Goal: Contribute content: Contribute content

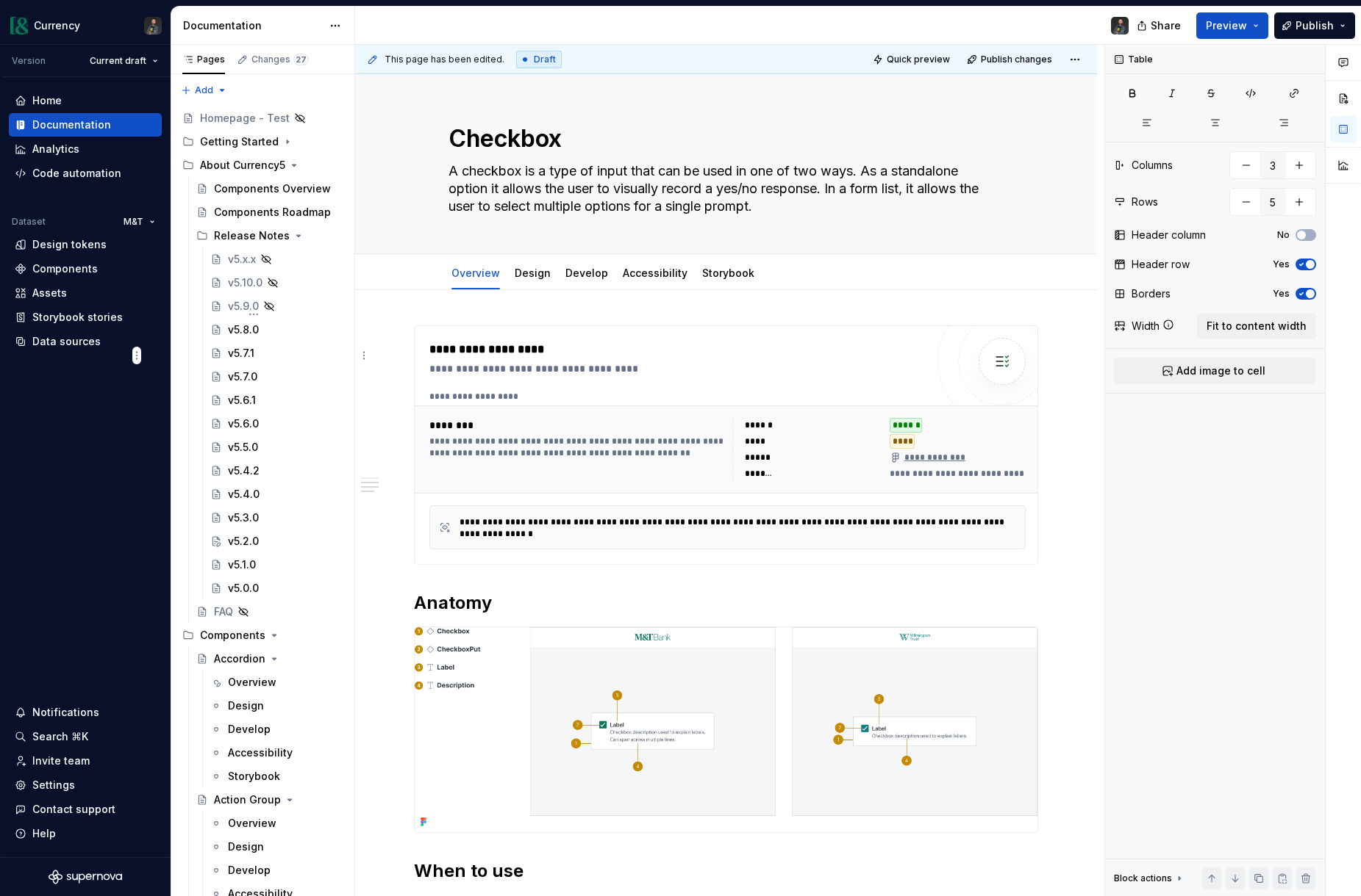
scroll to position [754, 0]
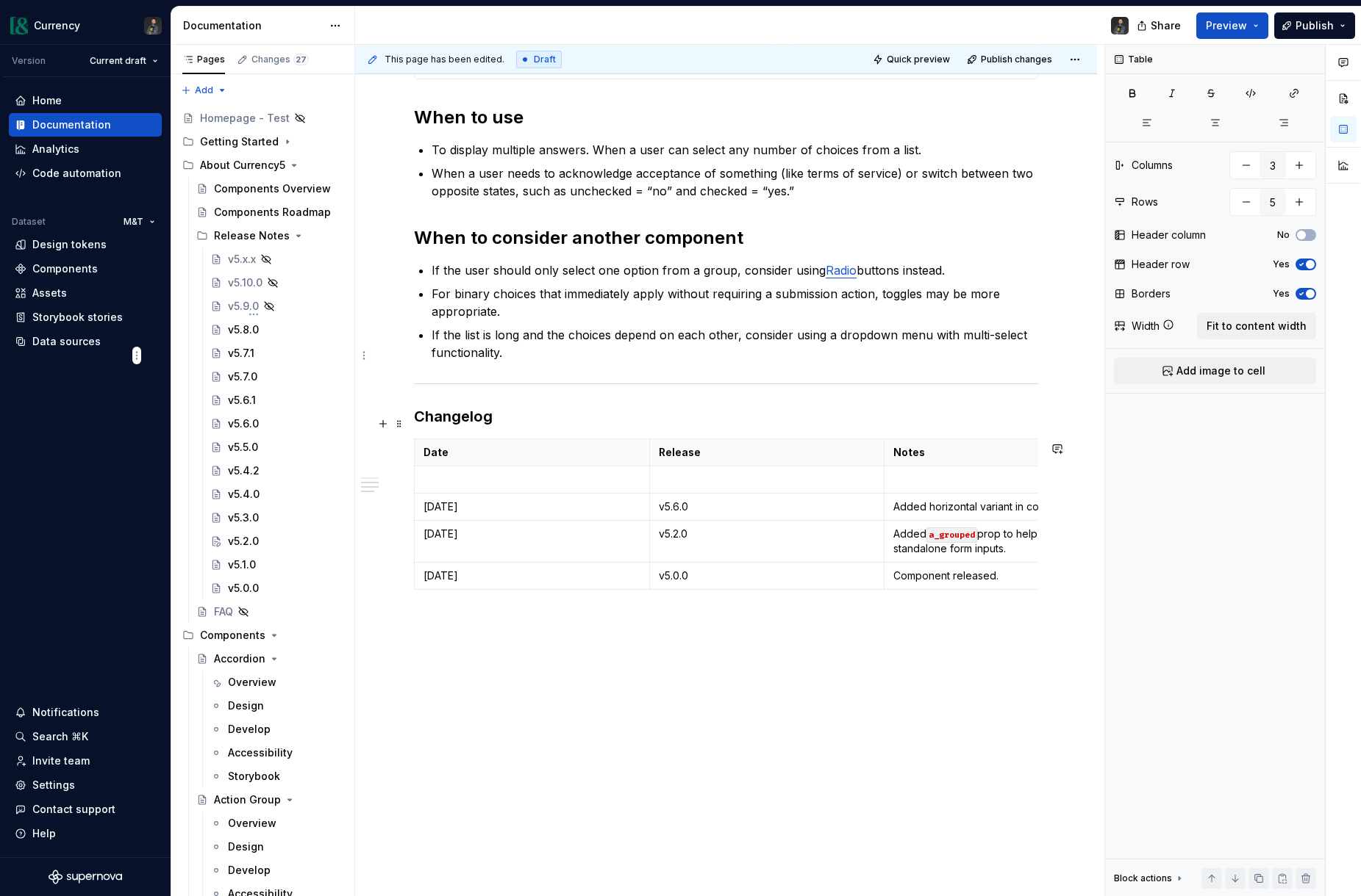
type textarea "*"
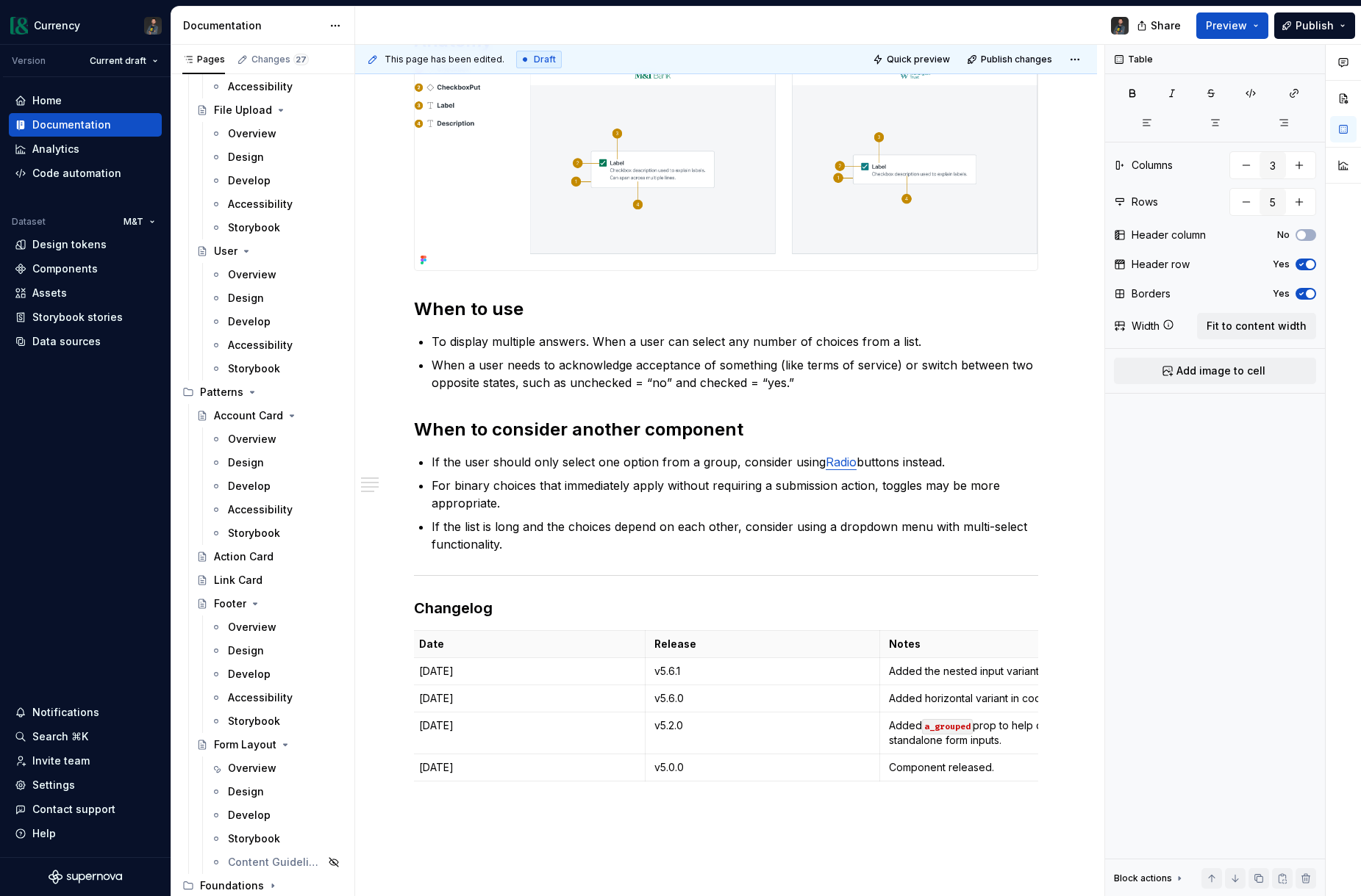
scroll to position [6958, 0]
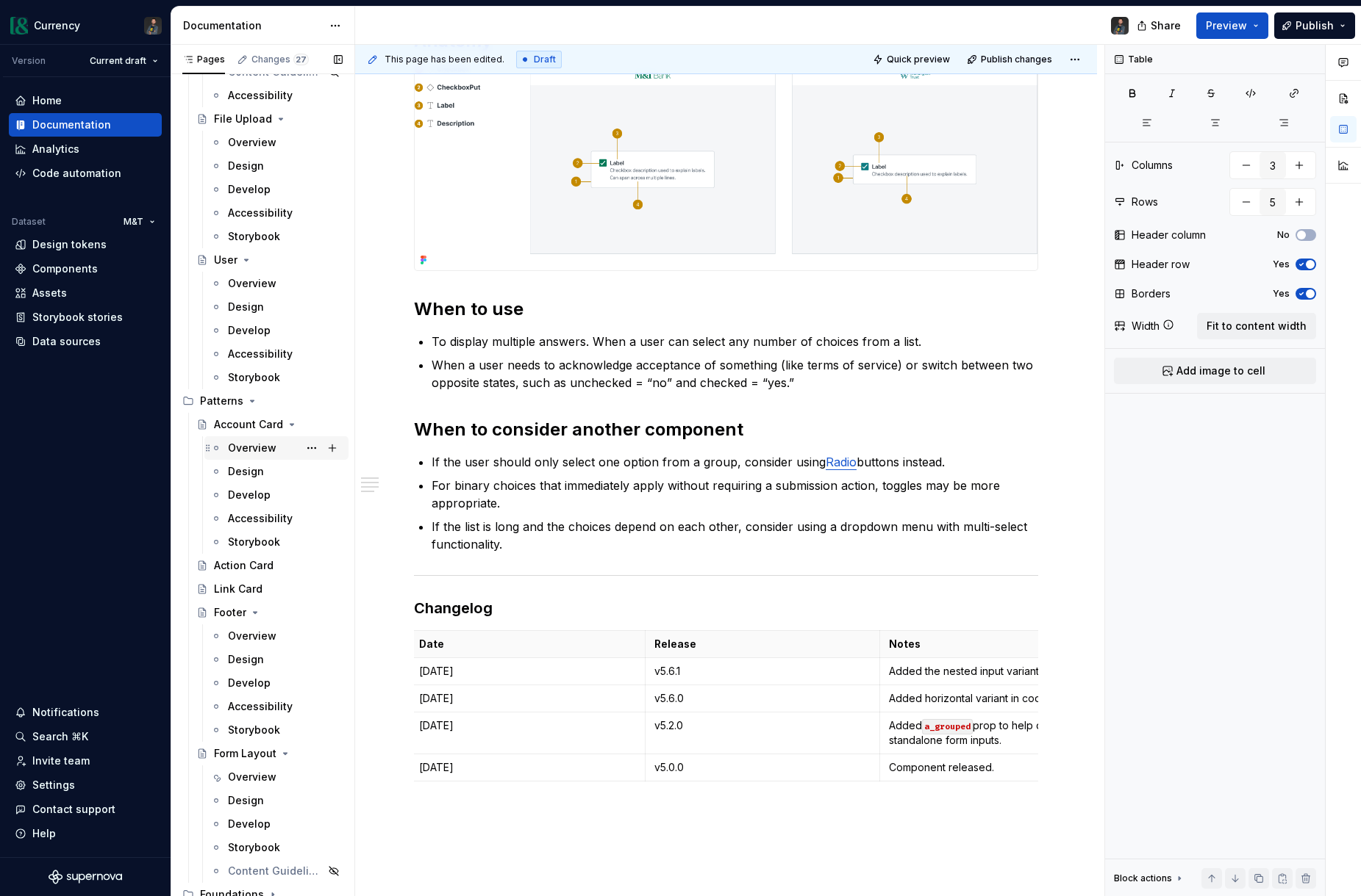
click at [248, 447] on div "Overview" at bounding box center [252, 448] width 49 height 15
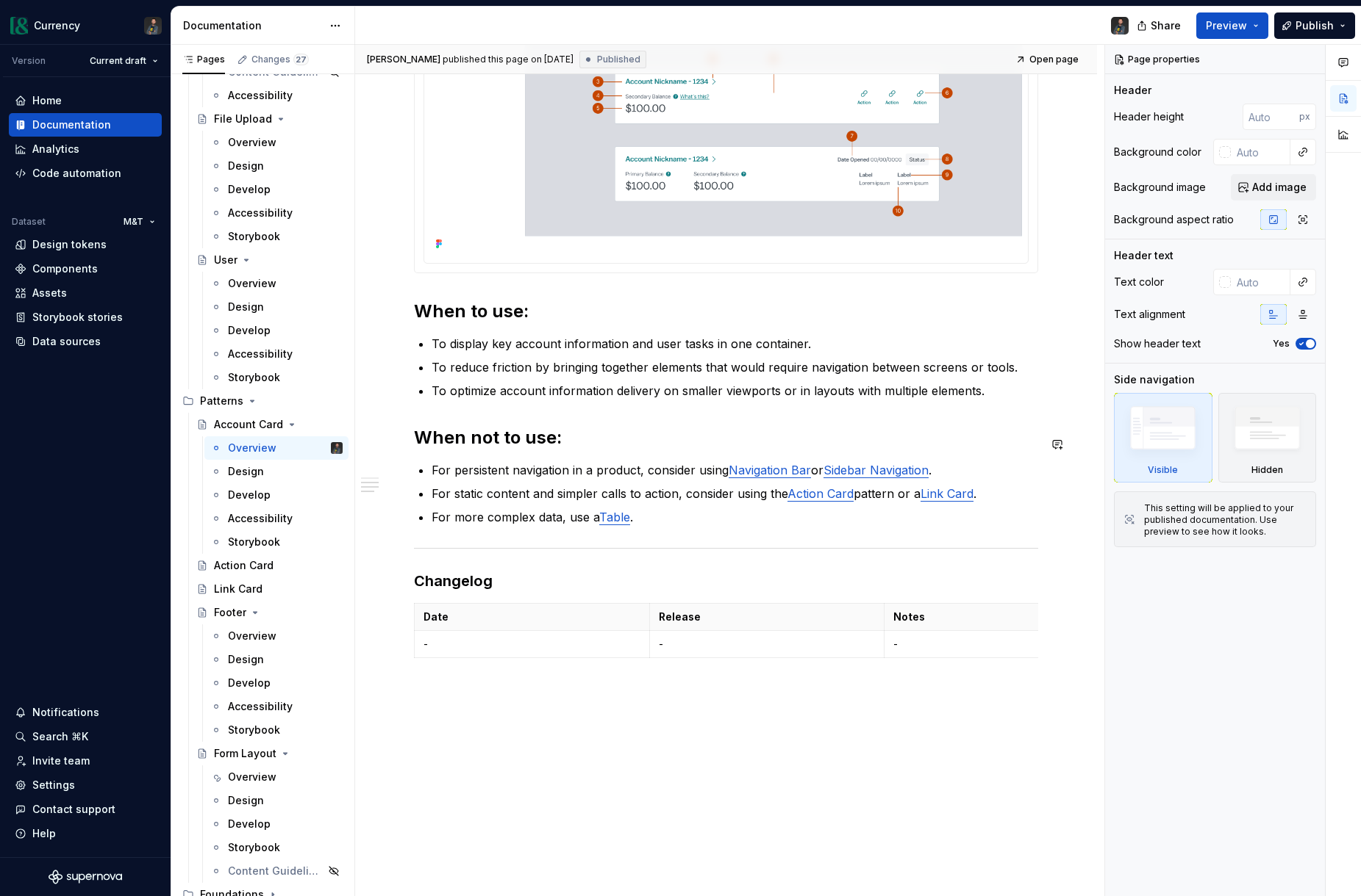
scroll to position [945, 0]
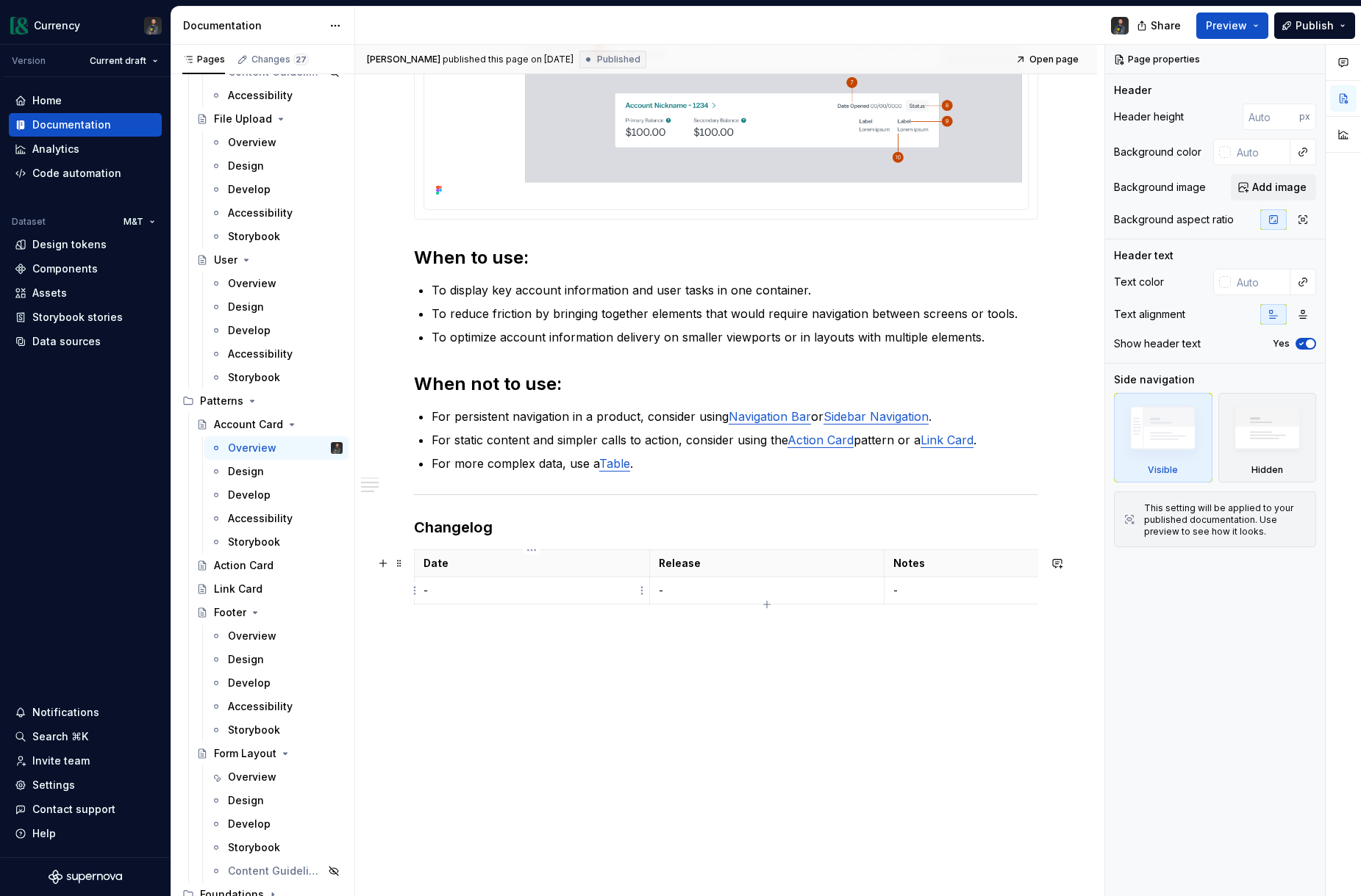
click at [508, 598] on td "-" at bounding box center [532, 590] width 235 height 27
type textarea "*"
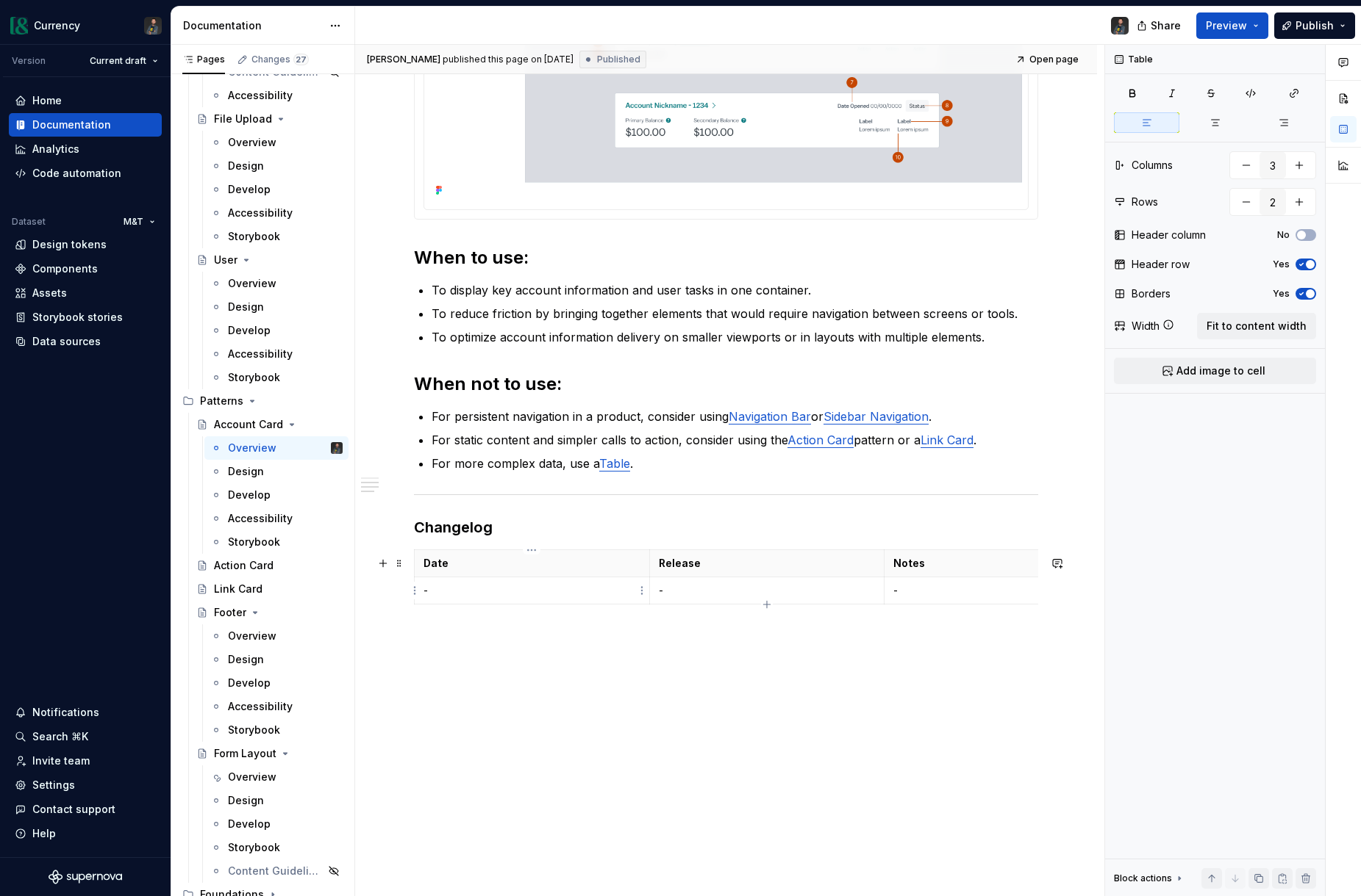
click at [495, 594] on p "-" at bounding box center [531, 590] width 217 height 15
click at [504, 588] on p "-" at bounding box center [531, 590] width 217 height 15
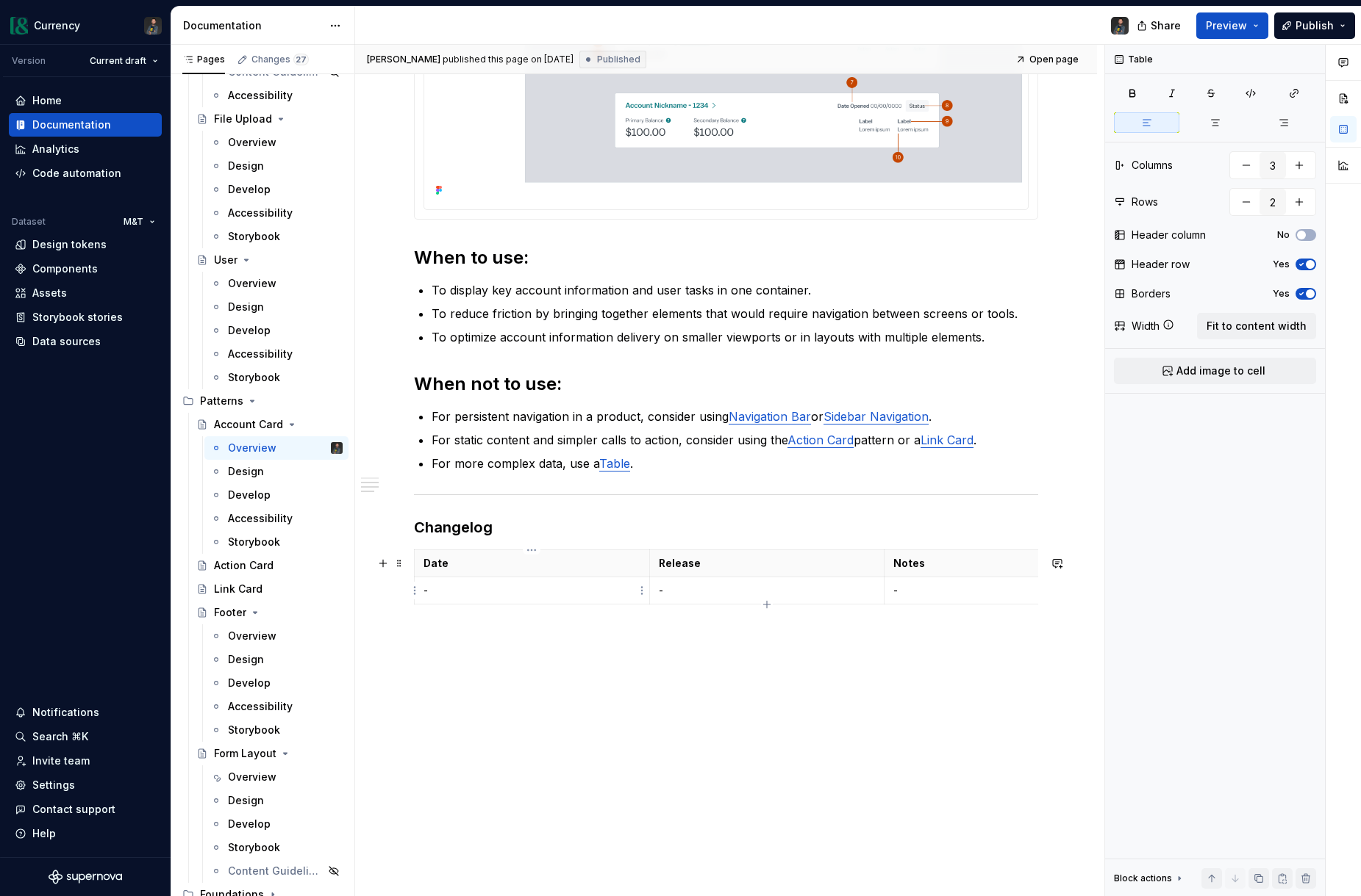
click at [504, 588] on p "-" at bounding box center [531, 590] width 217 height 15
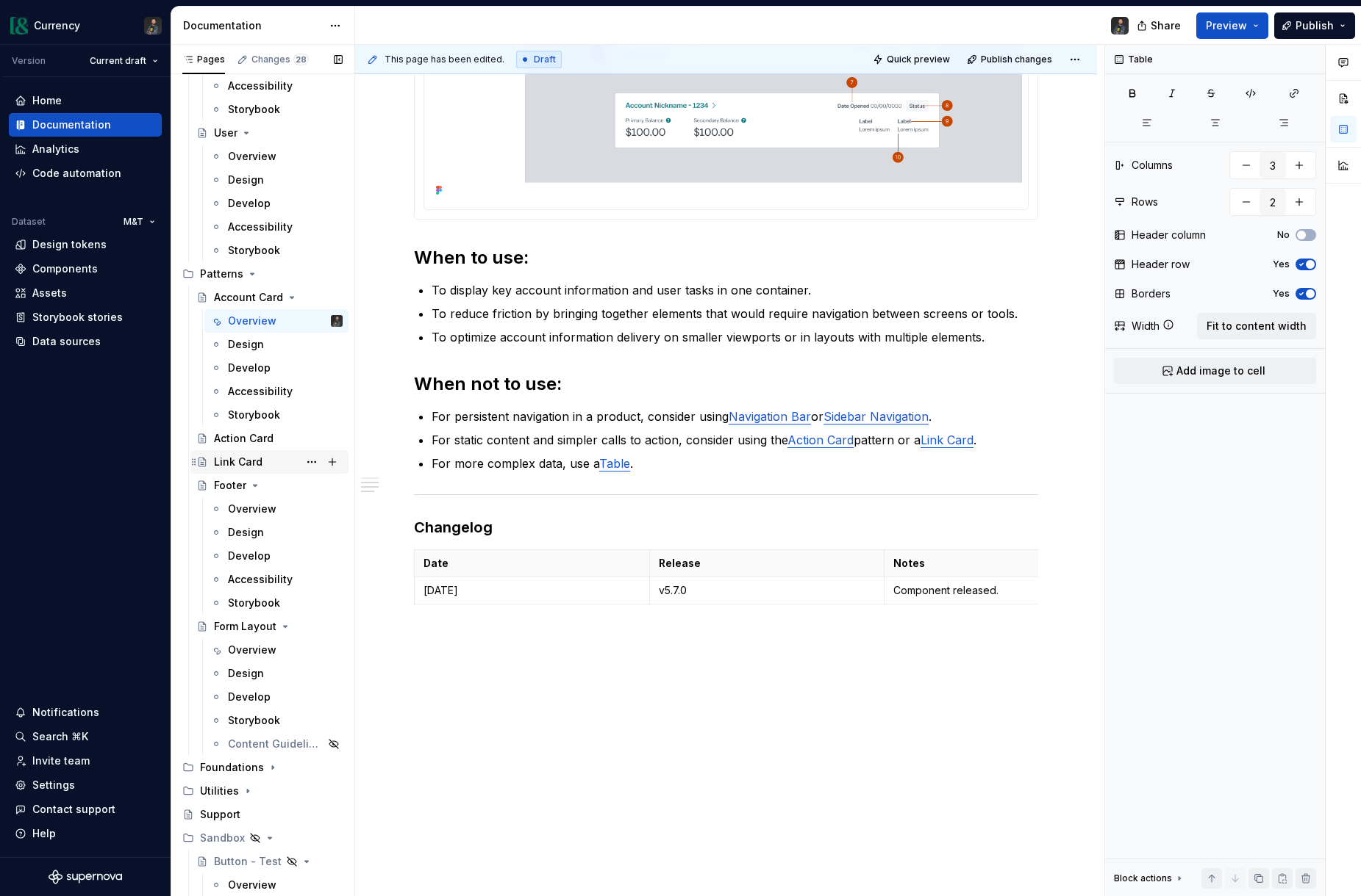
scroll to position [7082, 0]
click at [925, 598] on p "Component released." at bounding box center [1001, 590] width 217 height 15
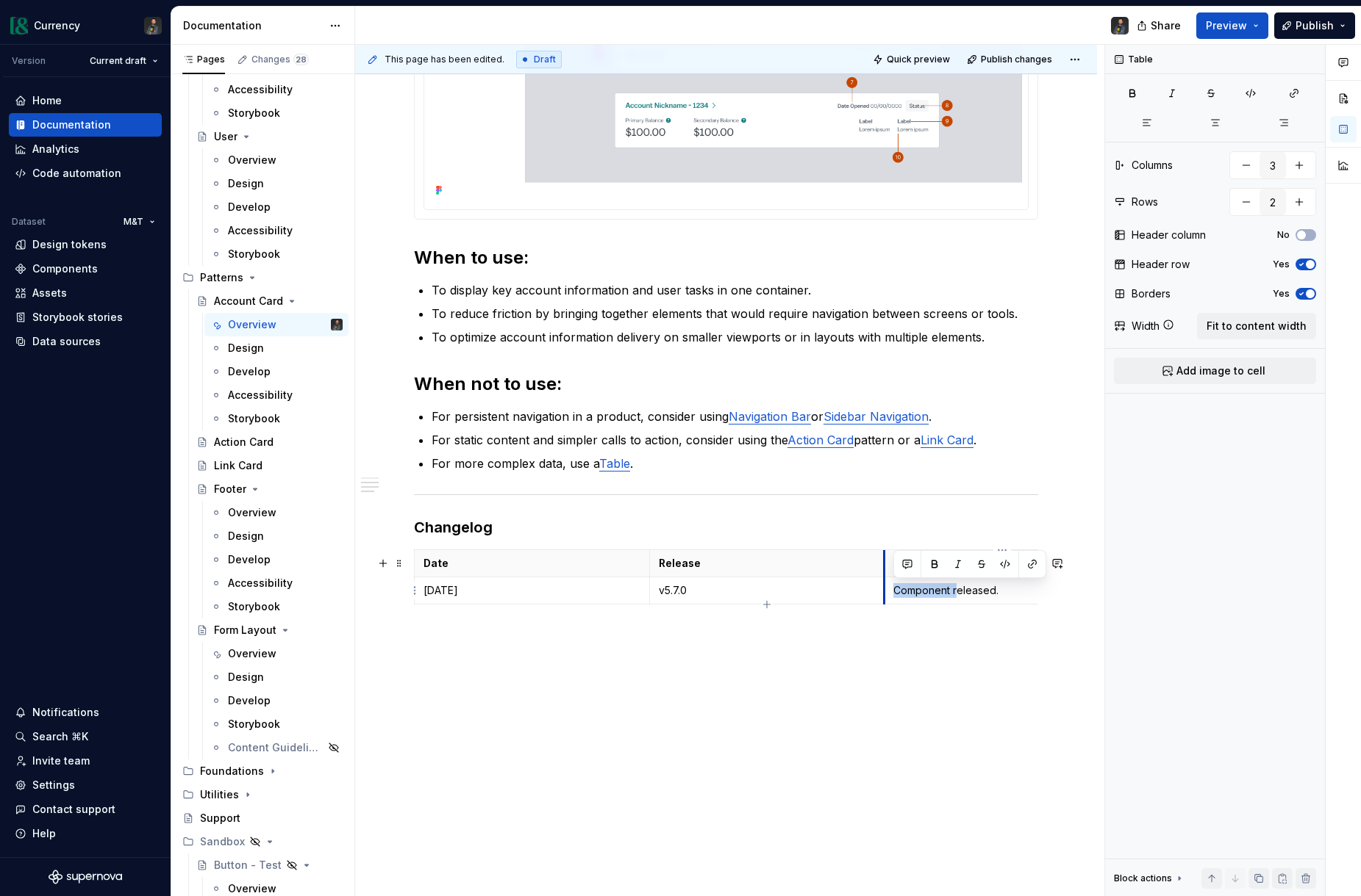
drag, startPoint x: 957, startPoint y: 590, endPoint x: 887, endPoint y: 587, distance: 70.1
click at [887, 587] on td "Component released." at bounding box center [1001, 590] width 235 height 27
drag, startPoint x: 929, startPoint y: 598, endPoint x: 985, endPoint y: 602, distance: 56.1
click at [932, 598] on p "Released." at bounding box center [1001, 590] width 217 height 15
click at [963, 590] on p "Released." at bounding box center [1001, 590] width 217 height 15
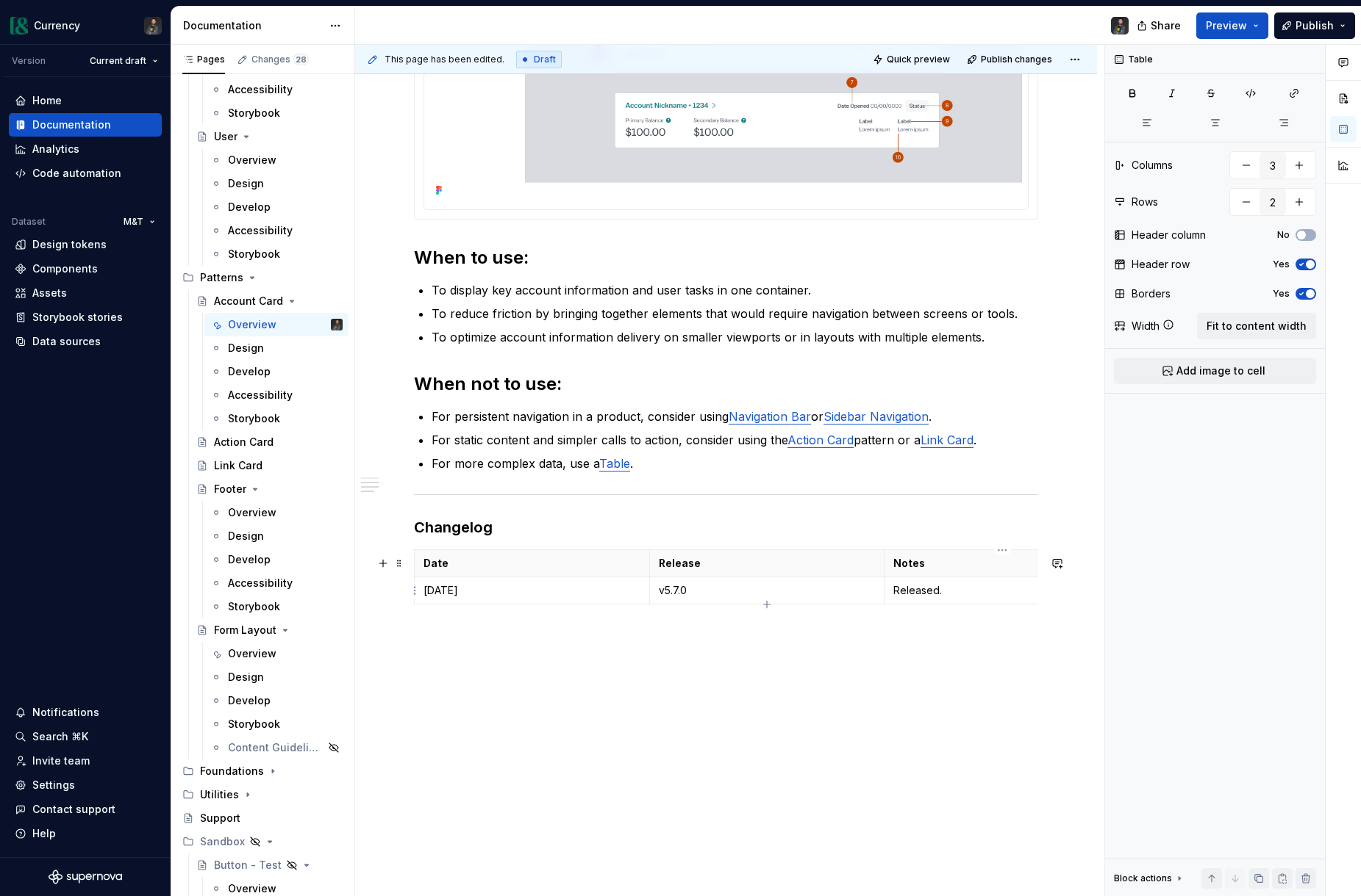
scroll to position [942, 0]
click at [263, 439] on div "Action Card" at bounding box center [243, 442] width 59 height 15
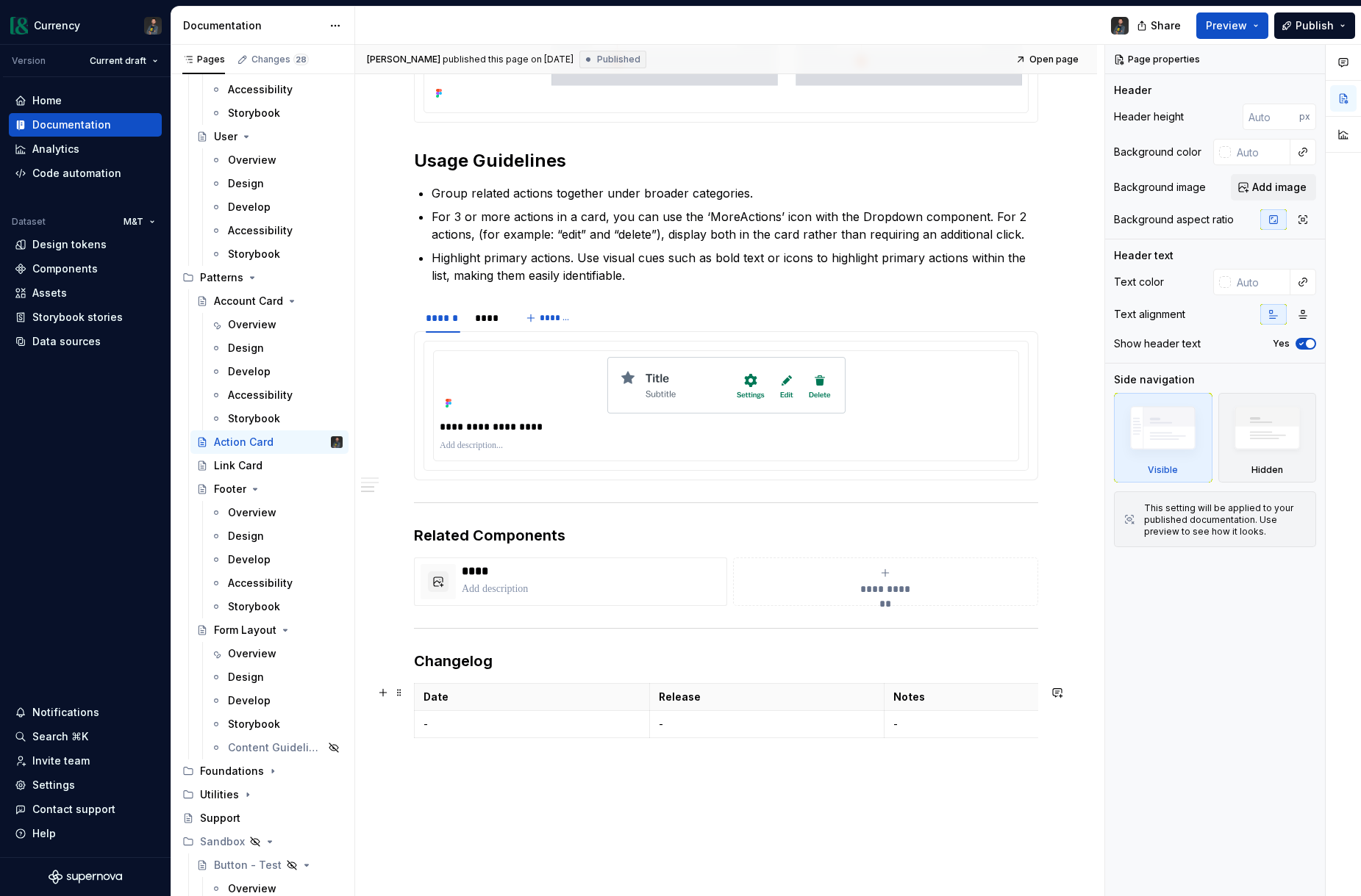
scroll to position [606, 0]
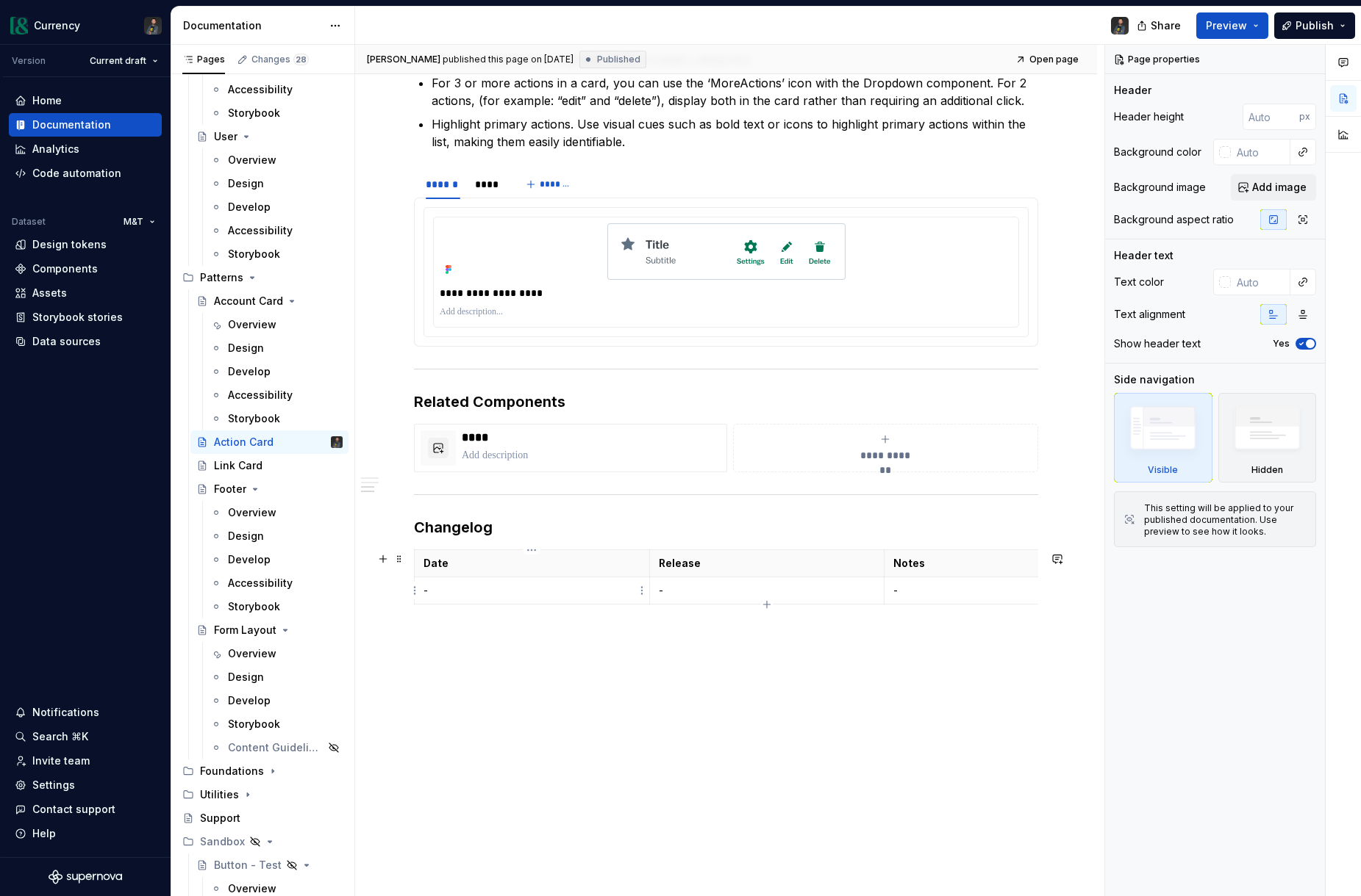
click at [469, 587] on p "-" at bounding box center [531, 590] width 217 height 15
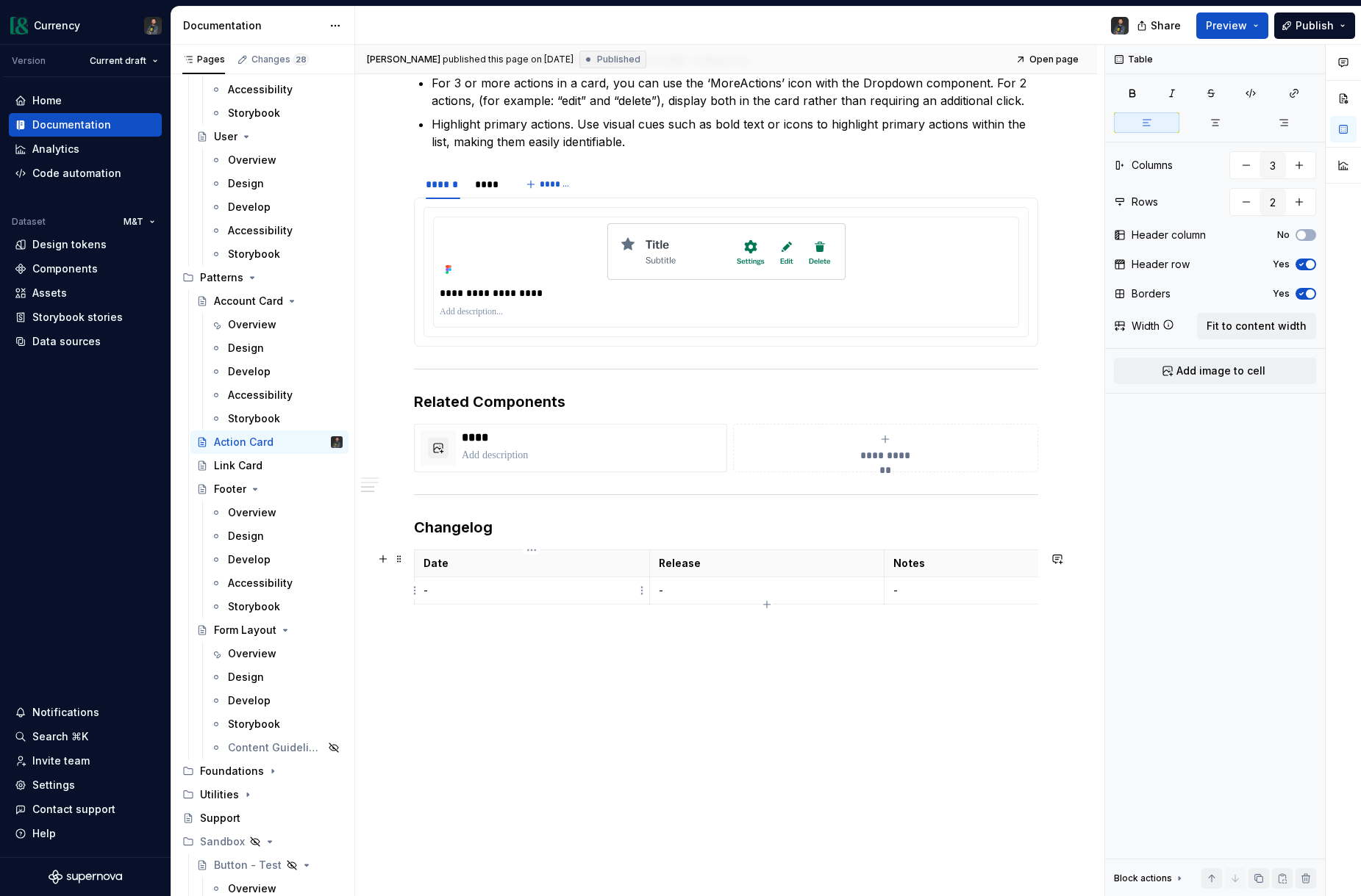
click at [469, 587] on p "-" at bounding box center [531, 590] width 217 height 15
type textarea "*"
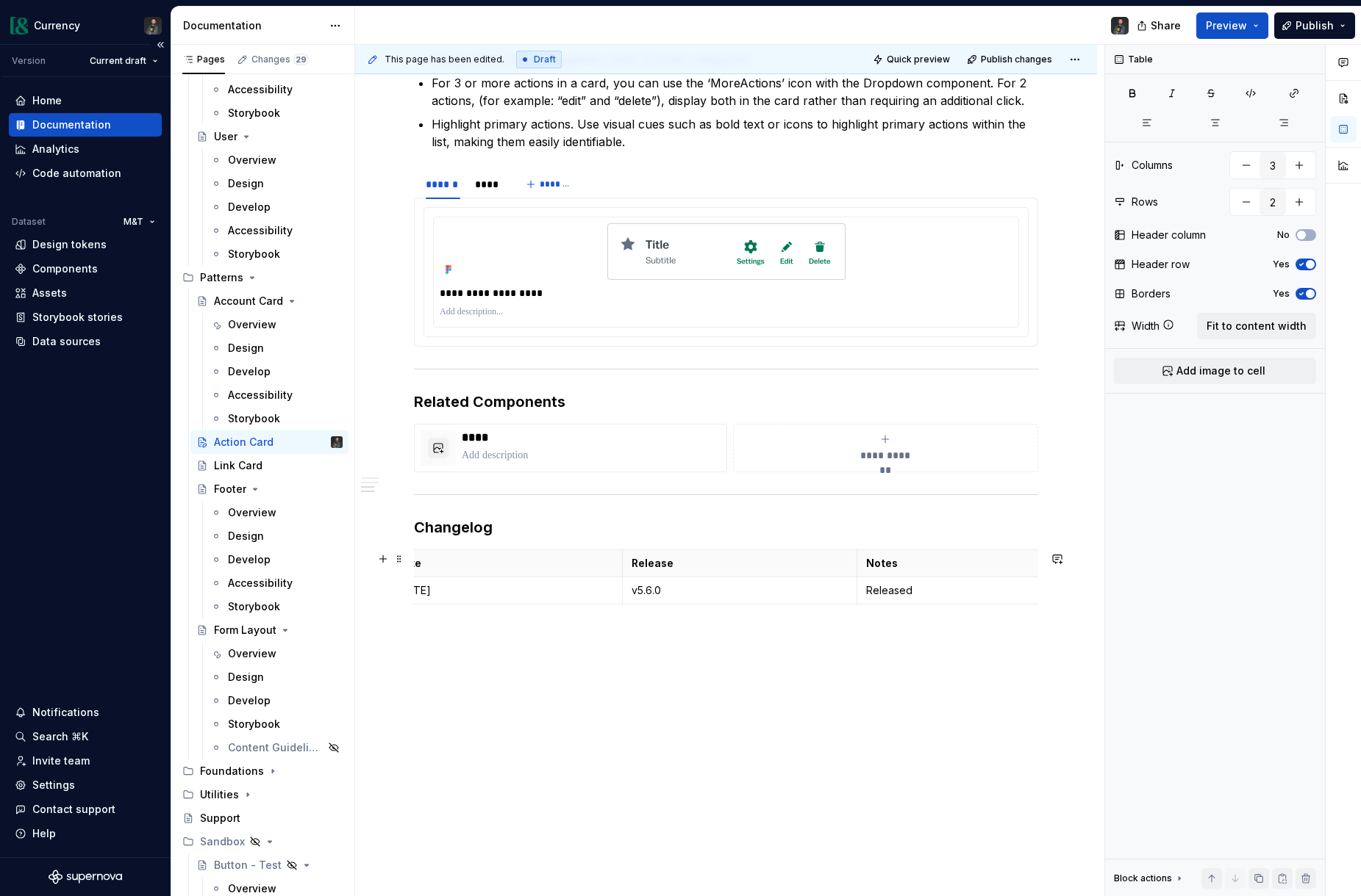
scroll to position [0, 33]
click at [271, 463] on div "Link Card" at bounding box center [278, 465] width 129 height 20
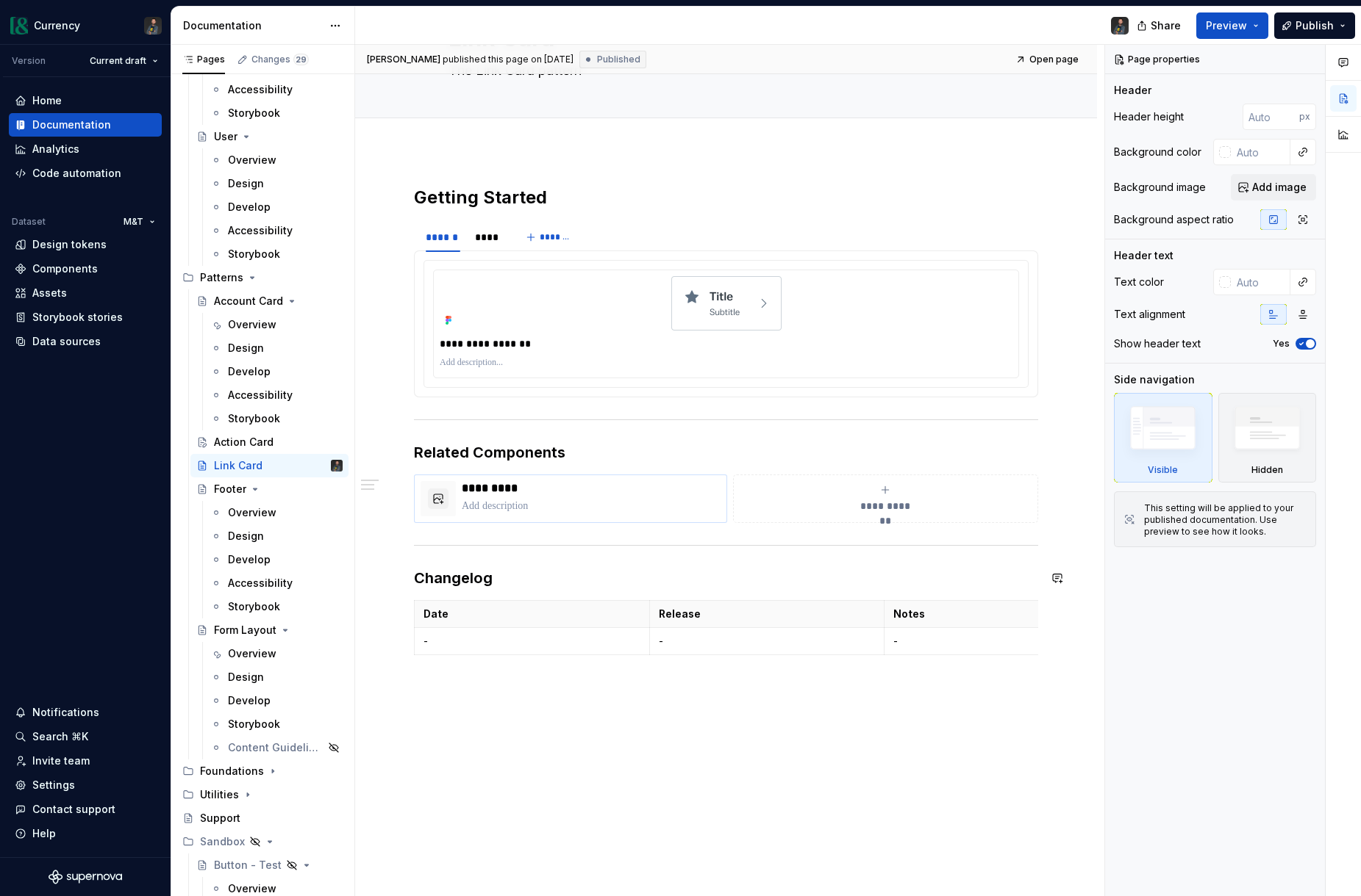
scroll to position [105, 0]
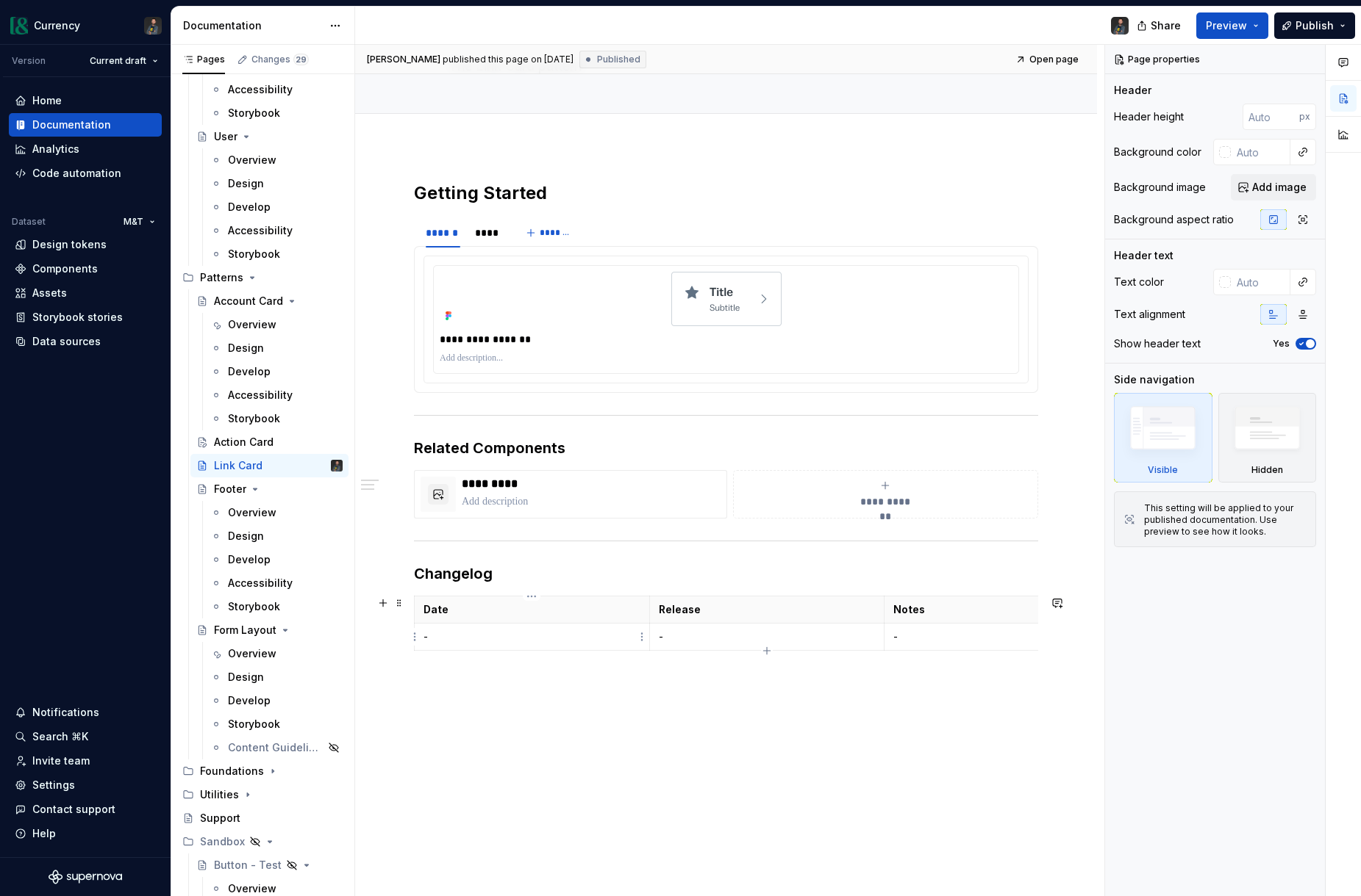
type textarea "*"
click at [457, 643] on p "-" at bounding box center [531, 637] width 217 height 15
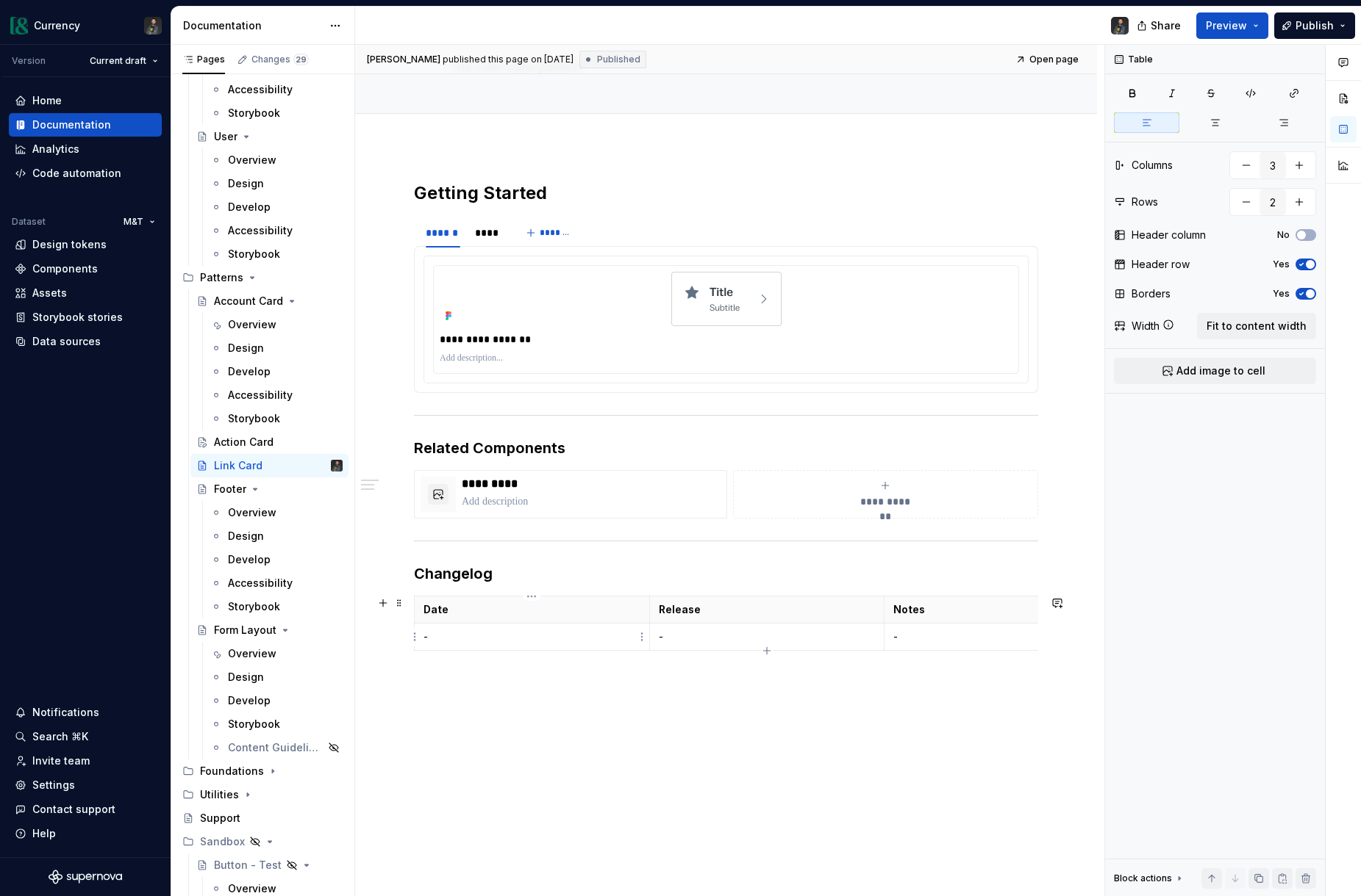
click at [451, 641] on p "-" at bounding box center [531, 637] width 217 height 15
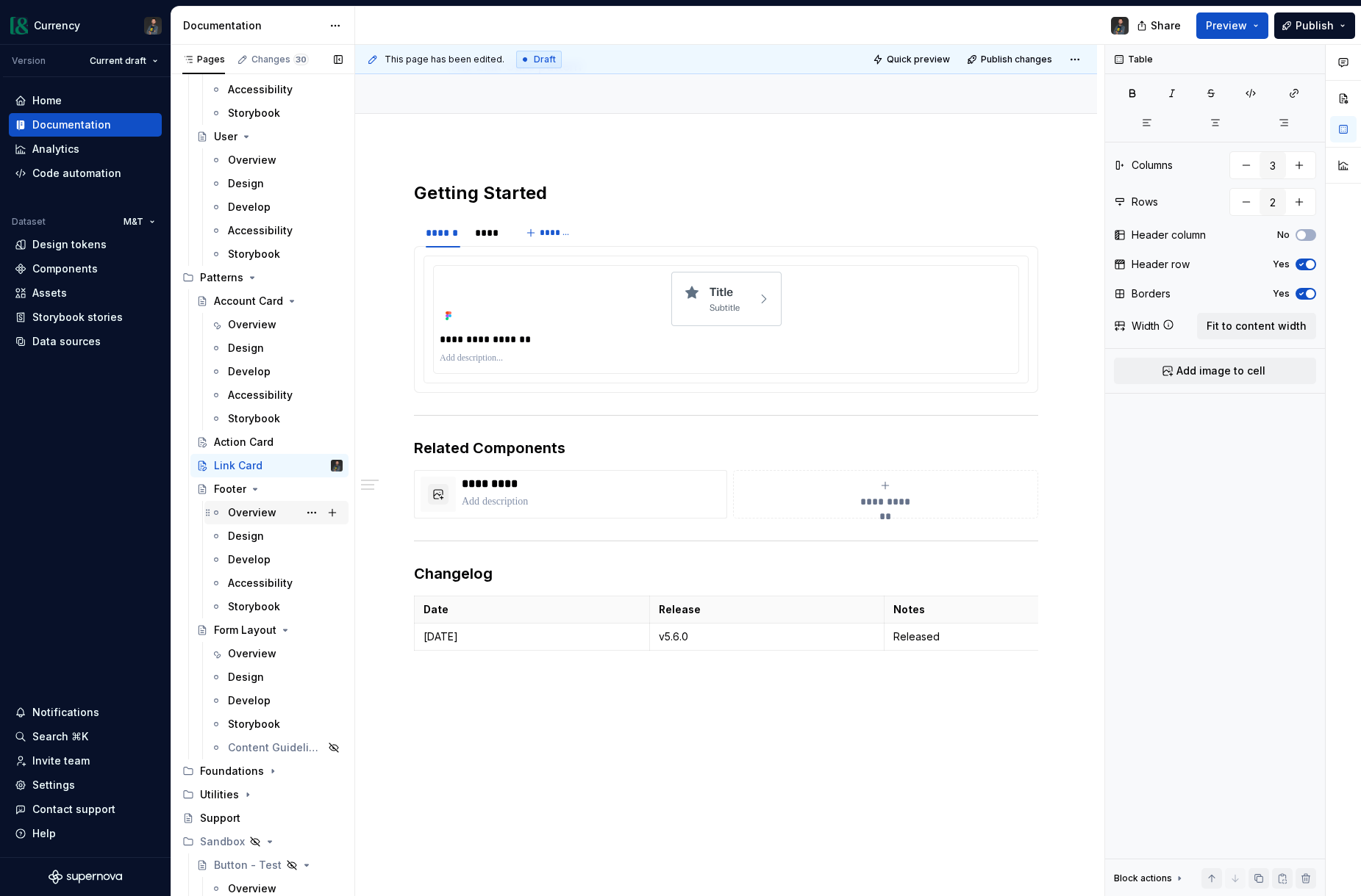
click at [249, 511] on div "Overview" at bounding box center [252, 513] width 49 height 15
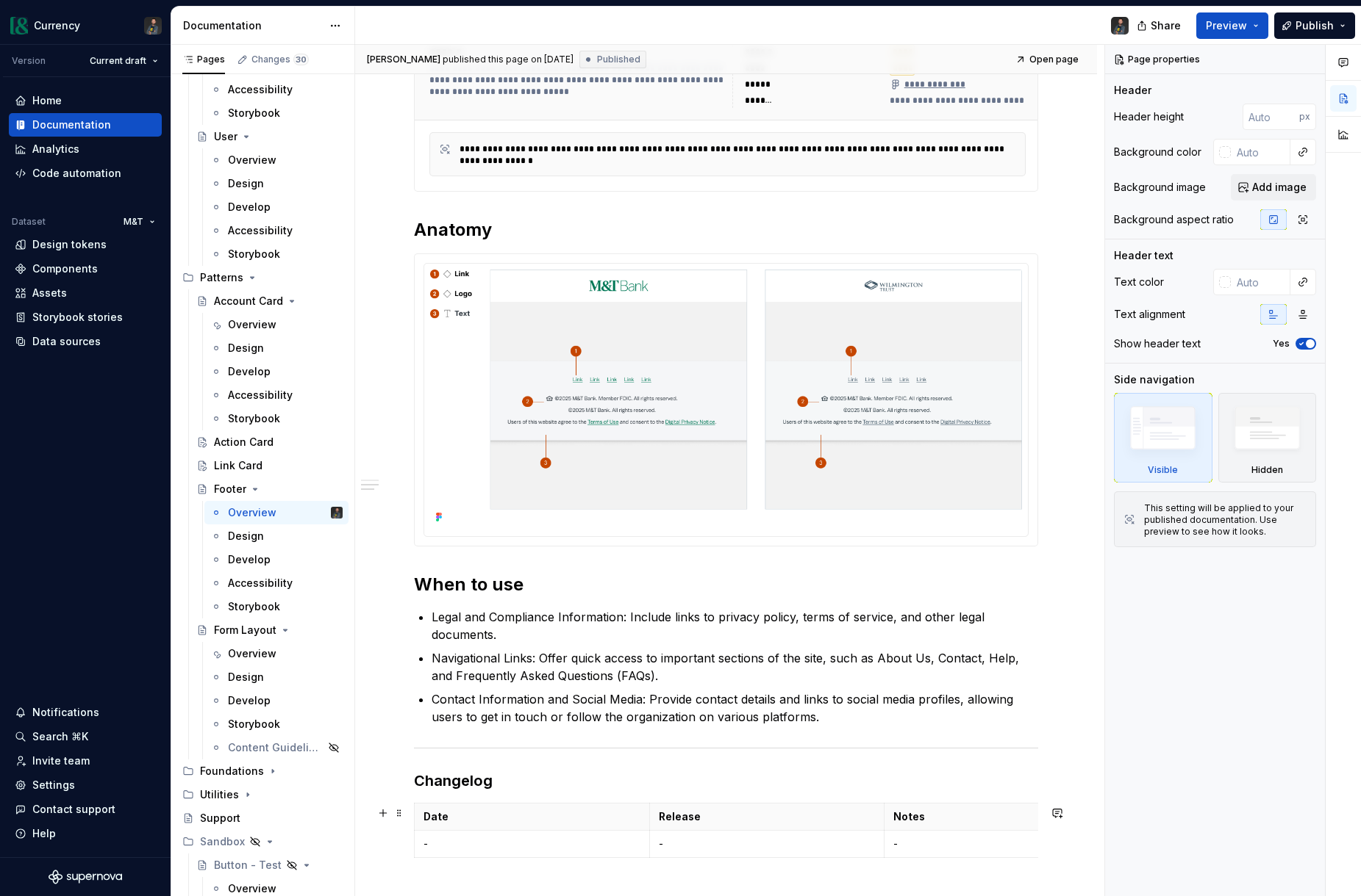
scroll to position [629, 0]
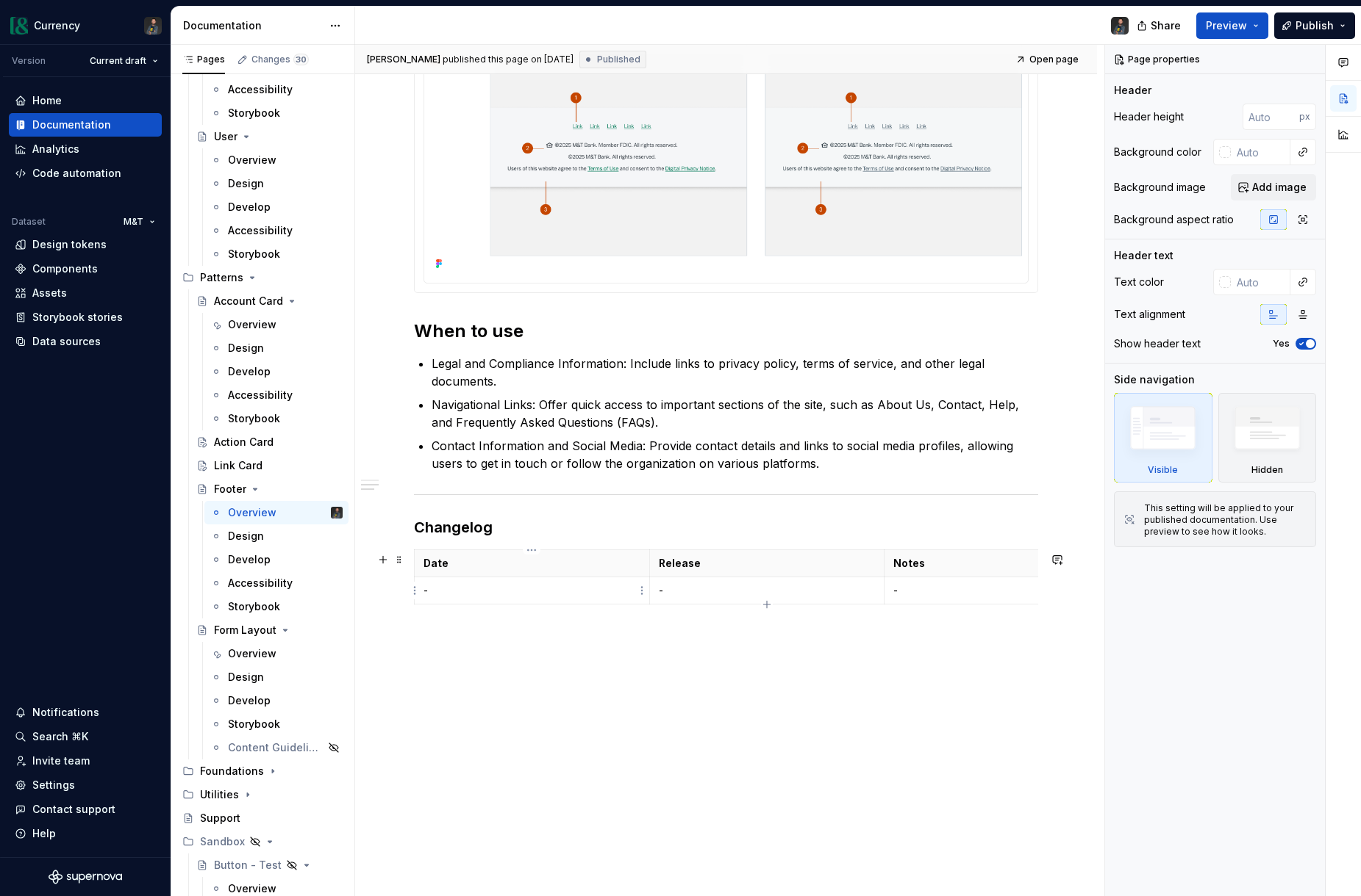
type textarea "*"
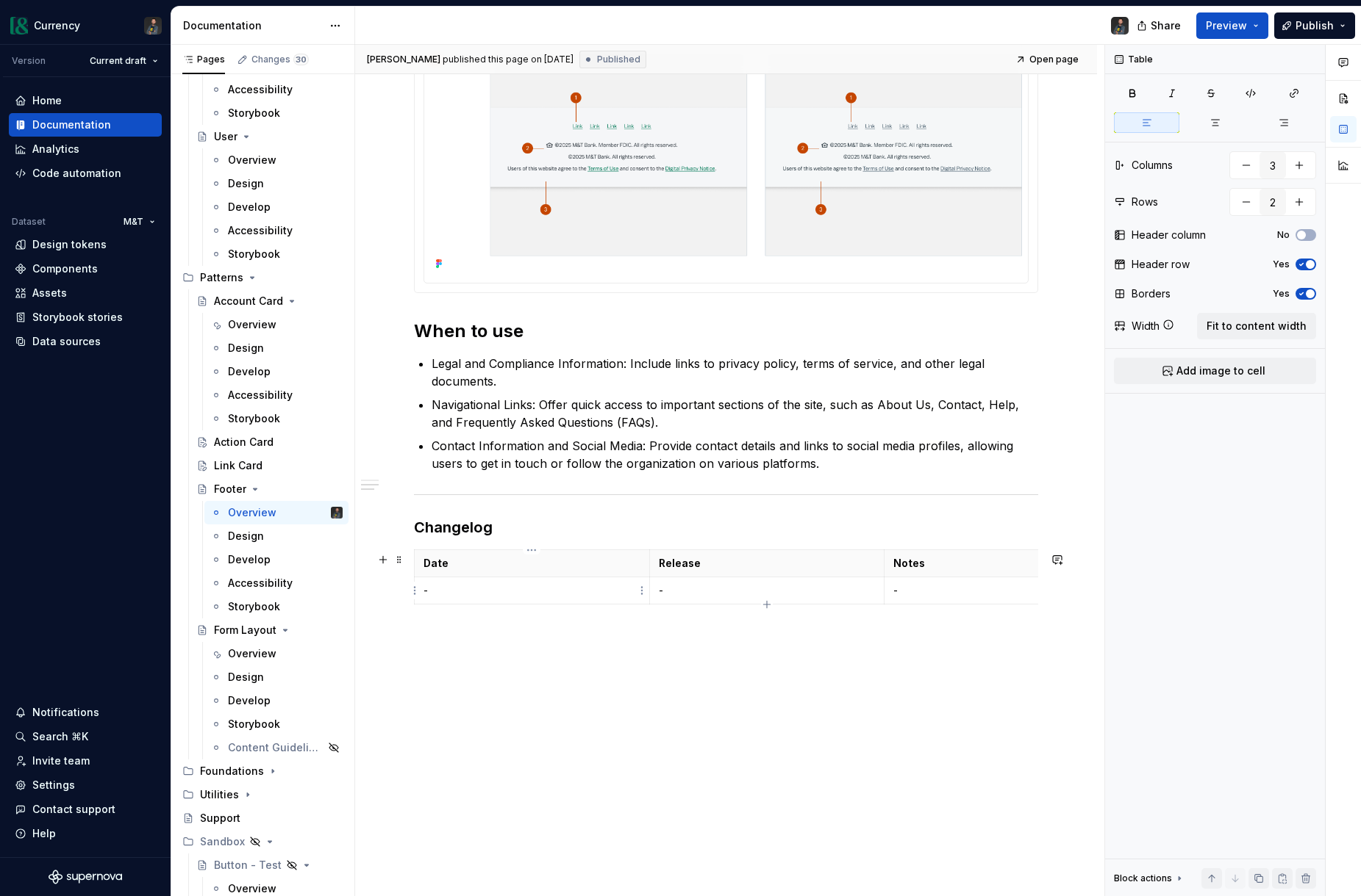
click at [449, 593] on p "-" at bounding box center [531, 590] width 217 height 15
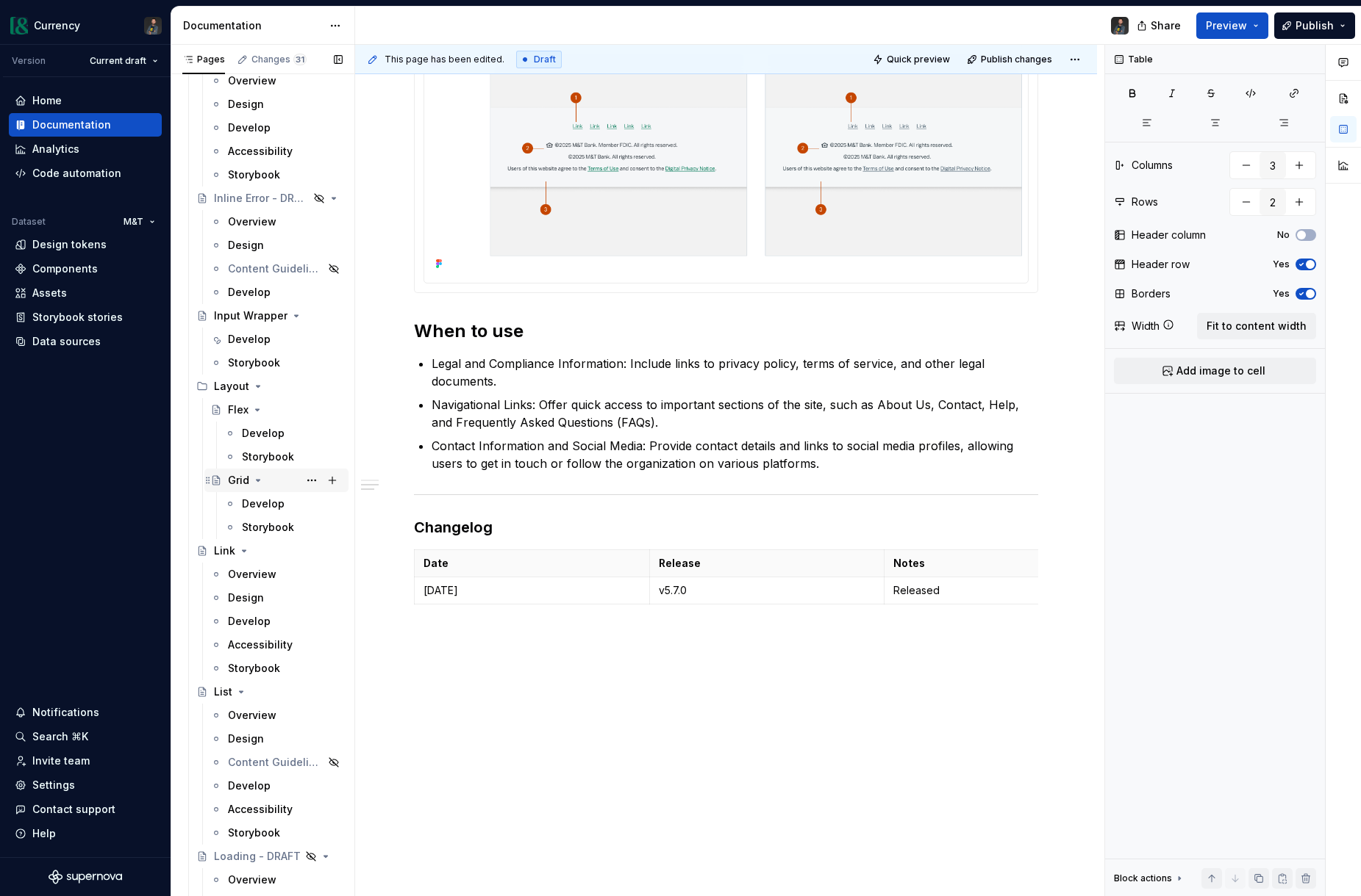
scroll to position [3187, 0]
click at [264, 432] on div "Develop" at bounding box center [263, 434] width 42 height 15
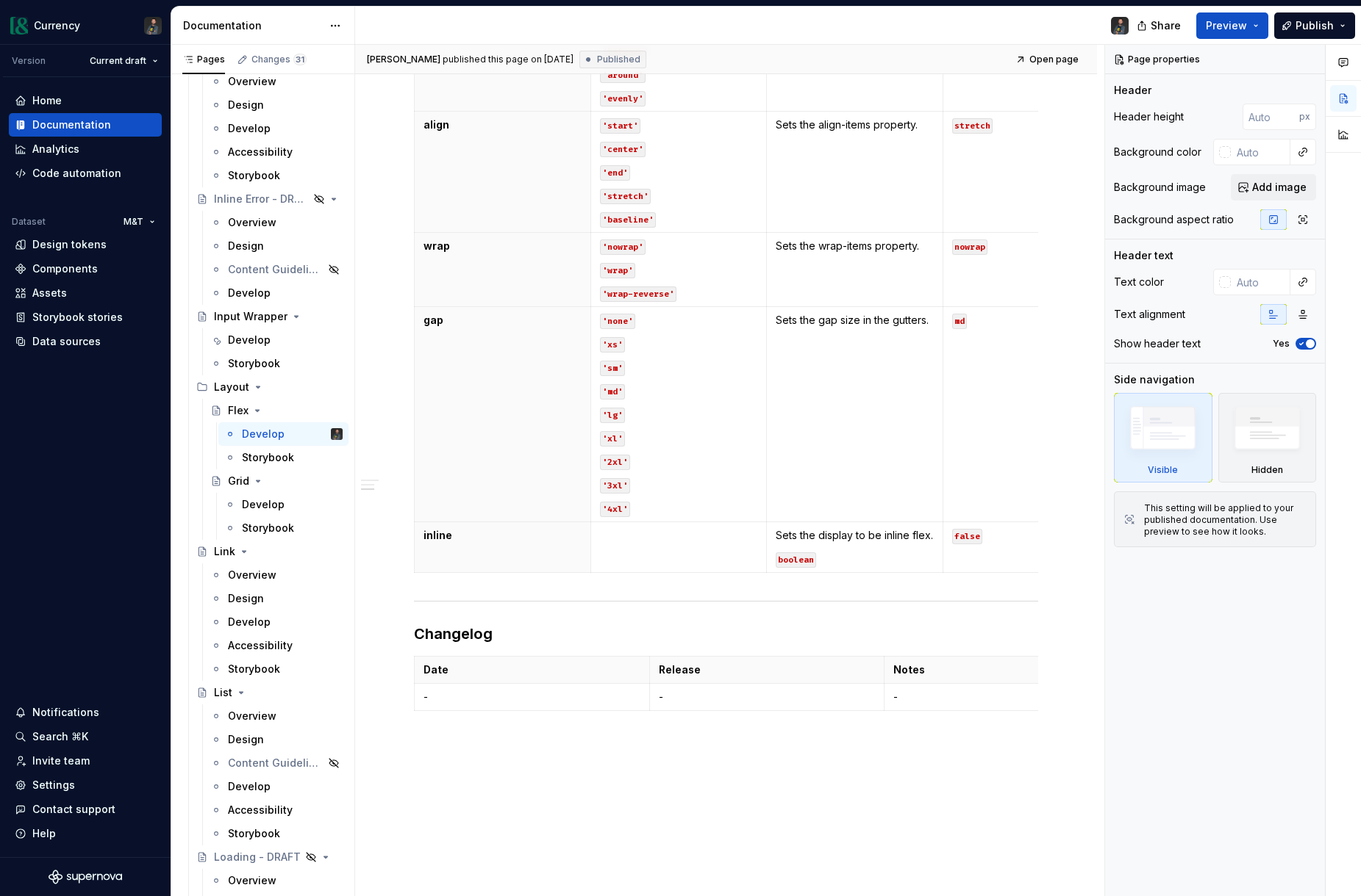
scroll to position [934, 0]
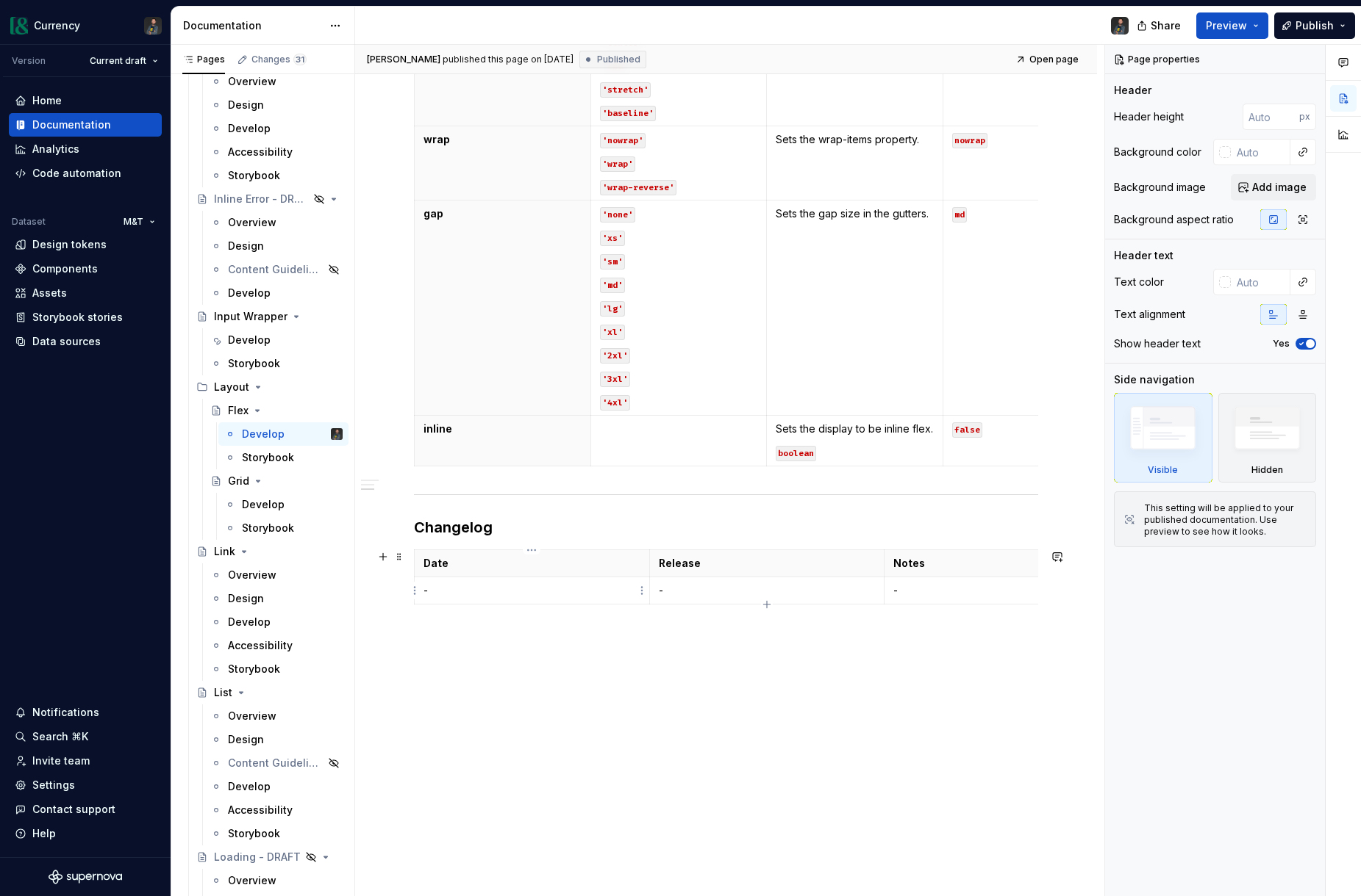
type textarea "*"
click at [445, 585] on p "-" at bounding box center [531, 590] width 217 height 15
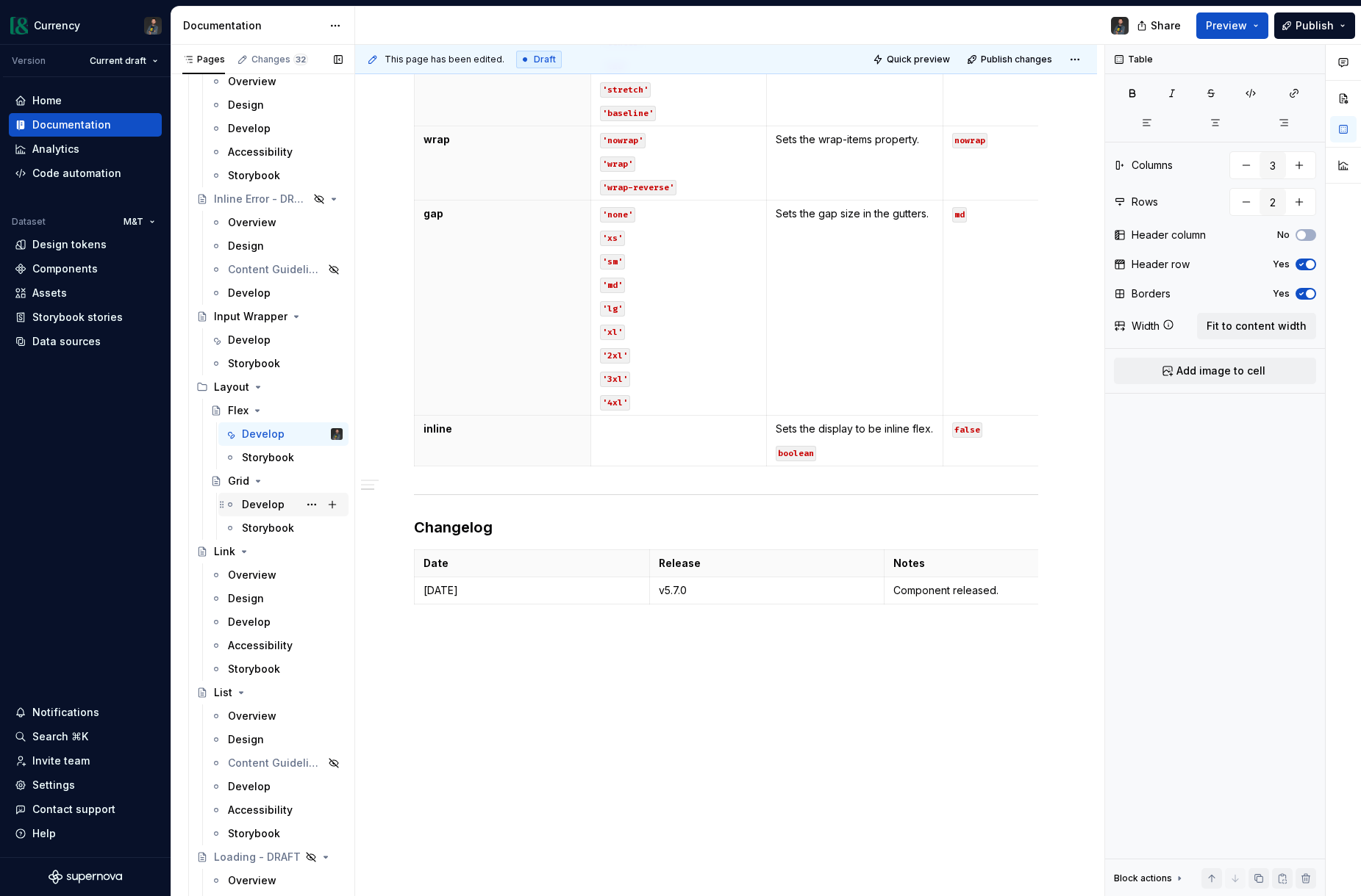
click at [268, 500] on div "Develop" at bounding box center [263, 505] width 42 height 15
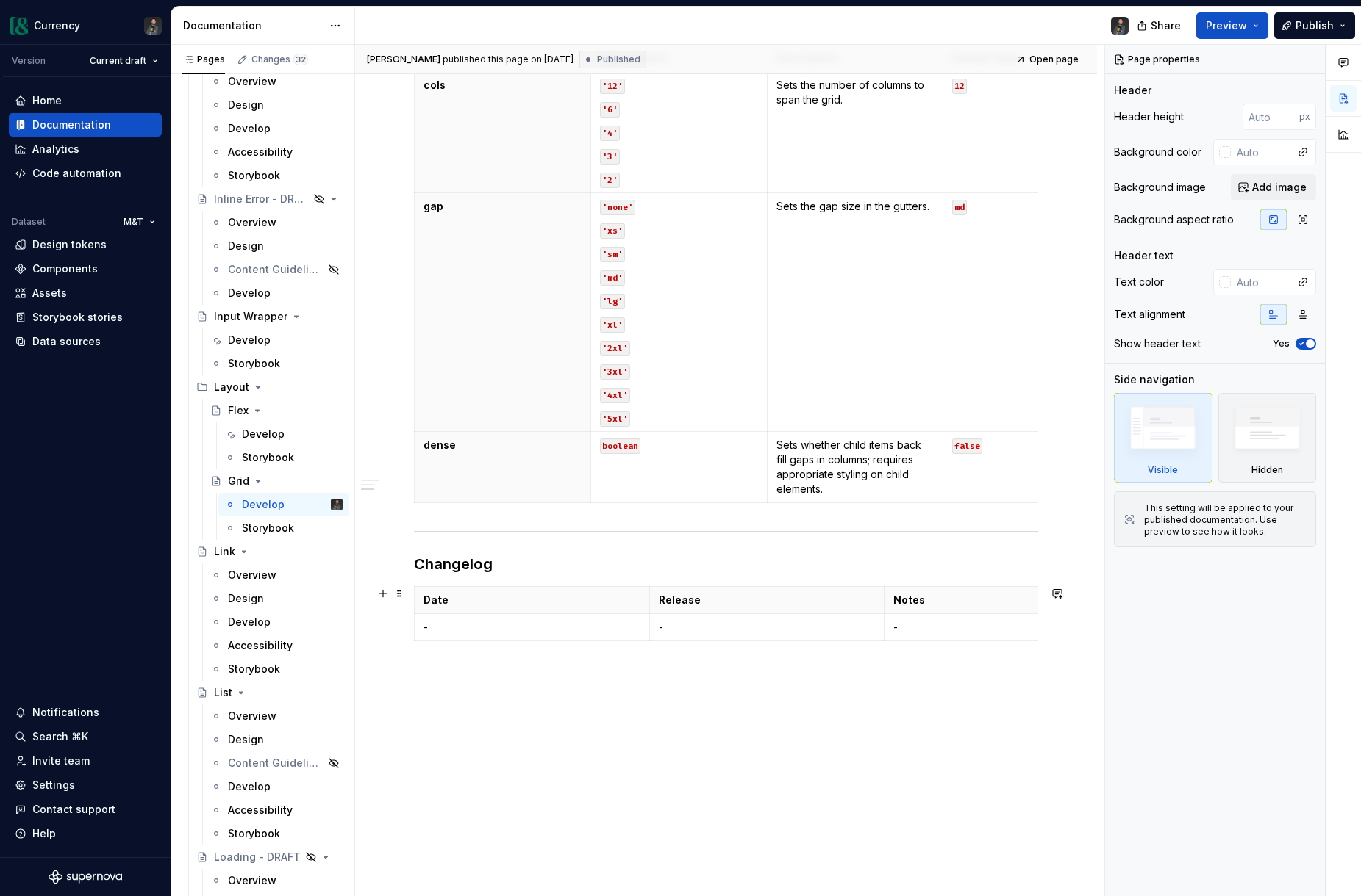
scroll to position [680, 0]
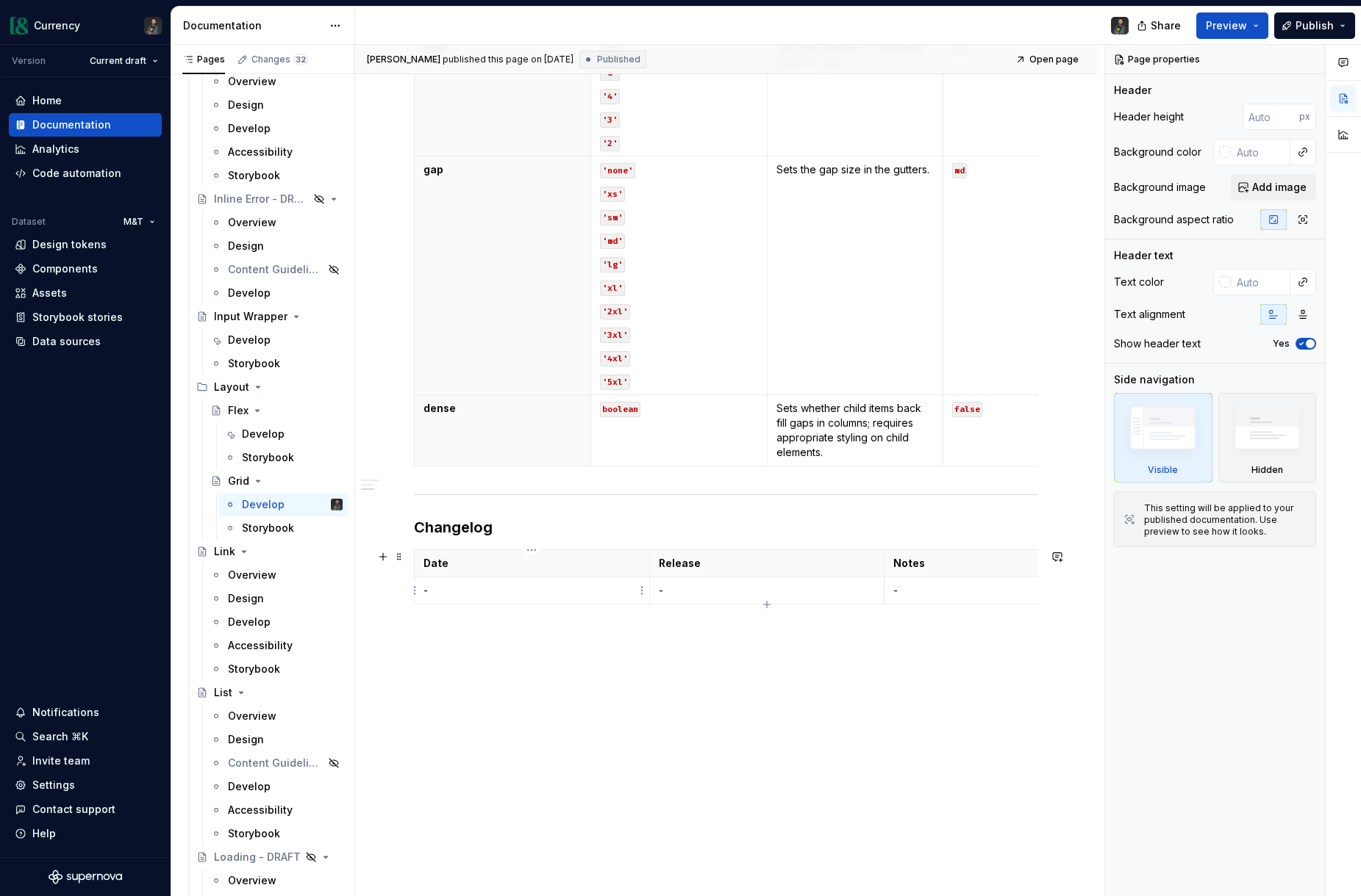
type textarea "*"
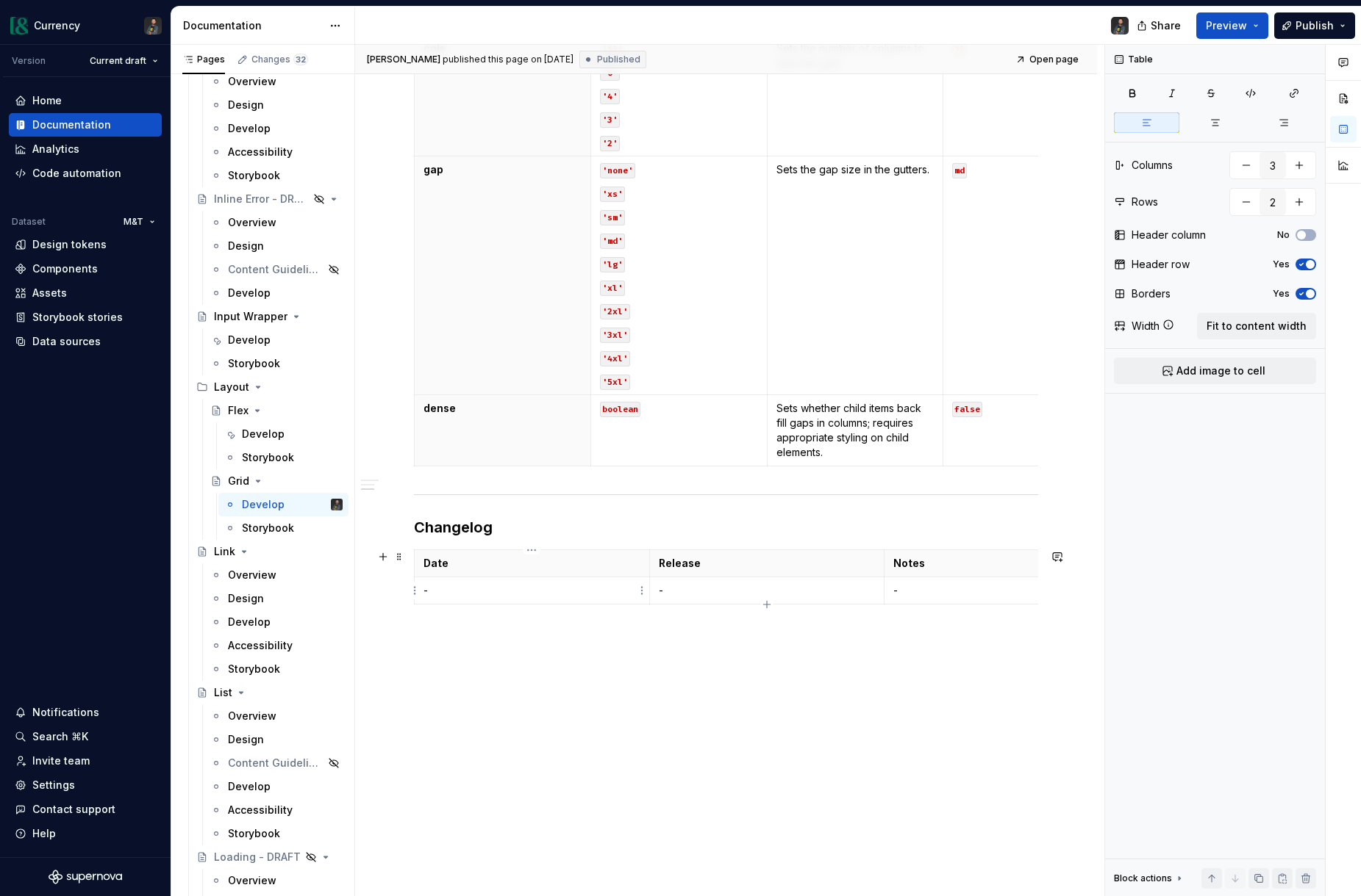
click at [453, 595] on p "-" at bounding box center [531, 590] width 217 height 15
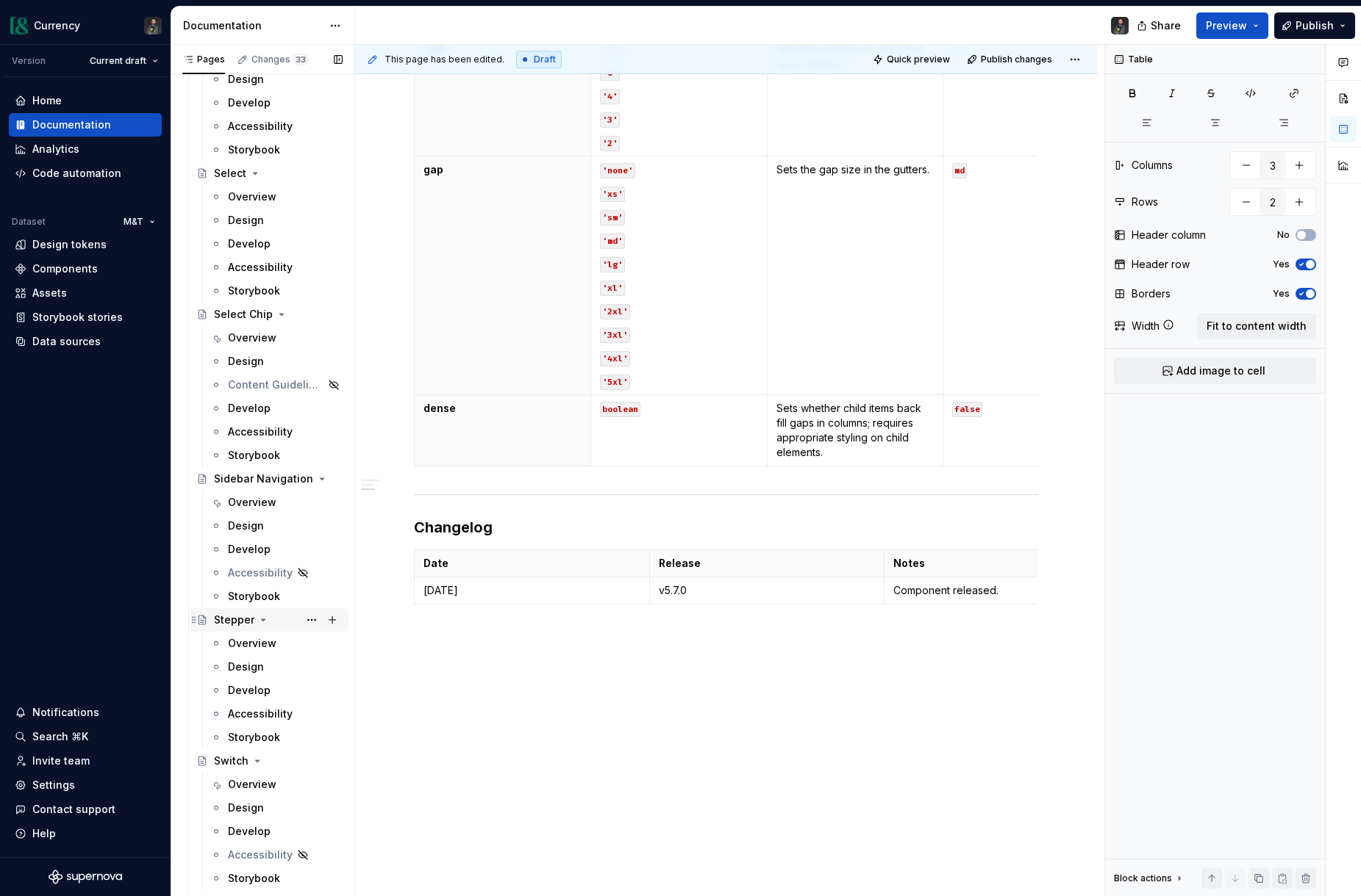
scroll to position [5326, 0]
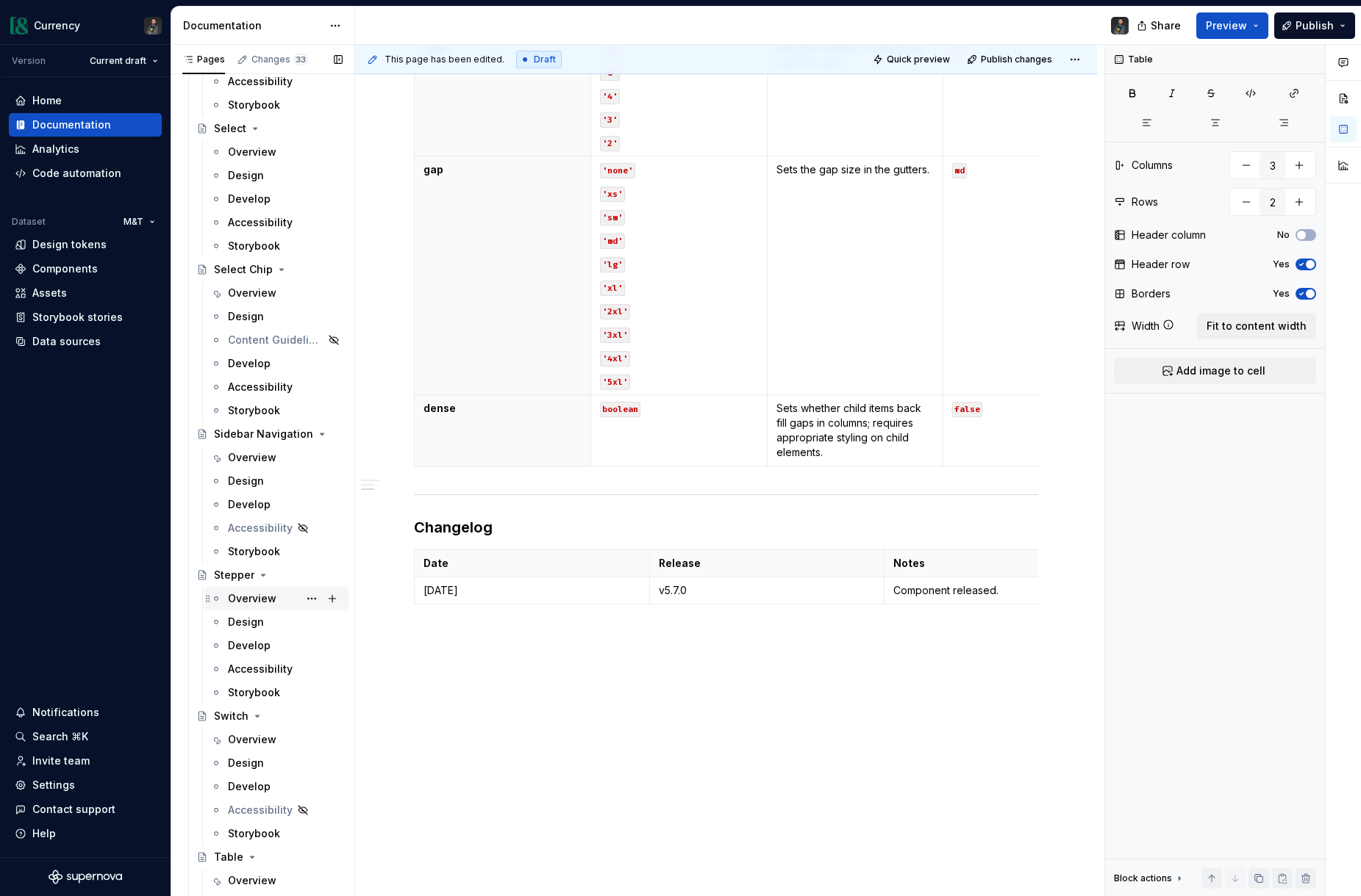
click at [255, 599] on div "Overview" at bounding box center [252, 598] width 49 height 15
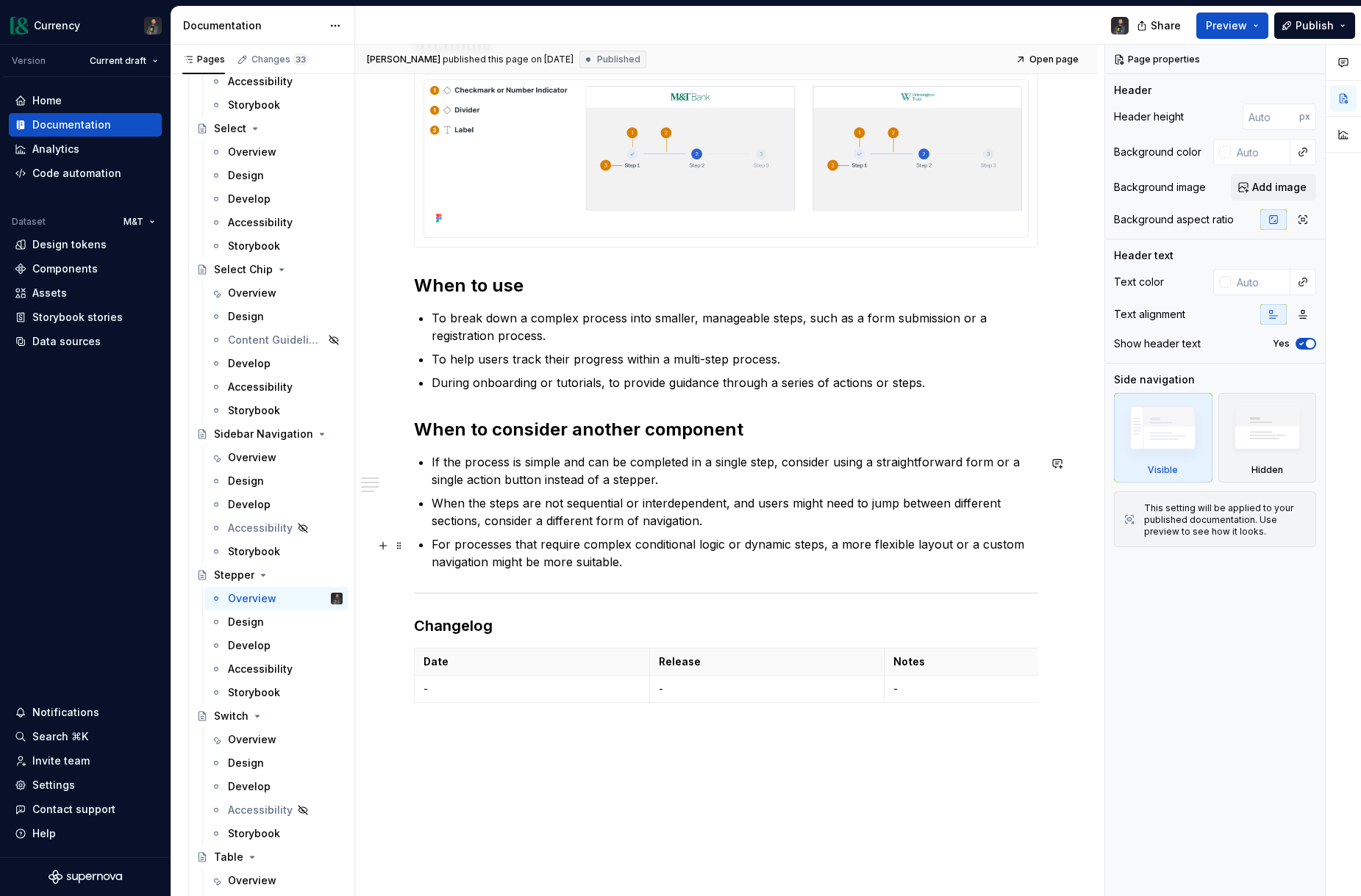
scroll to position [639, 0]
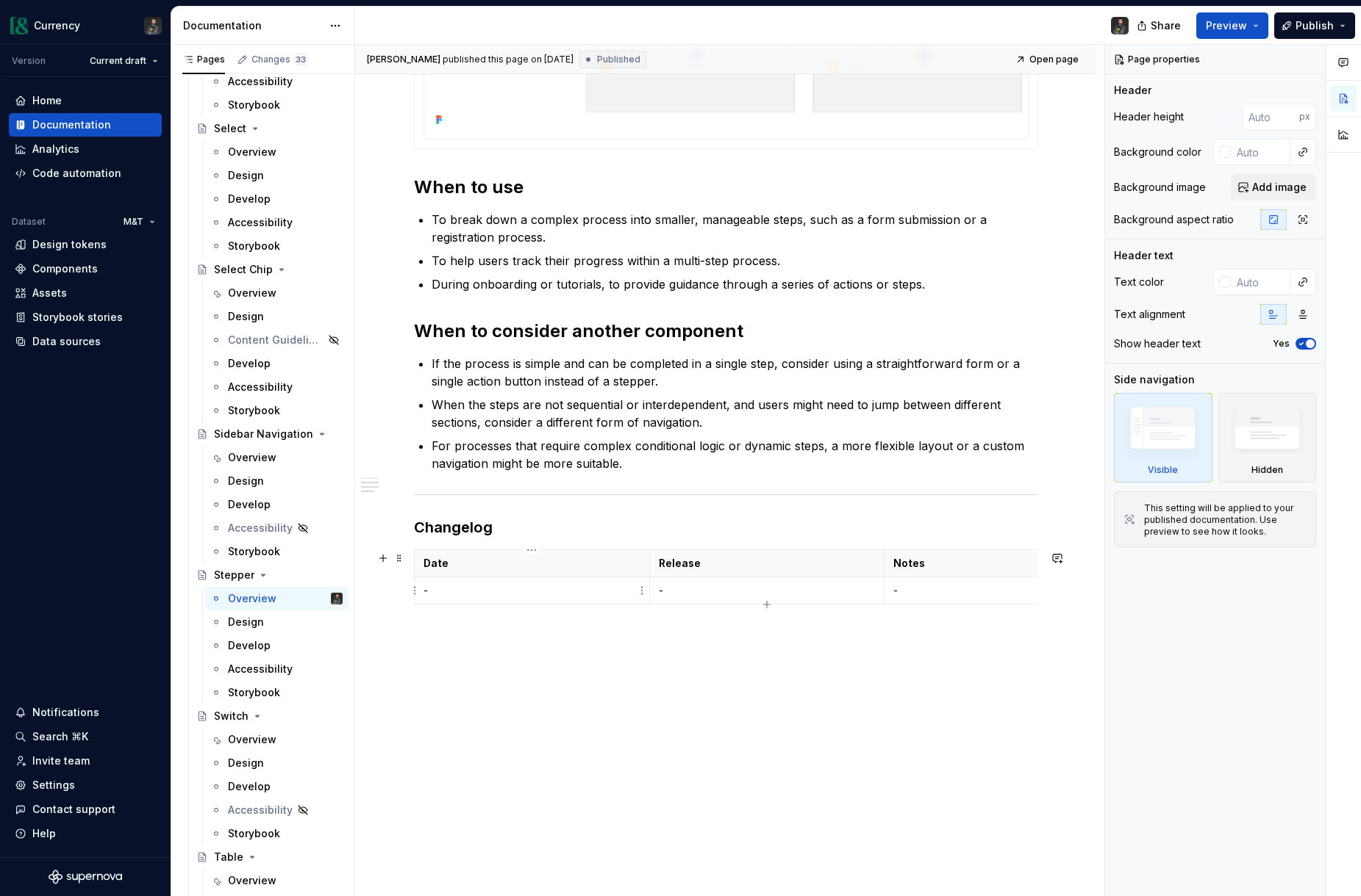
click at [473, 581] on td "-" at bounding box center [532, 589] width 235 height 27
type textarea "*"
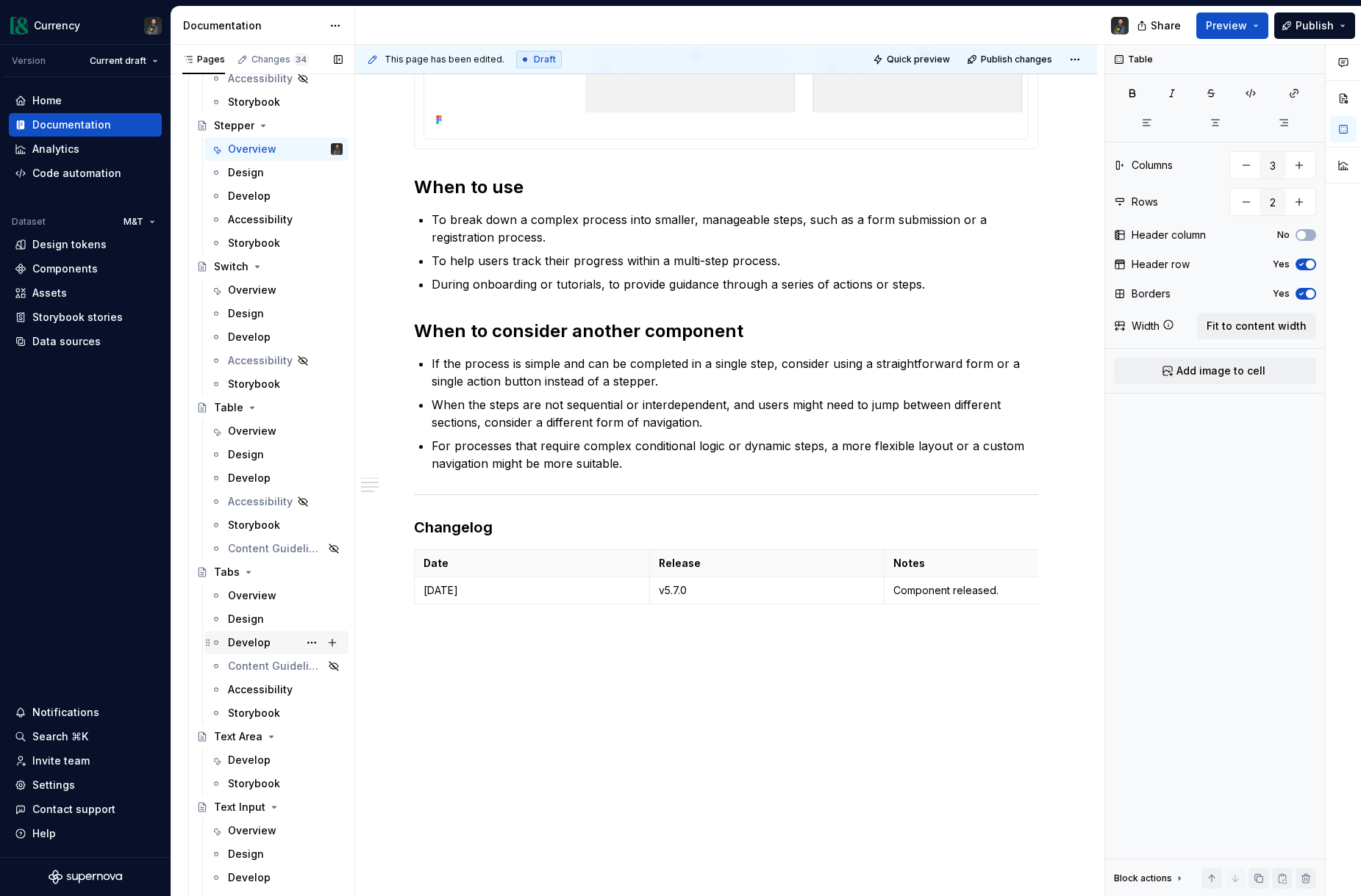
scroll to position [5785, 0]
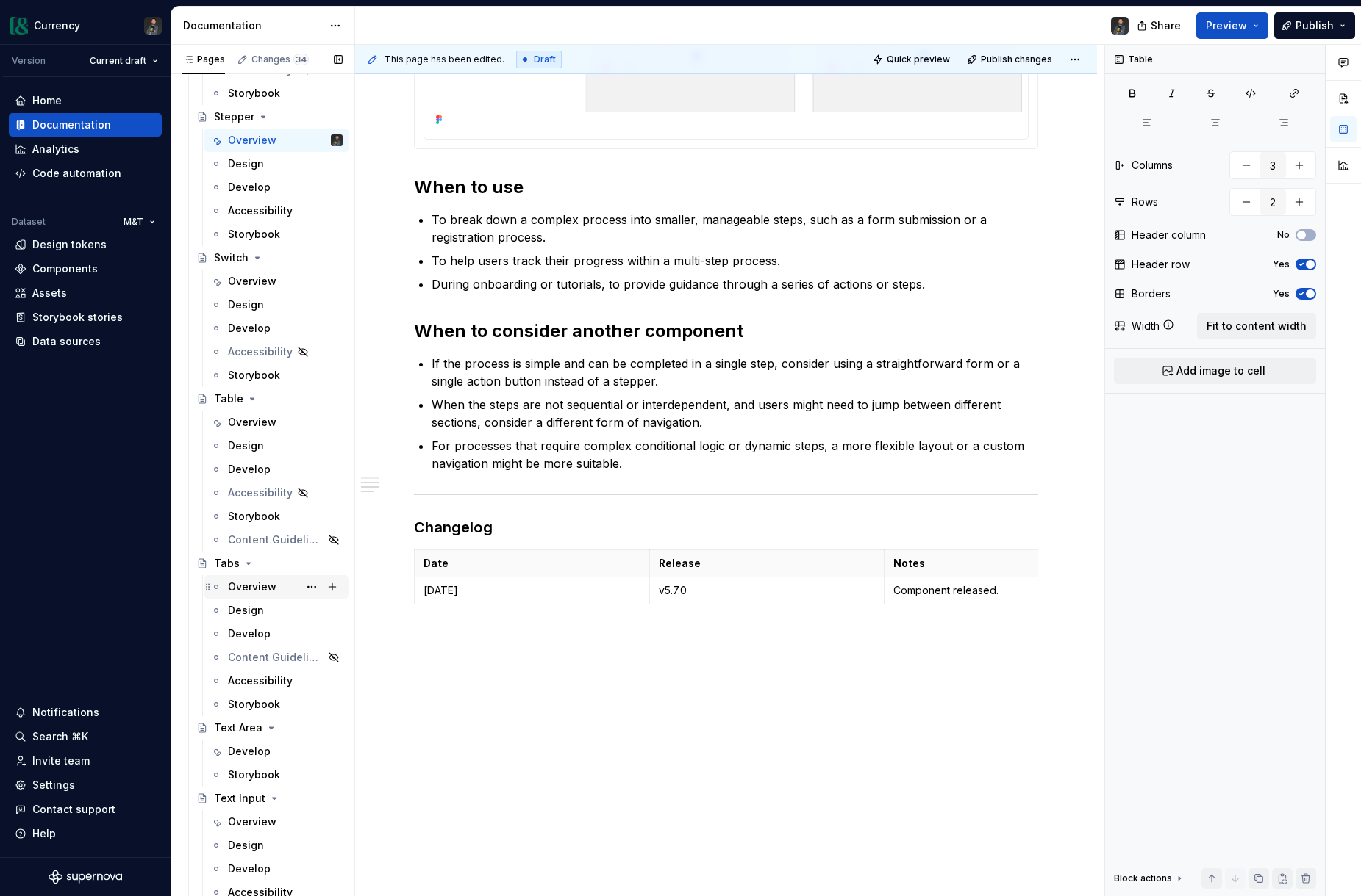
click at [261, 588] on div "Overview" at bounding box center [252, 587] width 49 height 15
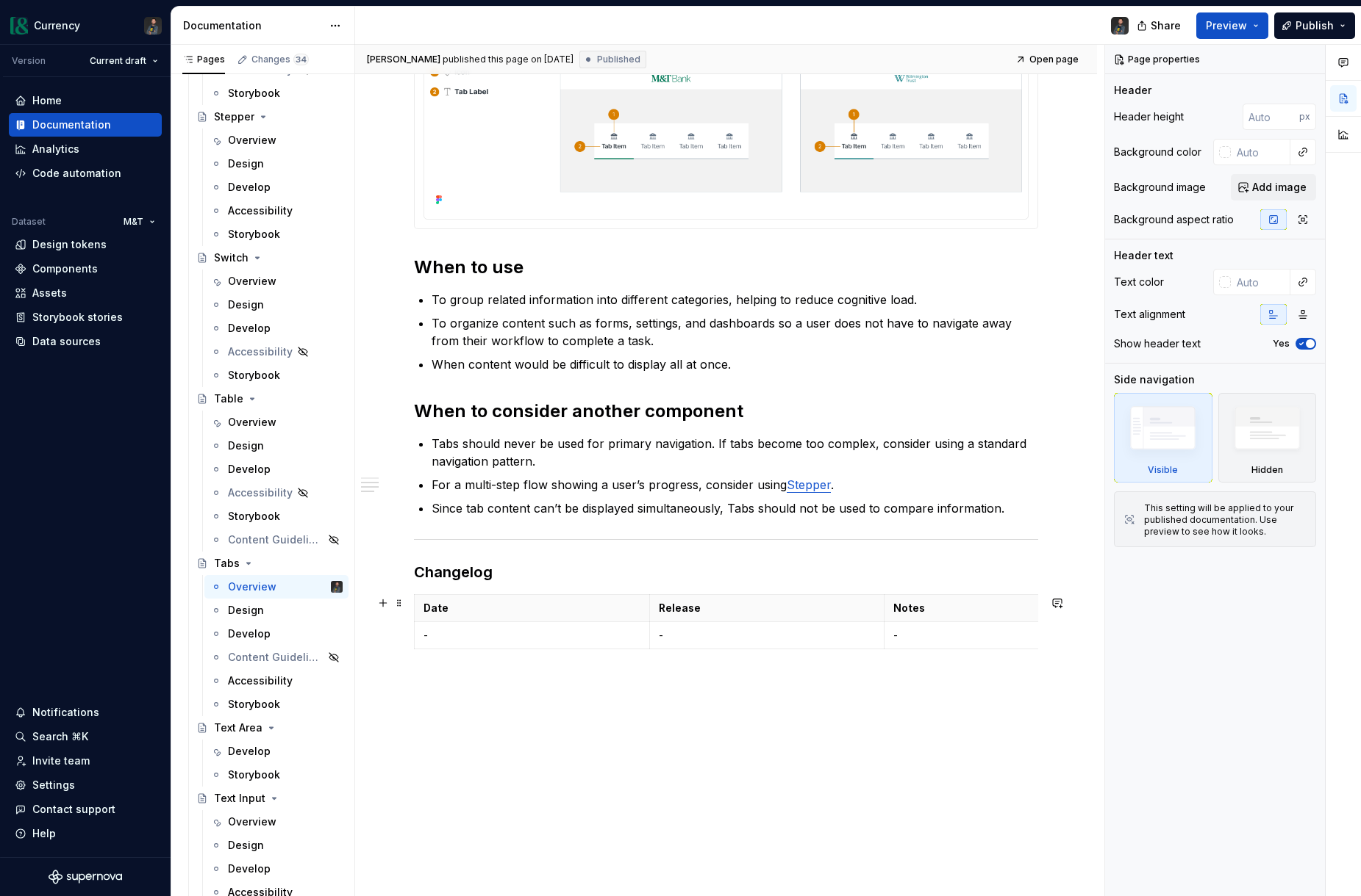
scroll to position [572, 0]
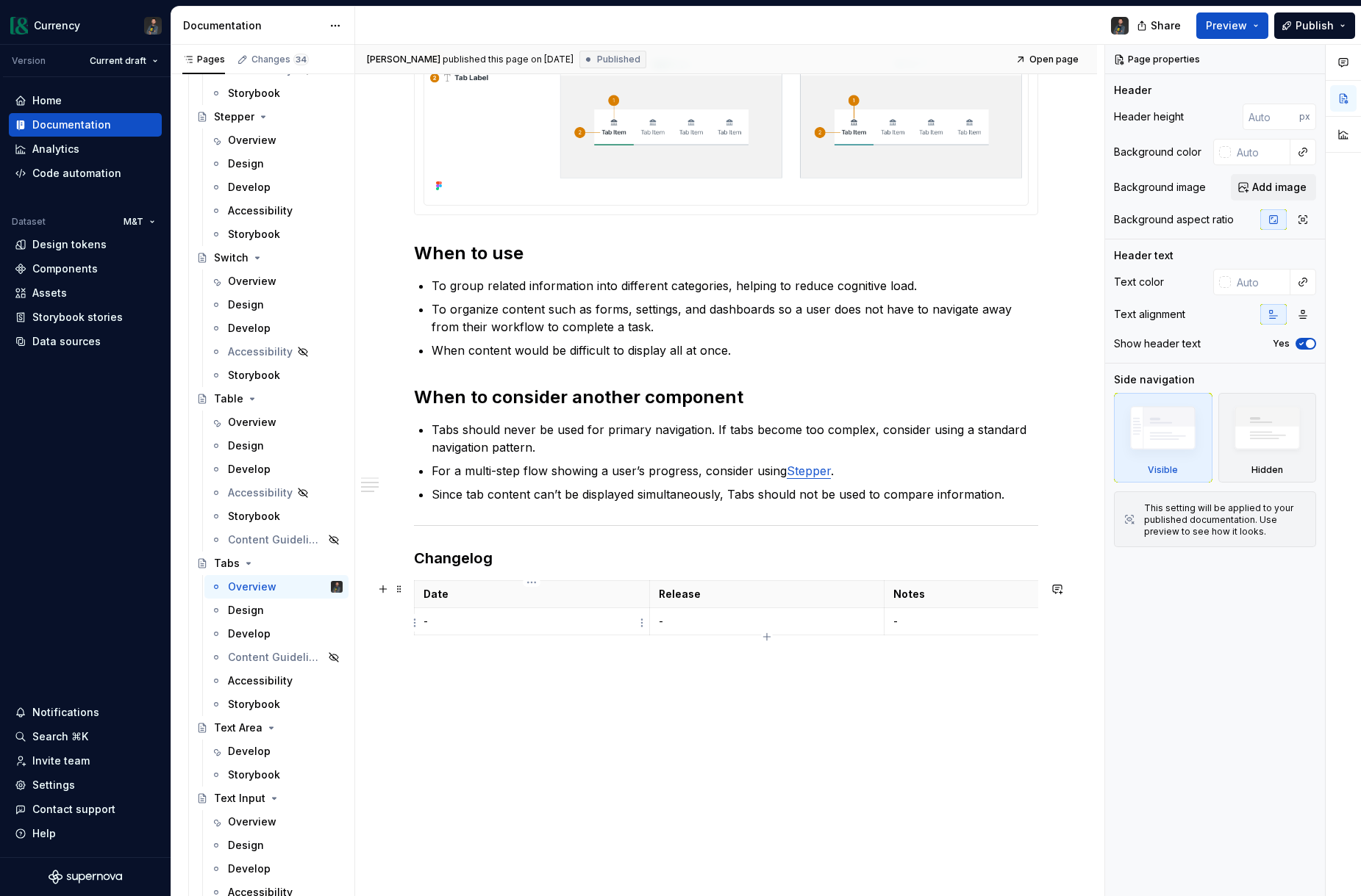
type textarea "*"
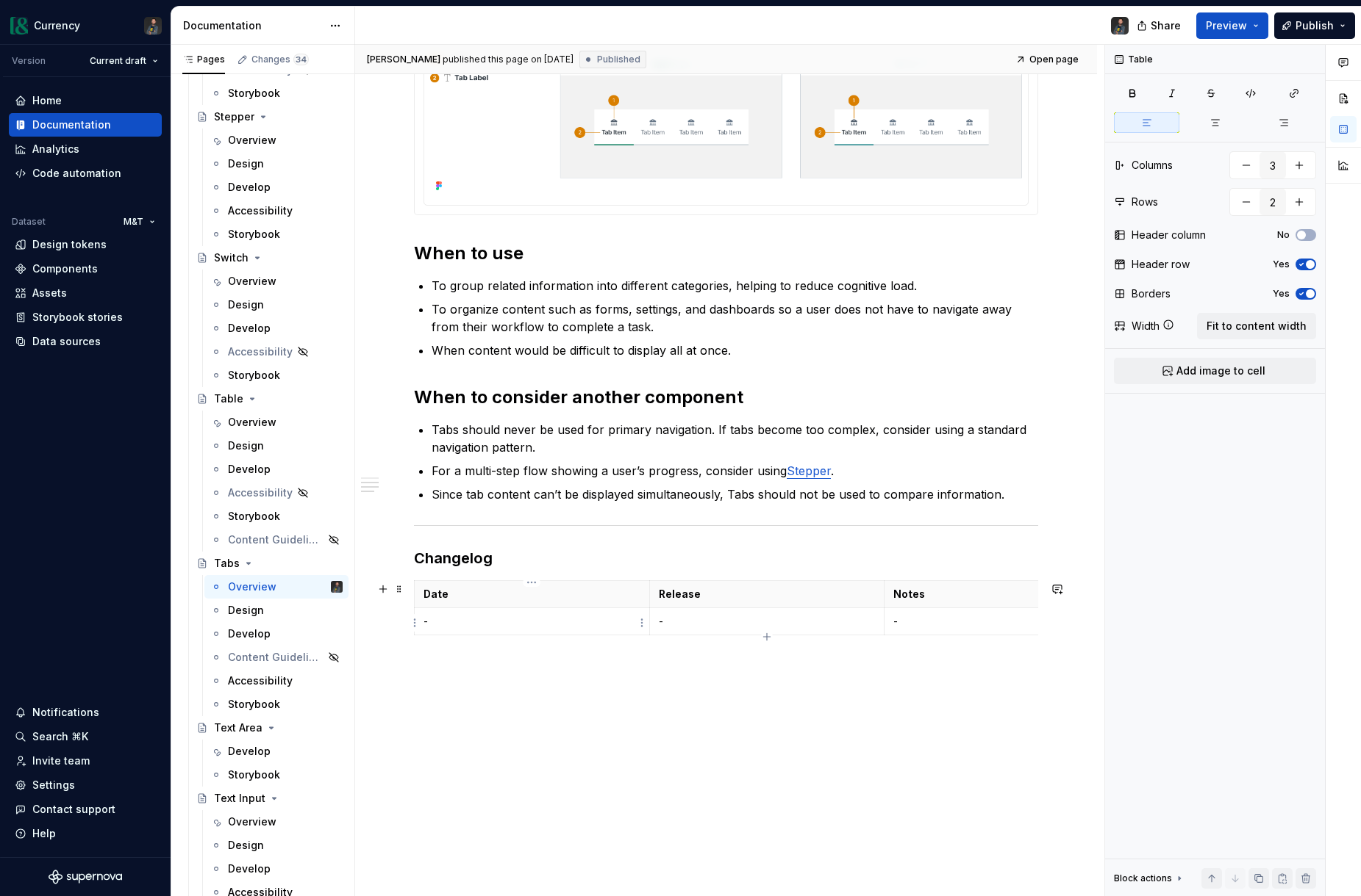
click at [474, 629] on p "-" at bounding box center [531, 621] width 217 height 15
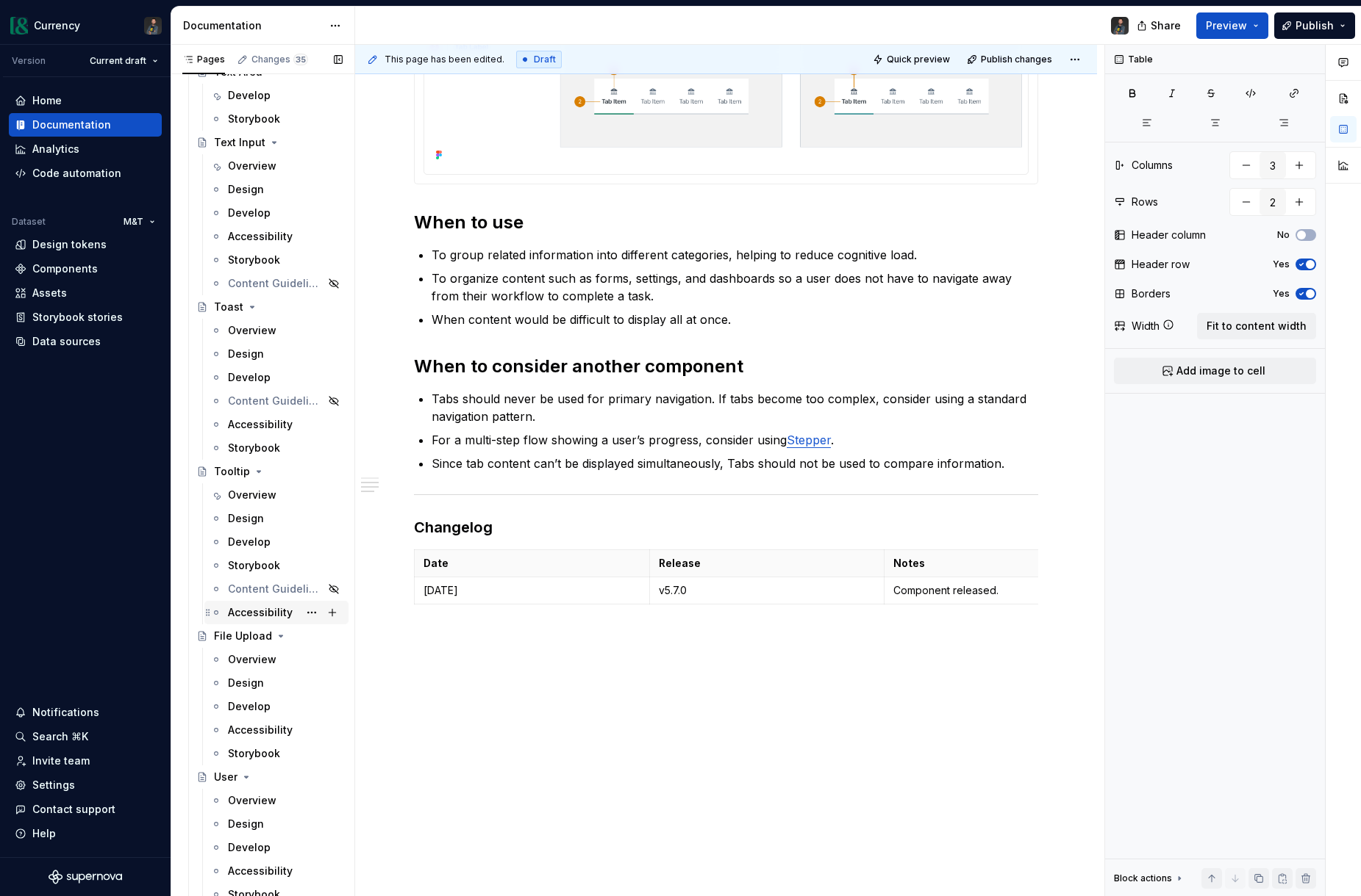
scroll to position [6466, 0]
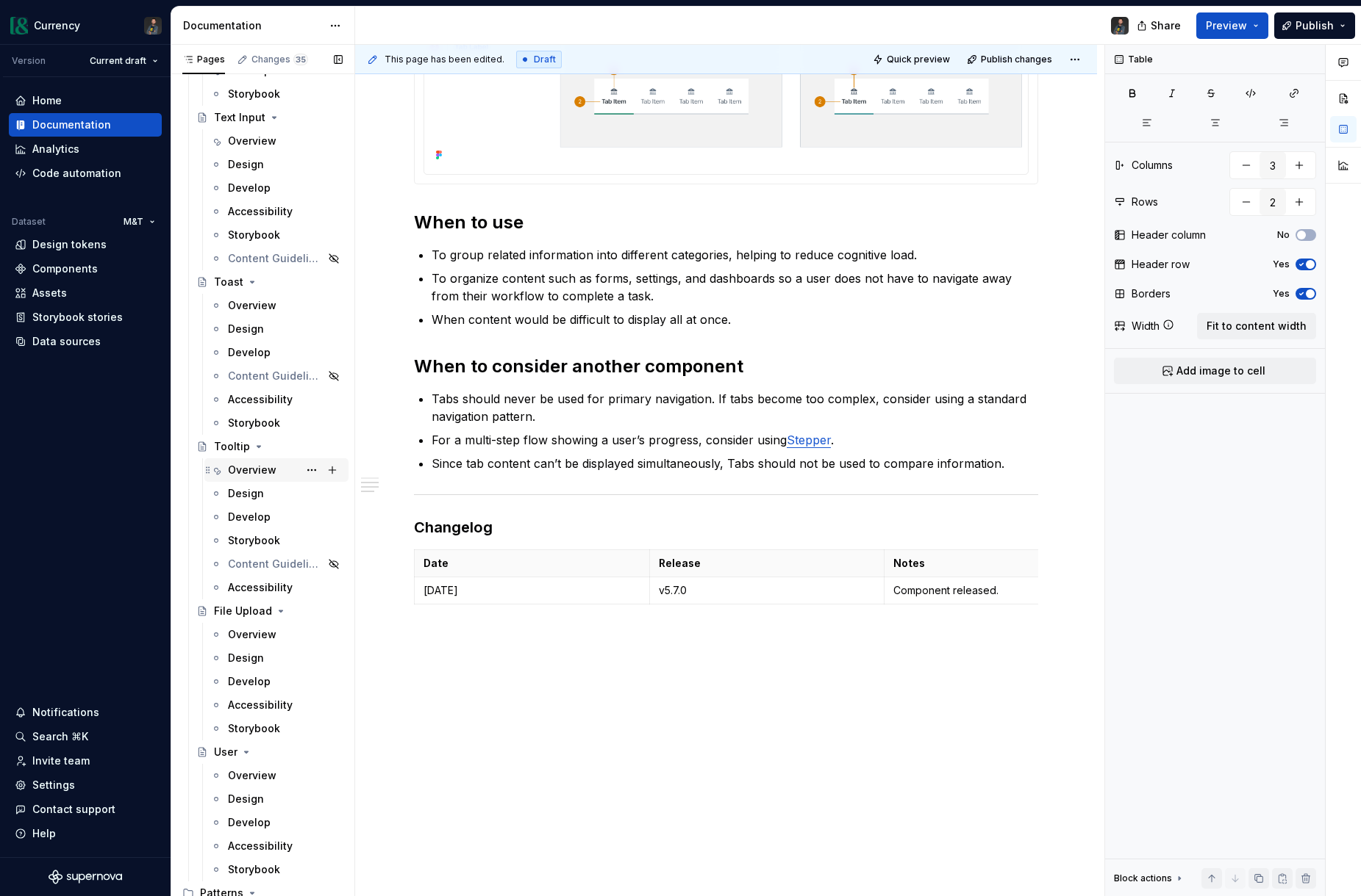
click at [262, 463] on div "Overview" at bounding box center [252, 470] width 49 height 15
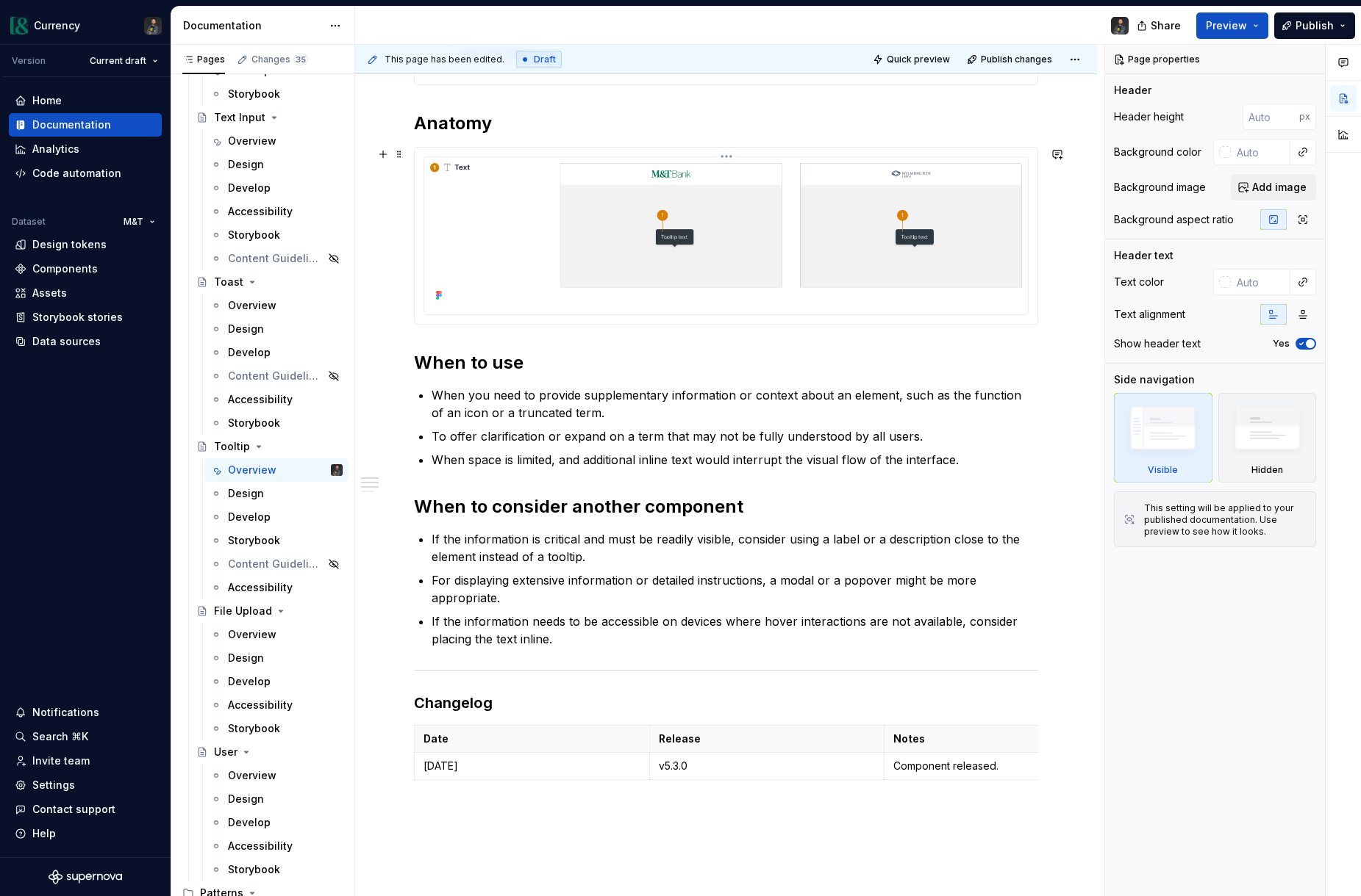
scroll to position [639, 0]
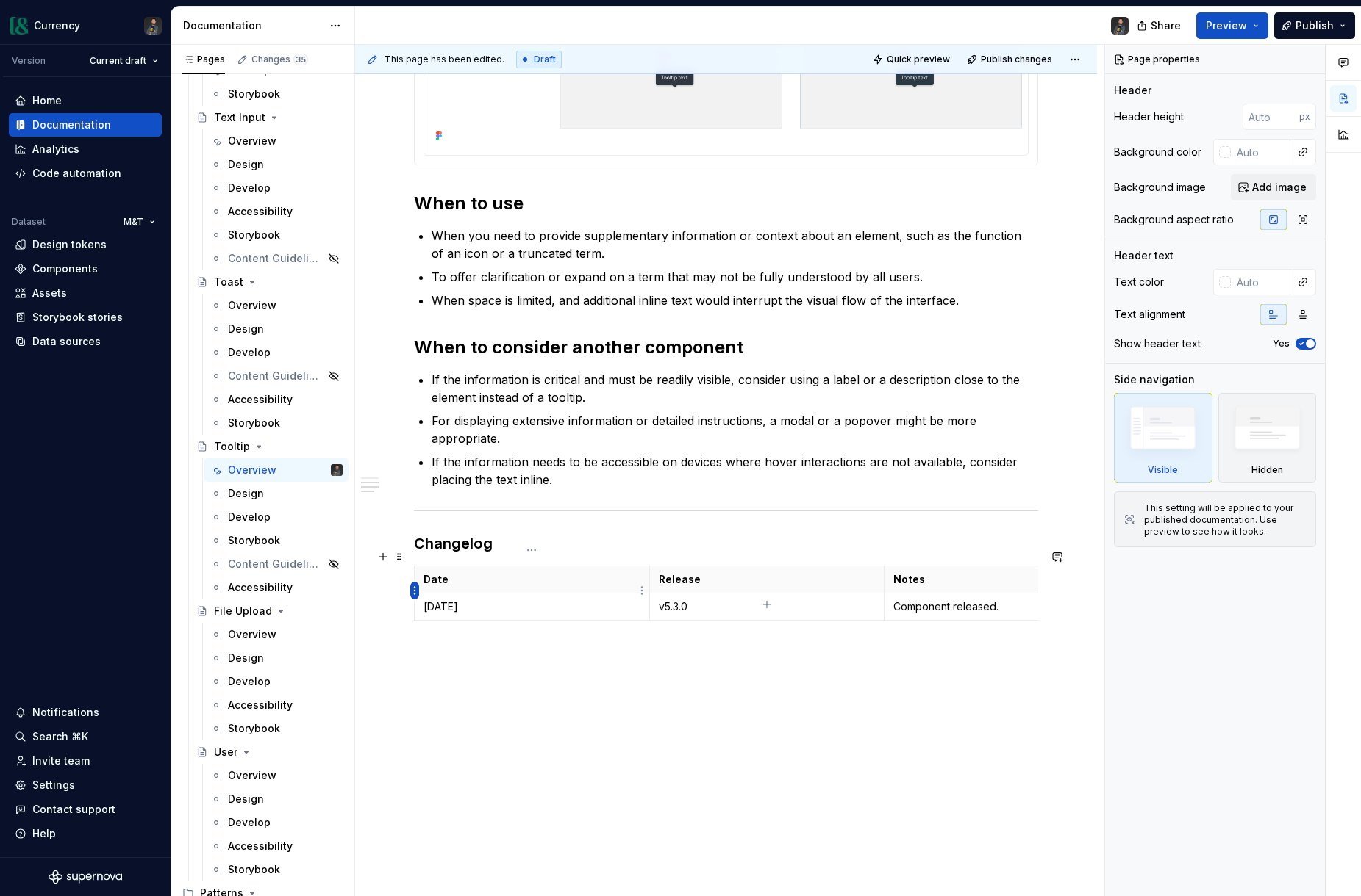
click at [417, 591] on html "Currency Version Current draft Home Documentation Analytics Code automation Dat…" at bounding box center [680, 448] width 1361 height 896
type textarea "*"
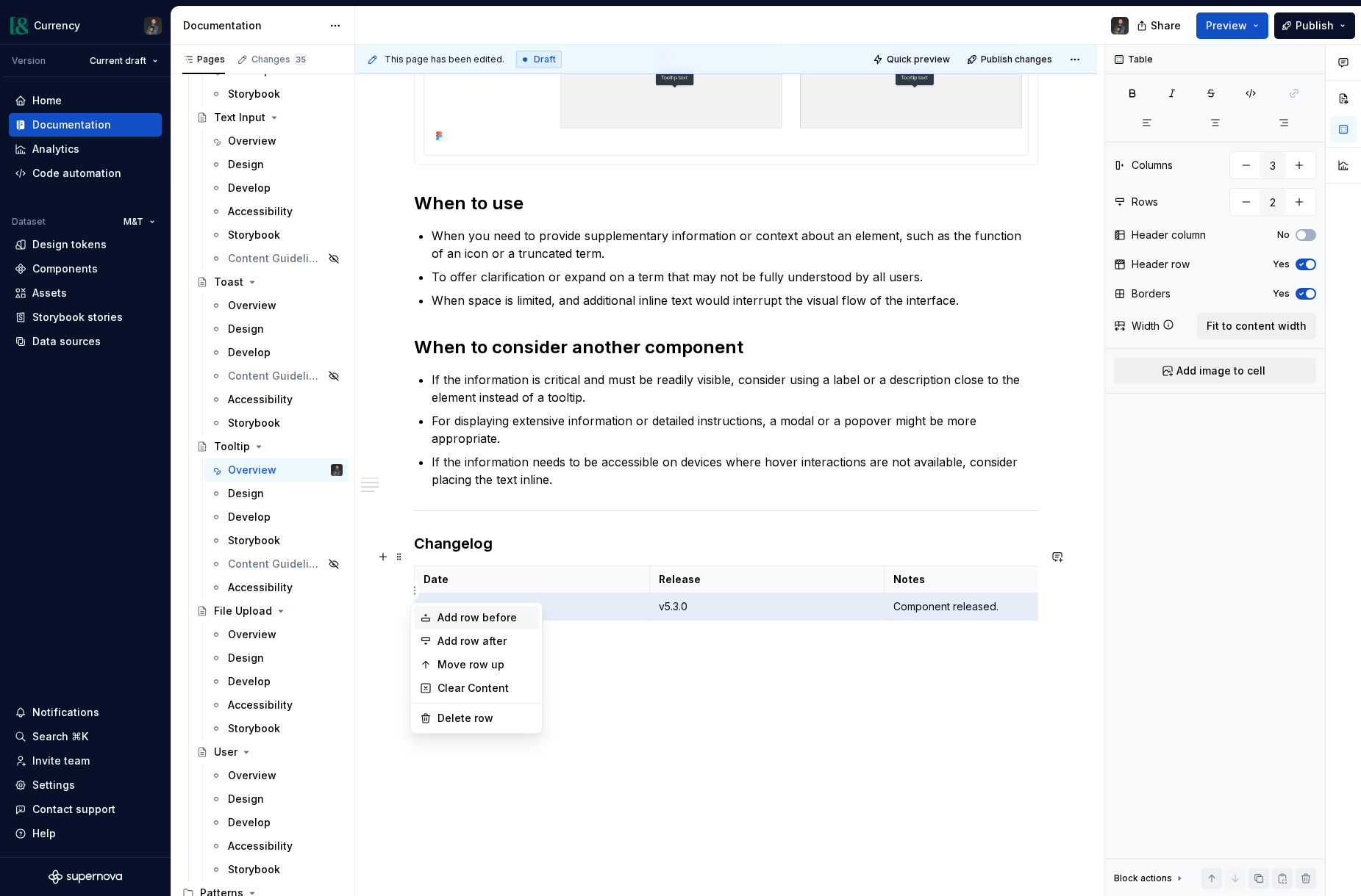
click at [469, 615] on div "Add row before" at bounding box center [485, 618] width 95 height 15
type input "3"
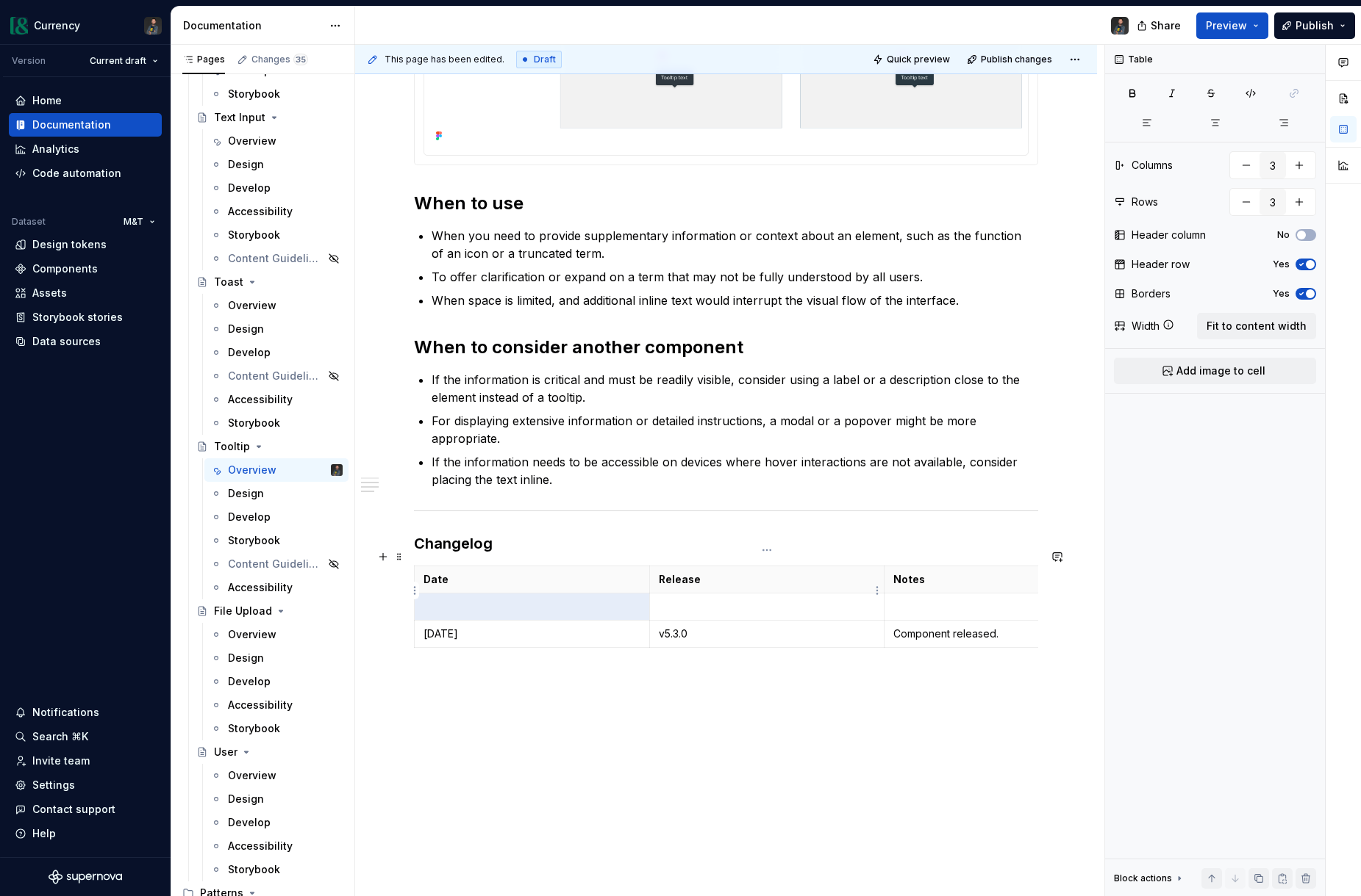
click at [743, 599] on p at bounding box center [767, 607] width 217 height 15
click at [917, 599] on p at bounding box center [1001, 607] width 217 height 15
click at [412, 590] on html "Currency Version Current draft Home Documentation Analytics Code automation Dat…" at bounding box center [680, 448] width 1361 height 896
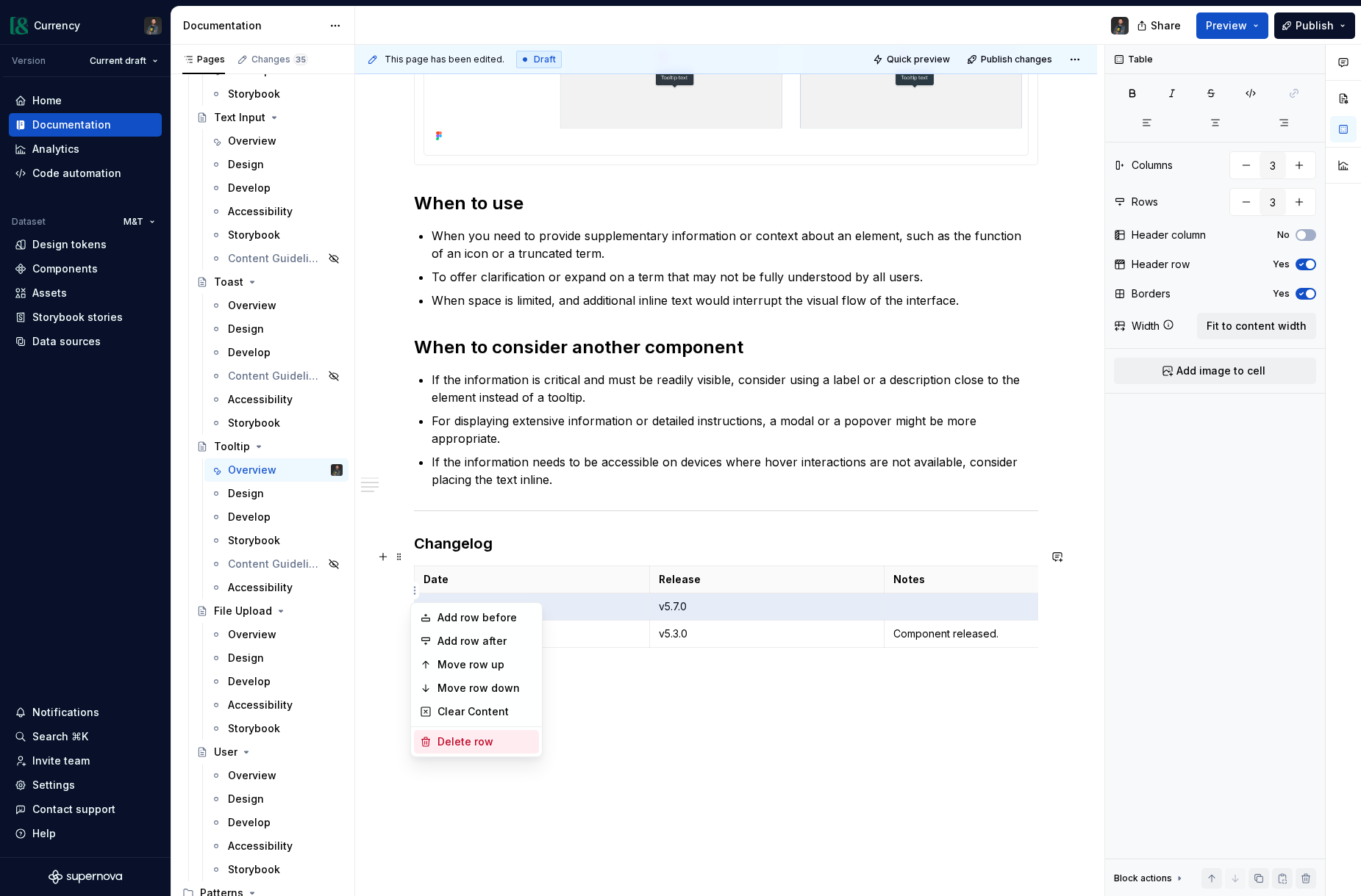
click at [461, 739] on div "Delete row" at bounding box center [485, 742] width 95 height 15
type input "2"
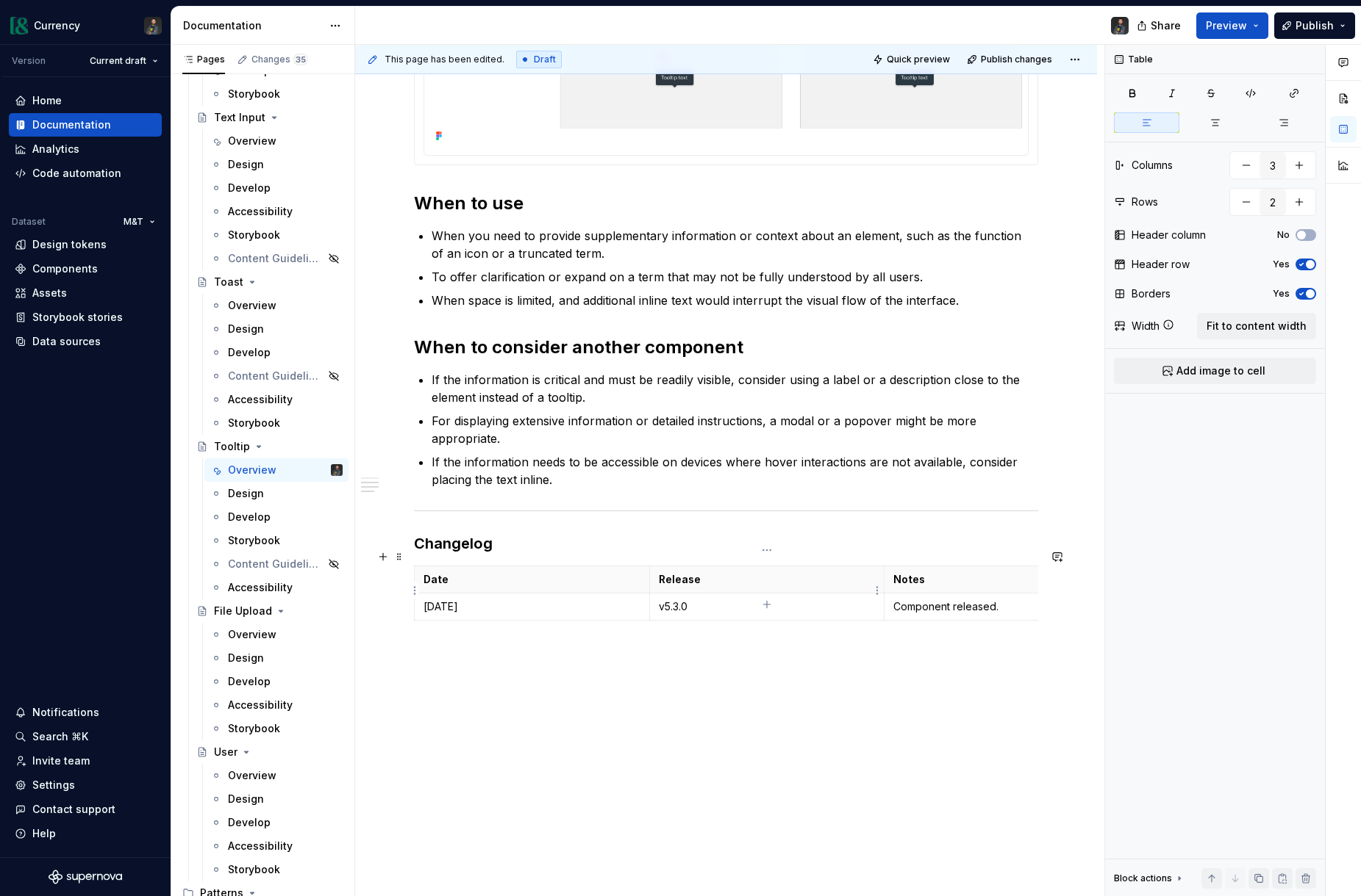
click at [747, 599] on p "v5.3.0" at bounding box center [767, 607] width 217 height 15
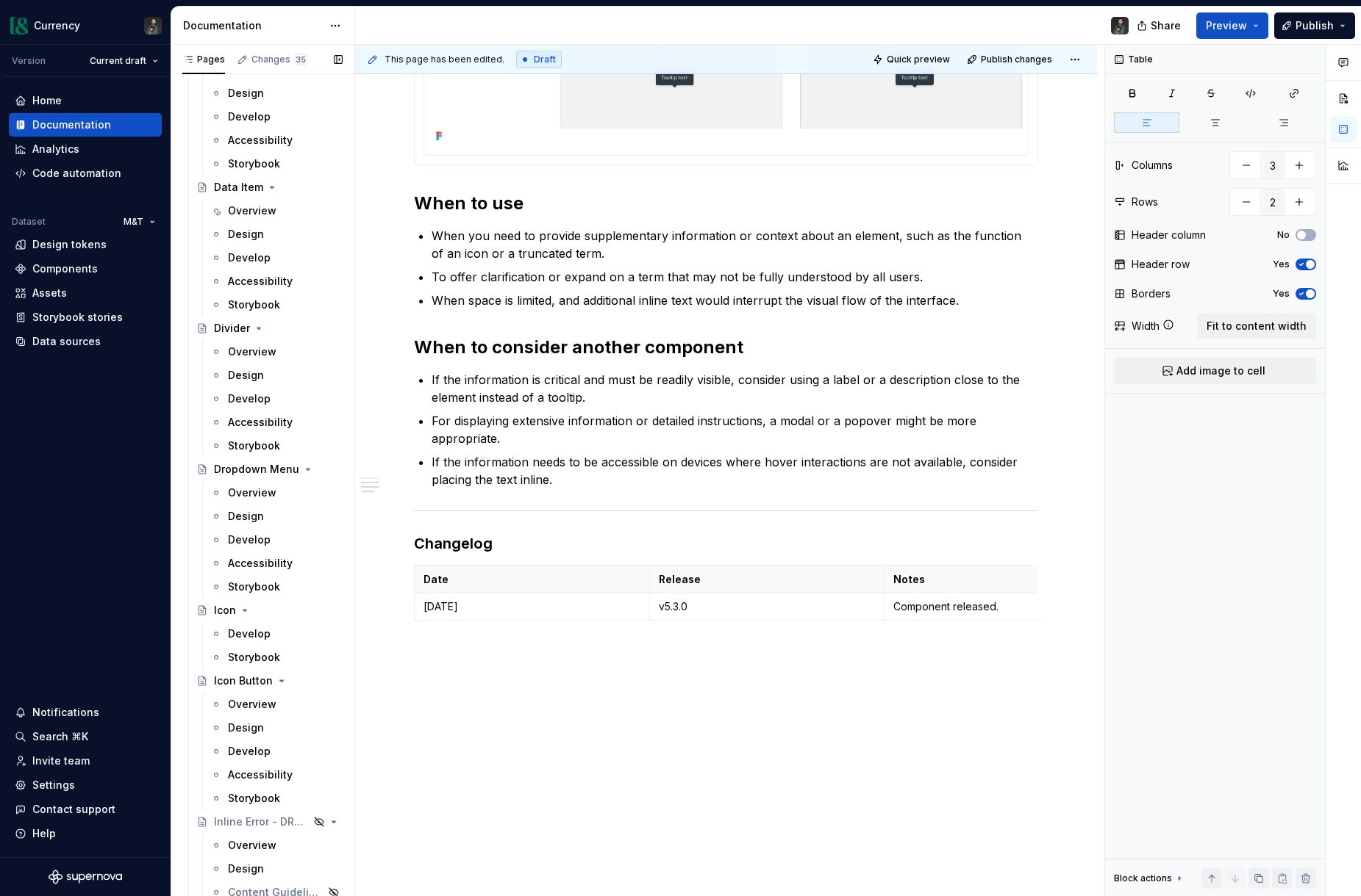
scroll to position [2563, 0]
click at [245, 633] on div "Develop" at bounding box center [249, 636] width 42 height 15
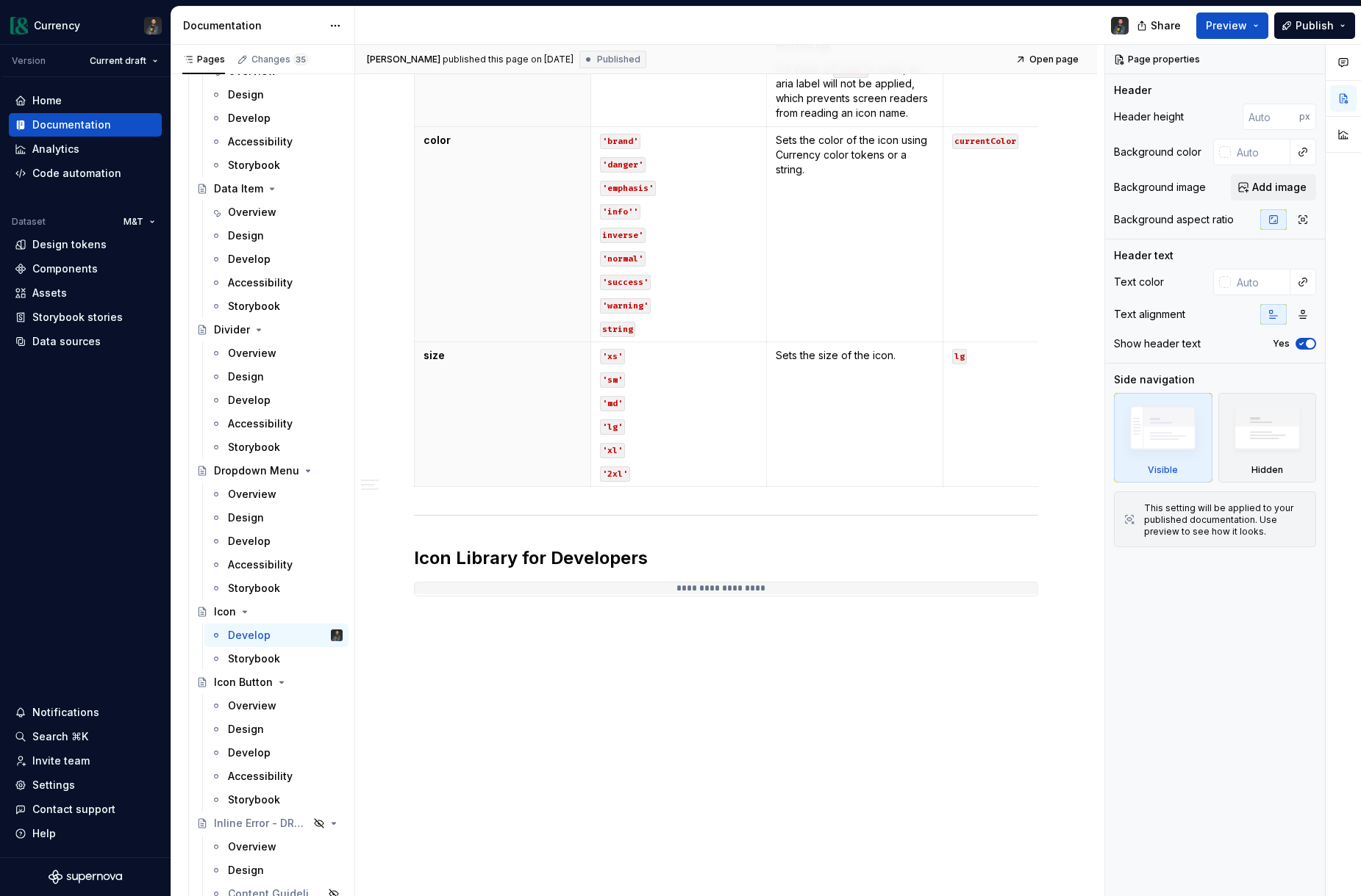
scroll to position [836, 0]
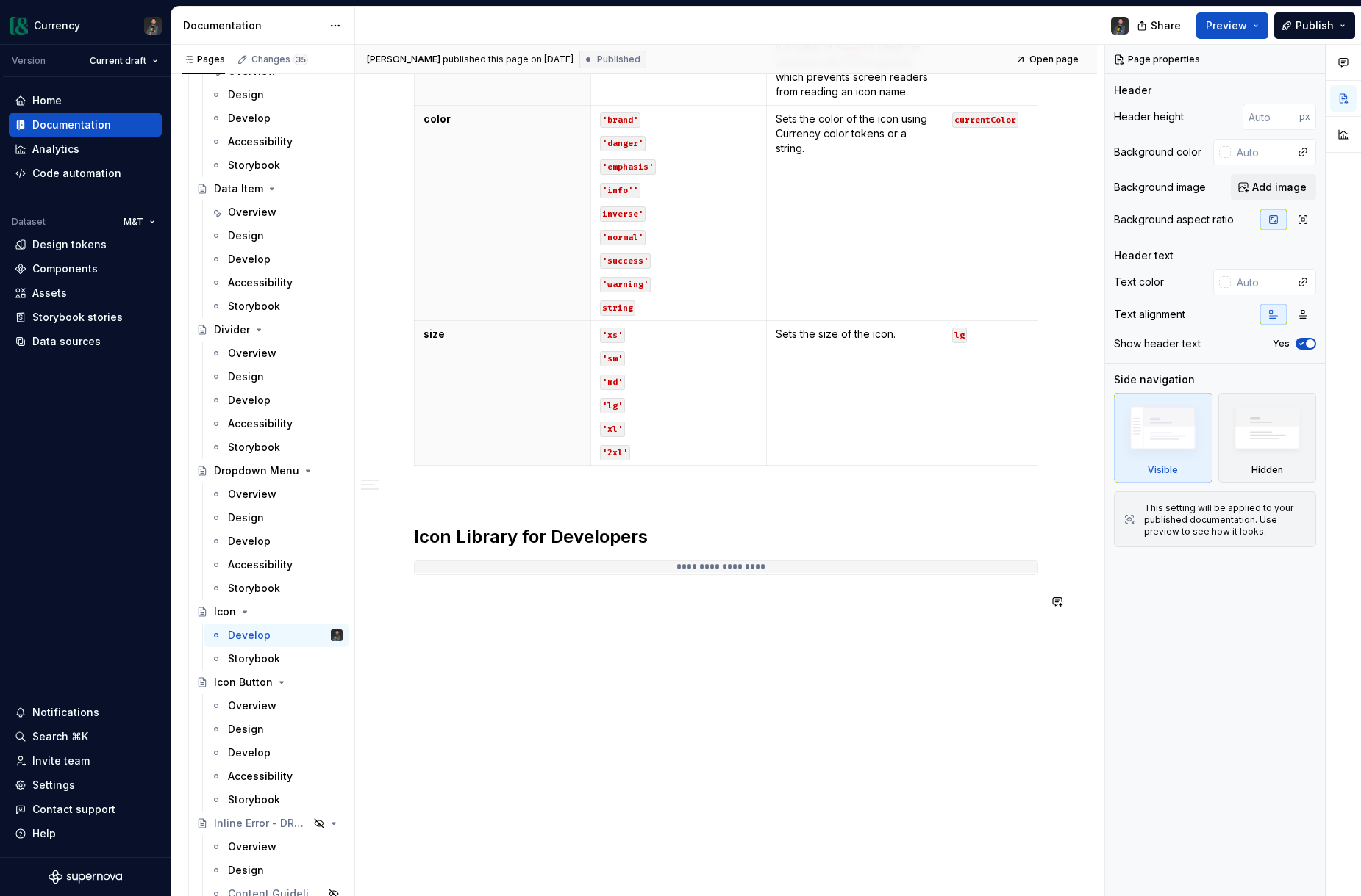
click at [583, 655] on div "**********" at bounding box center [726, 167] width 742 height 1460
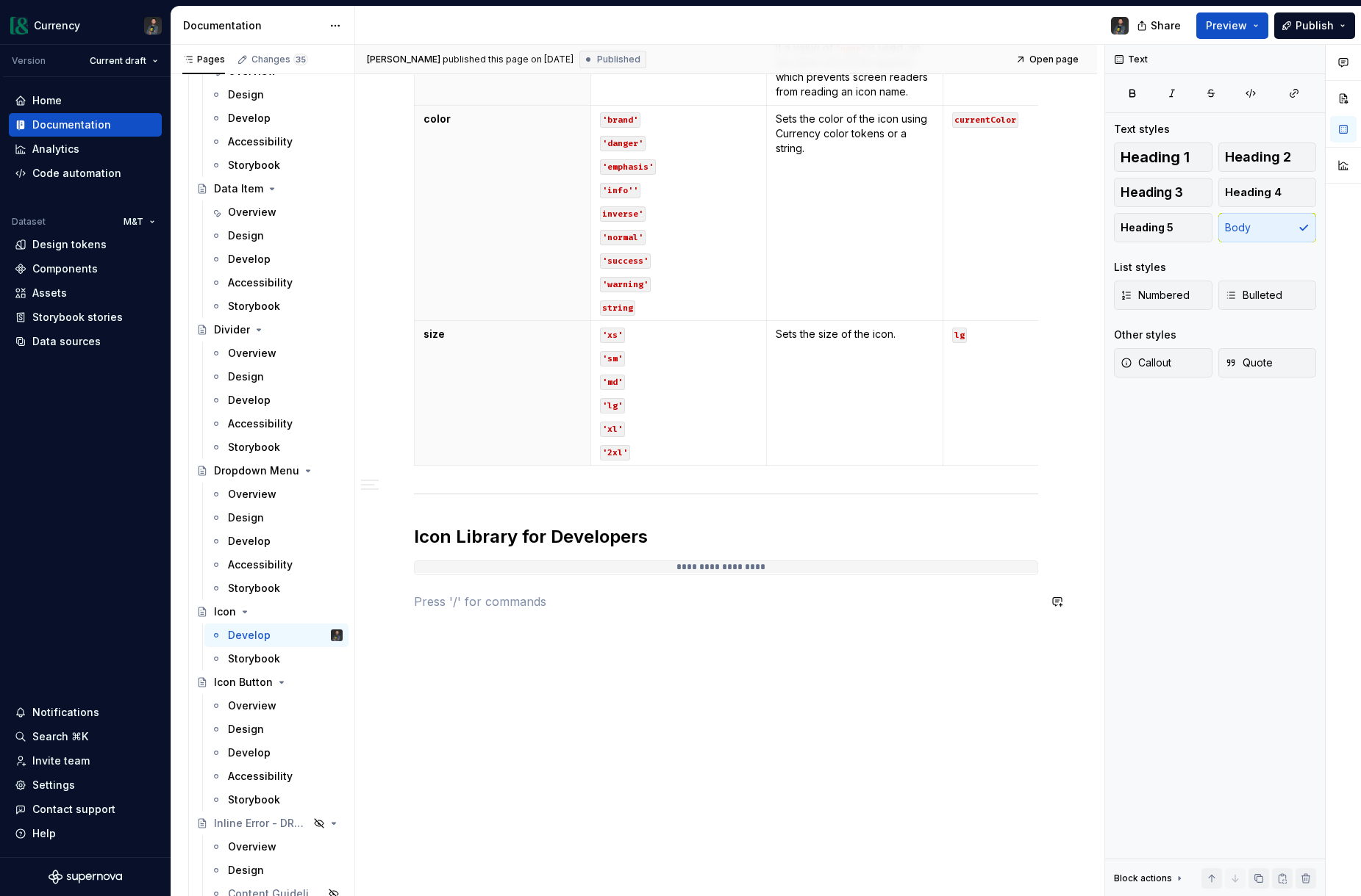
type textarea "*"
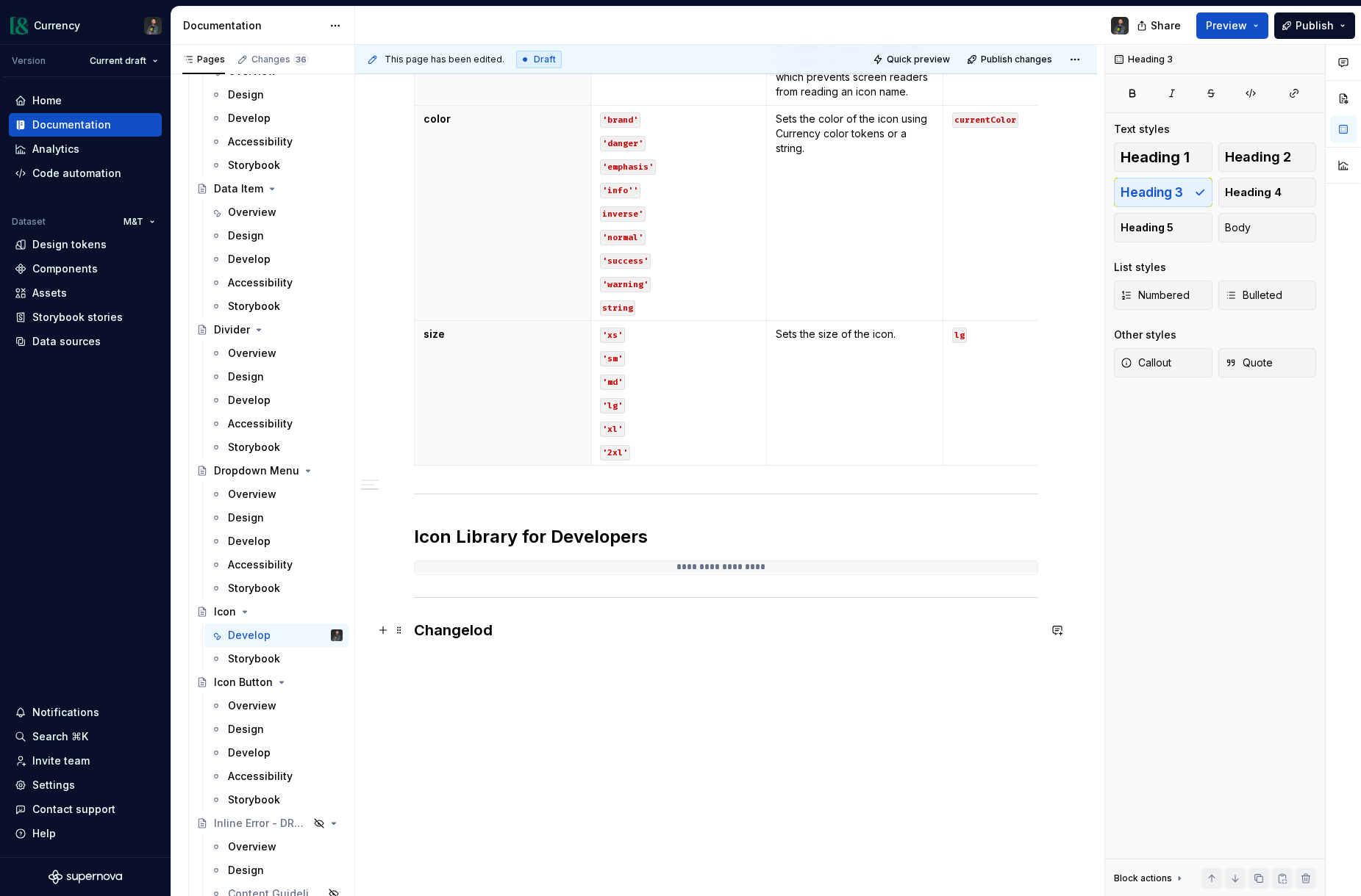
click at [509, 628] on h3 "Changelod" at bounding box center [726, 630] width 624 height 20
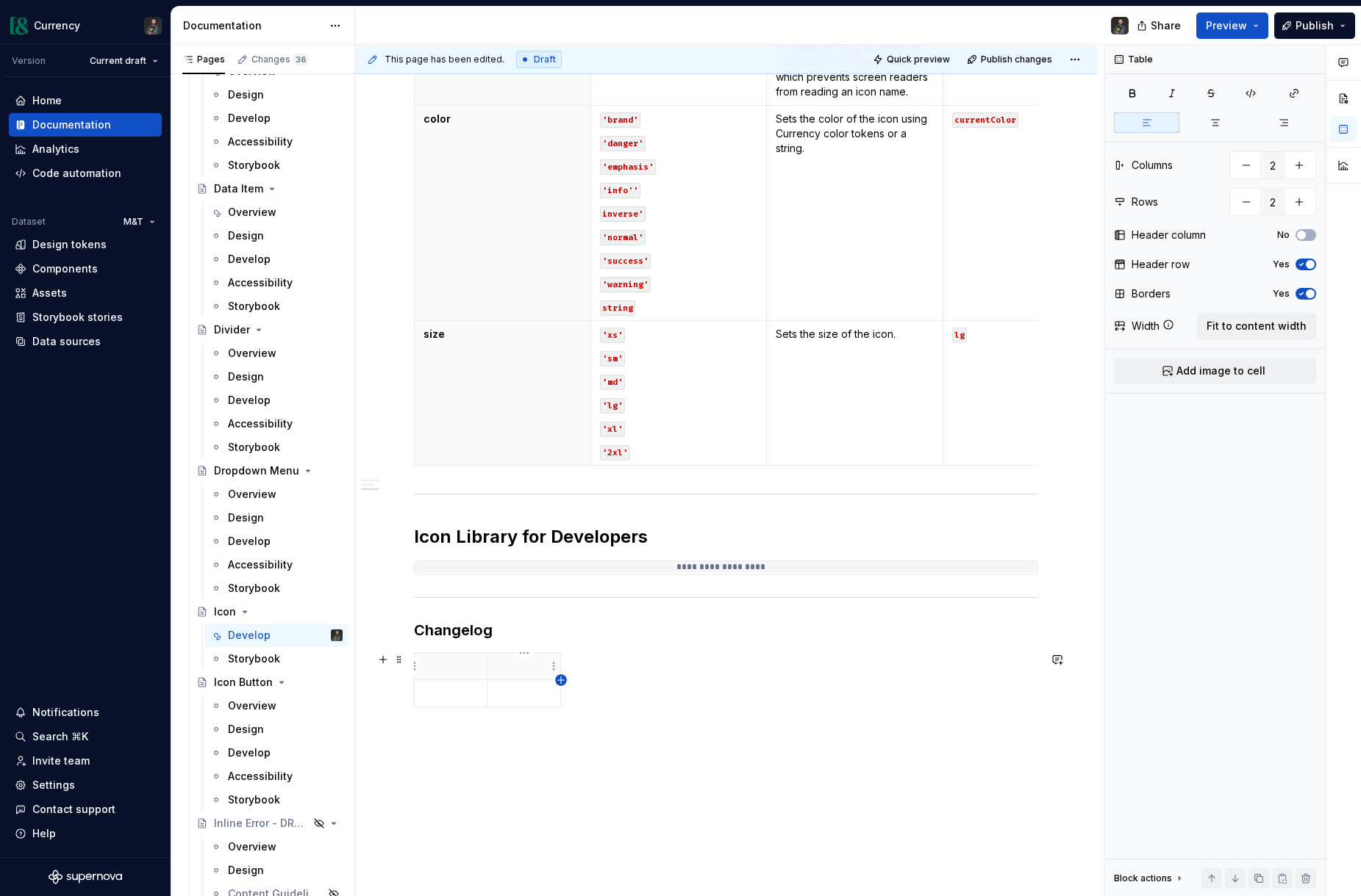
type textarea "*"
click at [562, 676] on icon "button" at bounding box center [561, 680] width 11 height 11
type input "3"
click at [456, 668] on p at bounding box center [451, 667] width 55 height 15
click at [1286, 331] on span "Fit to content width" at bounding box center [1256, 326] width 100 height 15
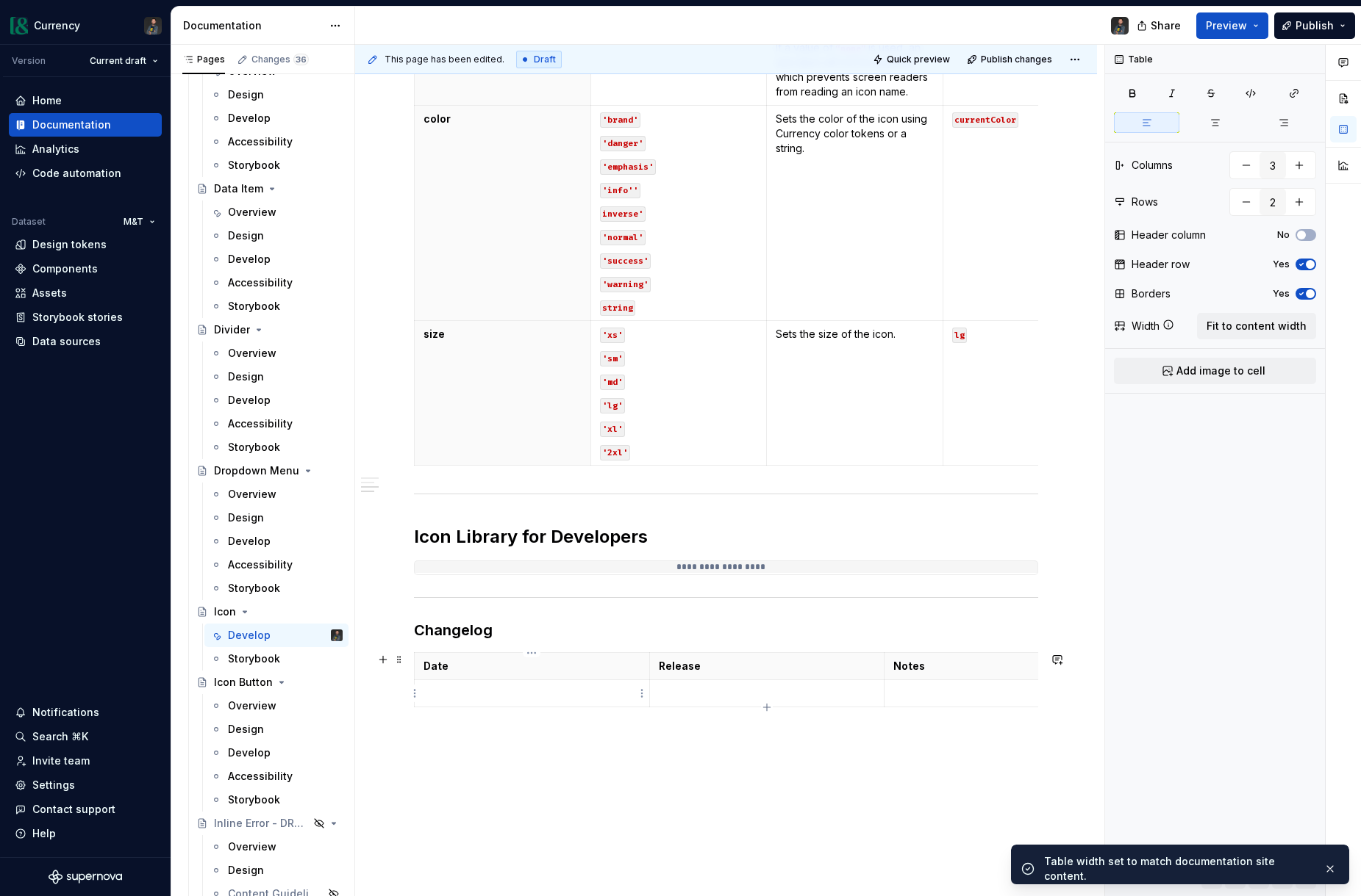
click at [492, 686] on p at bounding box center [531, 694] width 217 height 15
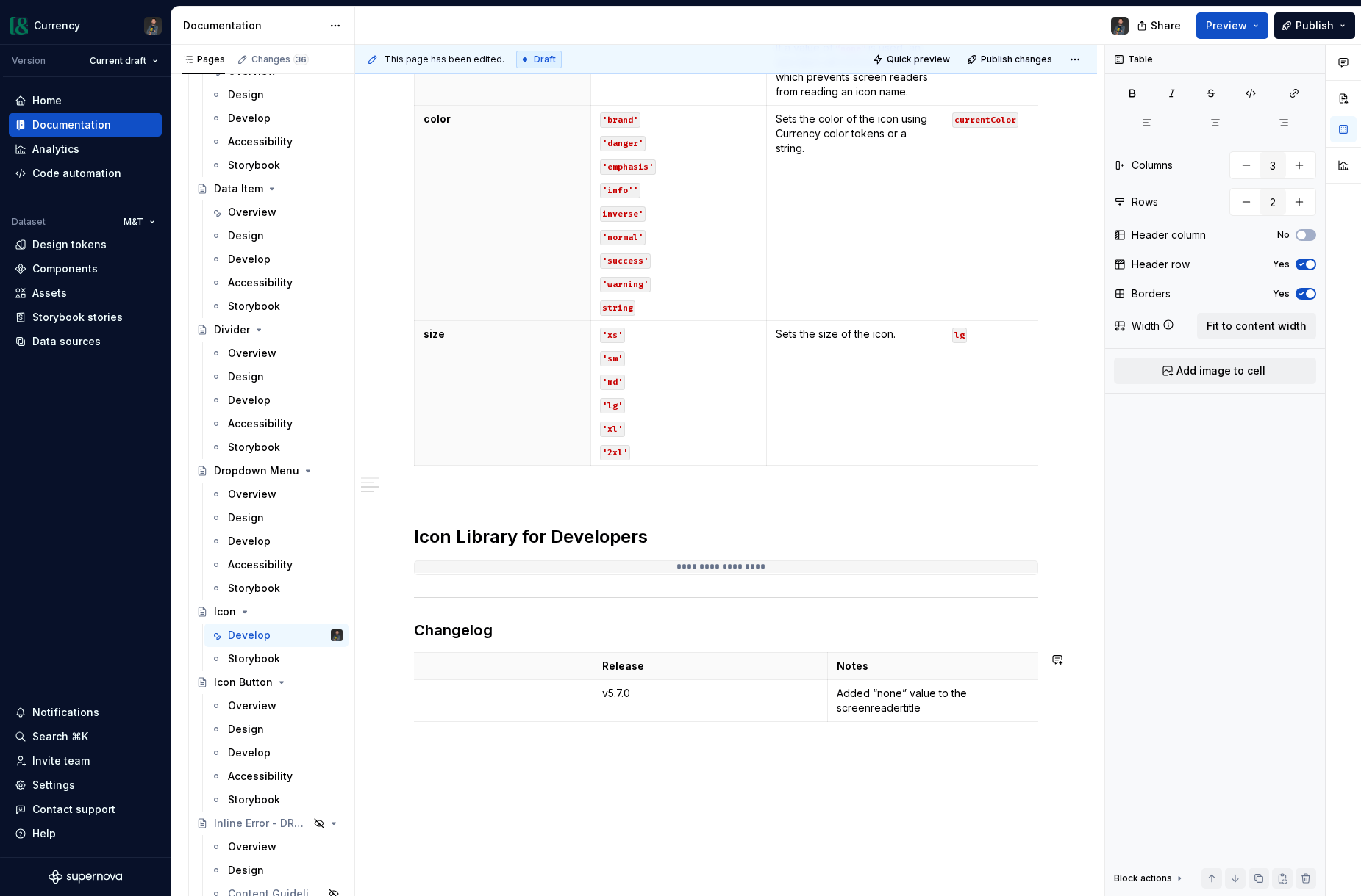
scroll to position [0, 65]
click at [1010, 695] on p "Added “none” value to the screenreadertitle attribute." at bounding box center [936, 701] width 217 height 29
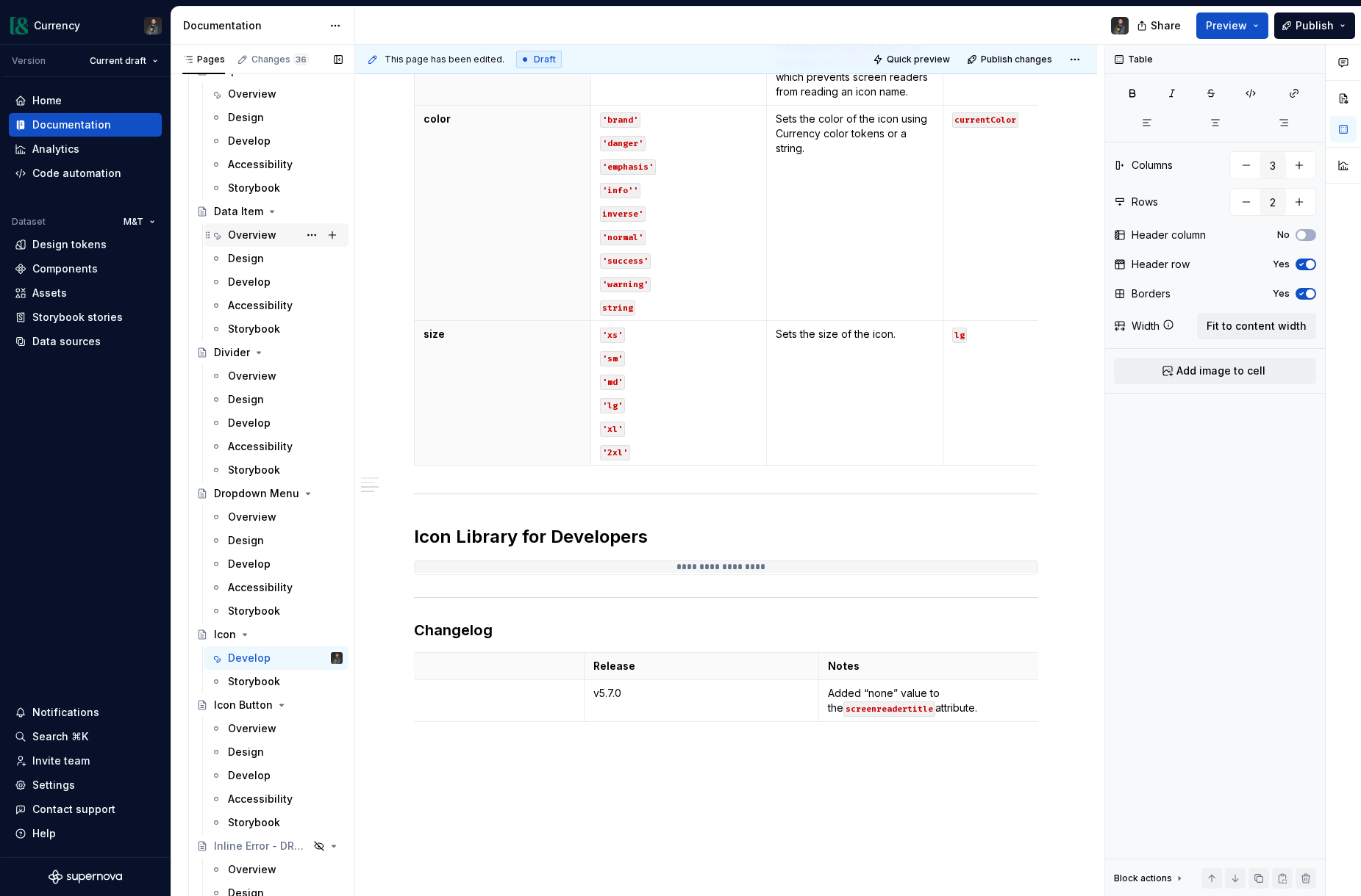
click at [242, 237] on div "Overview" at bounding box center [252, 235] width 49 height 15
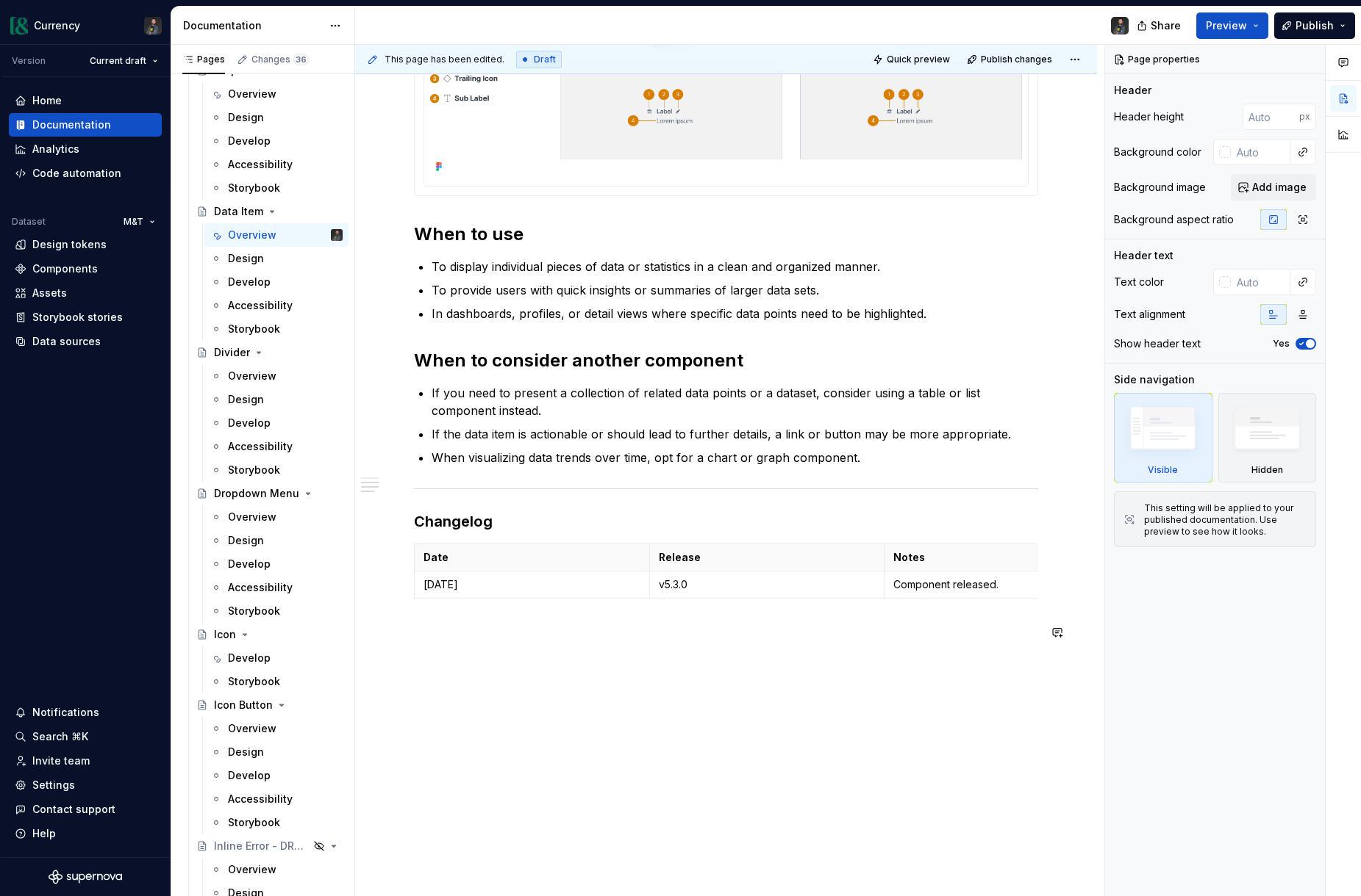
scroll to position [663, 0]
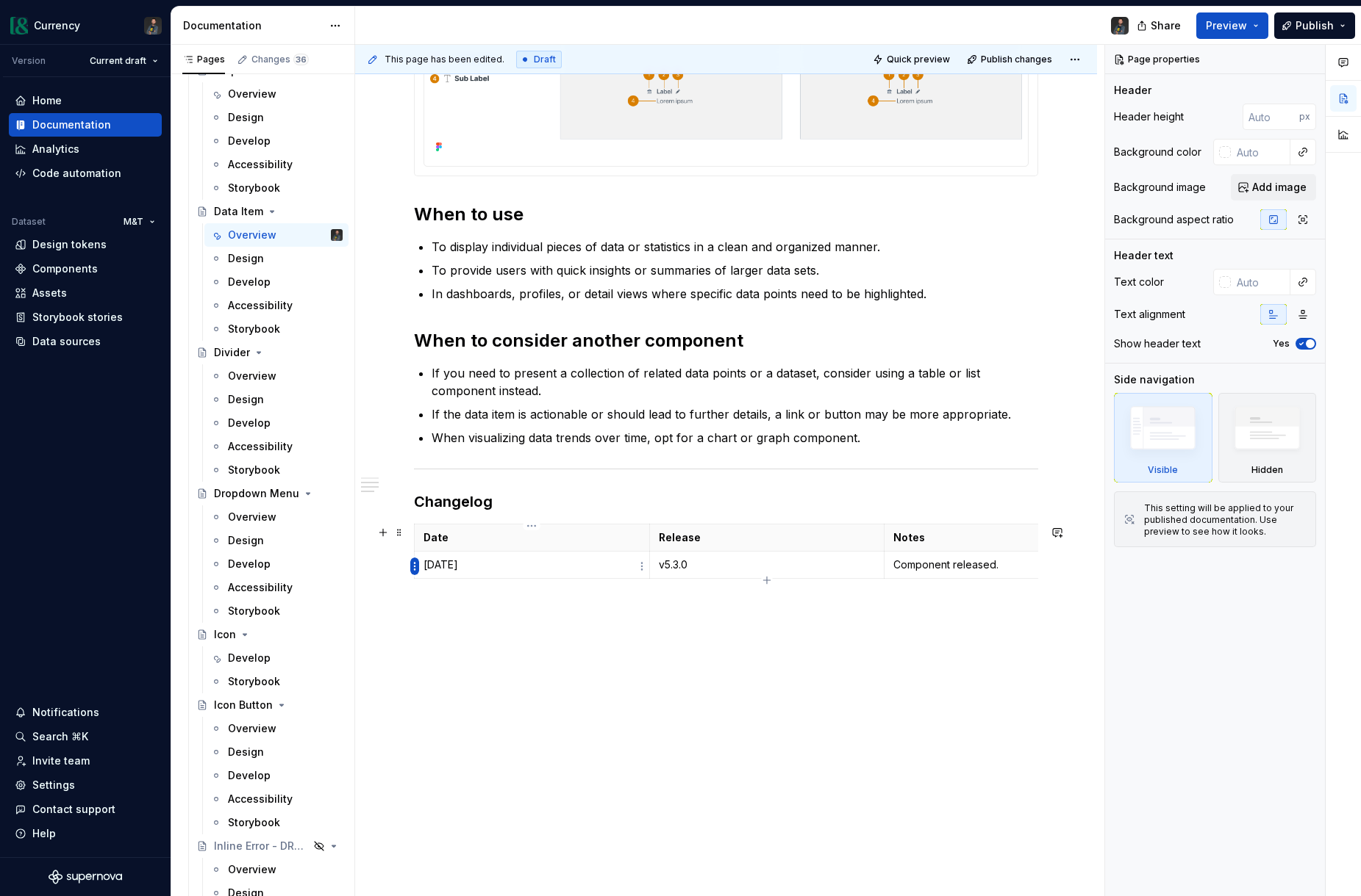
click at [413, 570] on html "Currency Version Current draft Home Documentation Analytics Code automation Dat…" at bounding box center [680, 448] width 1361 height 896
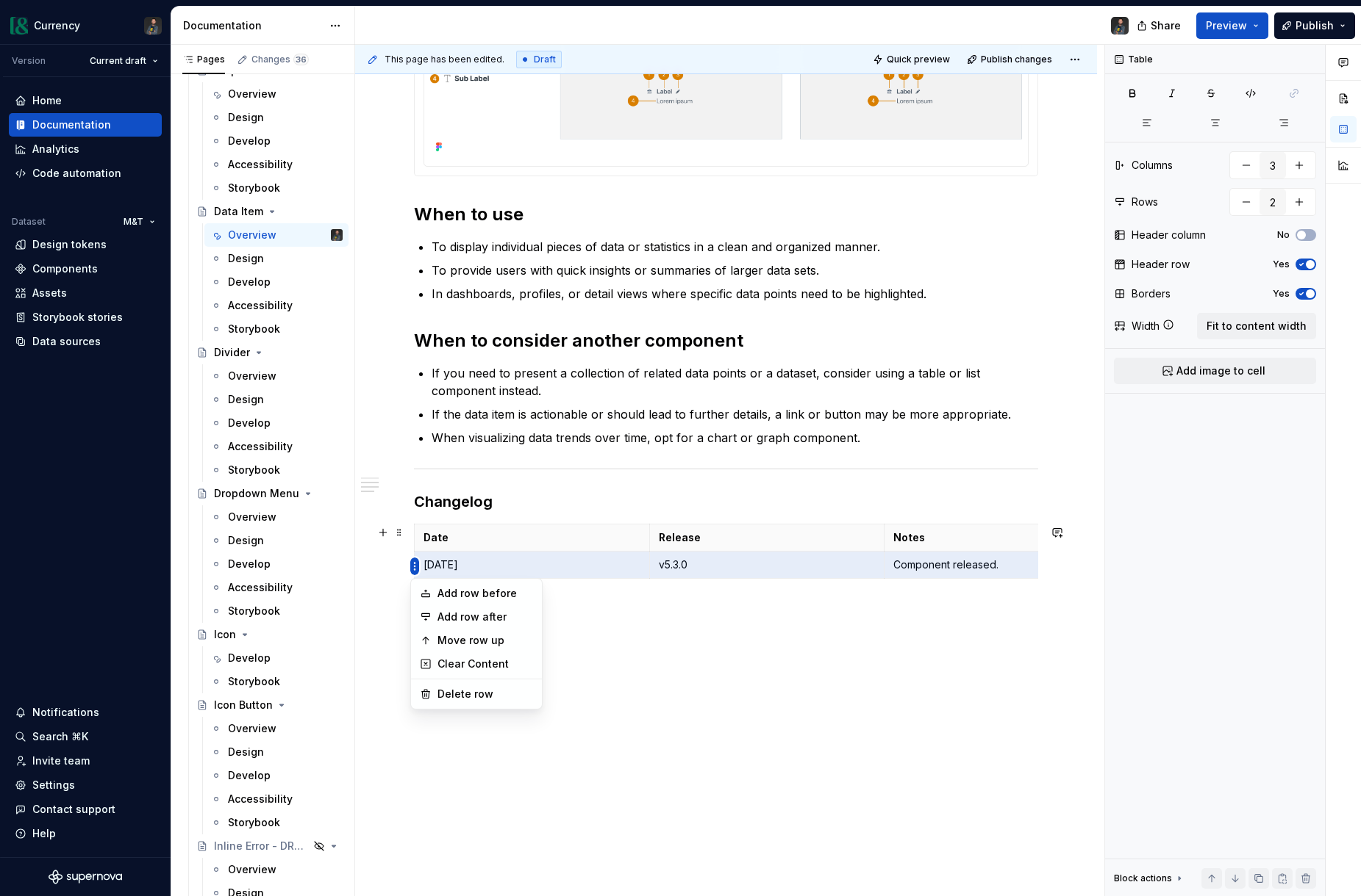
type textarea "*"
click at [460, 603] on div "Add row before" at bounding box center [477, 594] width 125 height 24
type input "3"
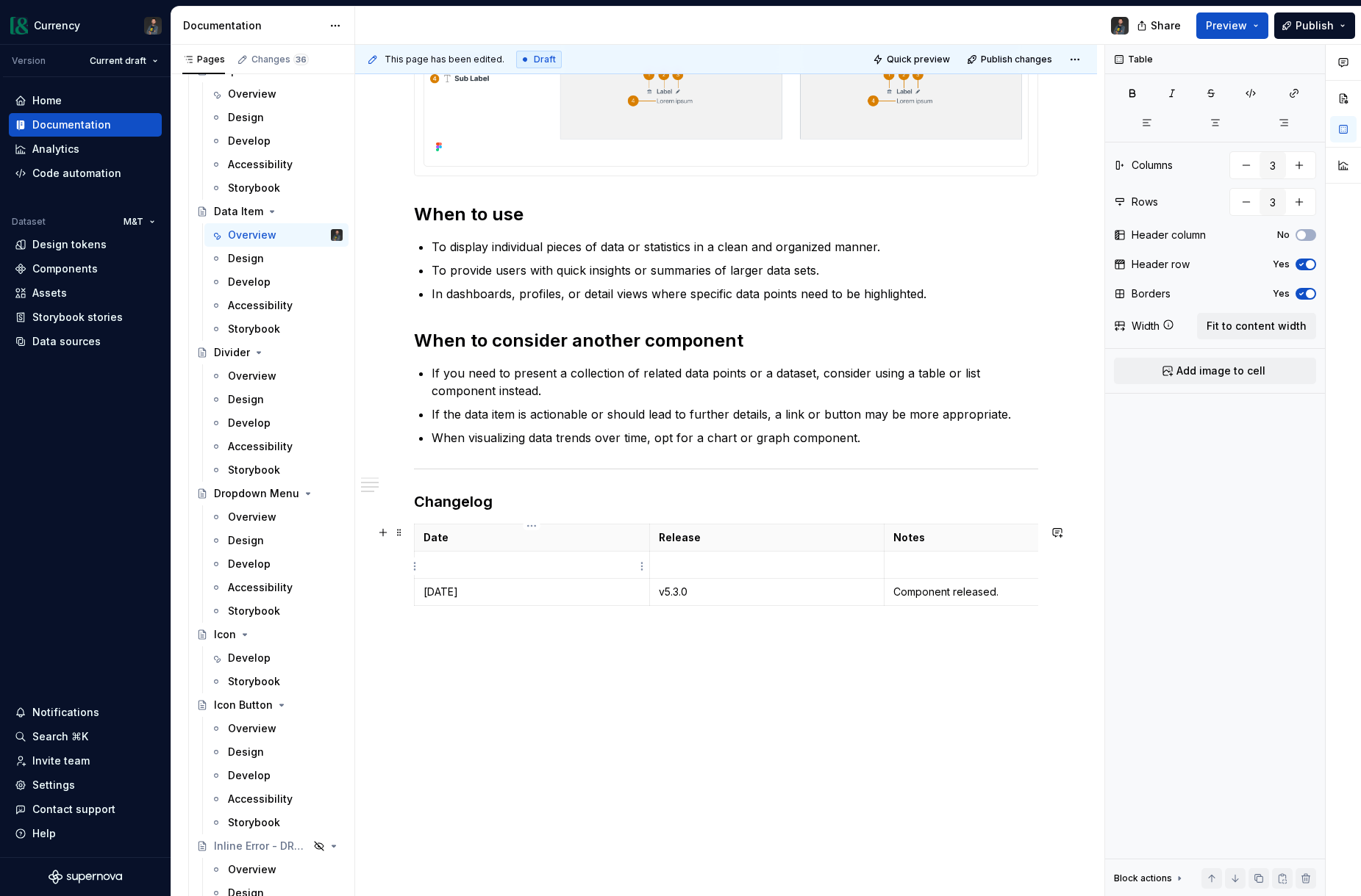
click at [469, 571] on p at bounding box center [531, 565] width 217 height 15
drag, startPoint x: 872, startPoint y: 565, endPoint x: 873, endPoint y: 580, distance: 15.0
click at [873, 565] on p "Updated prop to font size mapping." at bounding box center [981, 565] width 217 height 15
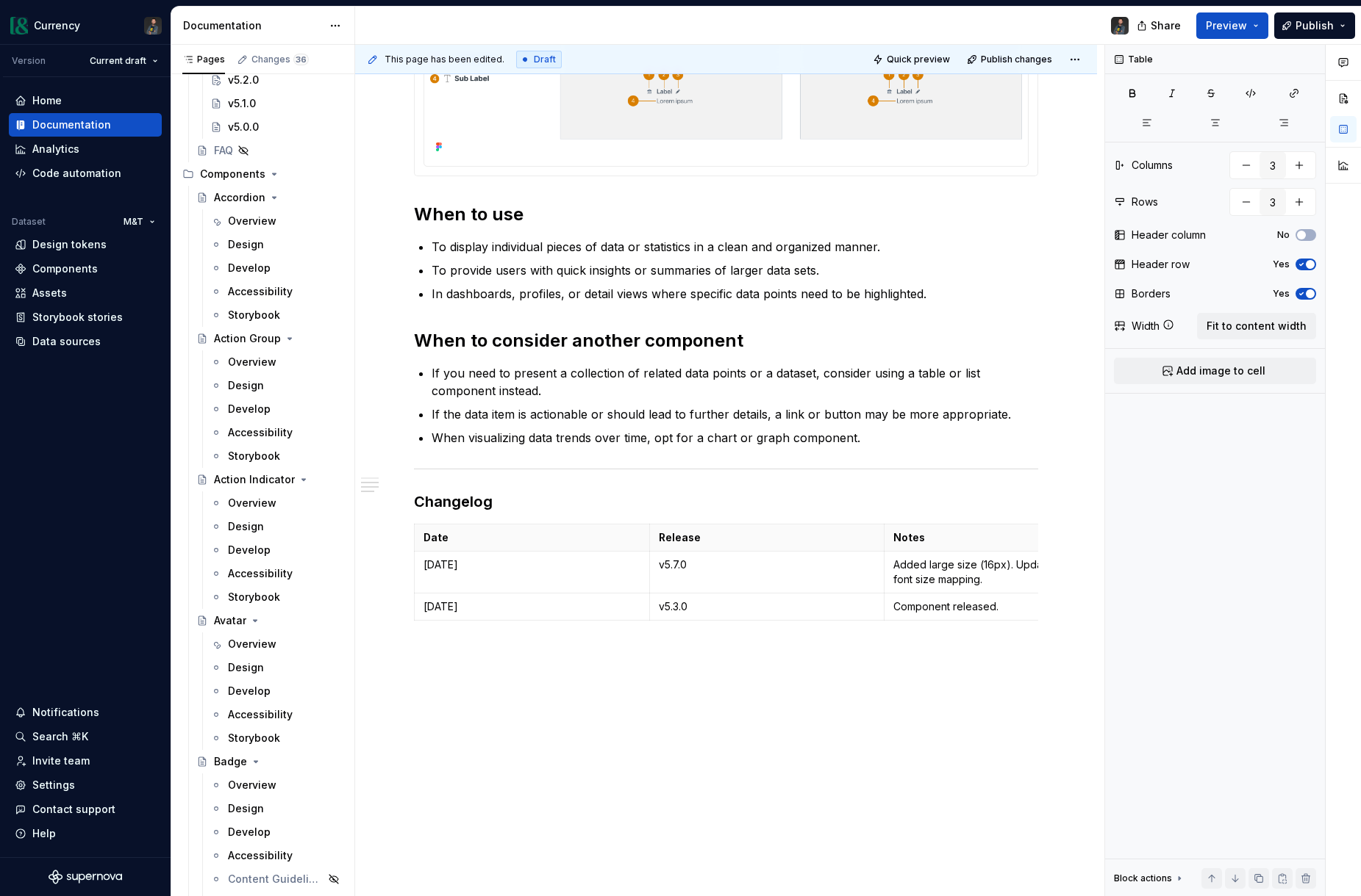
scroll to position [463, 0]
click at [243, 501] on div "Overview" at bounding box center [252, 502] width 49 height 15
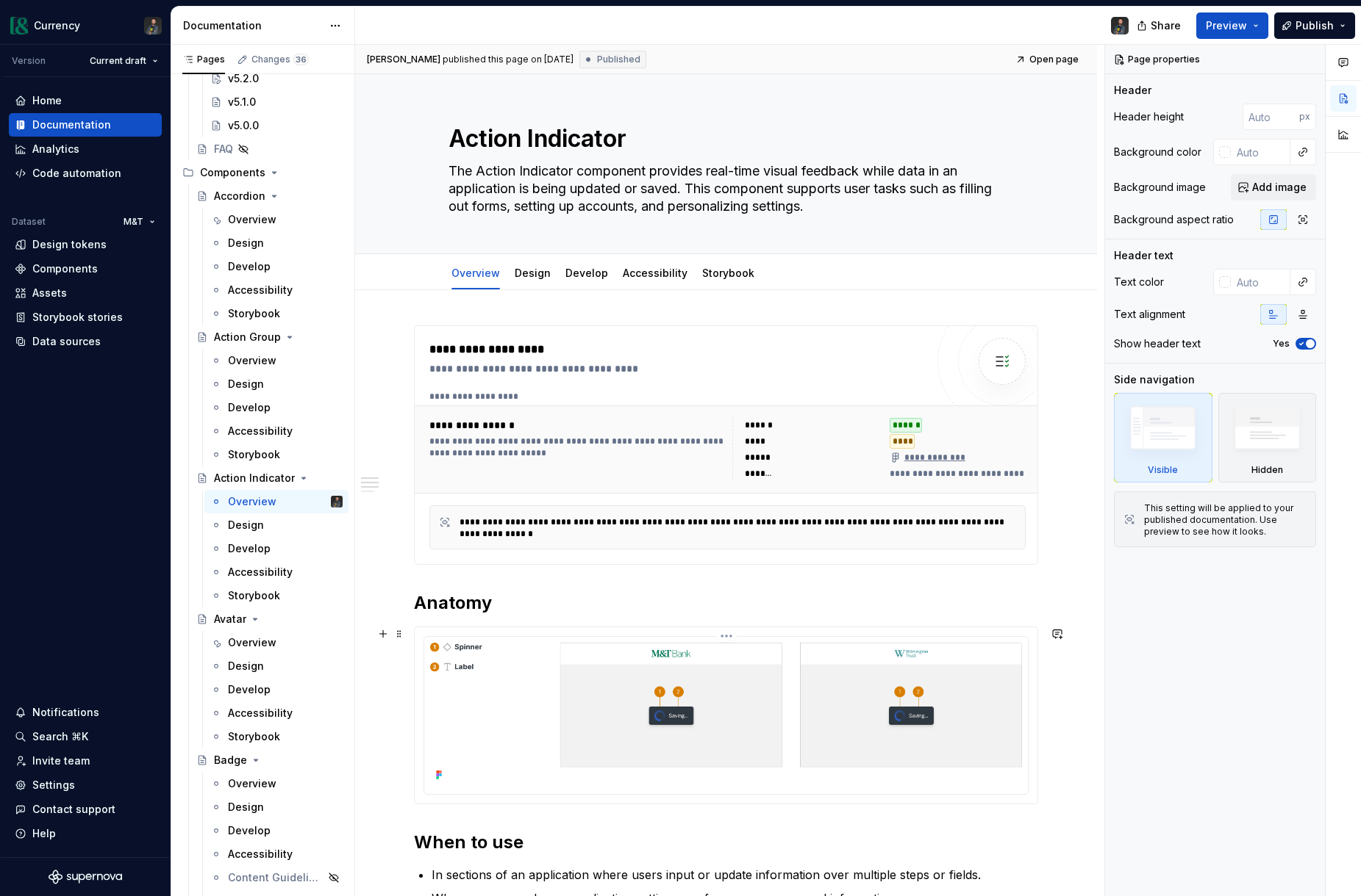
scroll to position [557, 0]
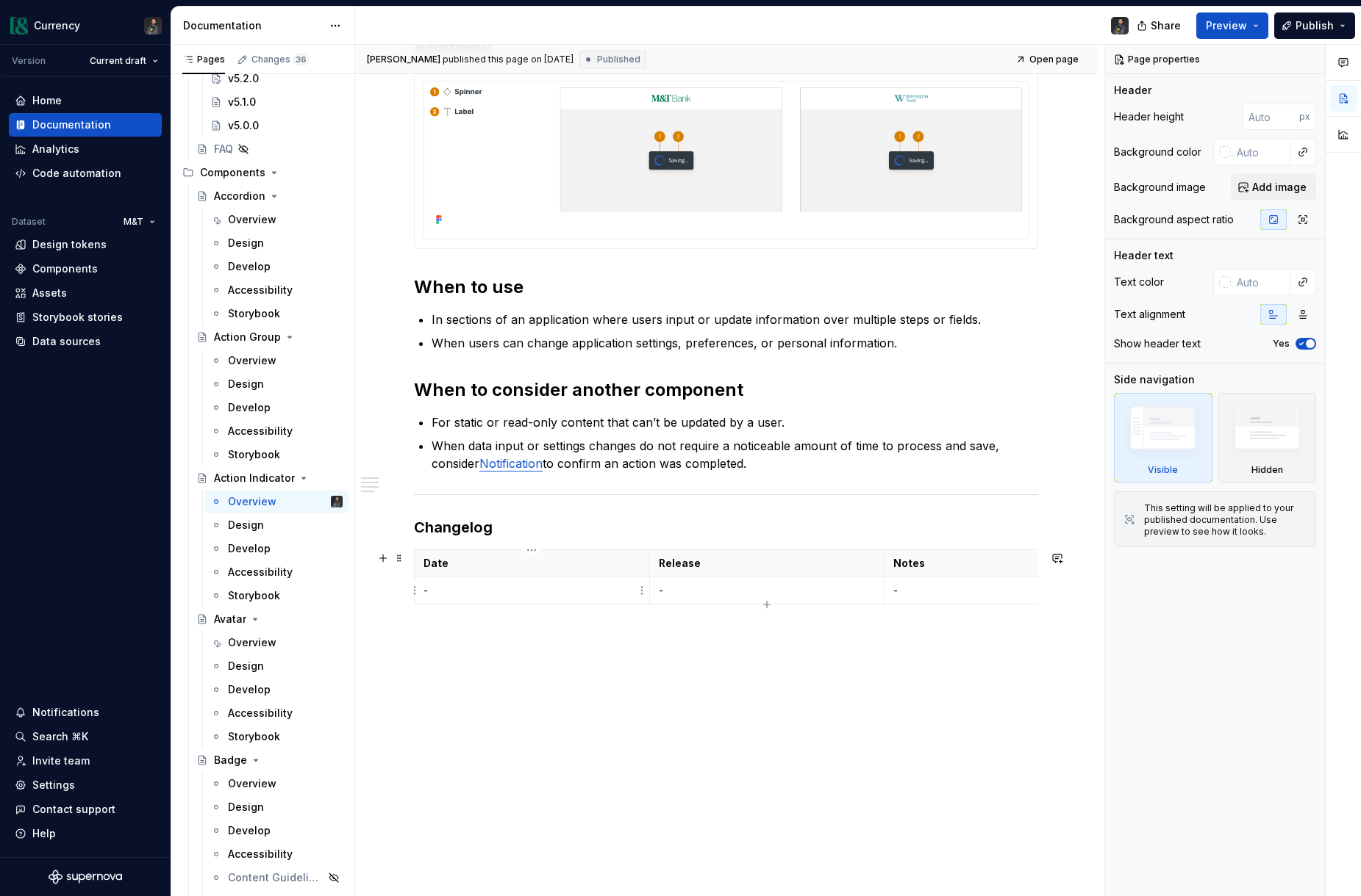
type textarea "*"
click at [491, 594] on p "-" at bounding box center [531, 590] width 217 height 15
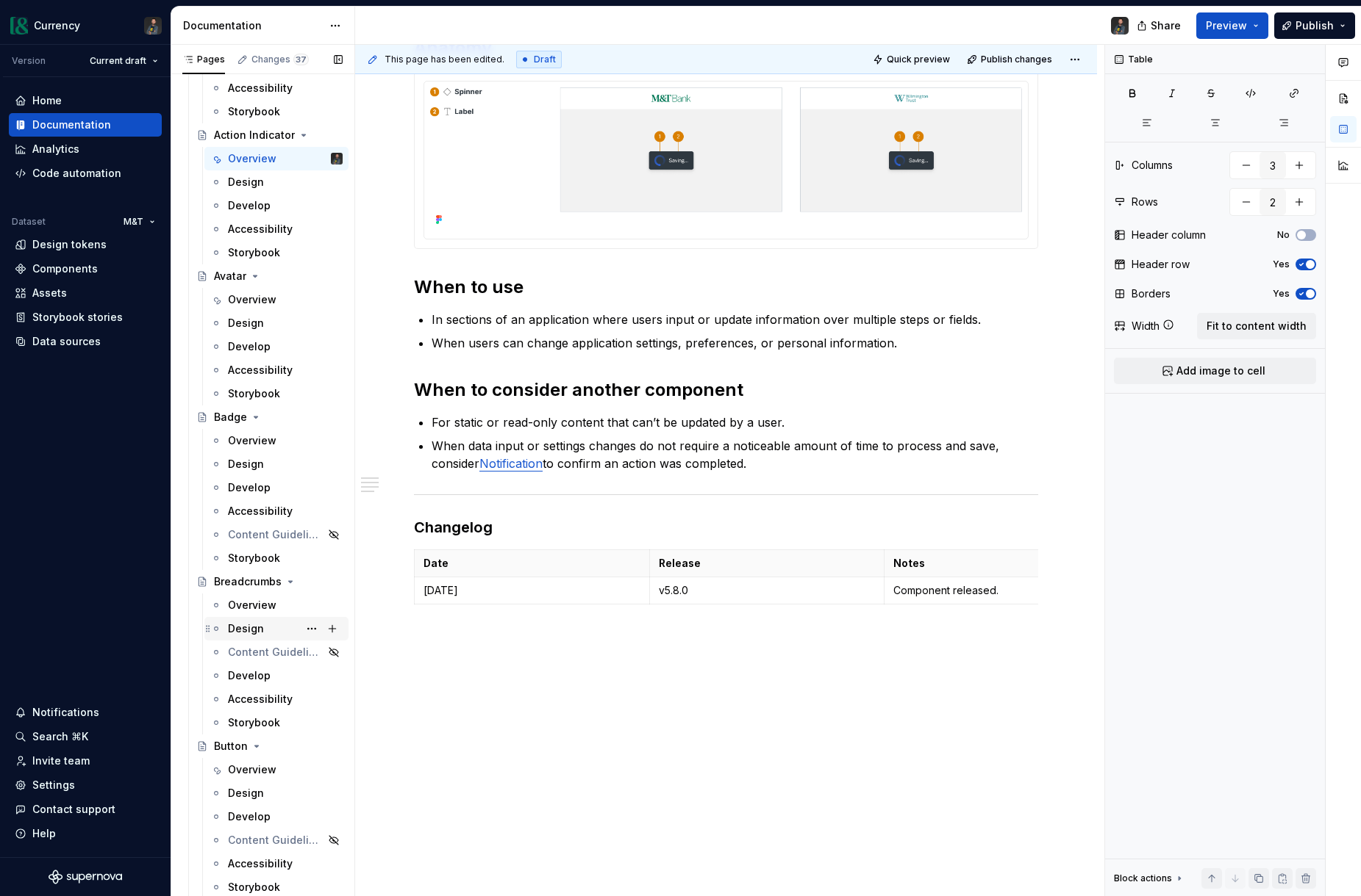
scroll to position [821, 0]
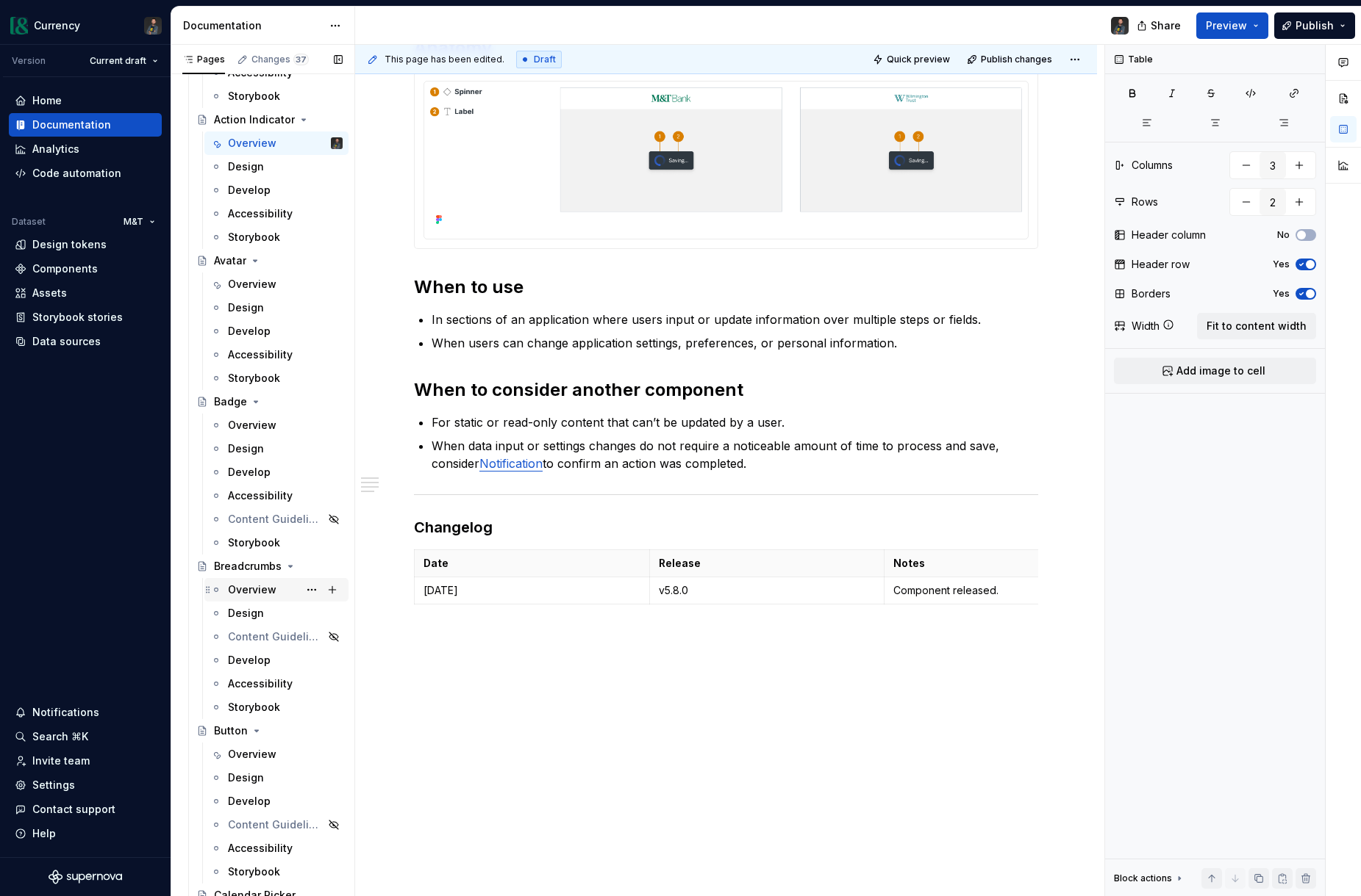
click at [256, 585] on div "Overview" at bounding box center [252, 590] width 49 height 15
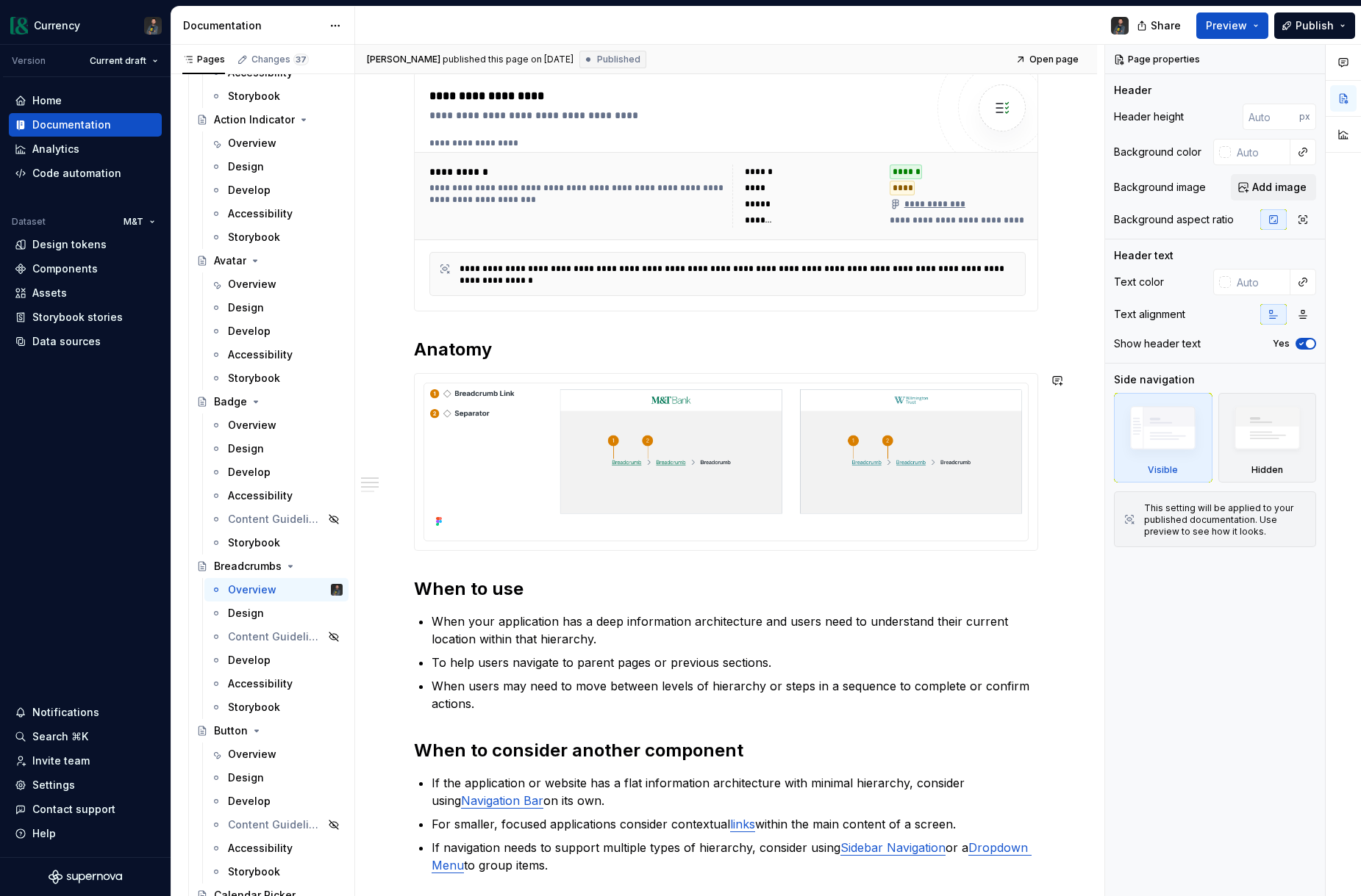
scroll to position [639, 0]
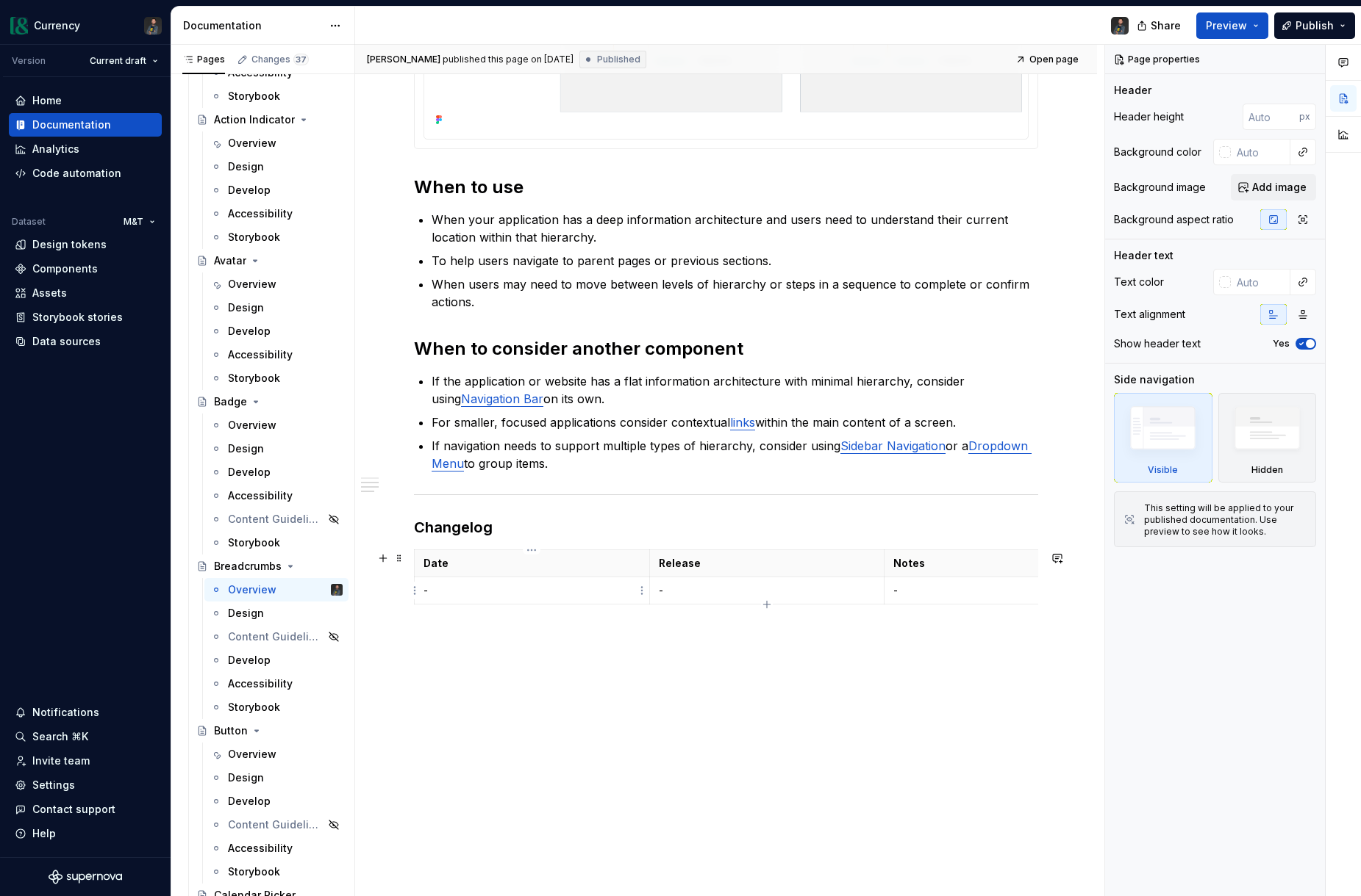
type textarea "*"
click at [449, 589] on p "-" at bounding box center [531, 590] width 217 height 15
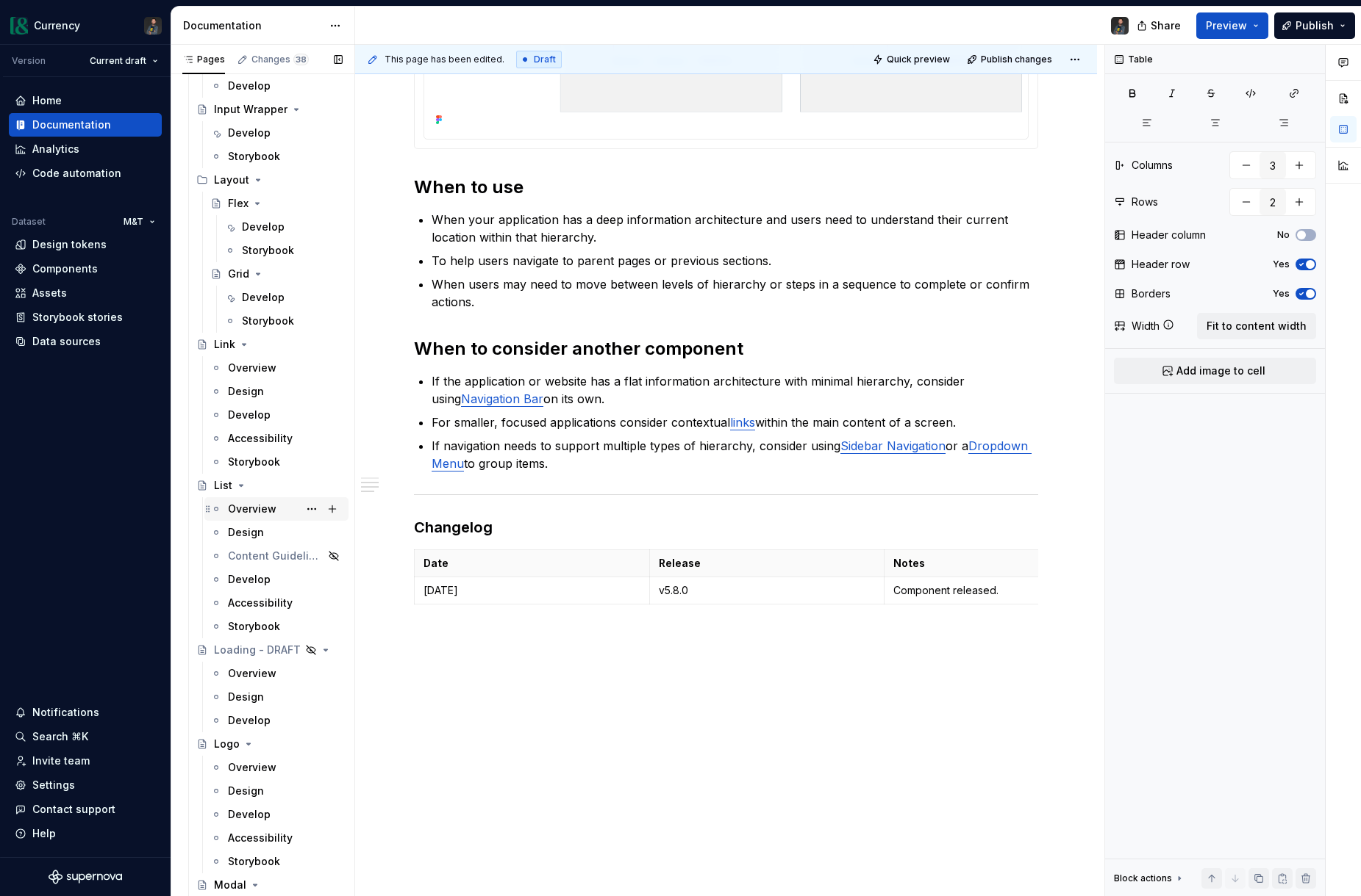
scroll to position [3397, 0]
click at [250, 499] on div "Overview" at bounding box center [252, 507] width 49 height 15
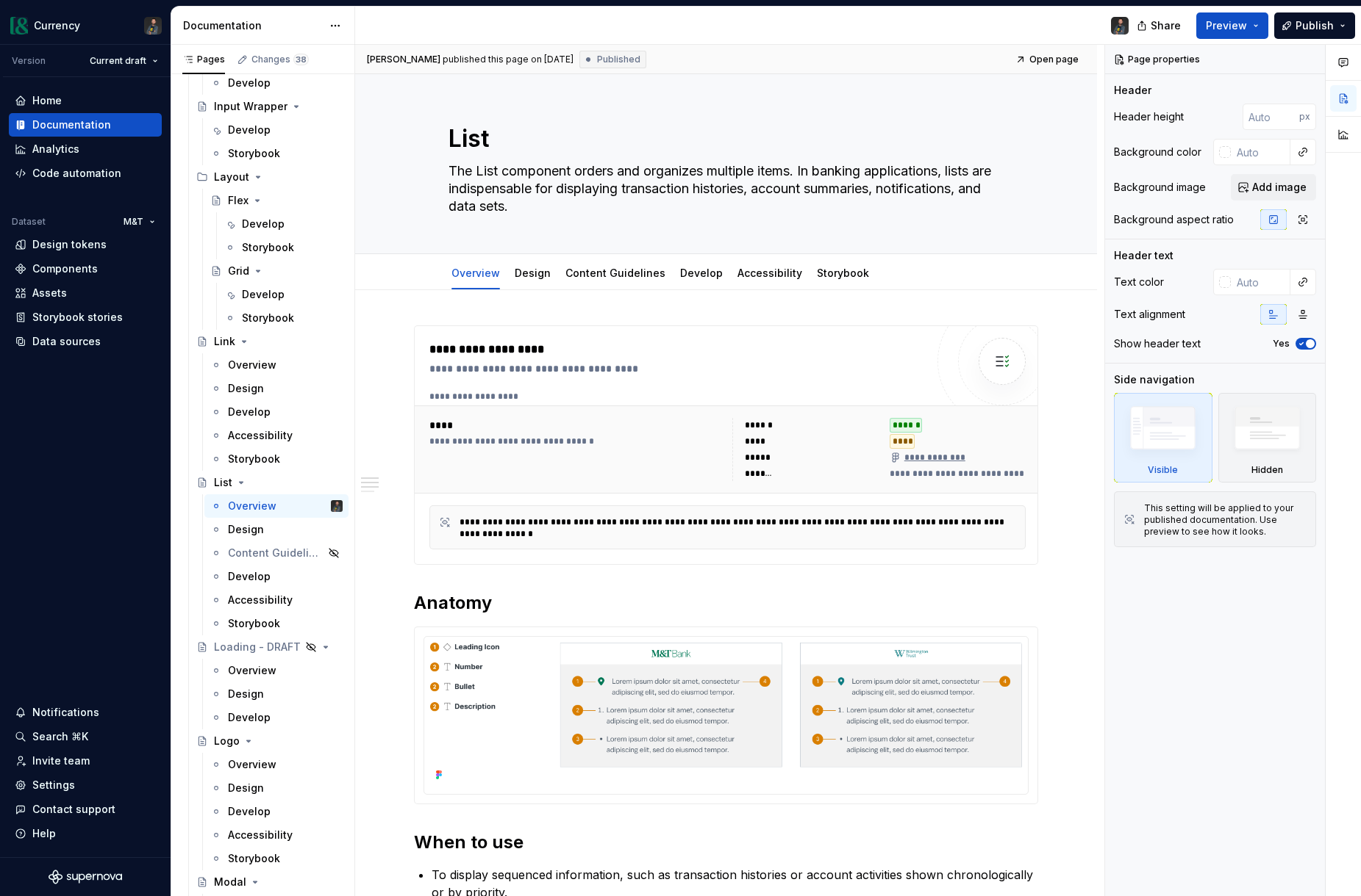
scroll to position [592, 0]
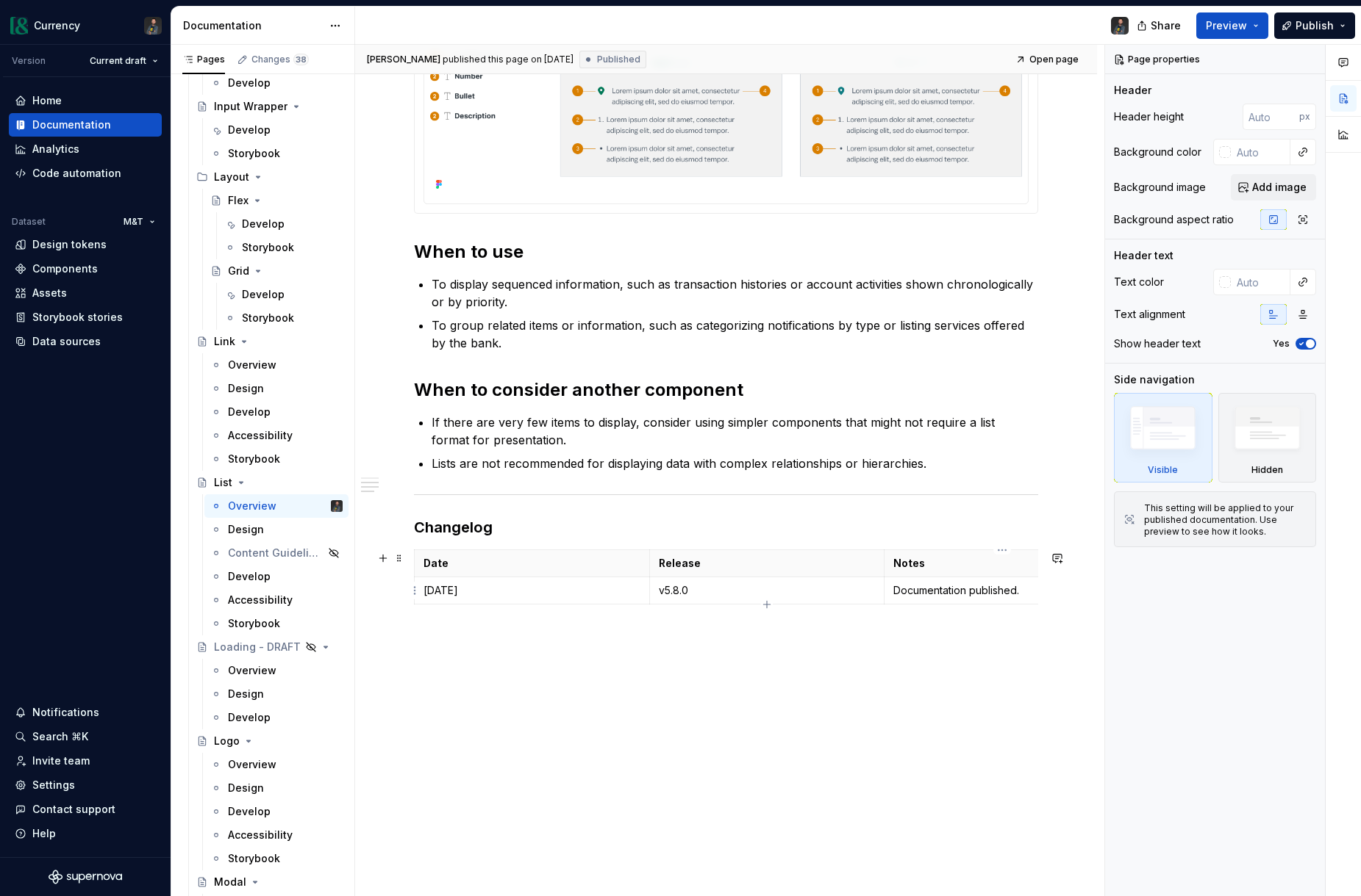
drag, startPoint x: 990, startPoint y: 590, endPoint x: 998, endPoint y: 591, distance: 8.1
click at [991, 590] on p "Documentation published." at bounding box center [1001, 590] width 217 height 15
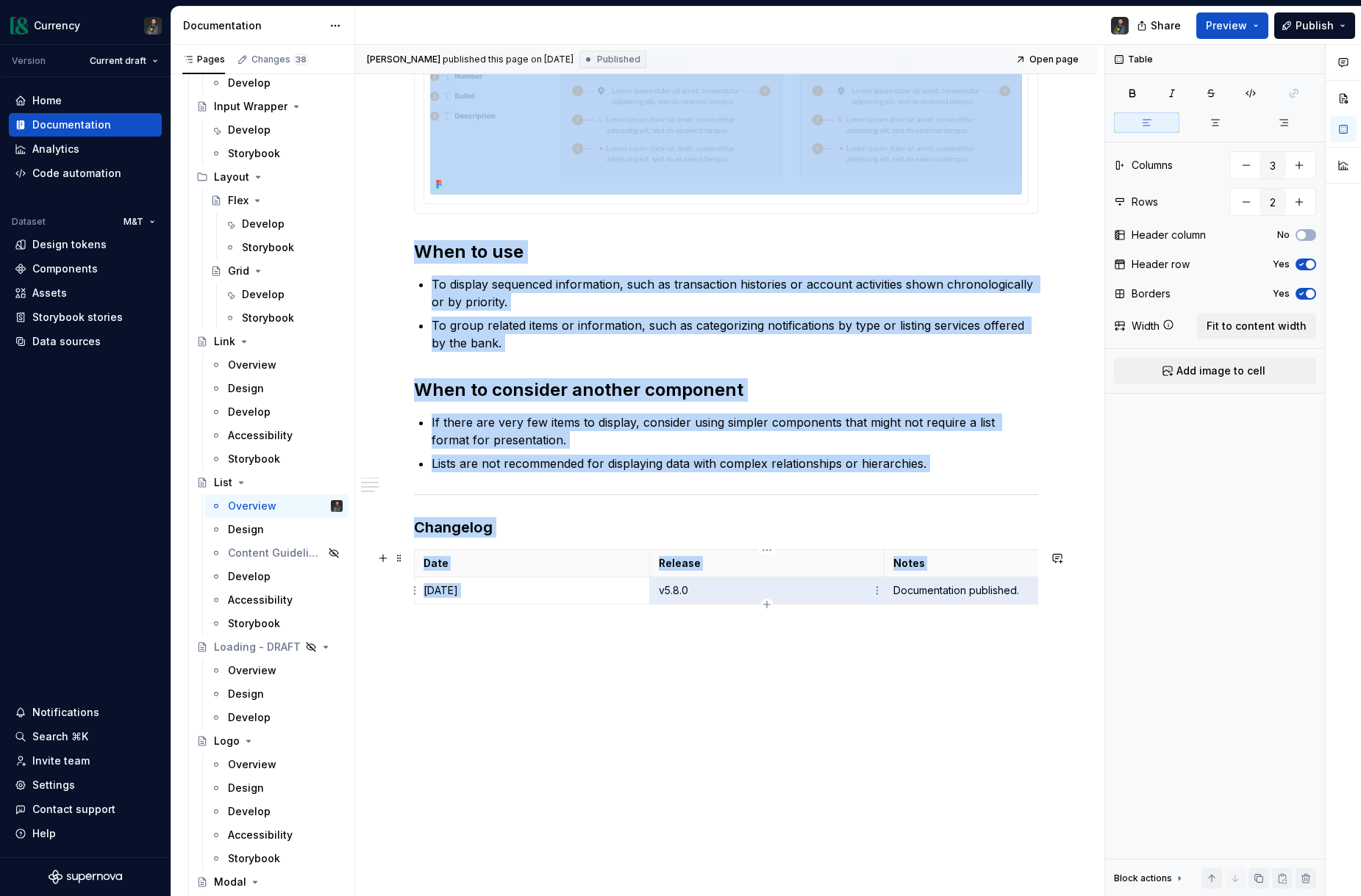
drag, startPoint x: 1021, startPoint y: 591, endPoint x: 883, endPoint y: 588, distance: 138.0
click at [875, 588] on body "Currency Version Current draft Home Documentation Analytics Code automation Dat…" at bounding box center [680, 448] width 1361 height 896
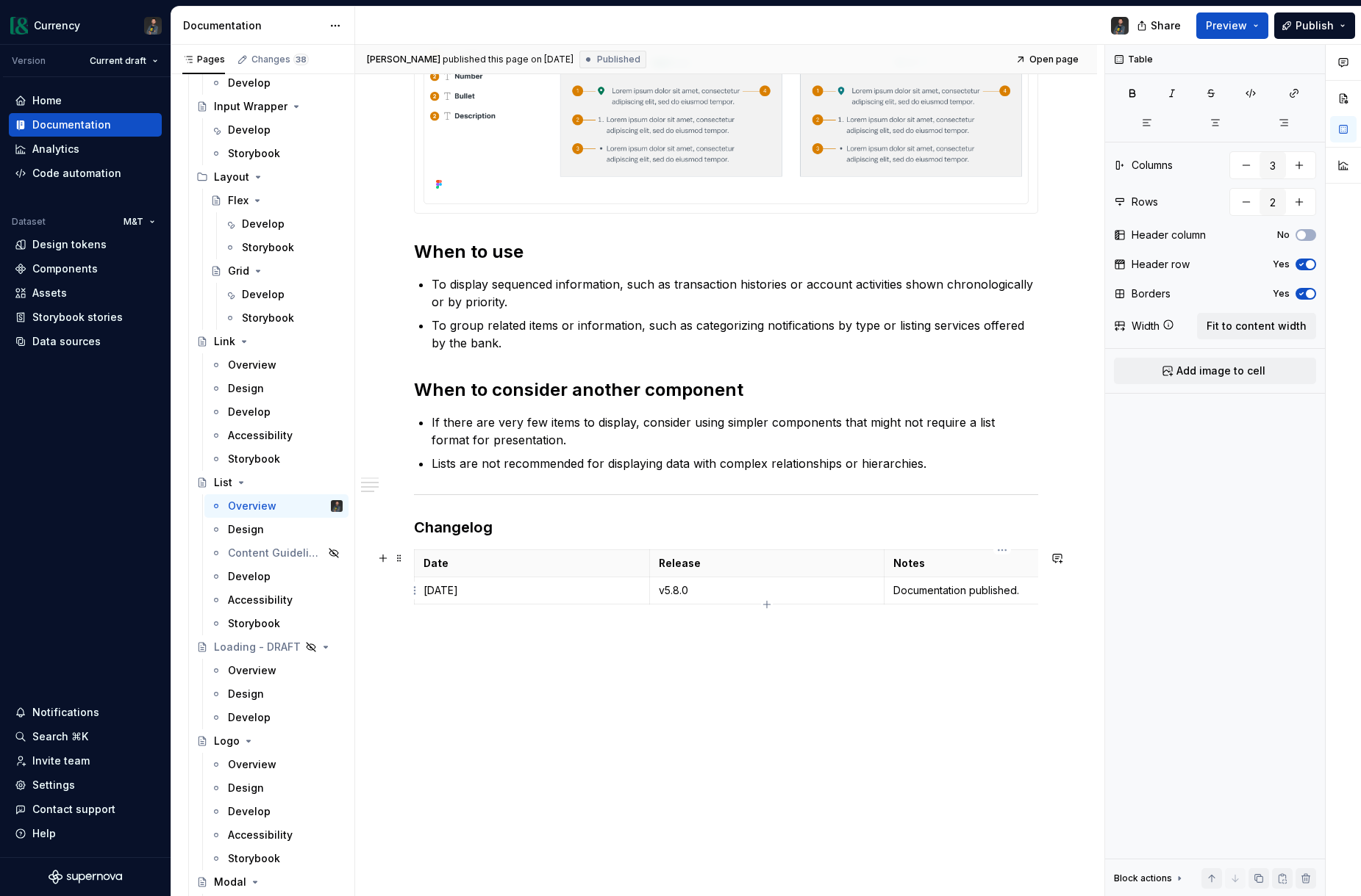
click at [924, 589] on p "Documentation published." at bounding box center [1001, 590] width 217 height 15
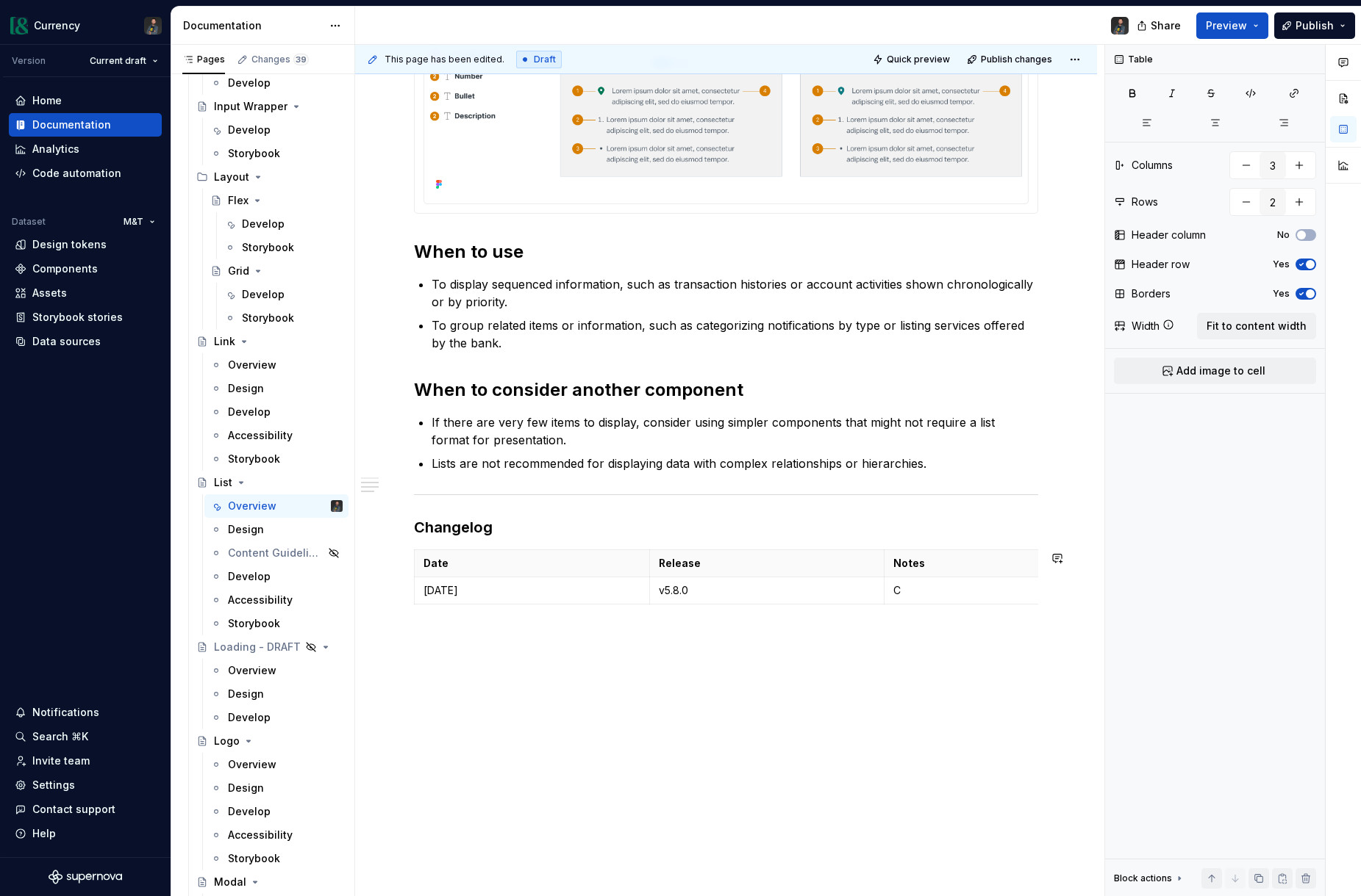
type textarea "*"
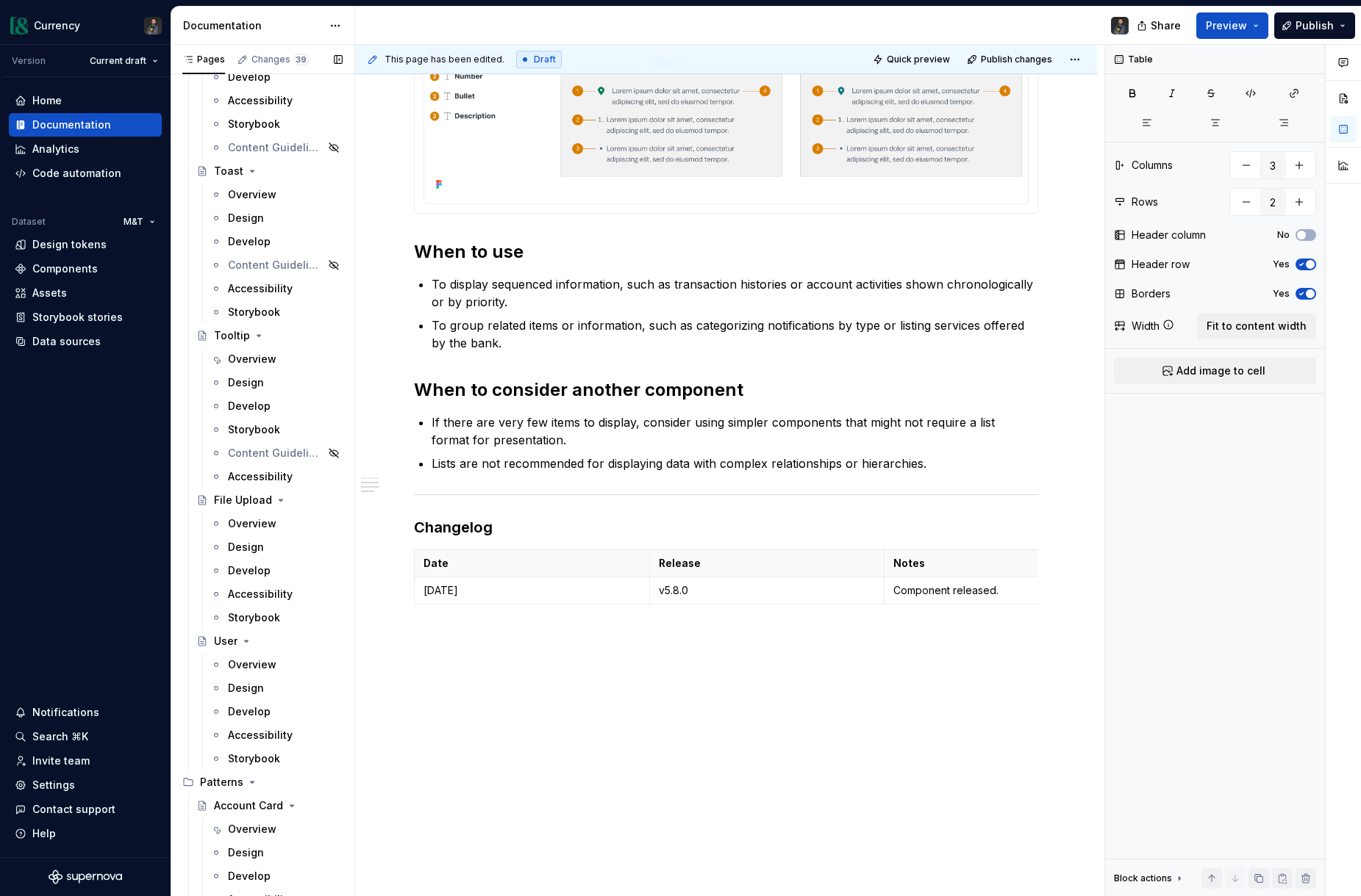
scroll to position [6578, 0]
click at [255, 190] on div "Overview" at bounding box center [252, 194] width 49 height 15
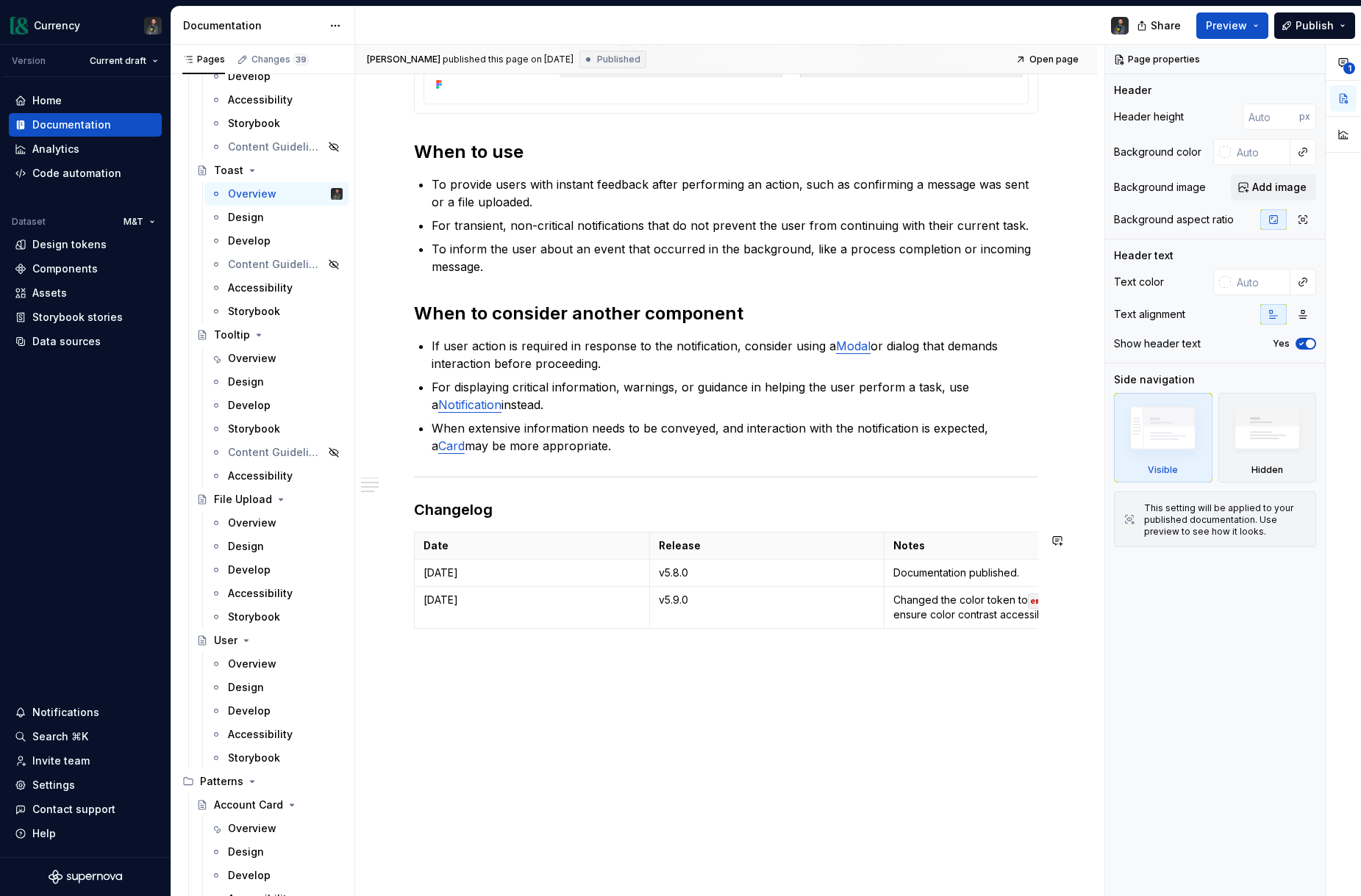
scroll to position [734, 0]
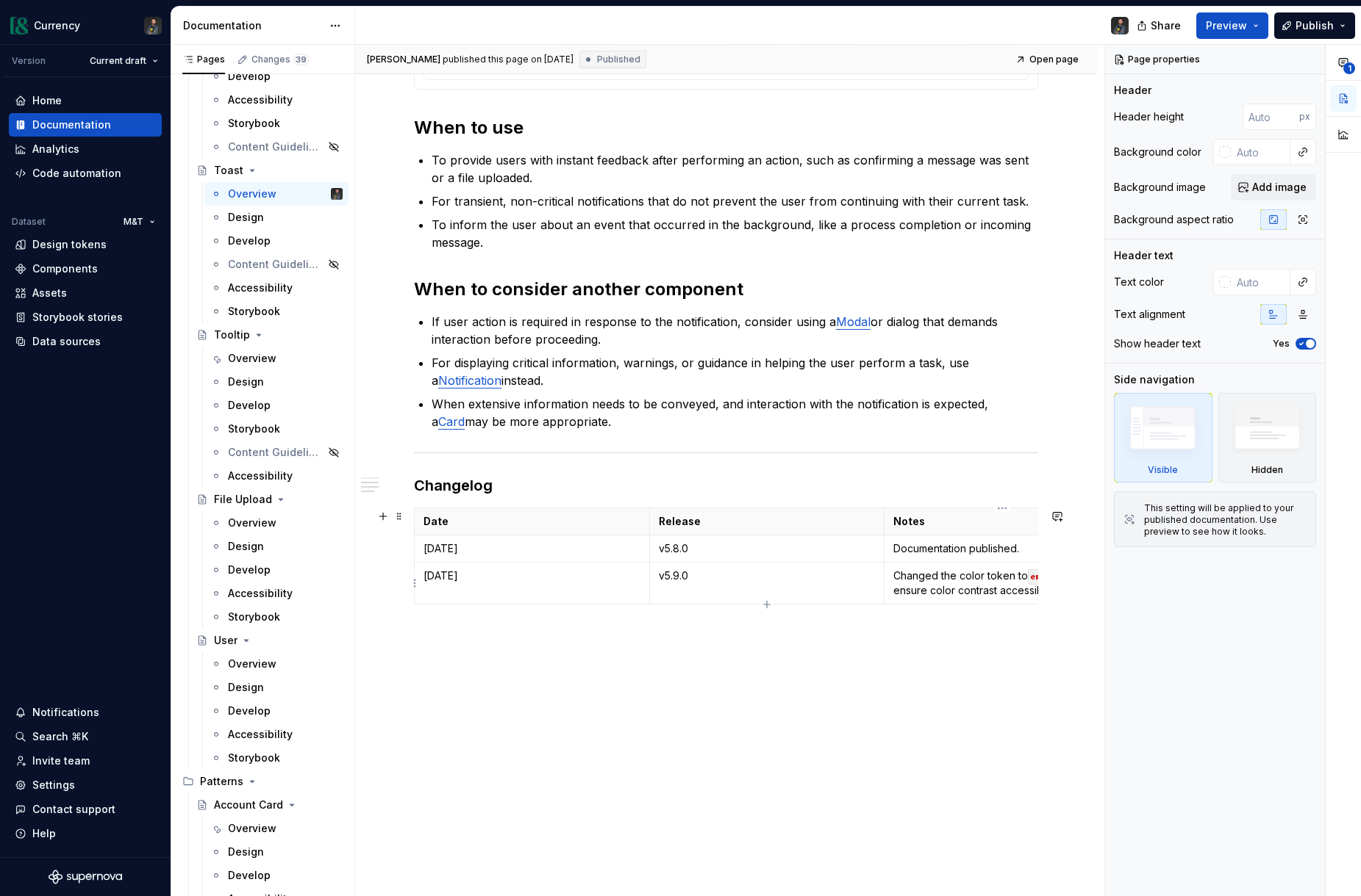
type textarea "*"
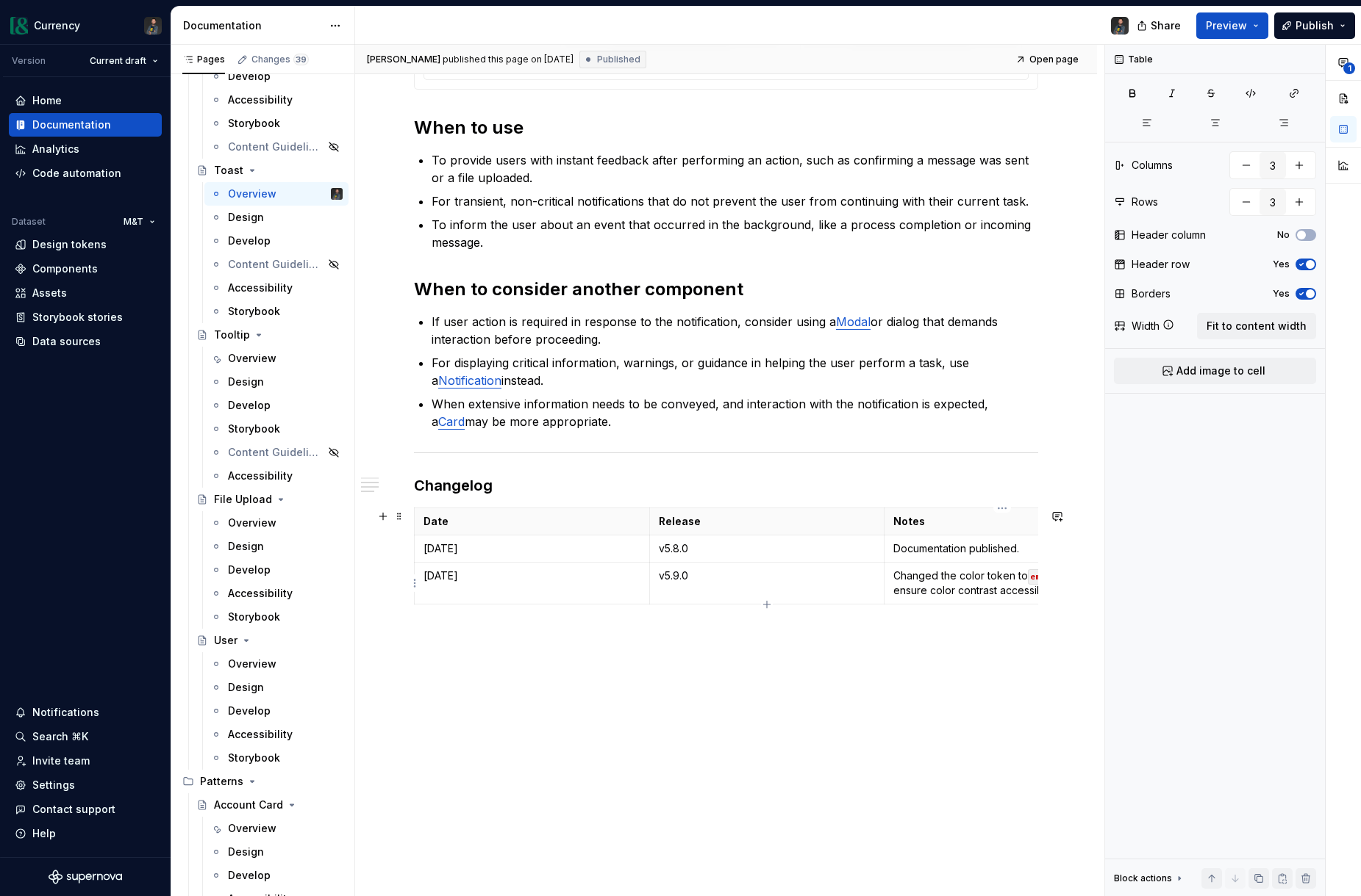
click at [975, 581] on p "Changed the color token to emphasis to ensure color contrast accessibility." at bounding box center [1001, 583] width 217 height 29
click at [590, 582] on p "[DATE]" at bounding box center [531, 576] width 217 height 15
click at [416, 579] on html "Currency Version Current draft Home Documentation Analytics Code automation Dat…" at bounding box center [680, 448] width 1361 height 896
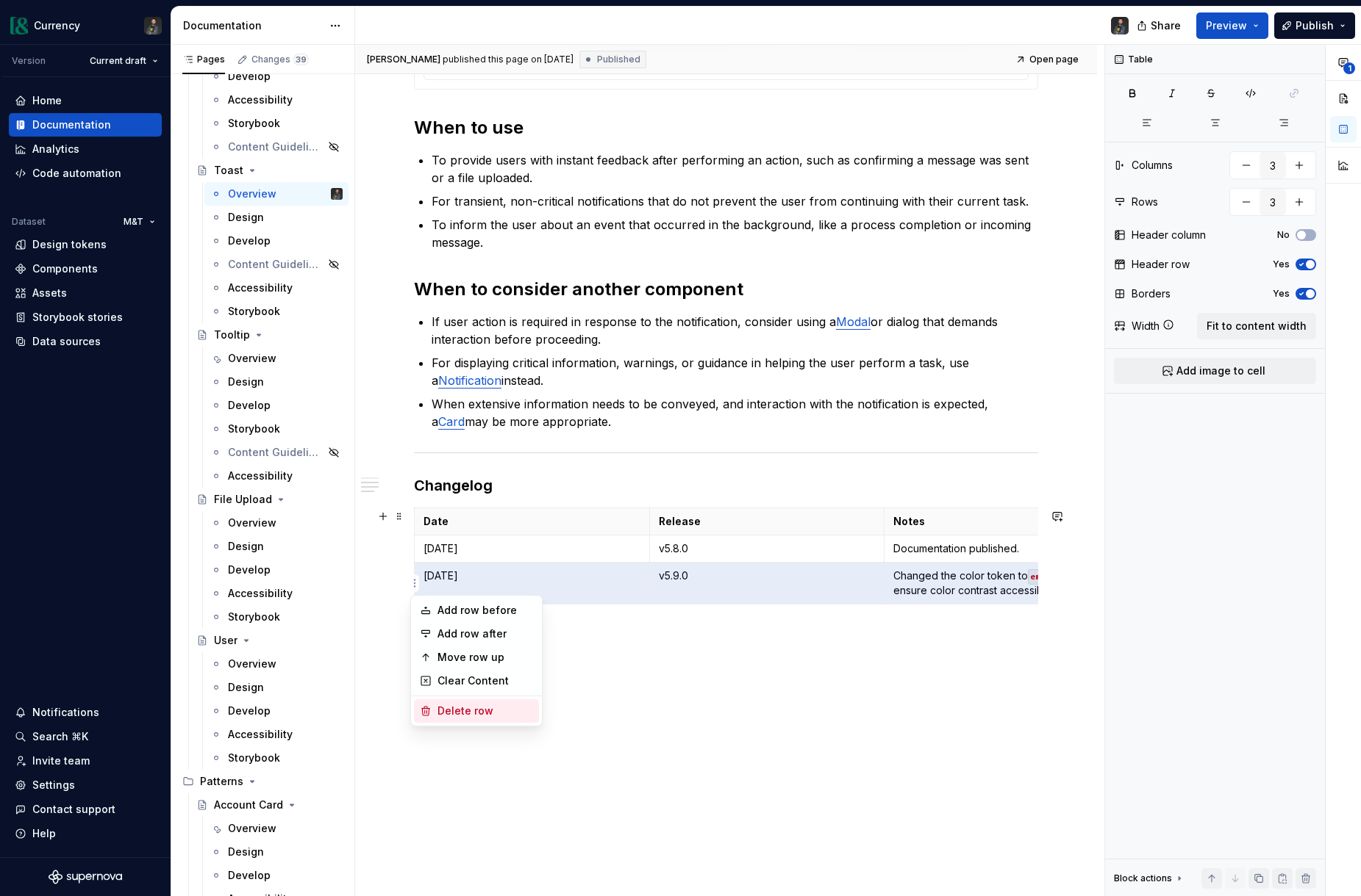
click at [454, 706] on div "Delete row" at bounding box center [485, 711] width 95 height 15
type input "2"
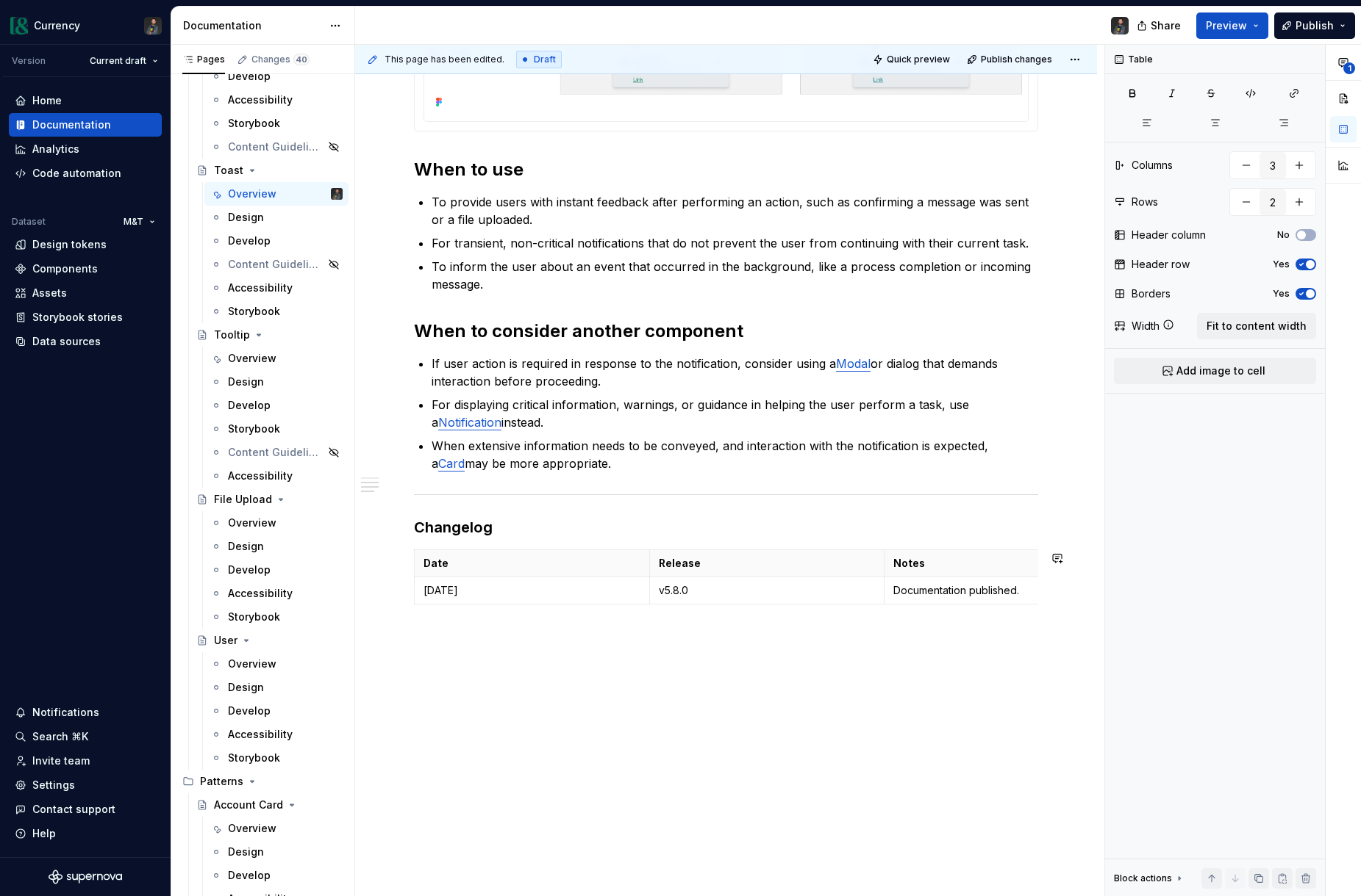
scroll to position [692, 0]
click at [1026, 592] on p "Documentation published." at bounding box center [1001, 590] width 217 height 15
click at [950, 589] on p "Documentation published." at bounding box center [1001, 590] width 217 height 15
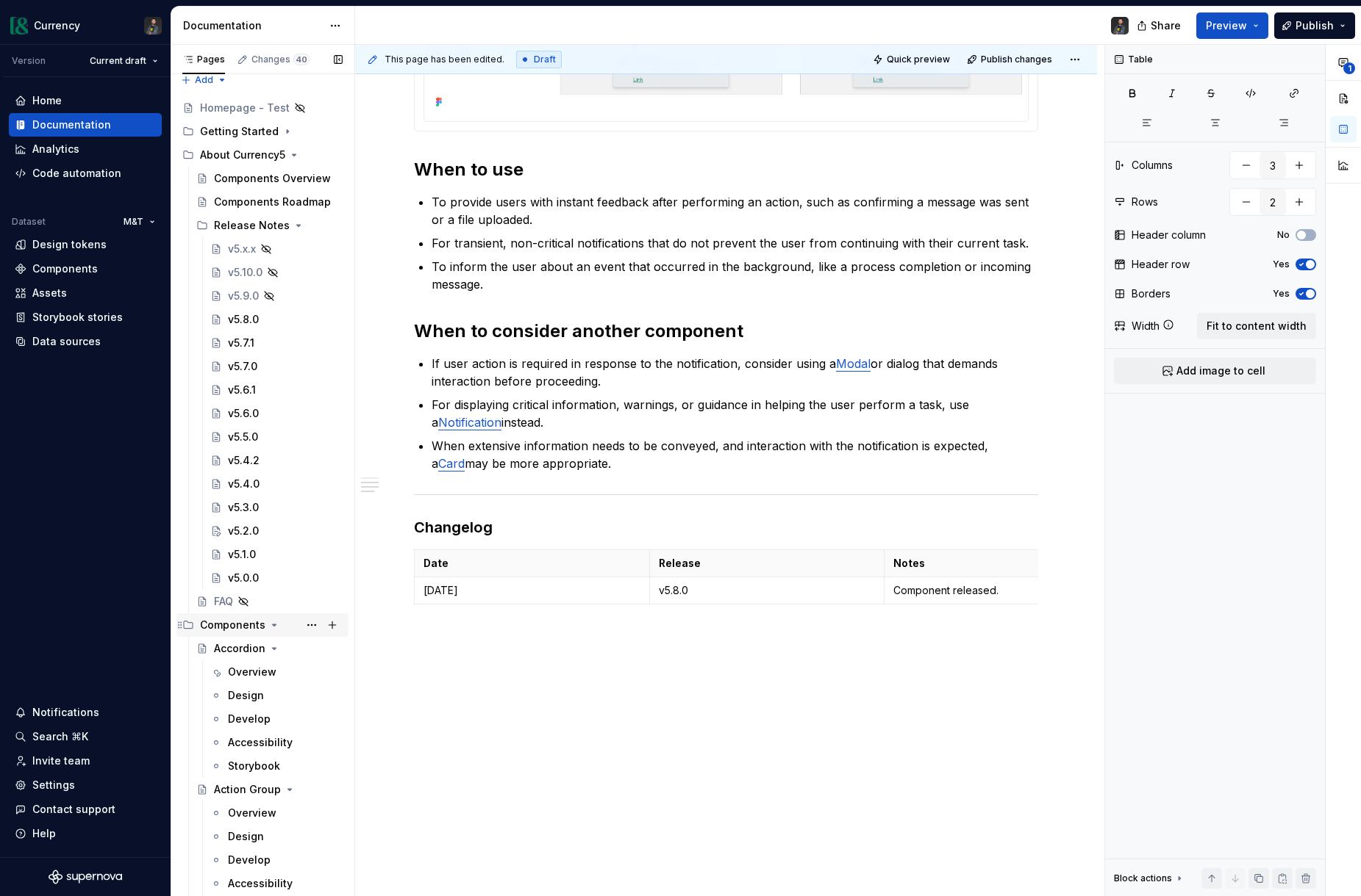
scroll to position [0, 0]
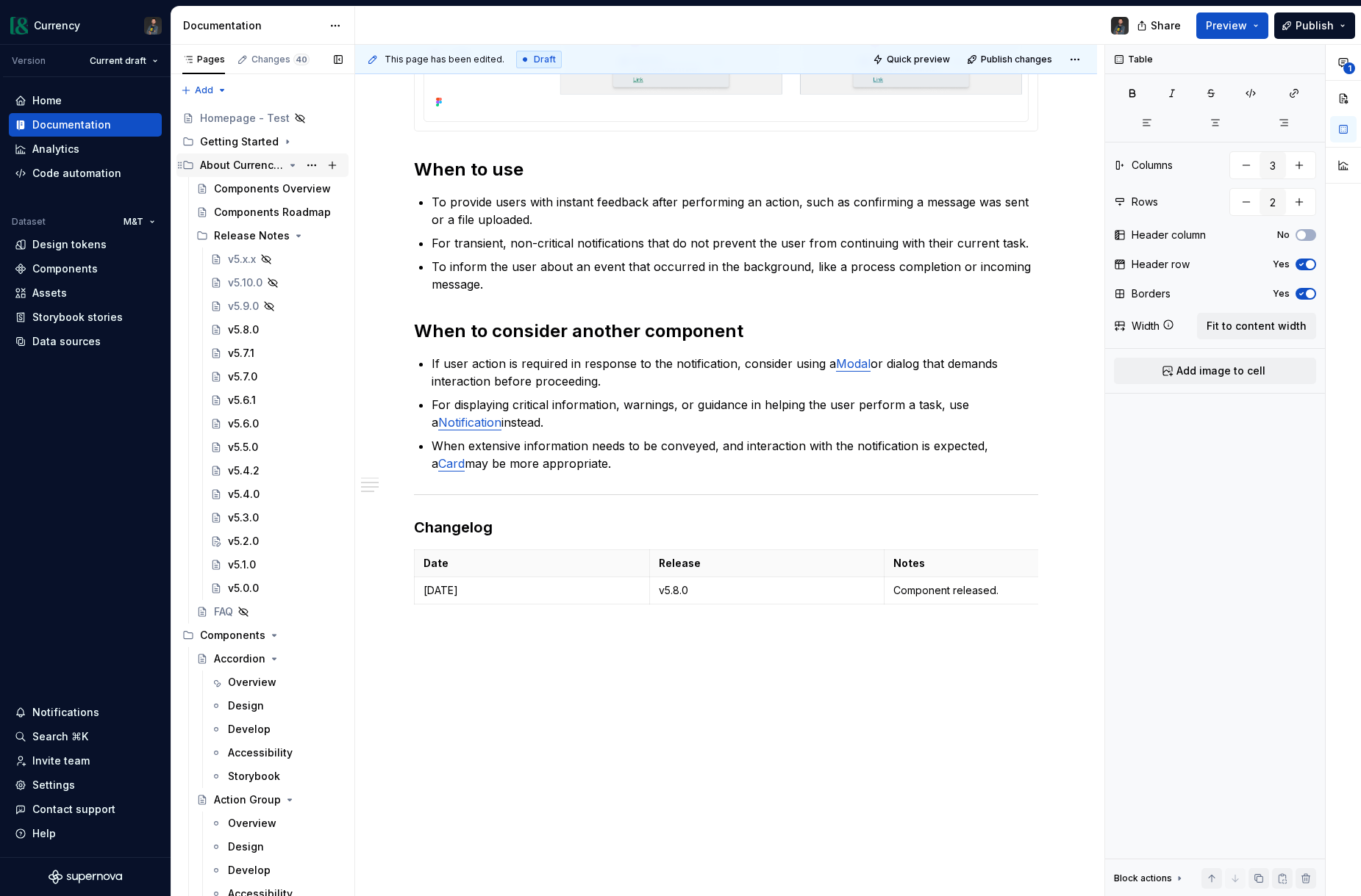
click at [294, 163] on icon "Page tree" at bounding box center [292, 165] width 11 height 11
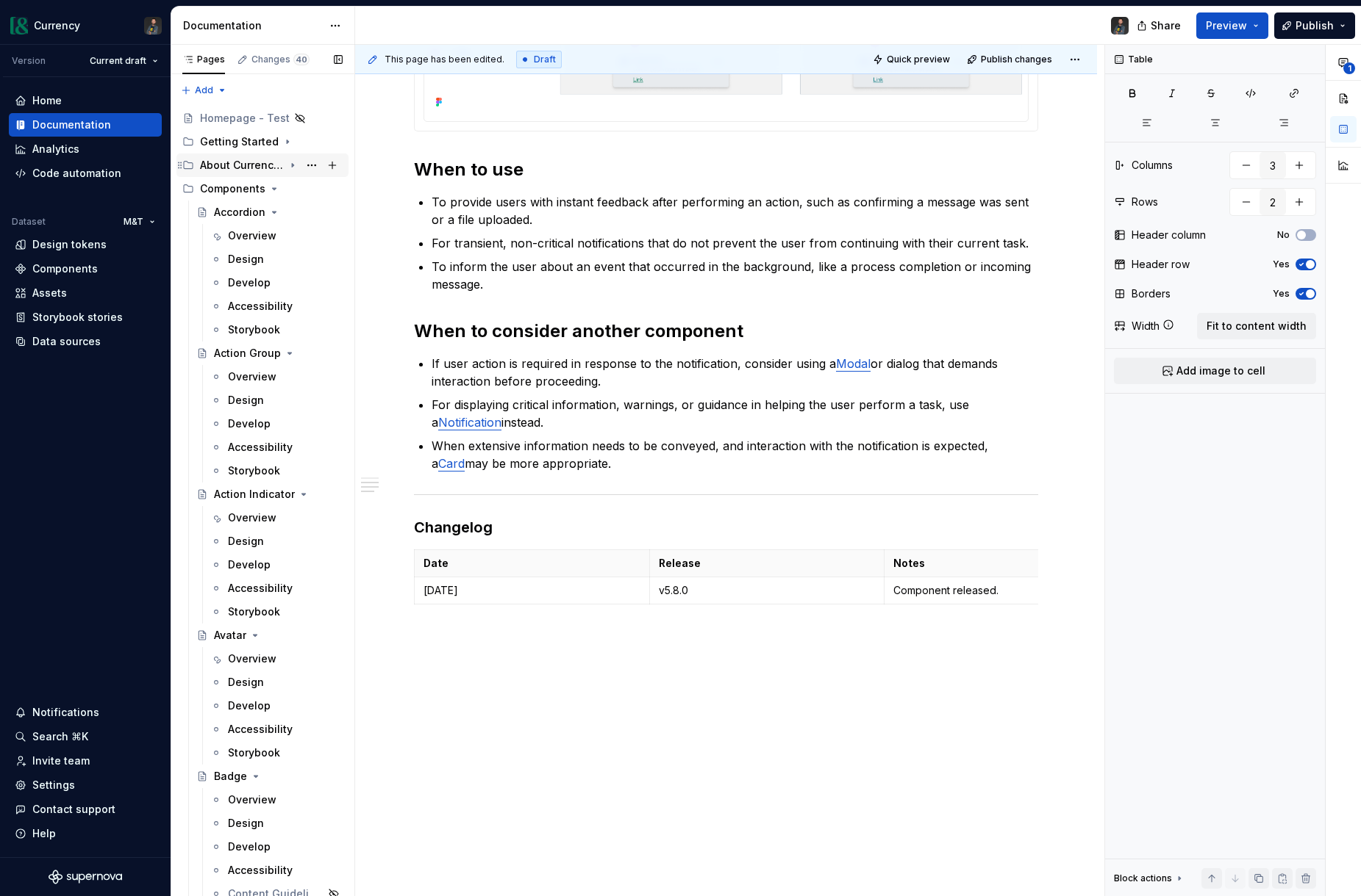
click at [291, 162] on icon "Page tree" at bounding box center [292, 165] width 11 height 11
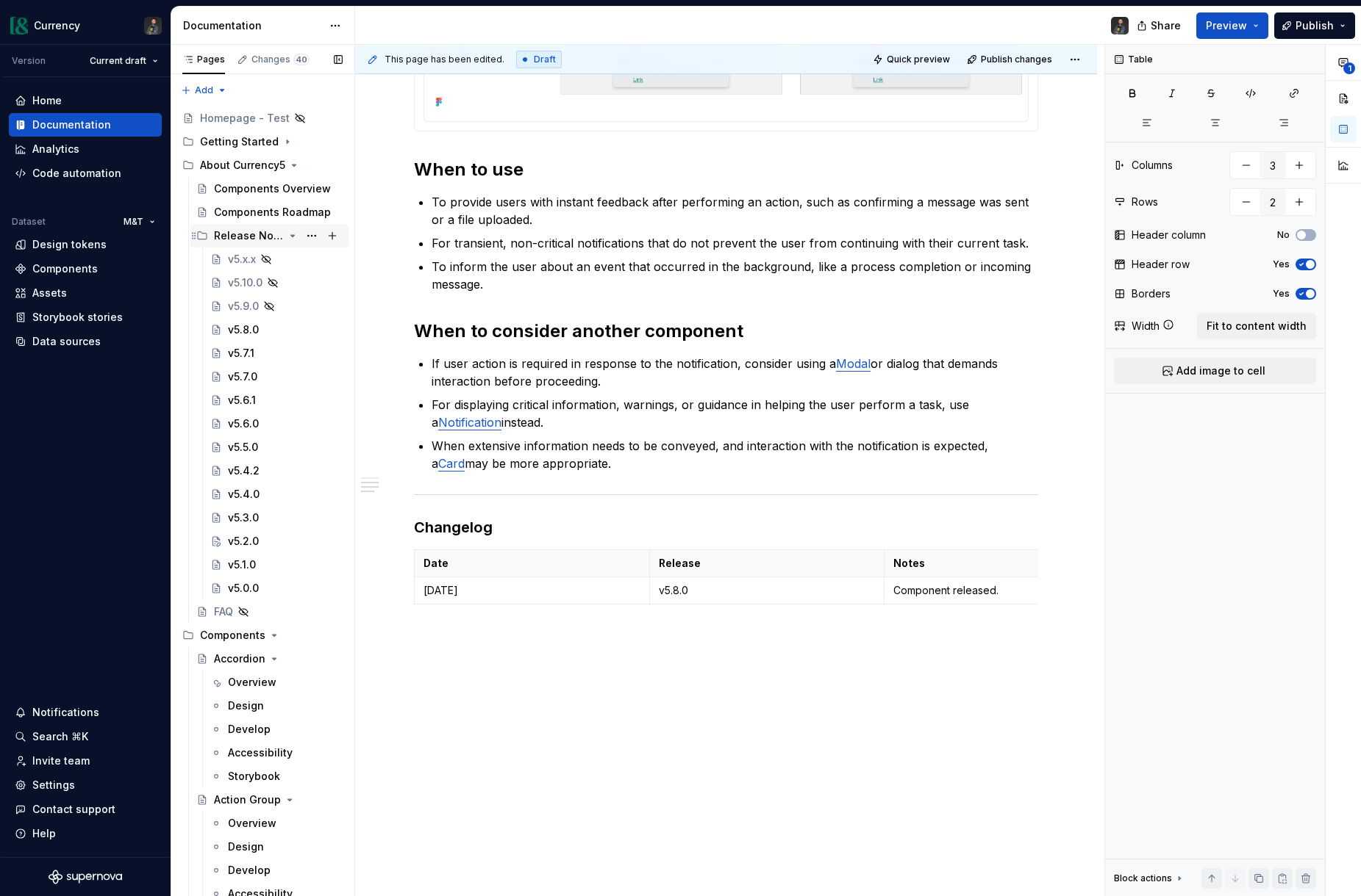
click at [289, 236] on icon "Page tree" at bounding box center [292, 236] width 11 height 11
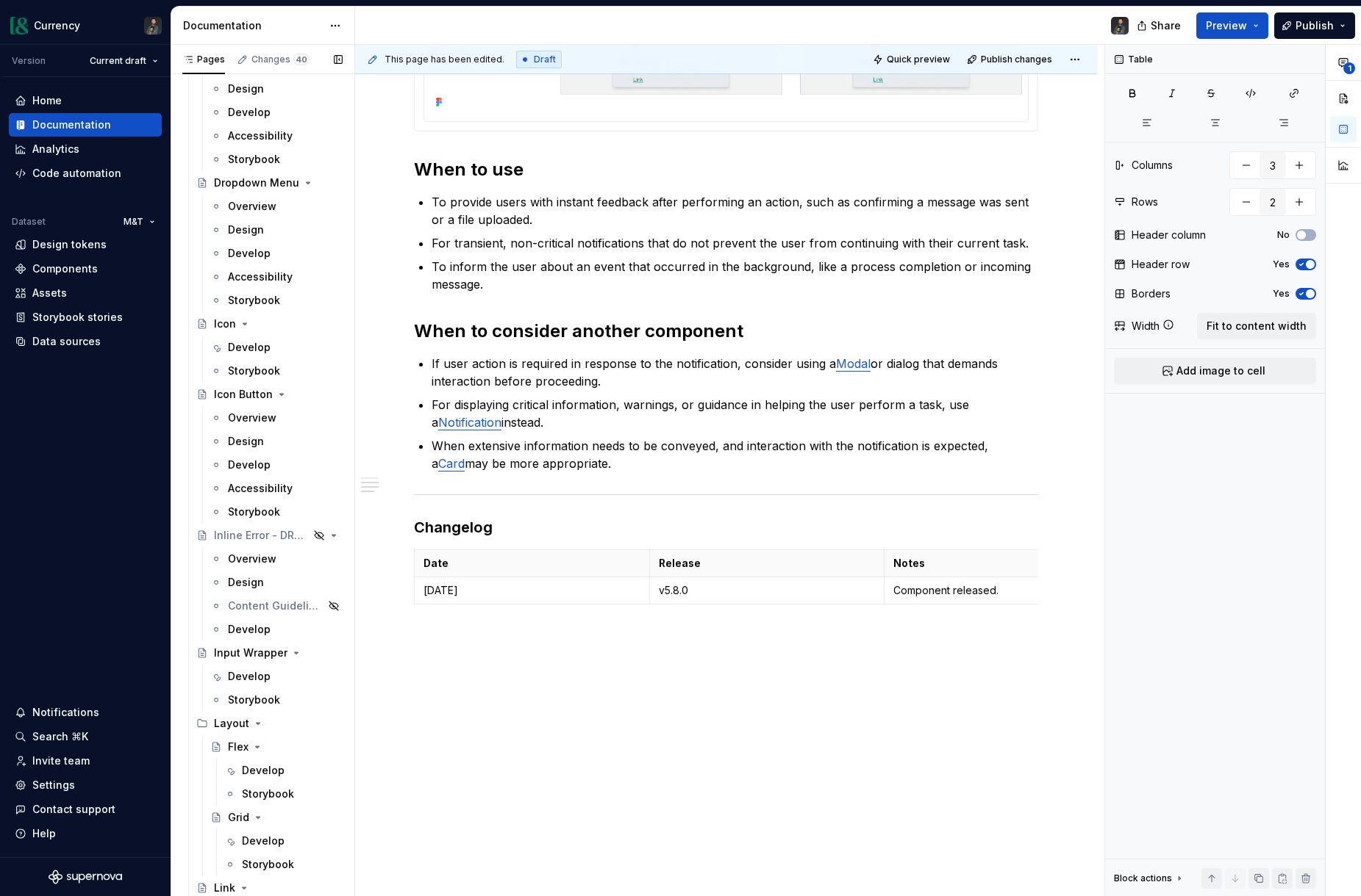
scroll to position [2434, 0]
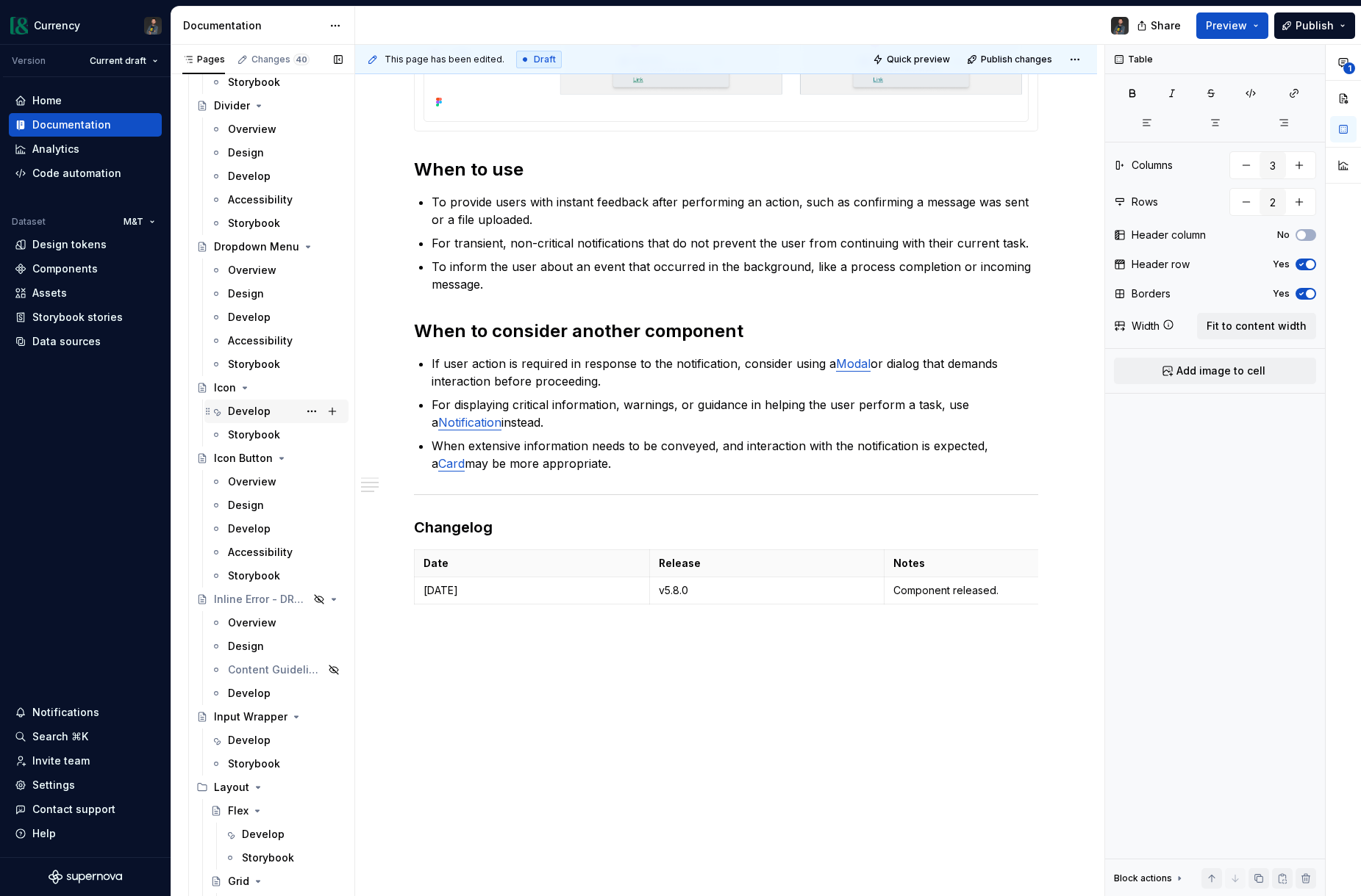
click at [264, 416] on div "Develop" at bounding box center [249, 411] width 42 height 15
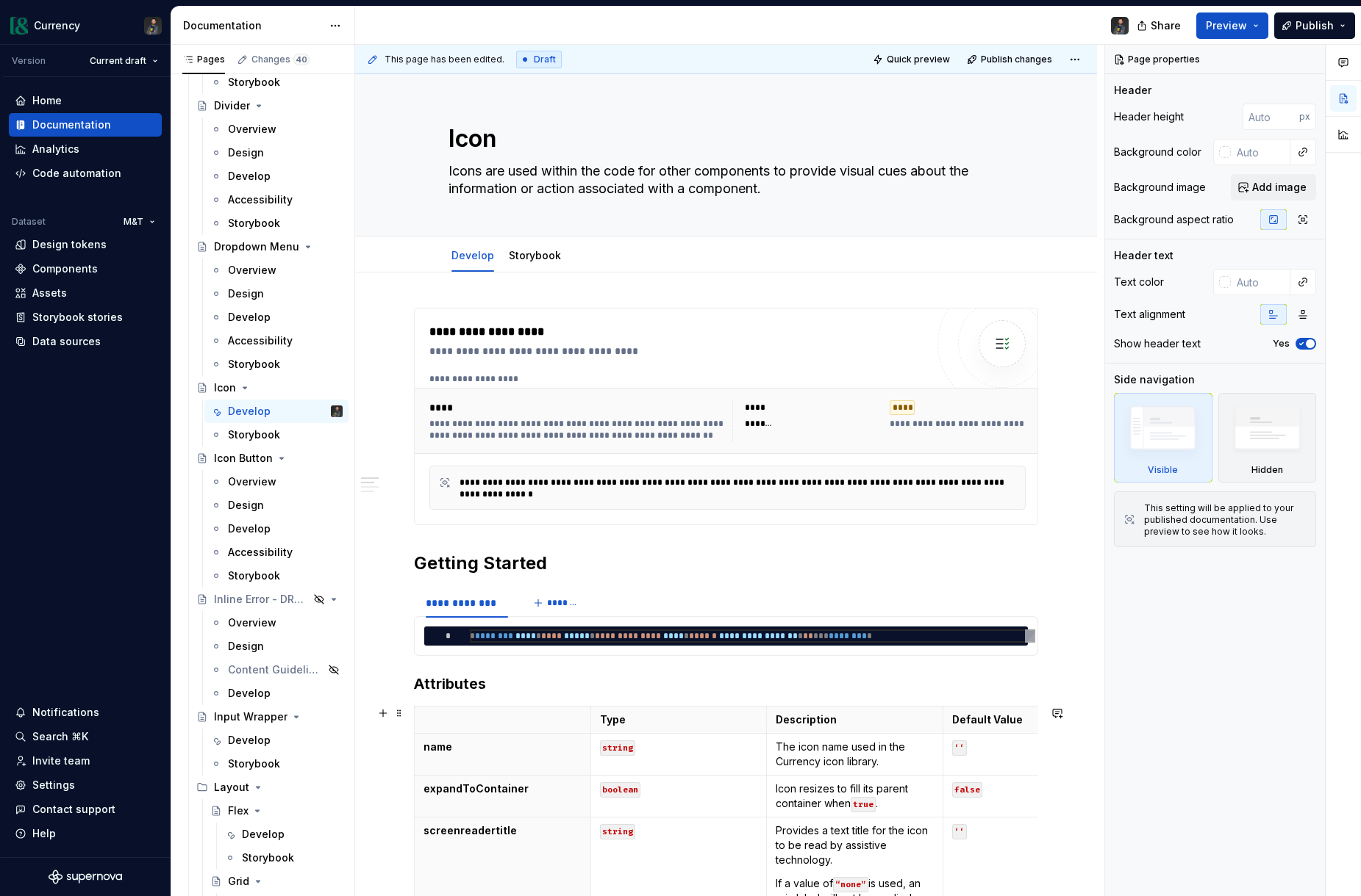
scroll to position [989, 0]
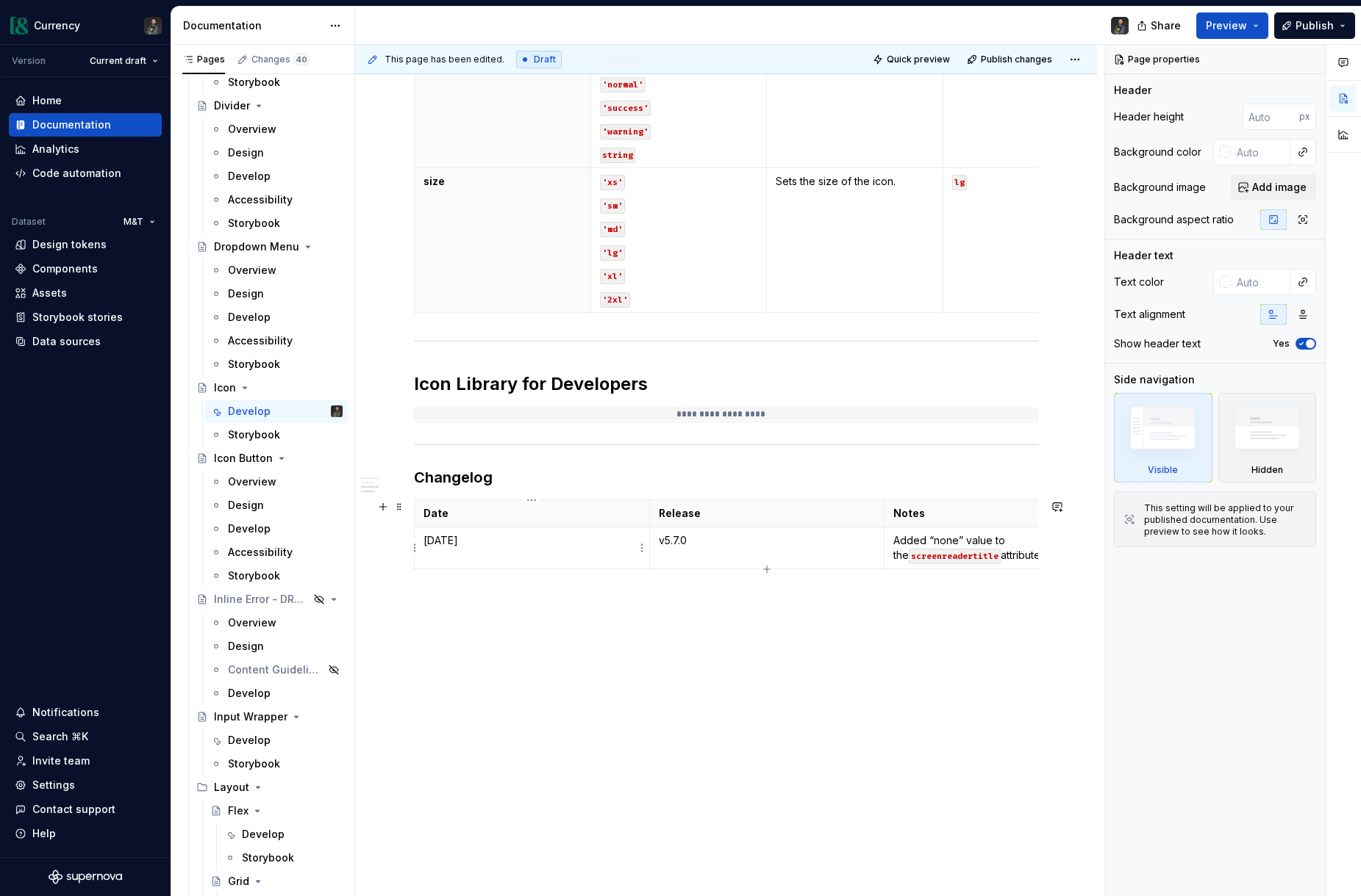
click at [415, 549] on html "Currency Version Current draft Home Documentation Analytics Code automation Dat…" at bounding box center [680, 448] width 1361 height 896
type textarea "*"
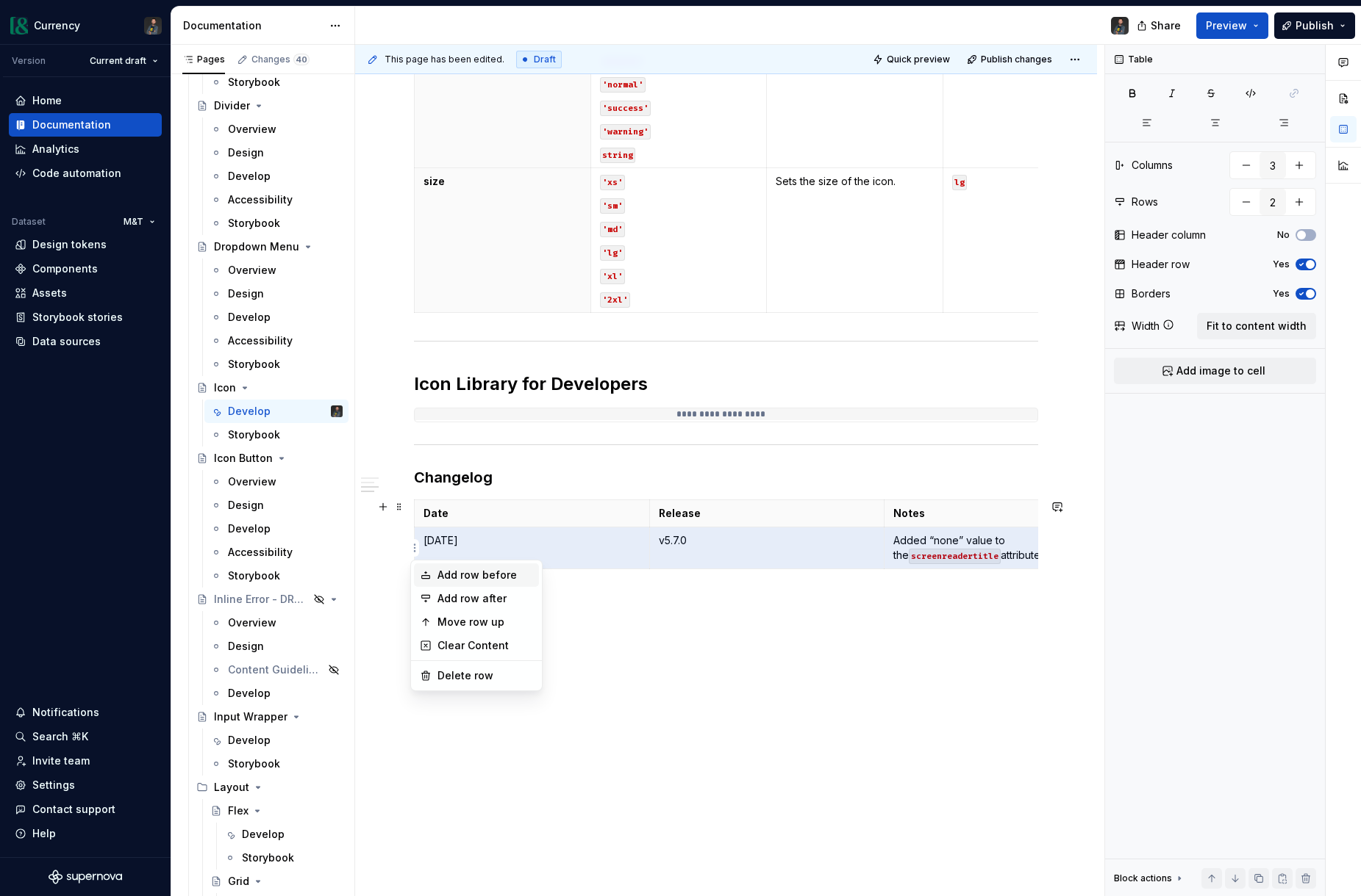
click at [486, 576] on div "Add row before" at bounding box center [485, 575] width 95 height 15
type input "3"
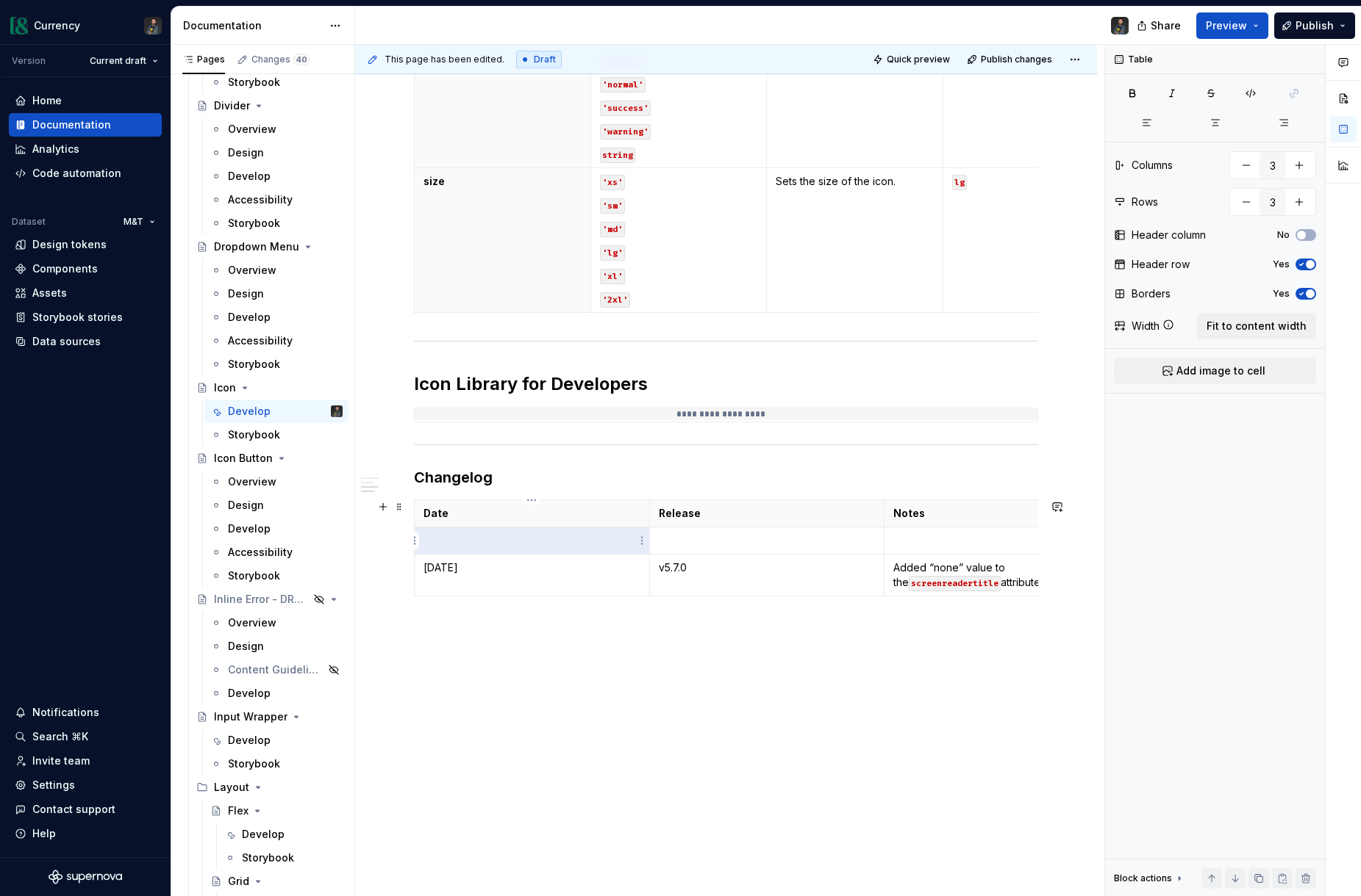
drag, startPoint x: 487, startPoint y: 535, endPoint x: 498, endPoint y: 545, distance: 14.9
click at [491, 537] on p at bounding box center [531, 541] width 217 height 15
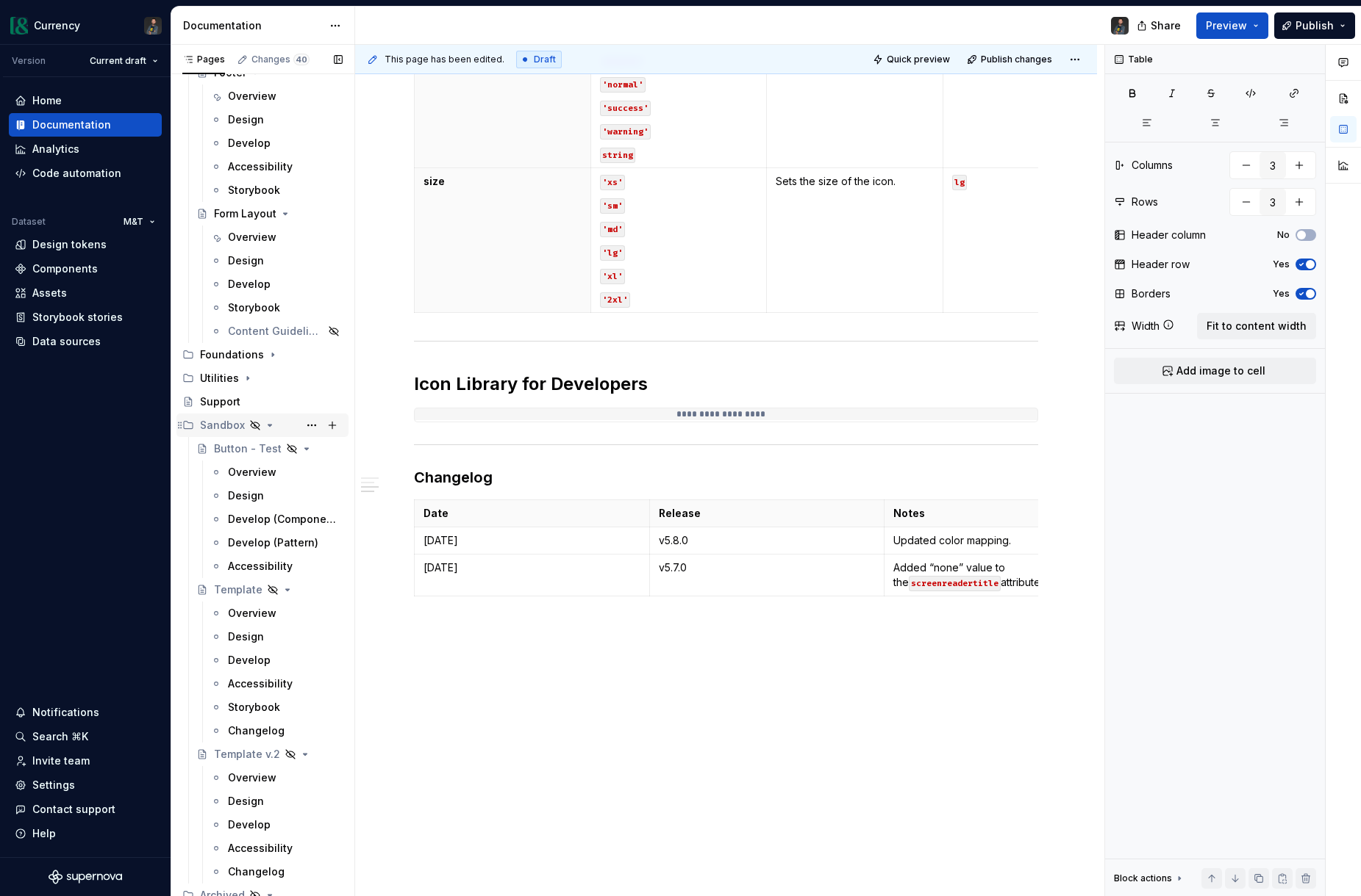
scroll to position [7147, 0]
click at [272, 353] on icon "Page tree" at bounding box center [273, 354] width 2 height 4
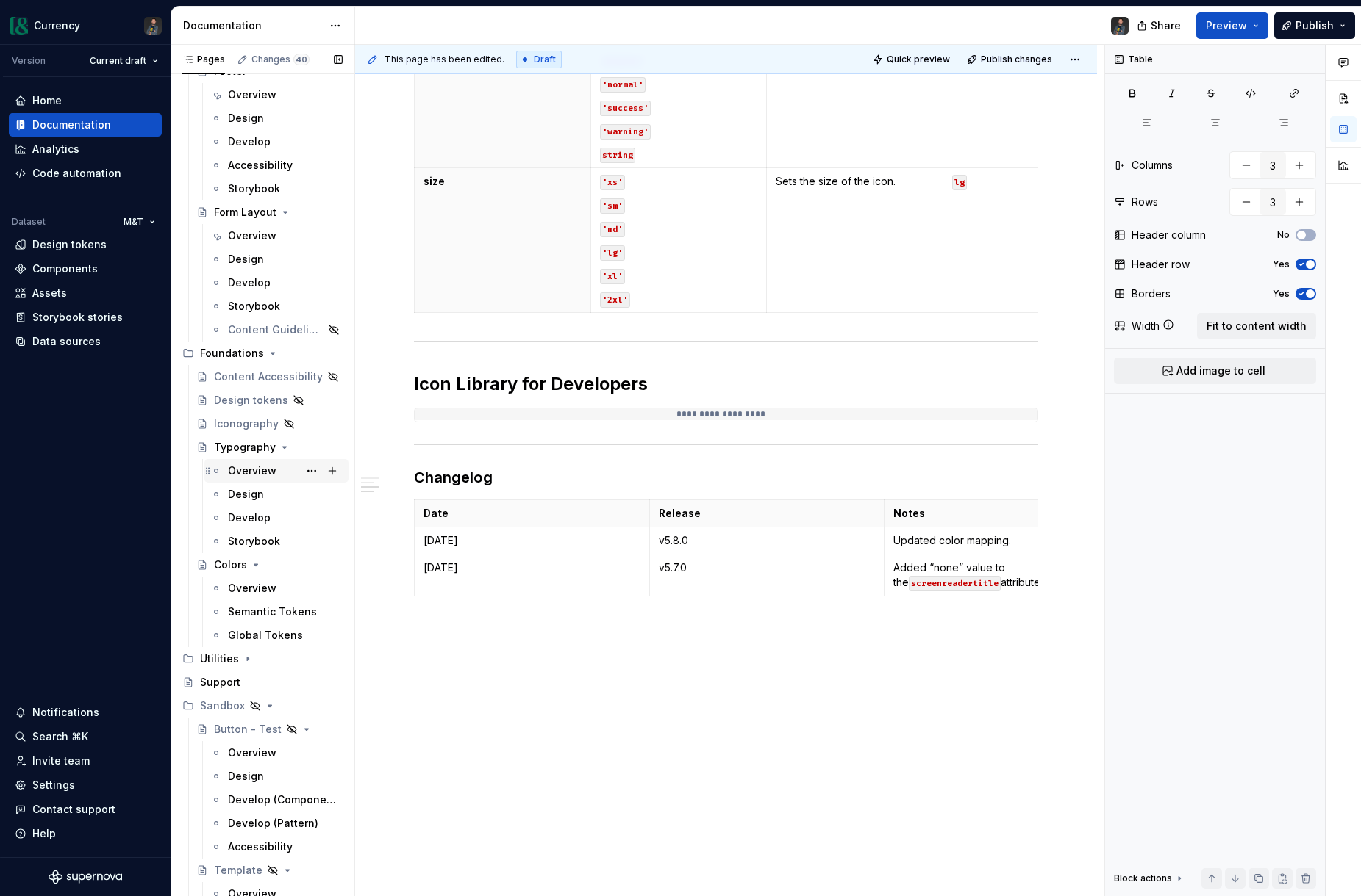
click at [249, 472] on div "Overview" at bounding box center [252, 471] width 49 height 15
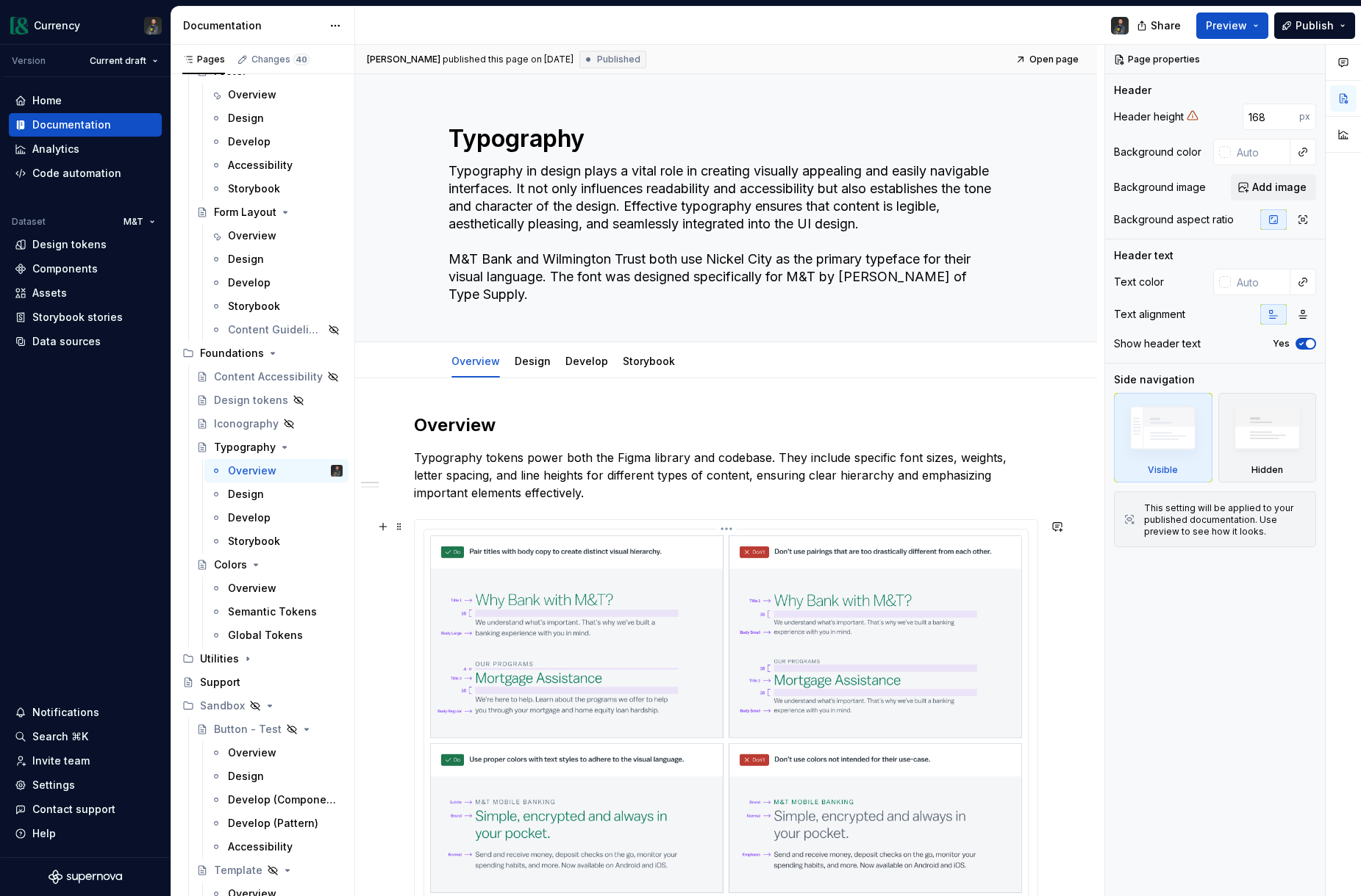
scroll to position [1010, 0]
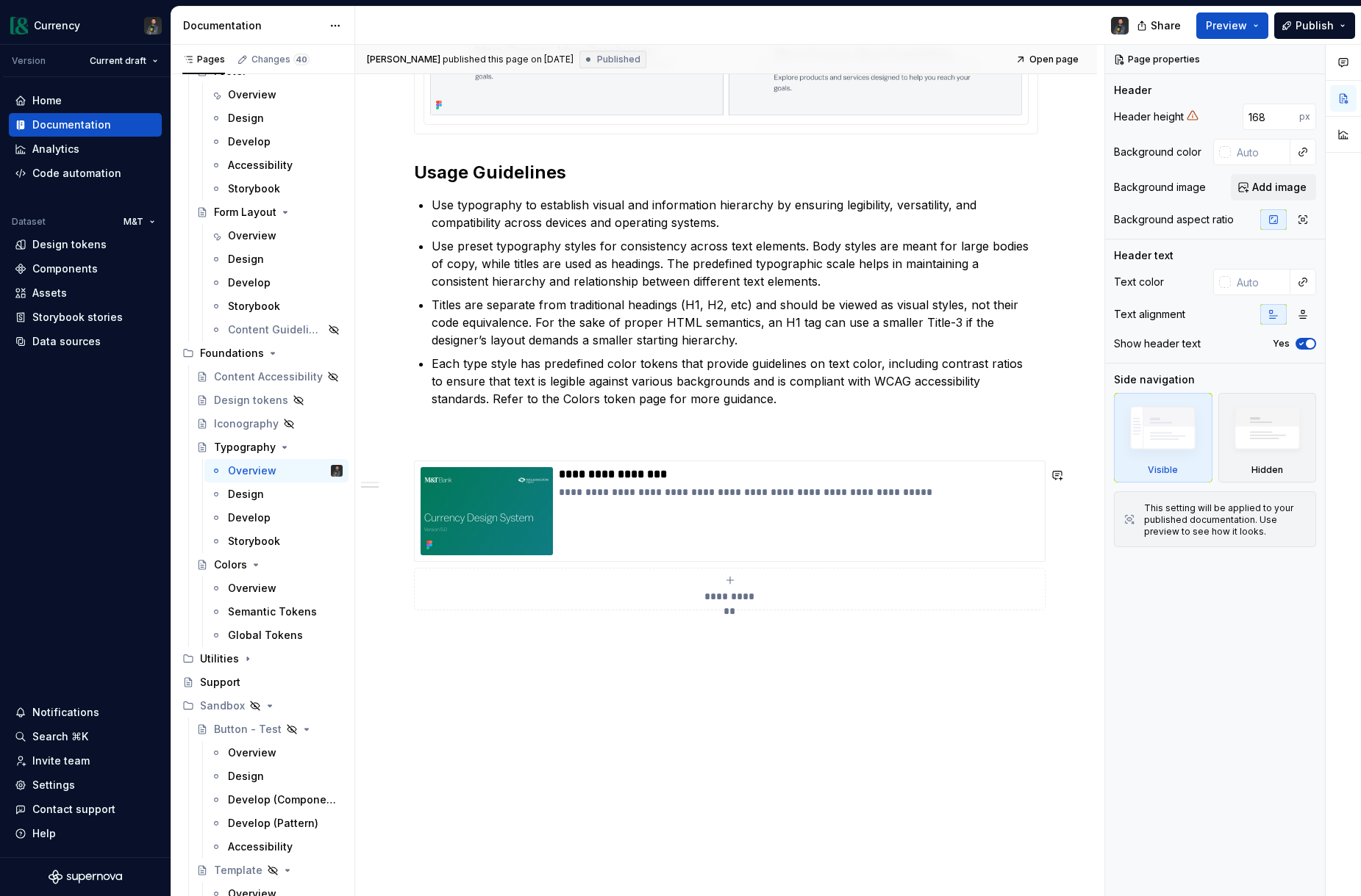
click at [497, 656] on div "**********" at bounding box center [726, 136] width 742 height 1521
type textarea "*"
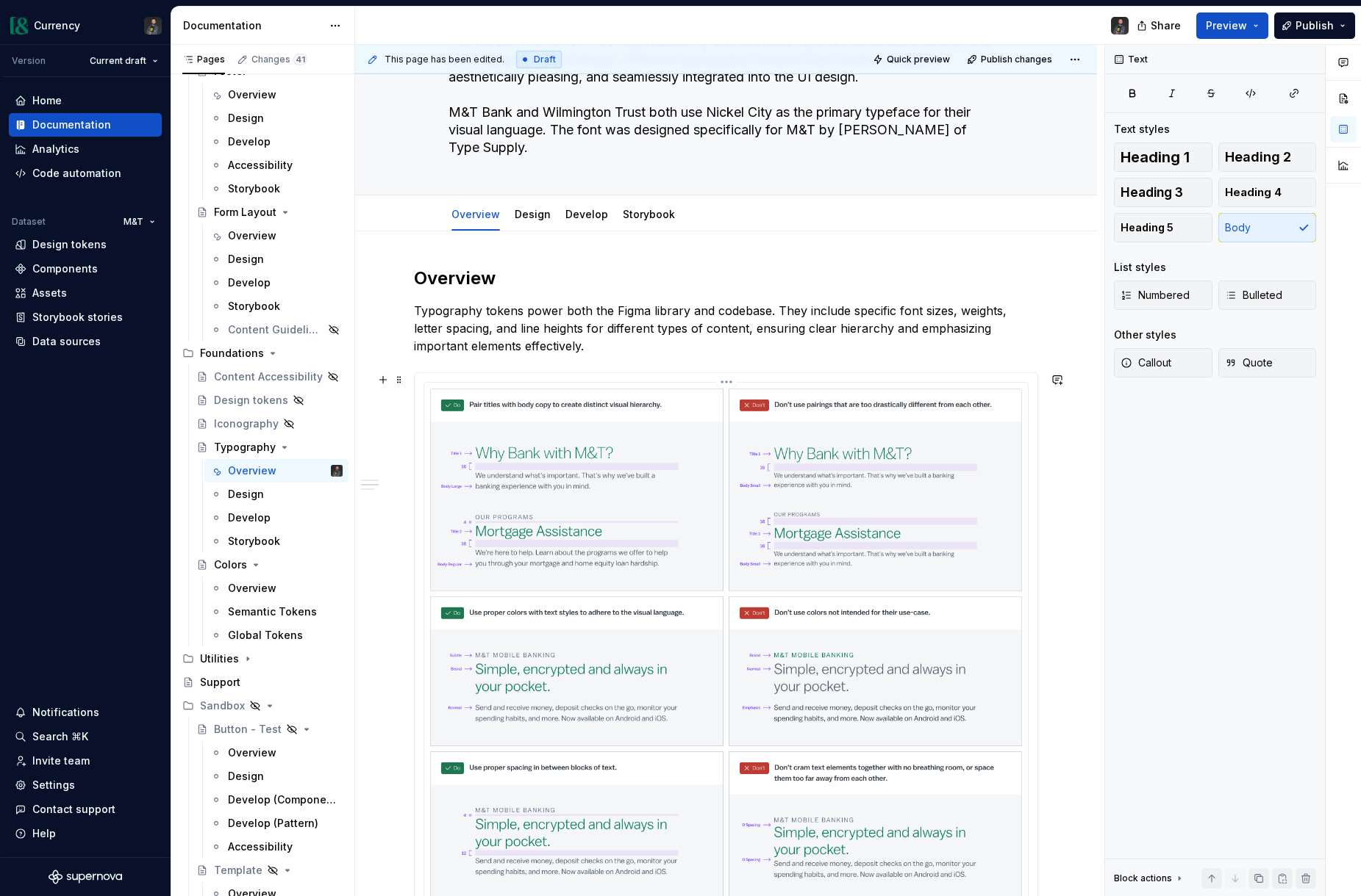
scroll to position [0, 0]
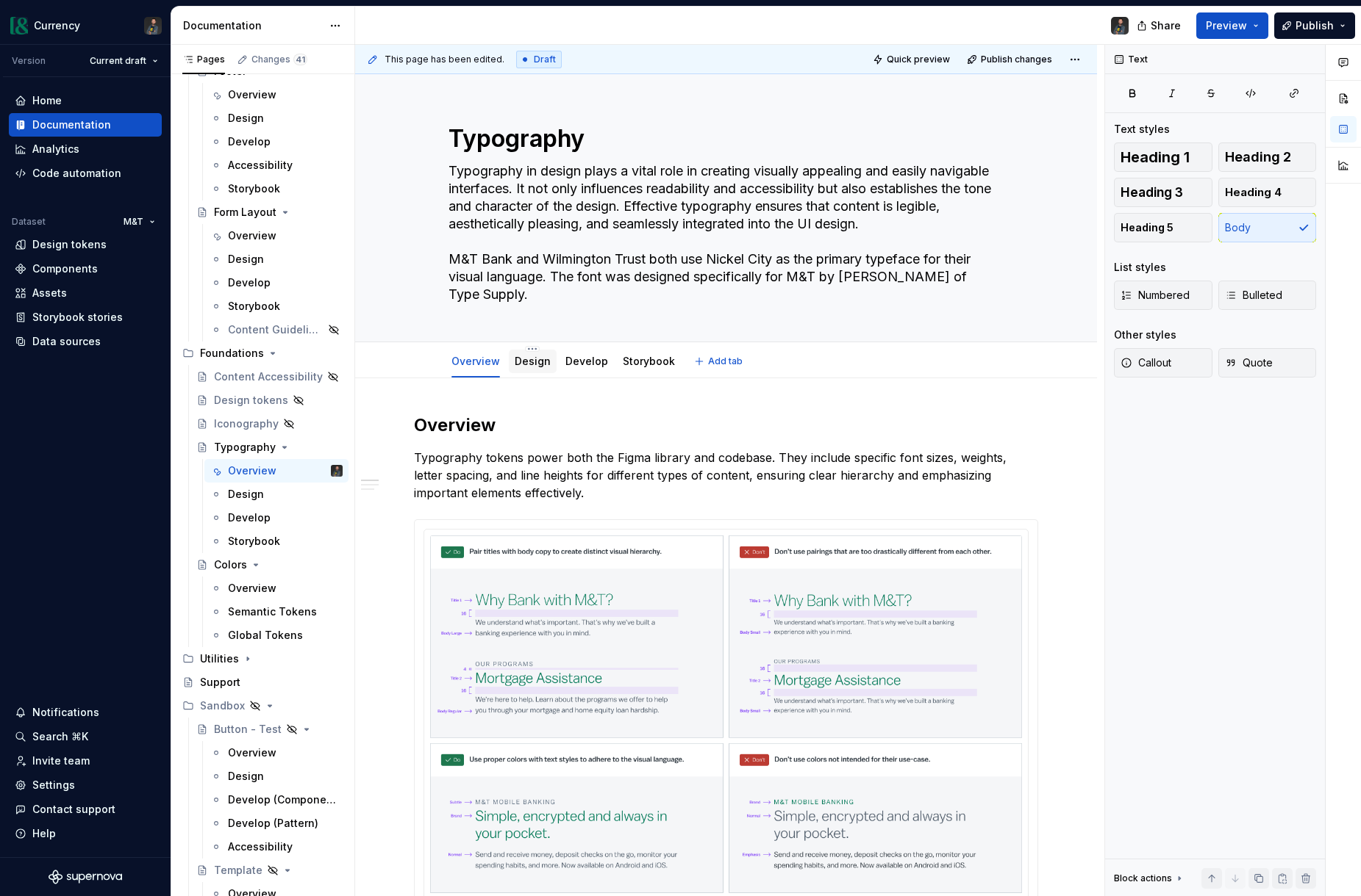
type textarea "*"
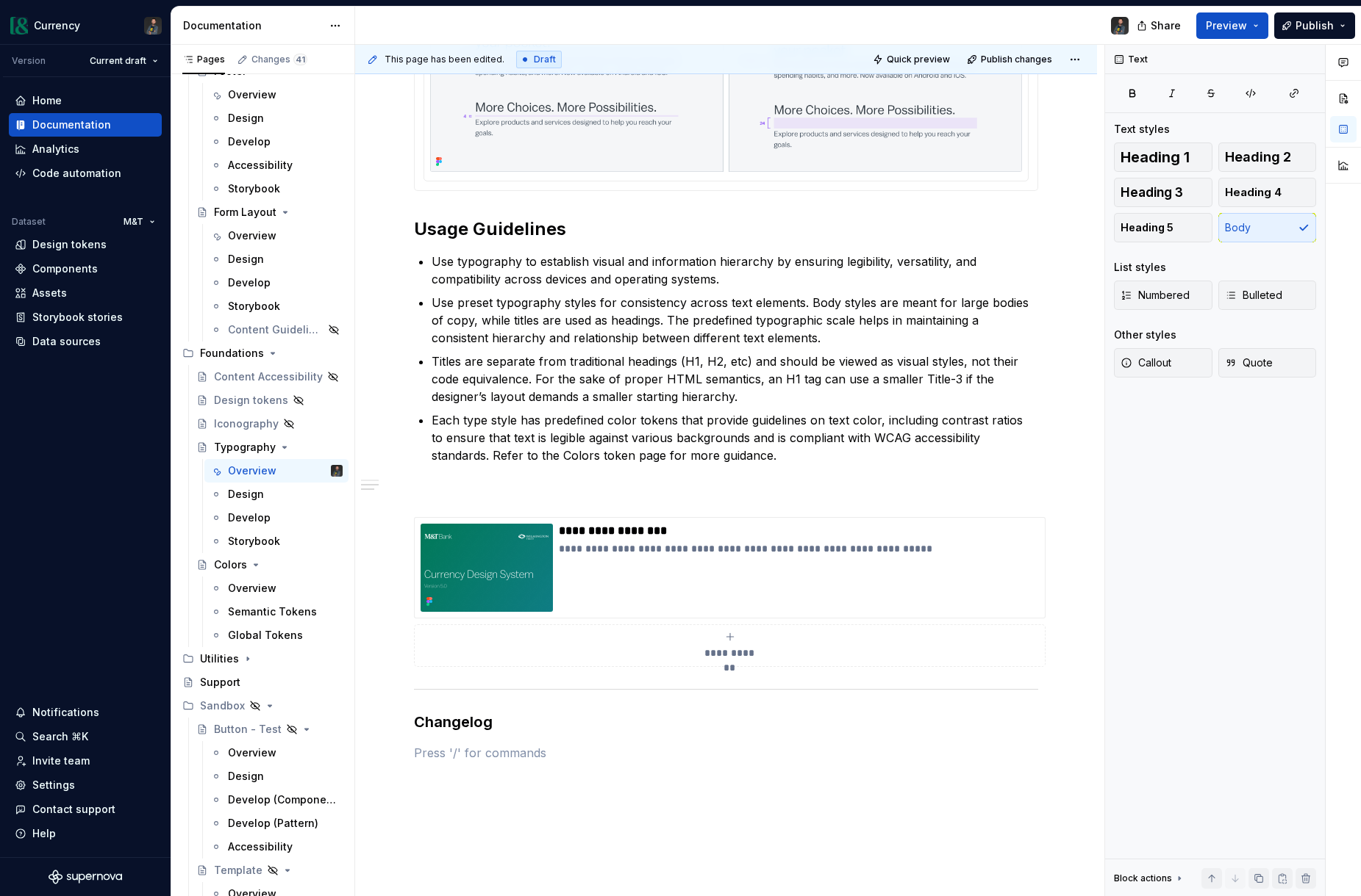
scroll to position [1105, 0]
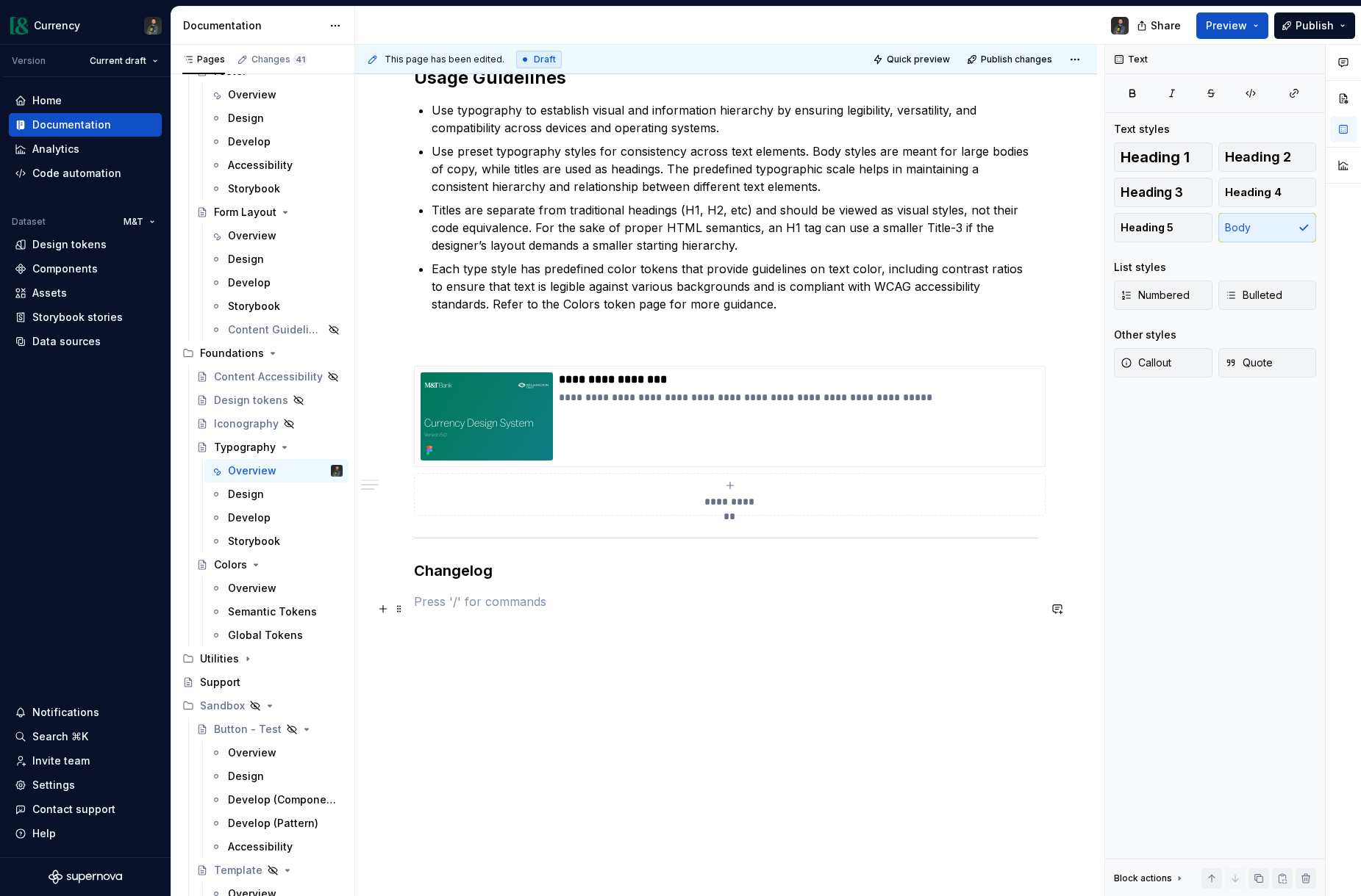
click at [443, 601] on p at bounding box center [726, 602] width 624 height 18
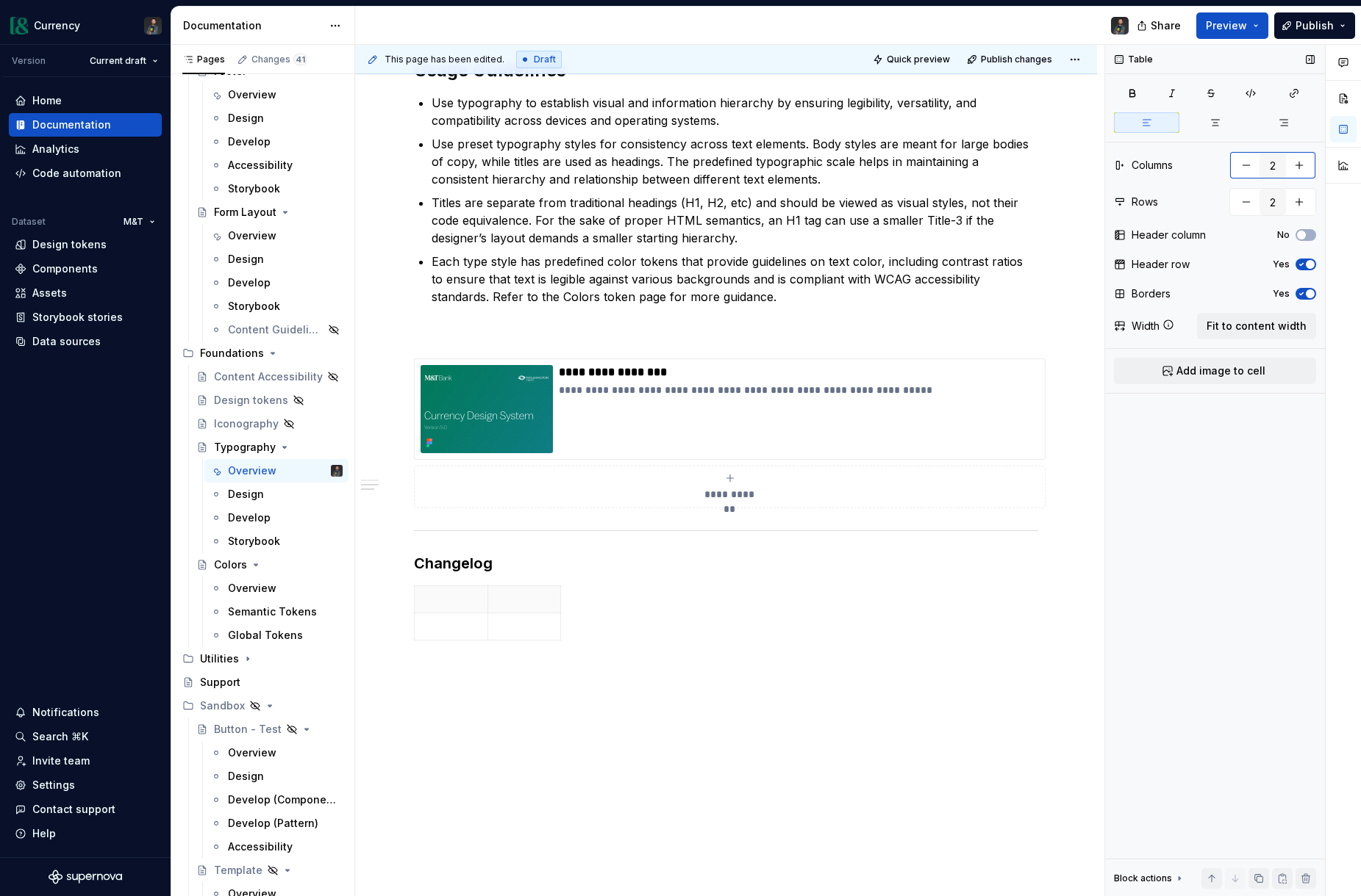
click at [1298, 170] on button "button" at bounding box center [1298, 165] width 27 height 27
type input "3"
click at [1267, 316] on button "Fit to content width" at bounding box center [1256, 326] width 119 height 27
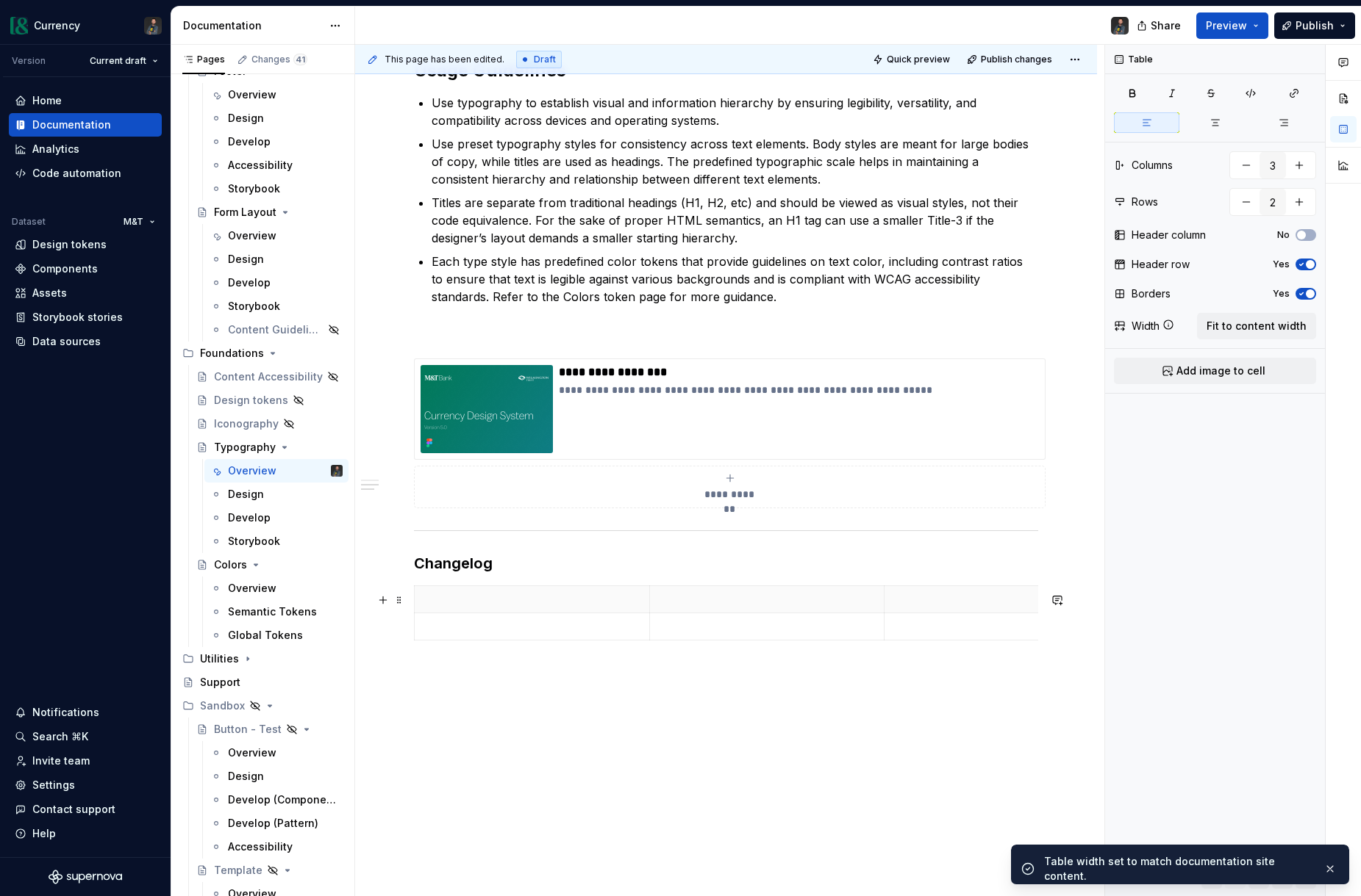
click at [587, 607] on p at bounding box center [531, 599] width 217 height 15
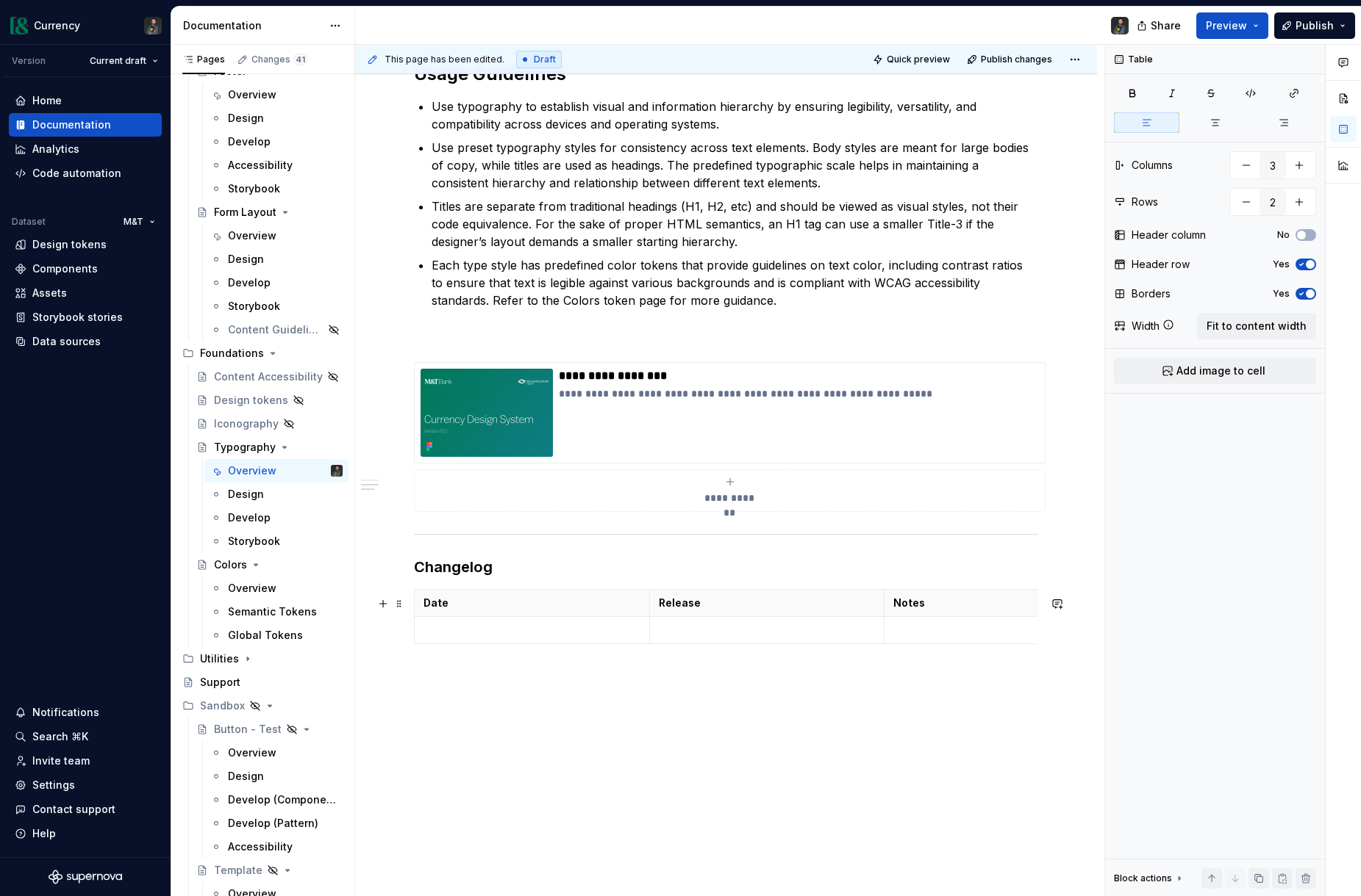
scroll to position [1148, 0]
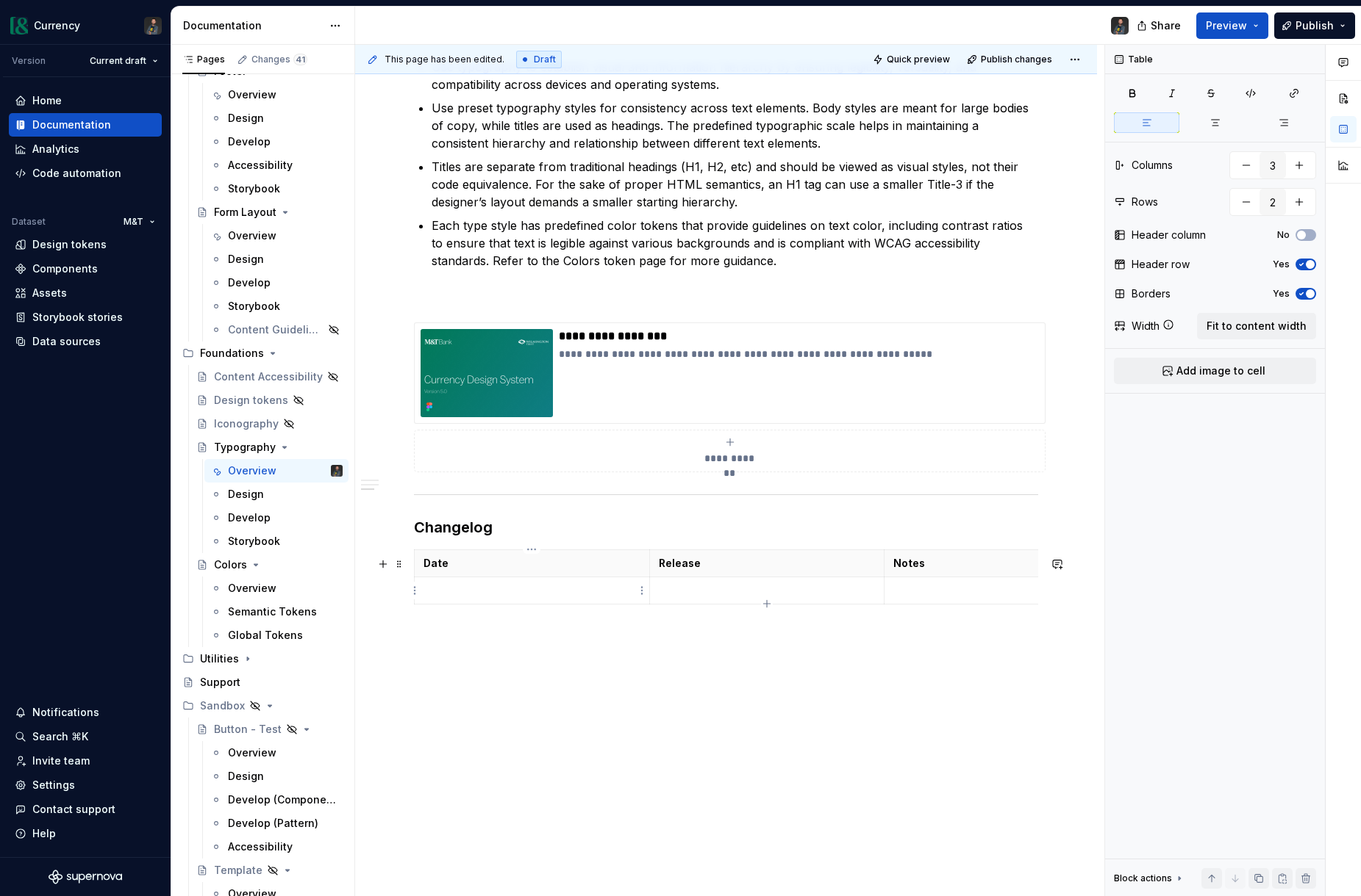
click at [545, 589] on p at bounding box center [531, 590] width 217 height 15
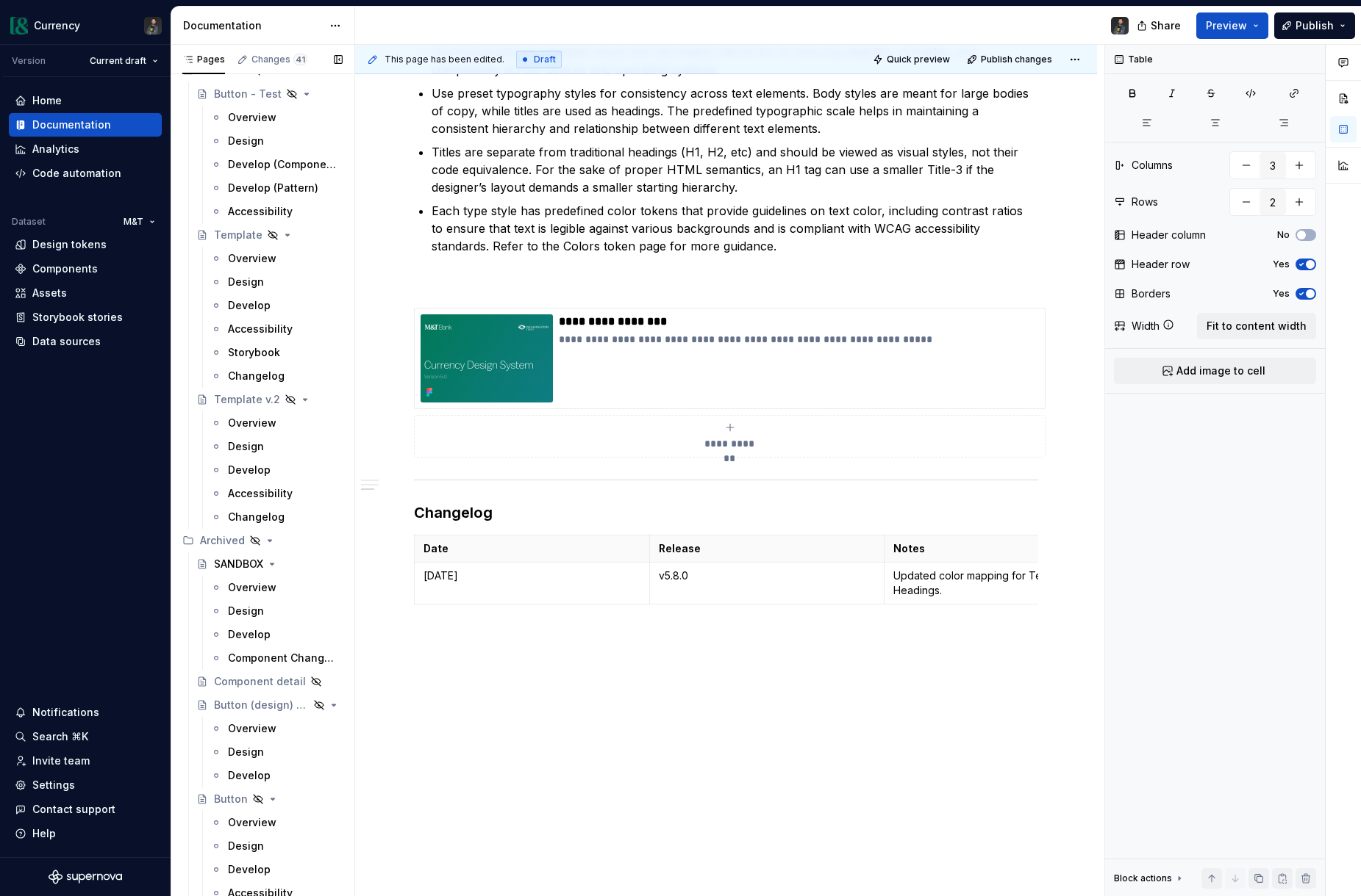
scroll to position [8352, 0]
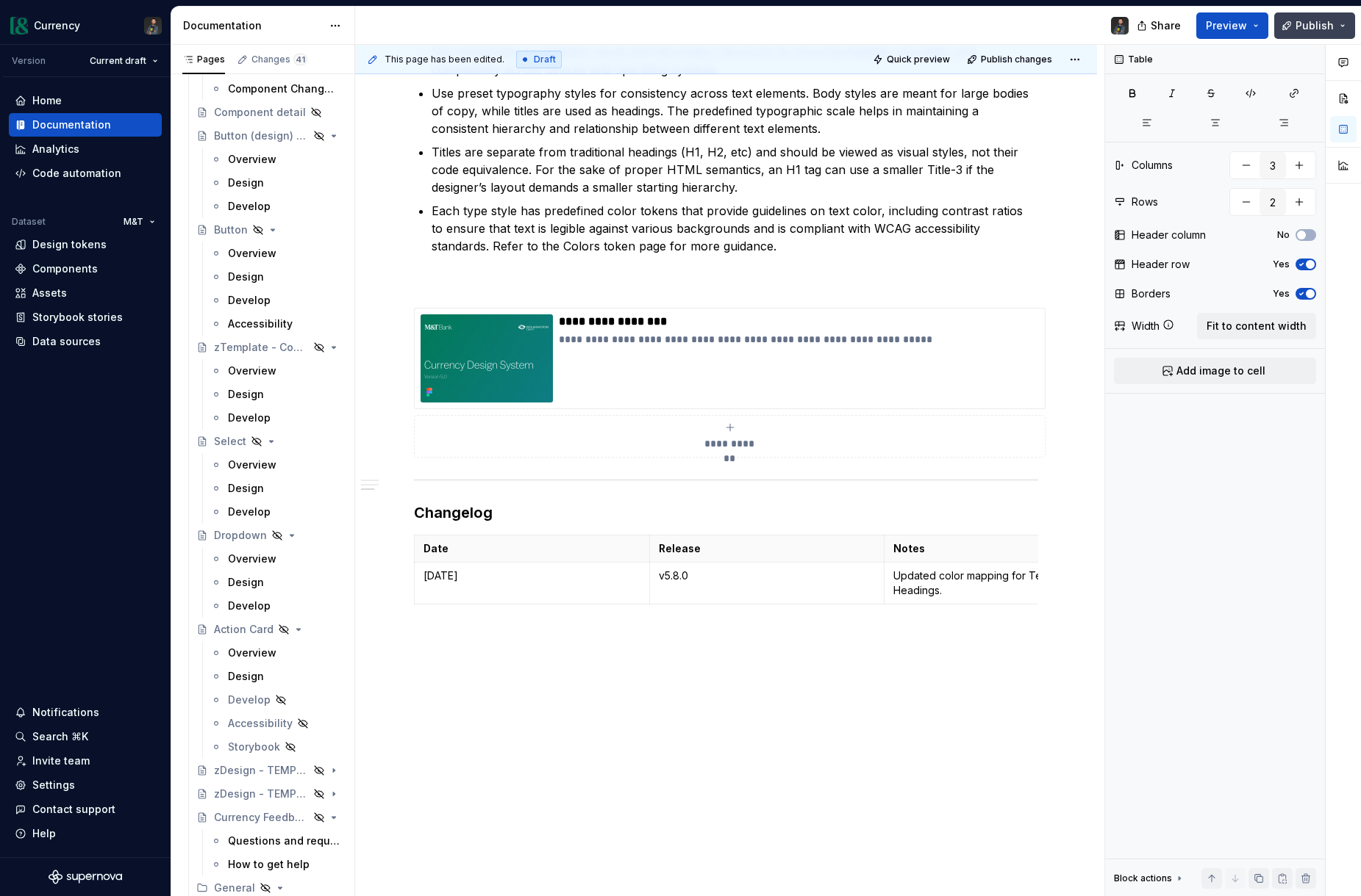
click at [1325, 28] on span "Publish" at bounding box center [1314, 26] width 38 height 15
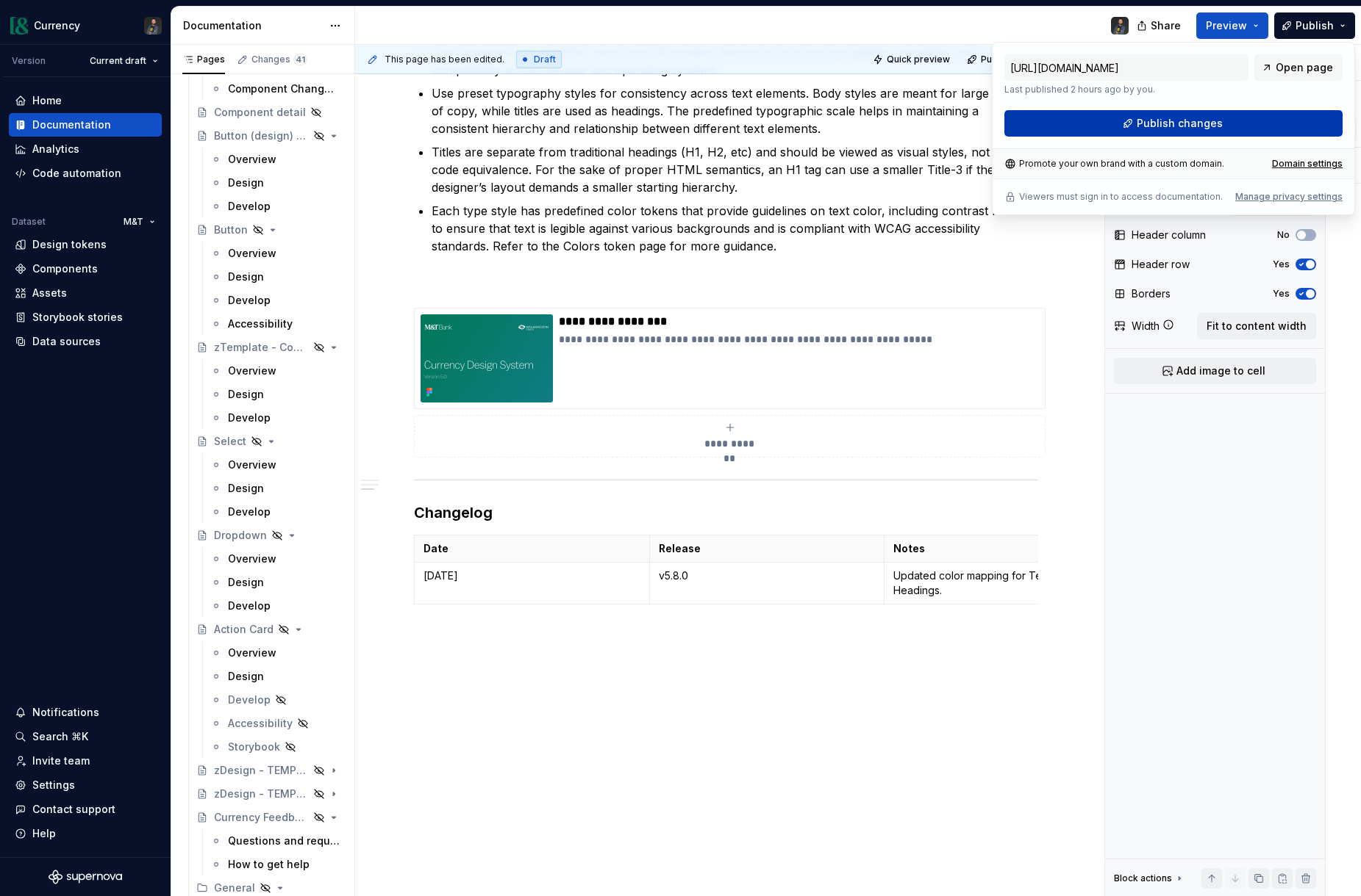
click at [1150, 122] on span "Publish changes" at bounding box center [1180, 124] width 86 height 15
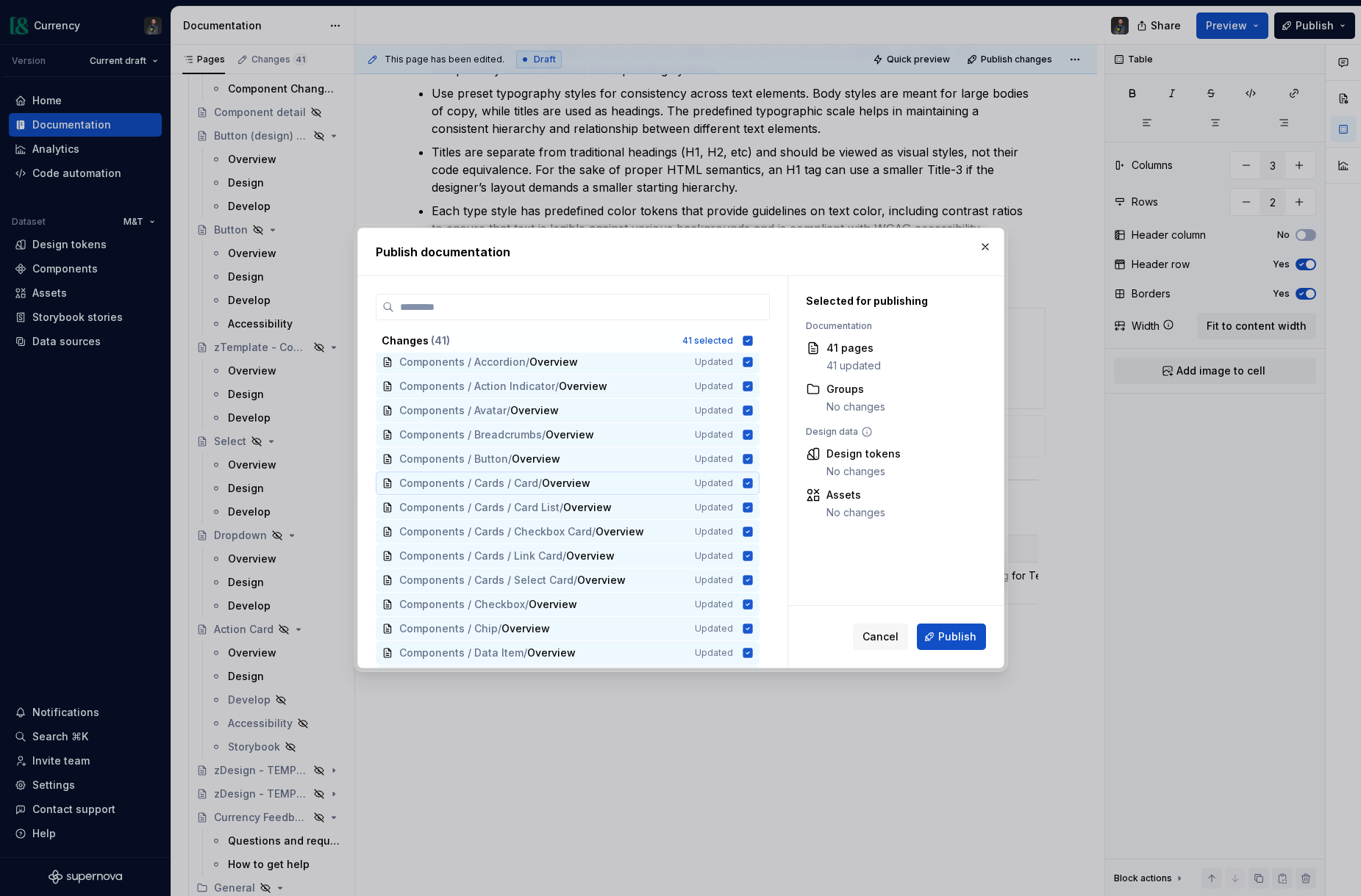
scroll to position [0, 0]
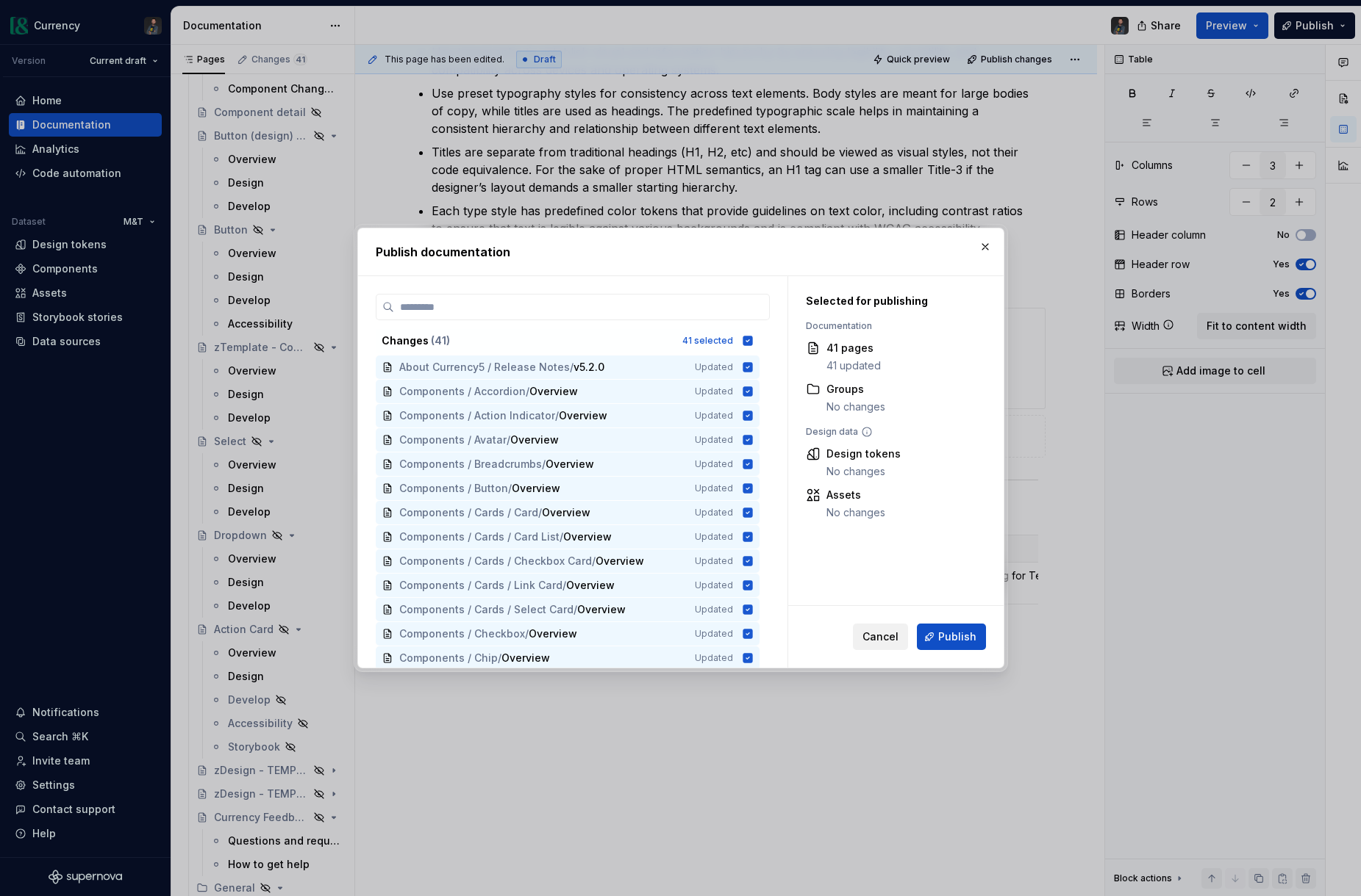
click at [881, 637] on span "Cancel" at bounding box center [880, 637] width 36 height 15
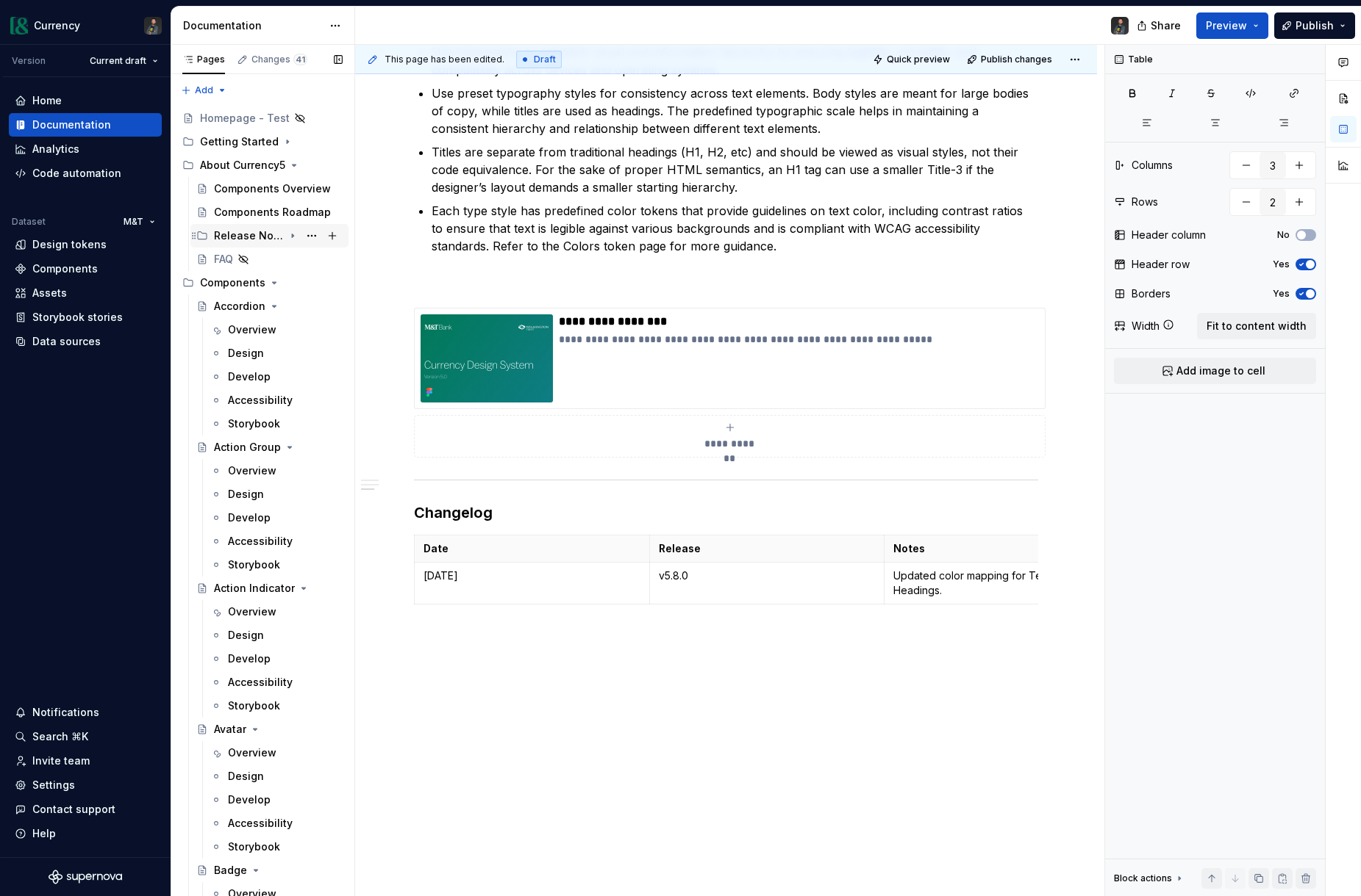
click at [291, 234] on icon "Page tree" at bounding box center [292, 236] width 11 height 11
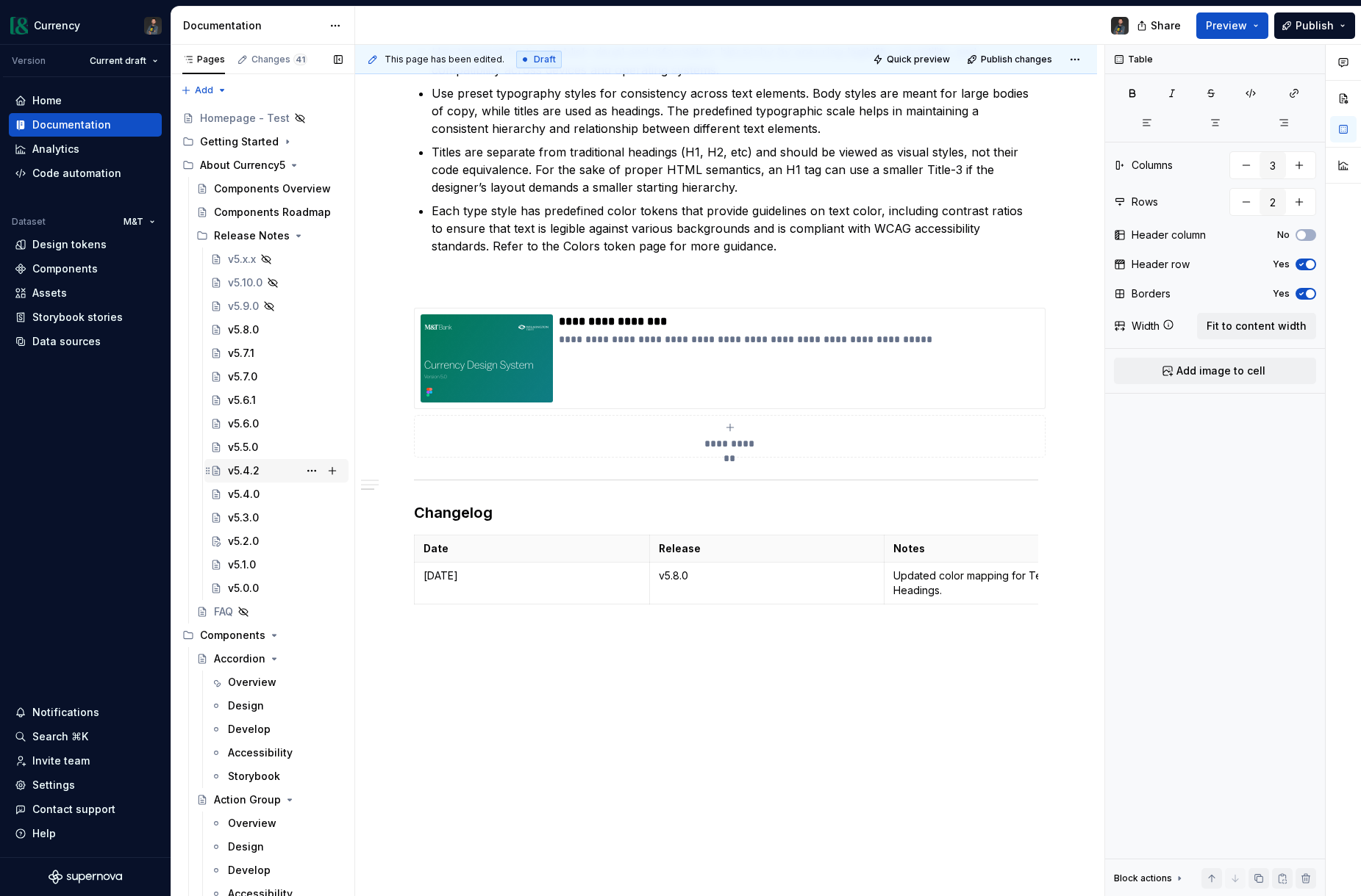
click at [254, 468] on div "v5.4.2" at bounding box center [243, 471] width 32 height 15
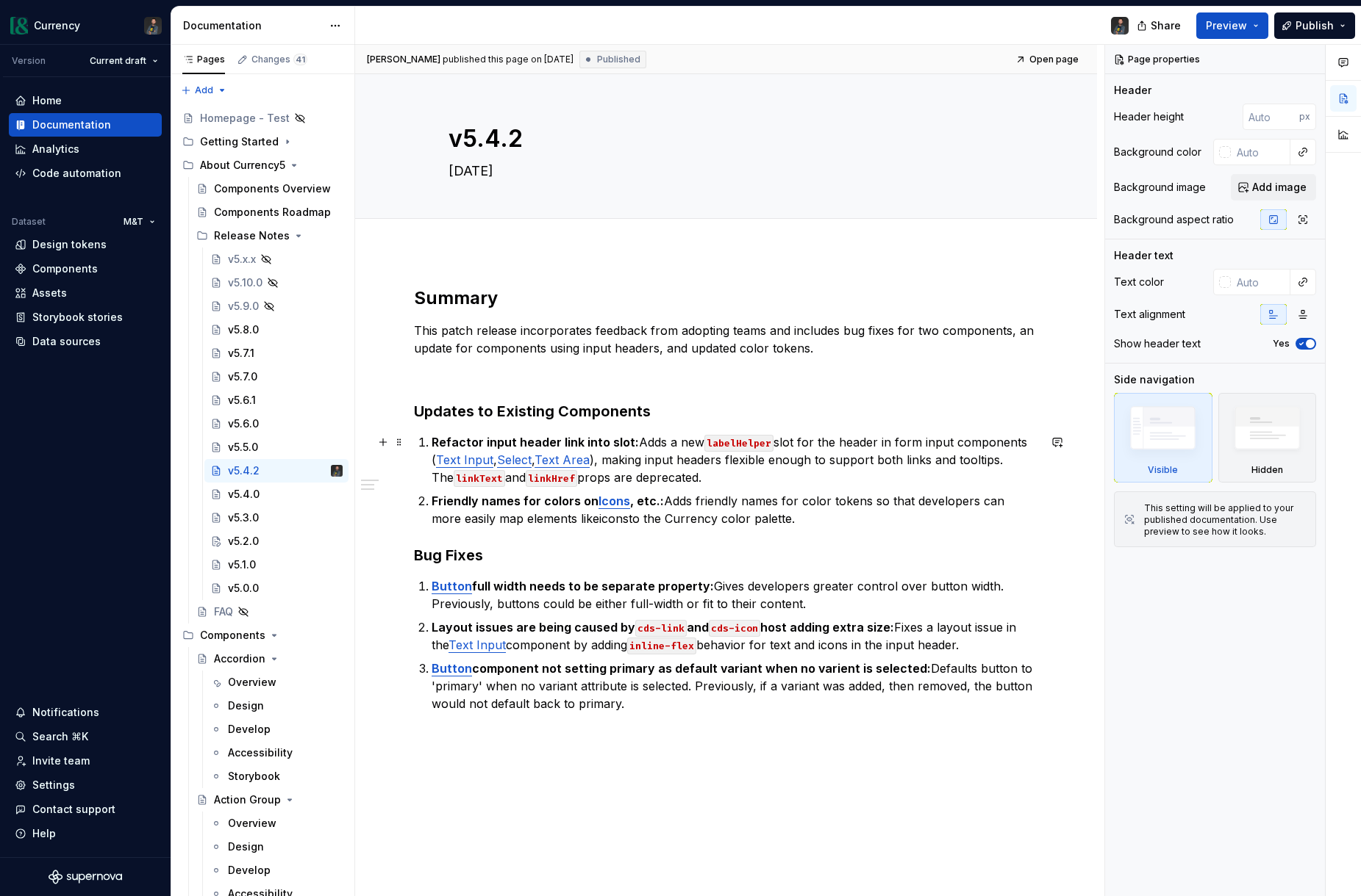
type textarea "*"
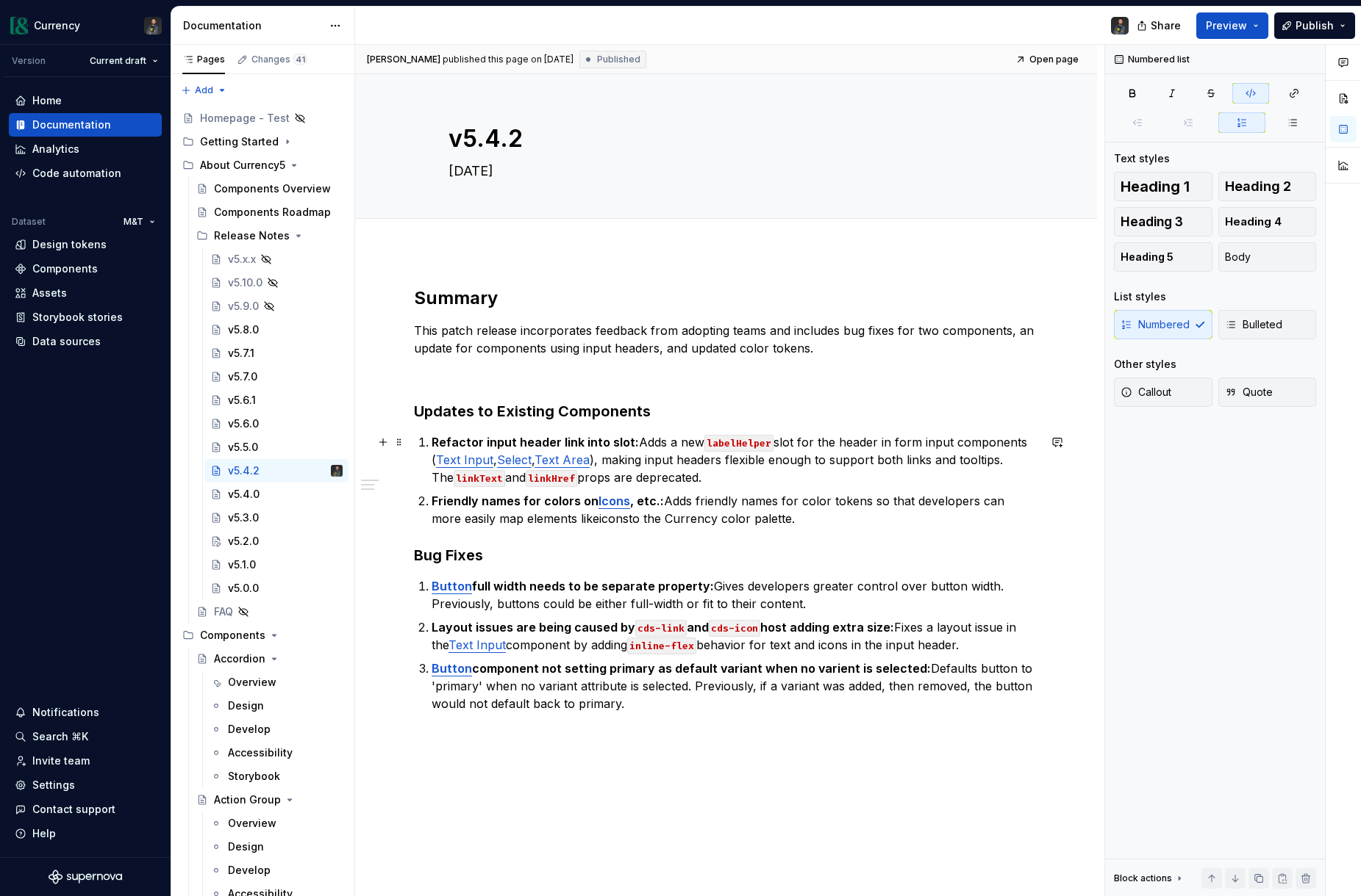
drag, startPoint x: 729, startPoint y: 441, endPoint x: 739, endPoint y: 446, distance: 11.2
click at [731, 441] on code "labelHelper" at bounding box center [739, 443] width 69 height 17
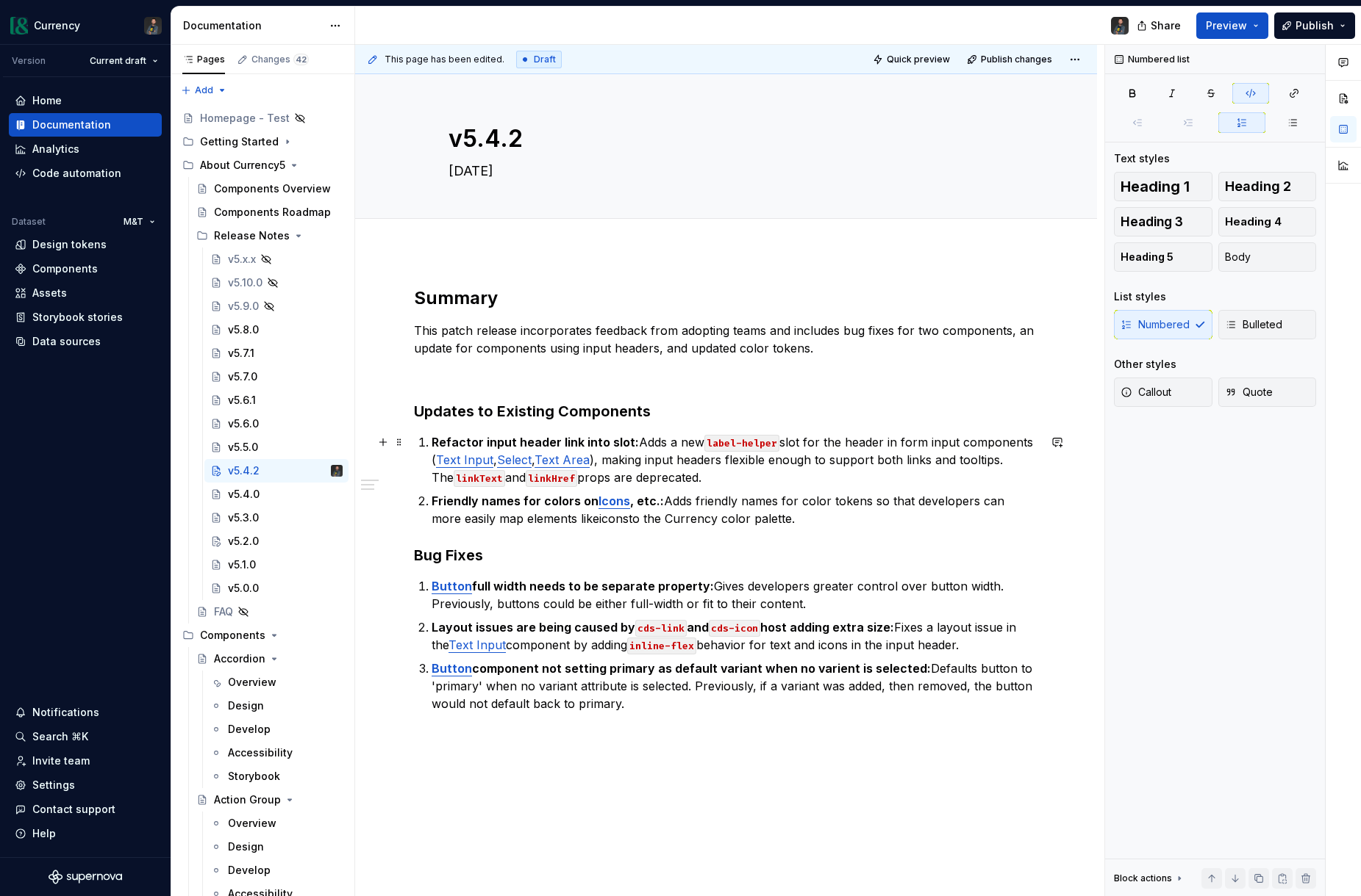
click at [713, 485] on p "Refactor input header link into slot: Adds a new label-helper slot for the head…" at bounding box center [734, 459] width 606 height 53
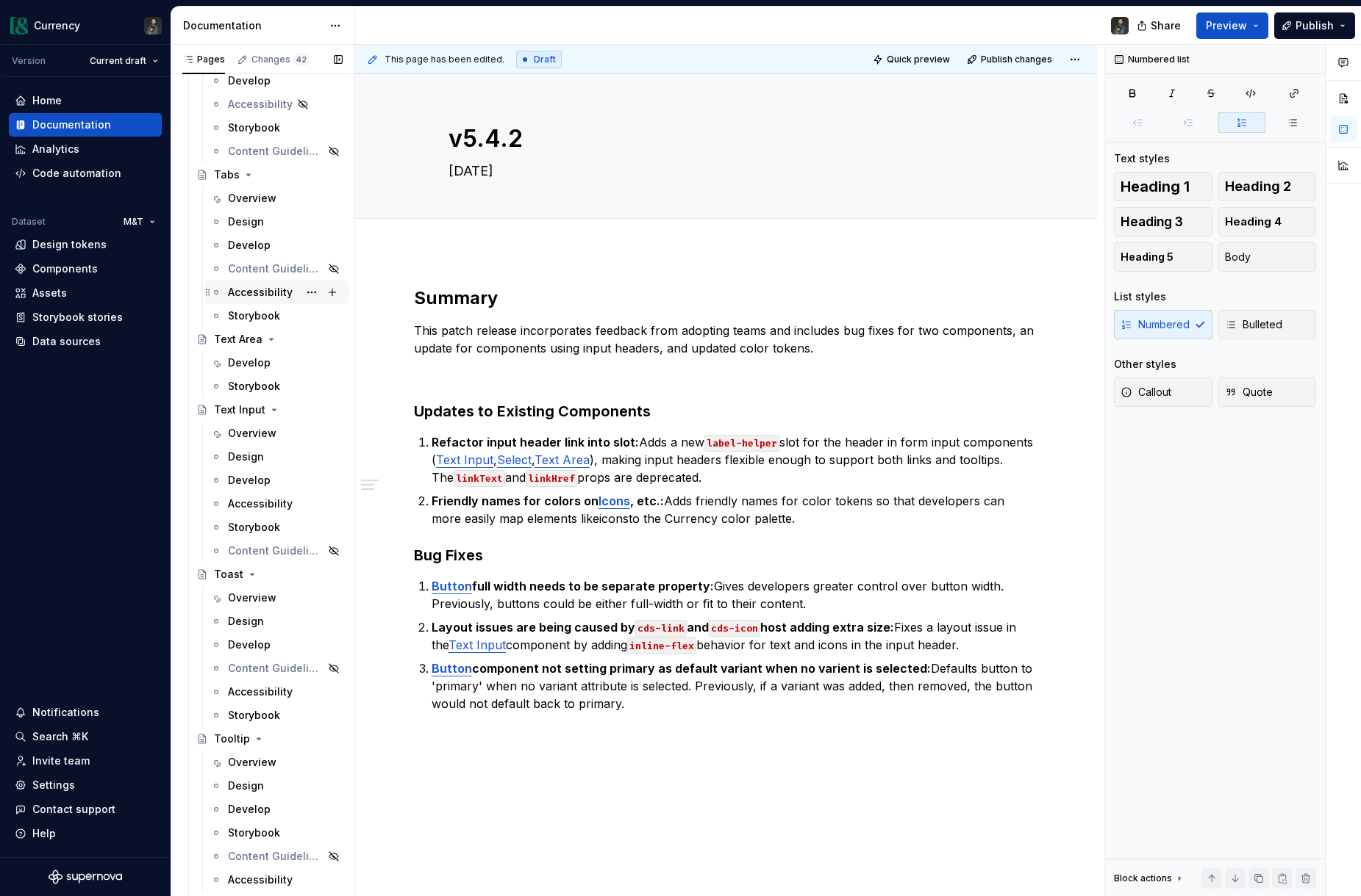
scroll to position [6183, 0]
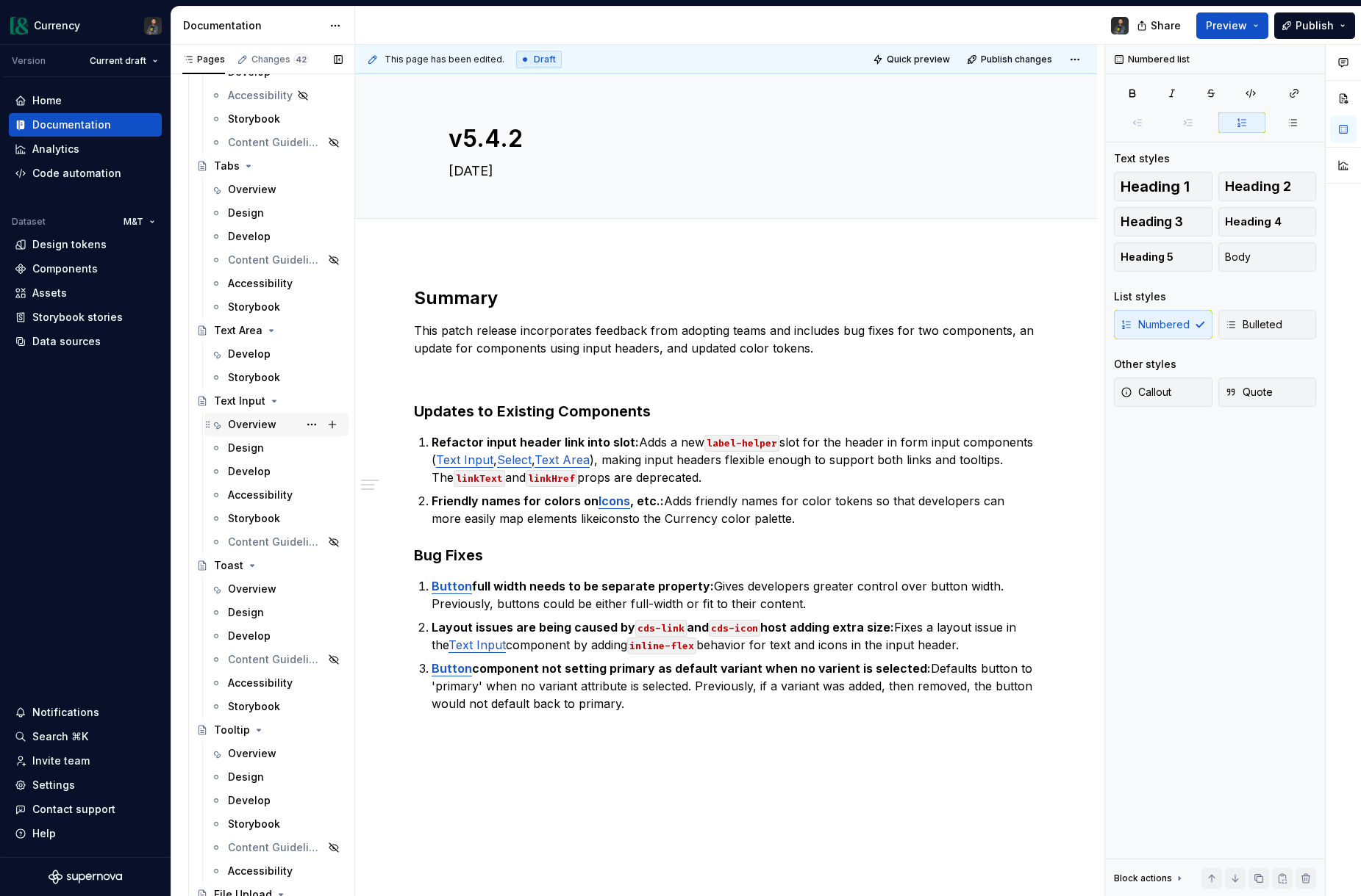
click at [245, 427] on div "Overview" at bounding box center [252, 424] width 49 height 15
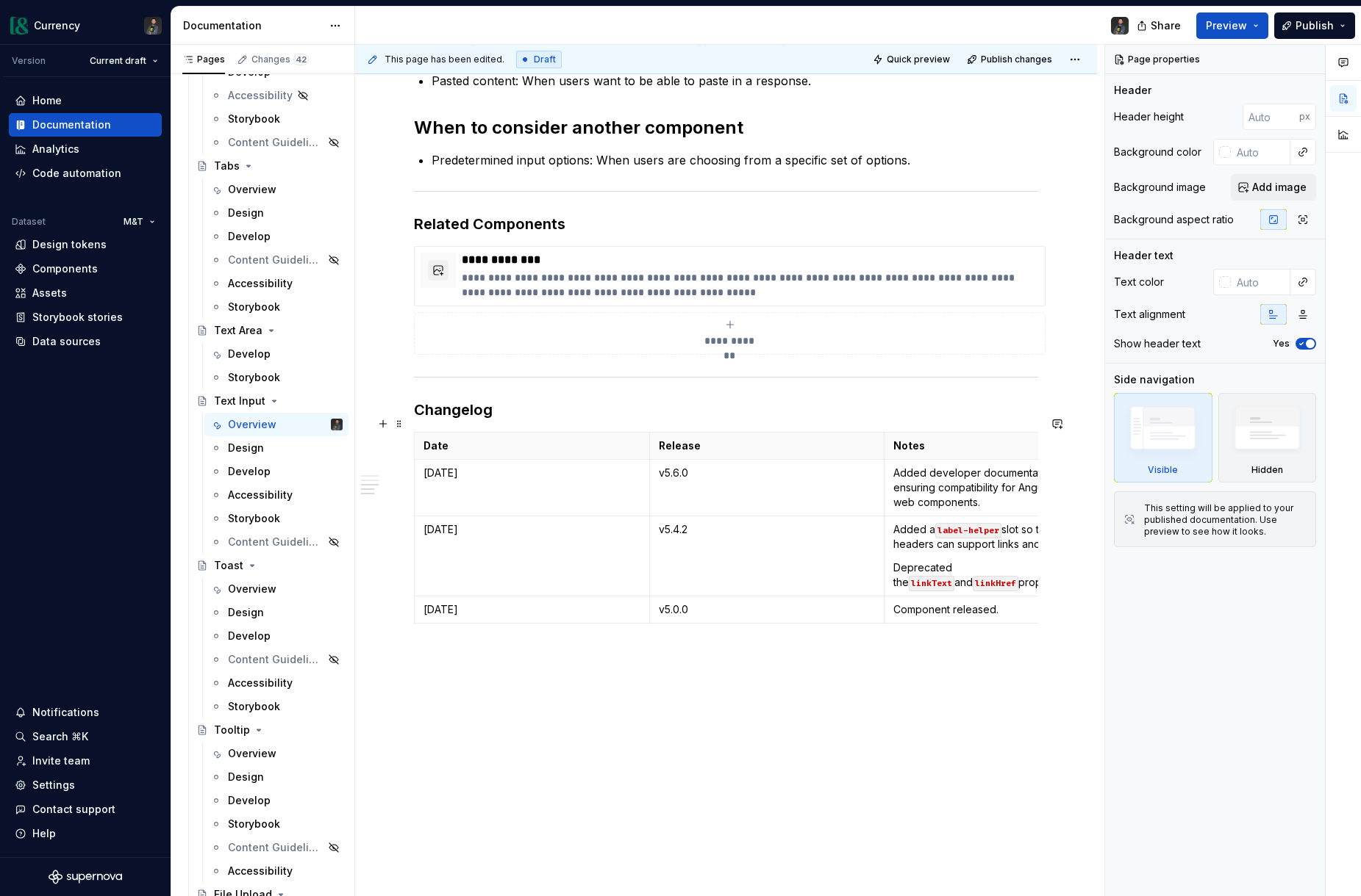
scroll to position [885, 0]
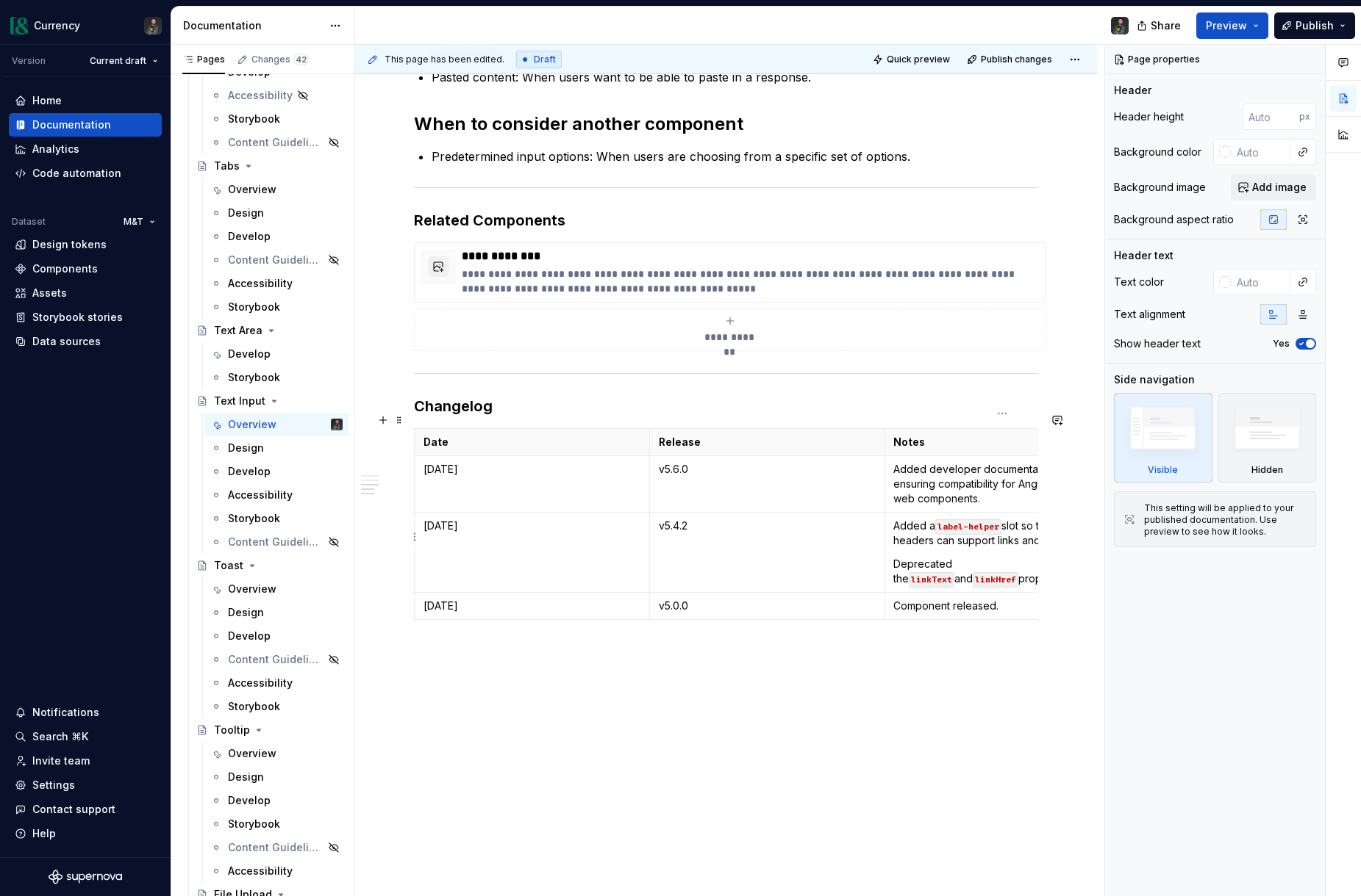
type textarea "*"
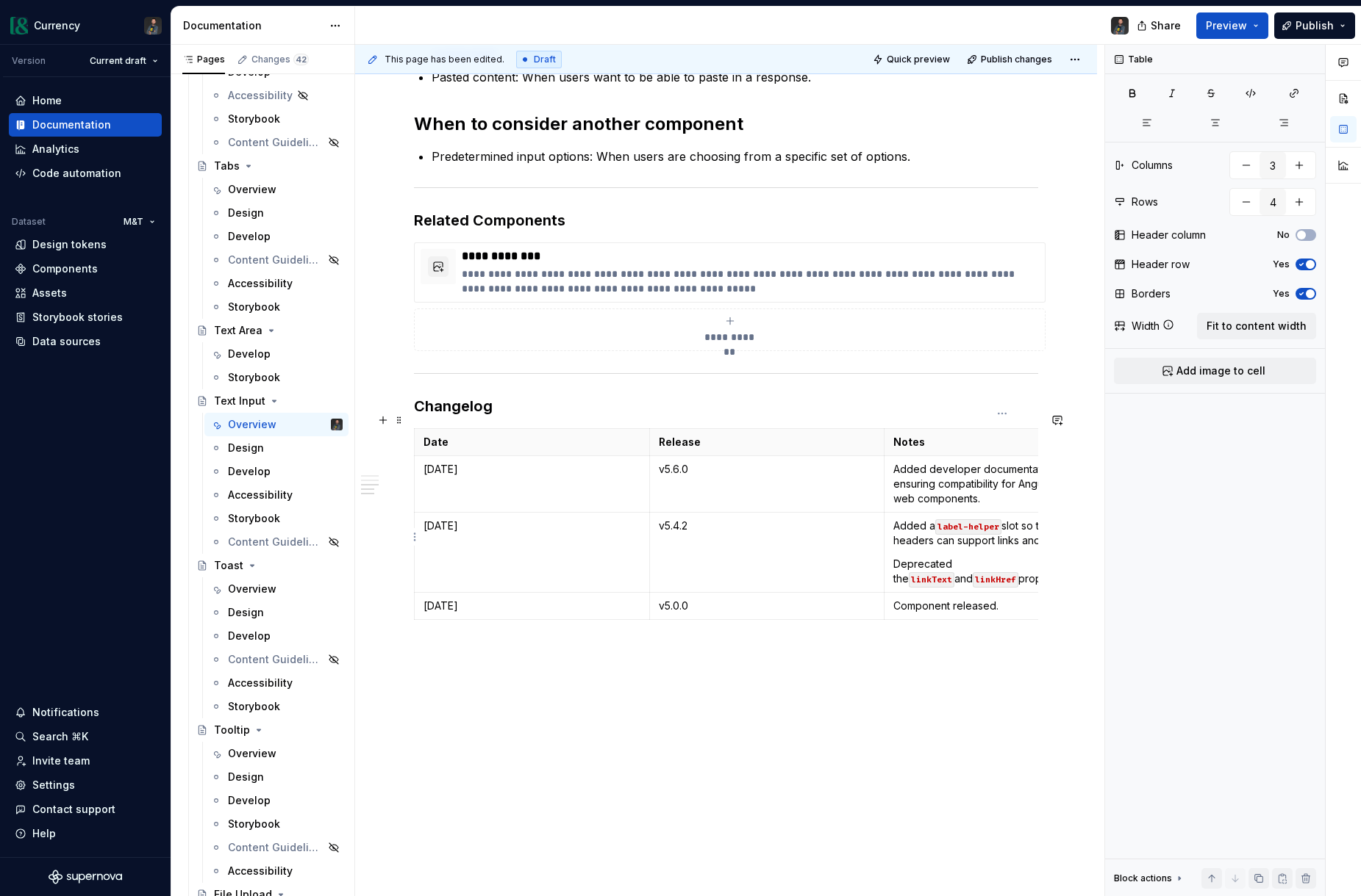
click at [914, 521] on p "Added a label-helper slot so that input headers can support links and tooltips." at bounding box center [1001, 533] width 217 height 29
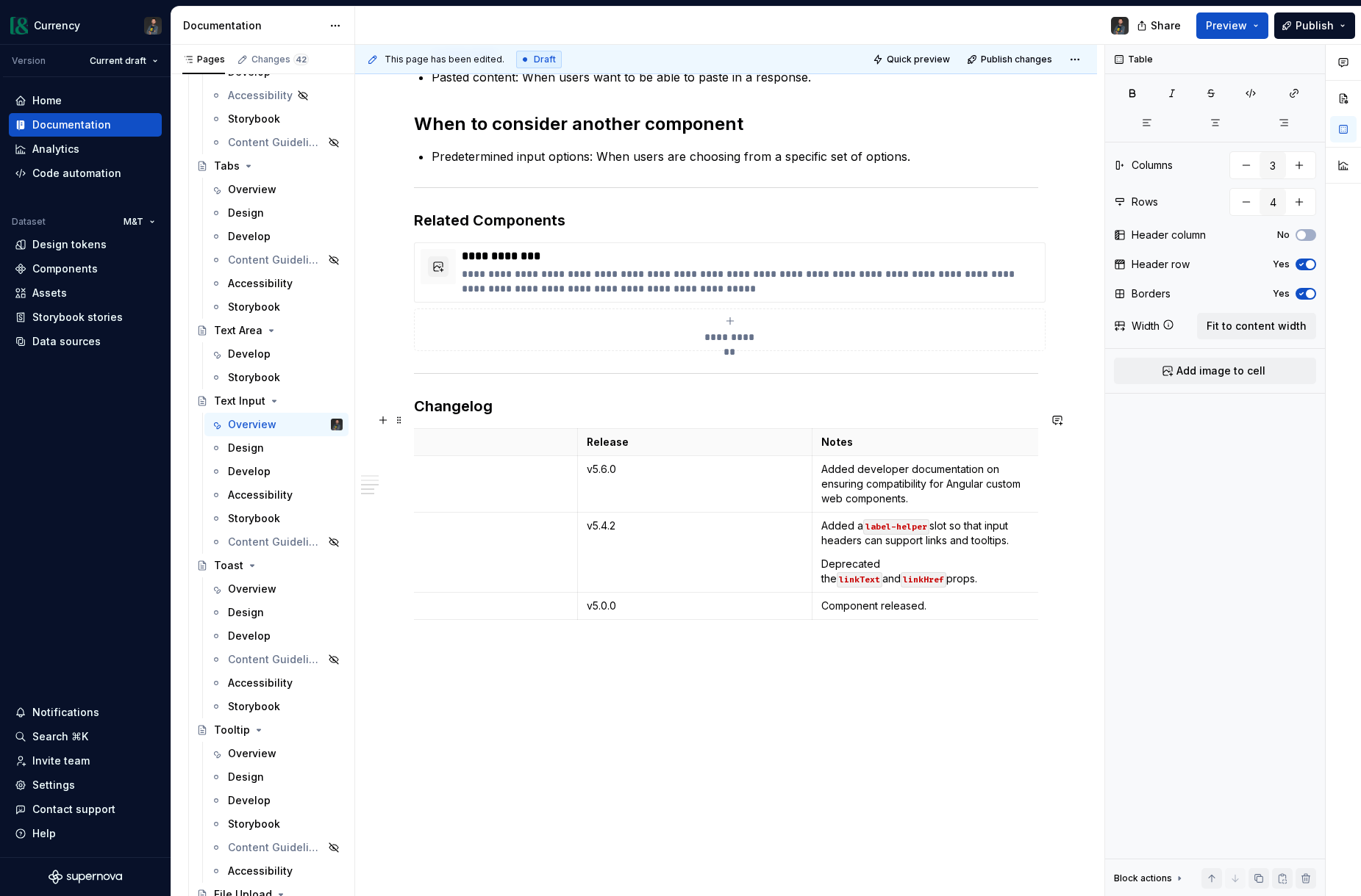
scroll to position [0, 74]
click at [863, 520] on code "label-helper" at bounding box center [893, 527] width 66 height 15
drag, startPoint x: 940, startPoint y: 510, endPoint x: 1010, endPoint y: 521, distance: 70.9
click at [1010, 521] on p "Added label-helper slot so that input headers can support links and tooltips." at bounding box center [927, 533] width 217 height 29
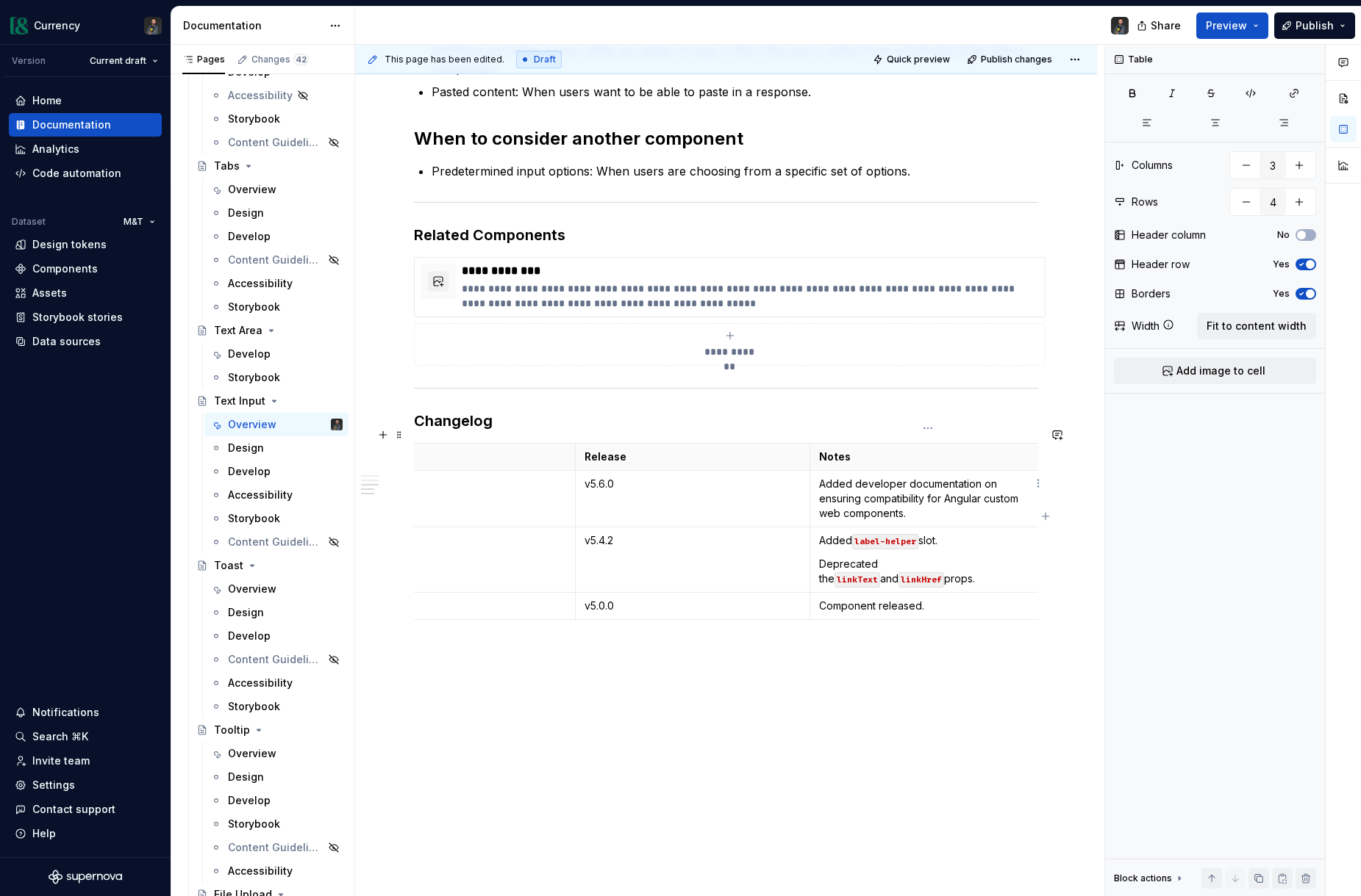
drag, startPoint x: 1014, startPoint y: 470, endPoint x: 1026, endPoint y: 488, distance: 21.6
click at [1014, 476] on p "Added developer documentation on ensuring compatibility for Angular custom web …" at bounding box center [927, 498] width 217 height 44
click at [927, 498] on p "Added developer documentation on ensuring compatibility for Angular custom web …" at bounding box center [927, 498] width 217 height 44
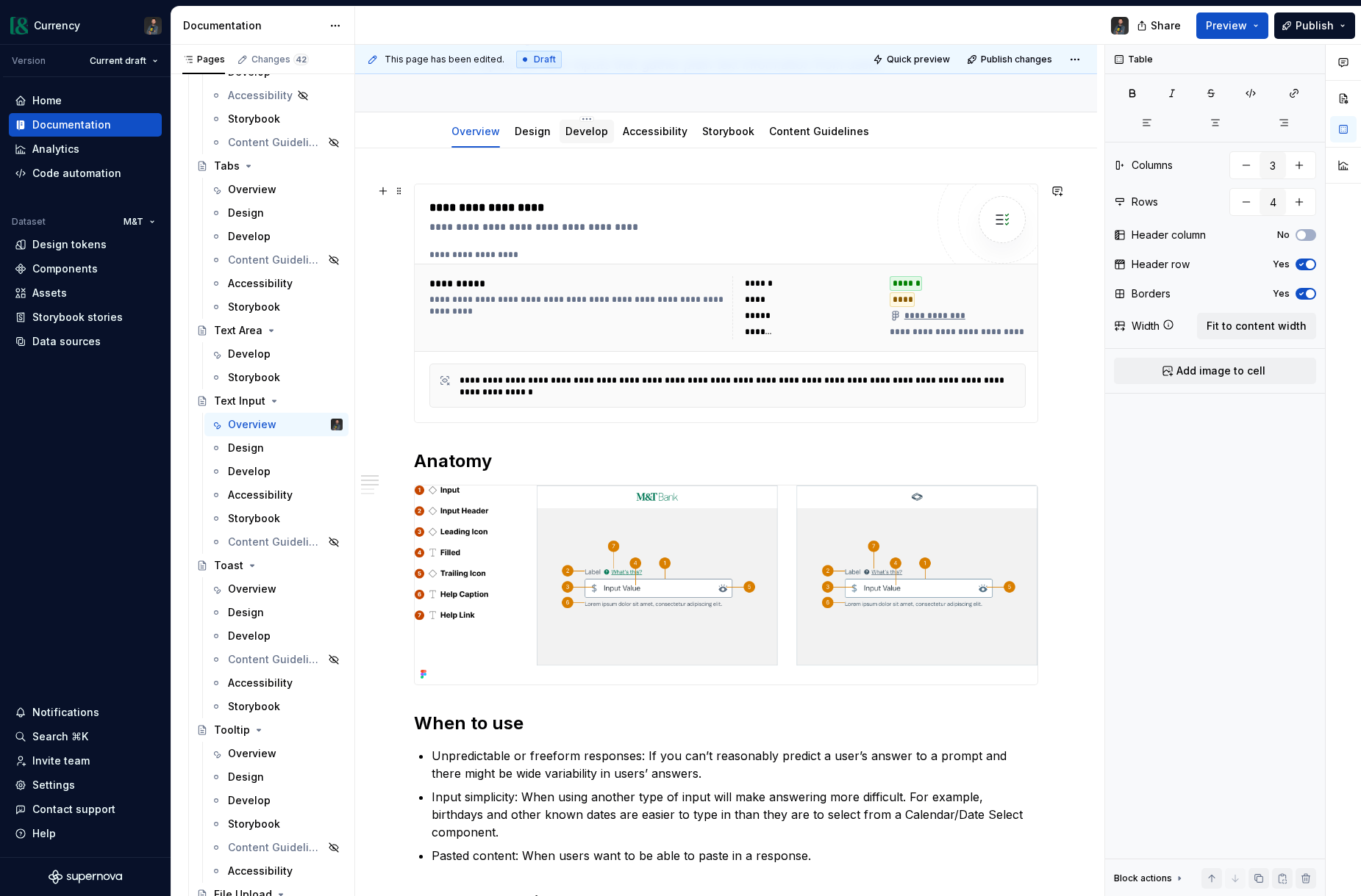
scroll to position [0, 0]
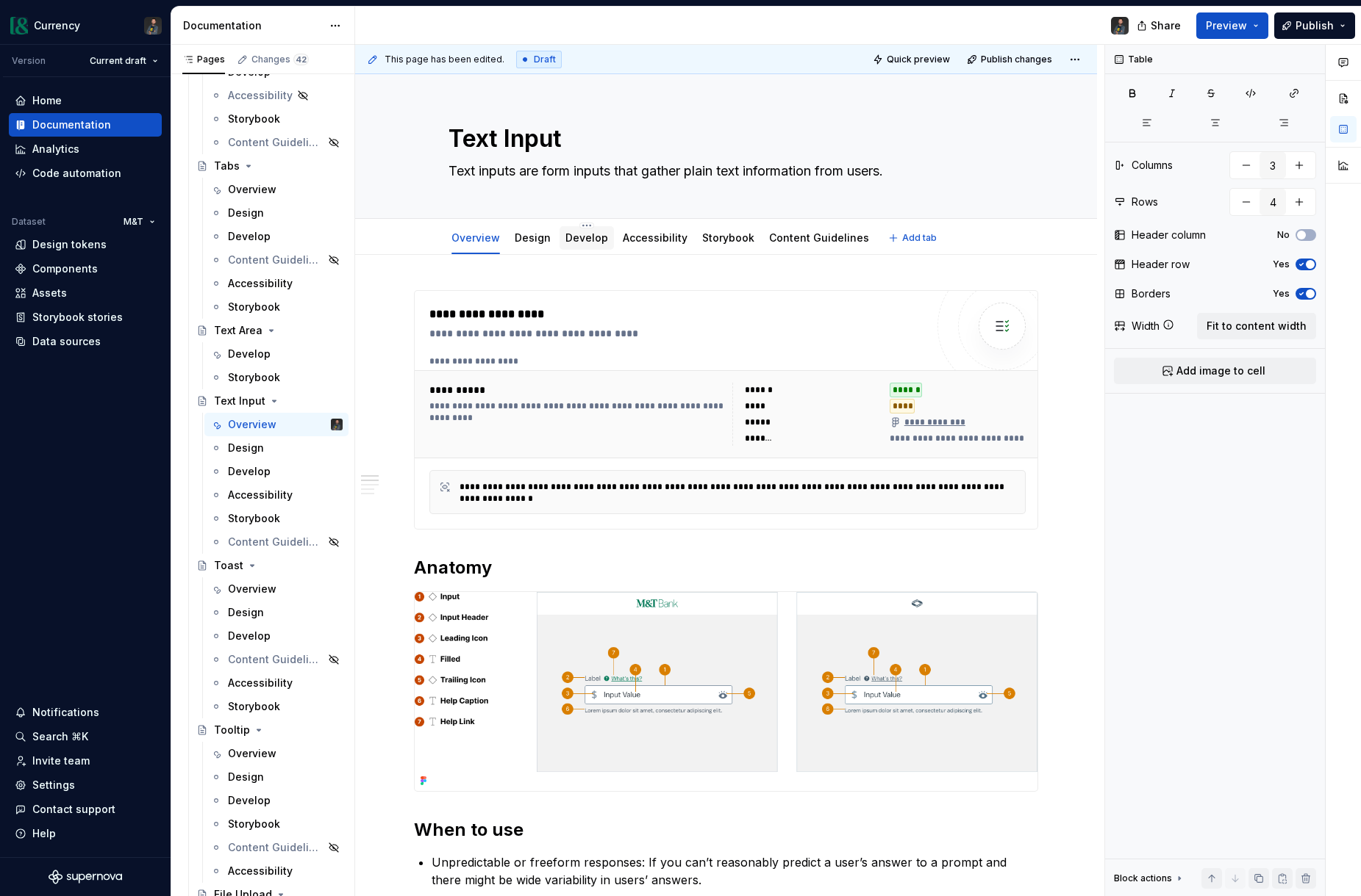
click at [571, 238] on link "Develop" at bounding box center [587, 237] width 42 height 12
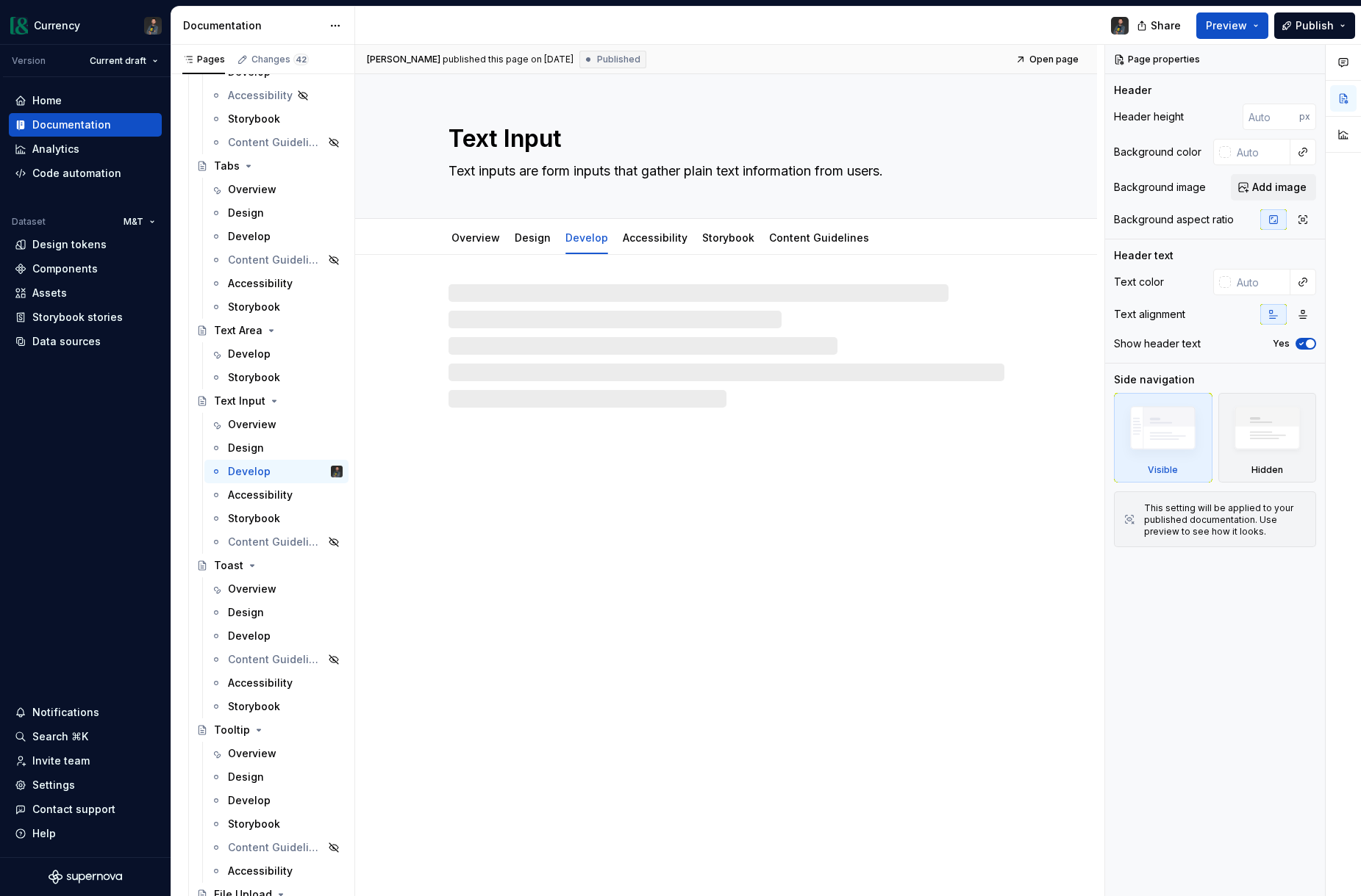
type textarea "*"
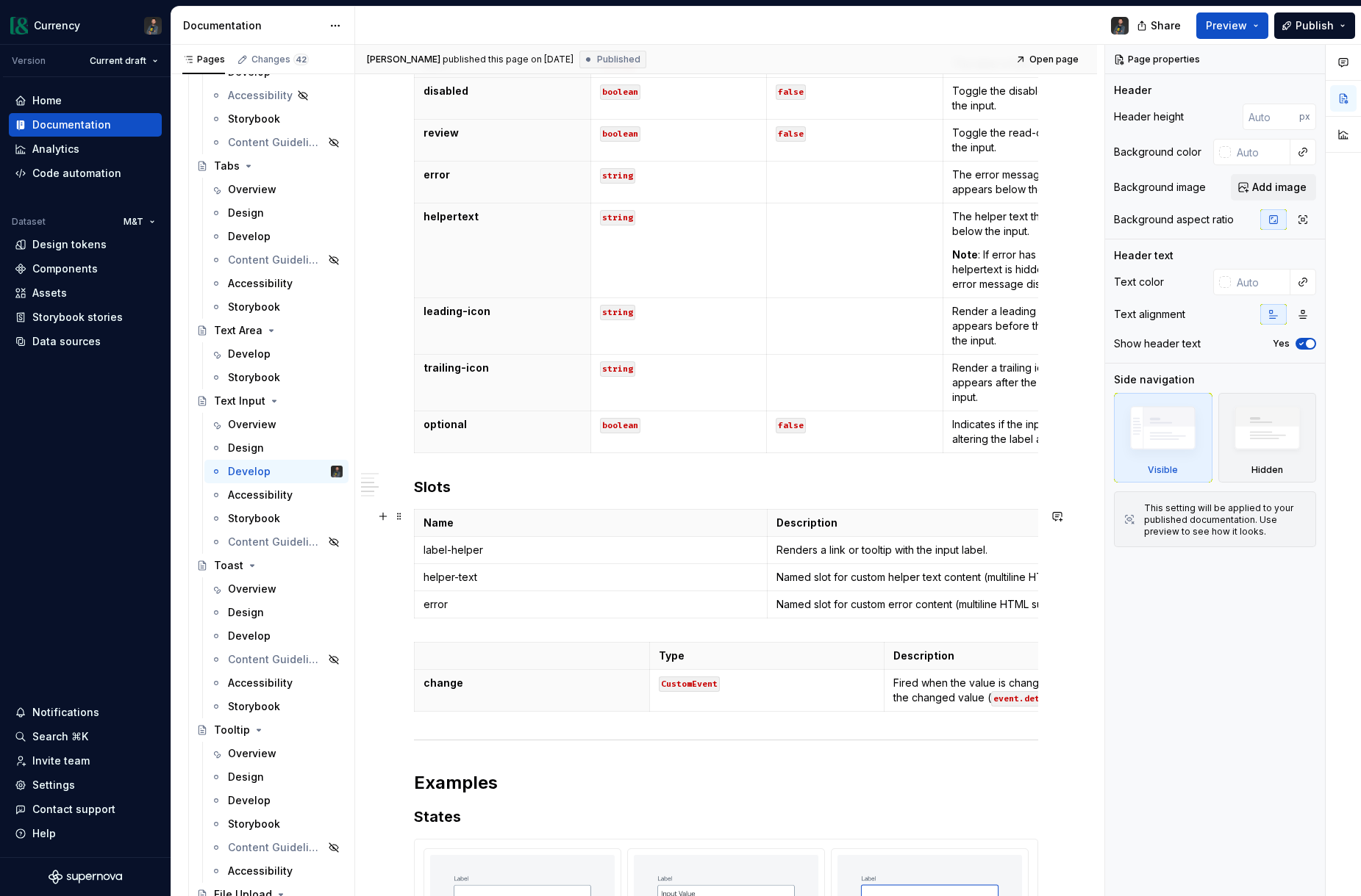
scroll to position [672, 0]
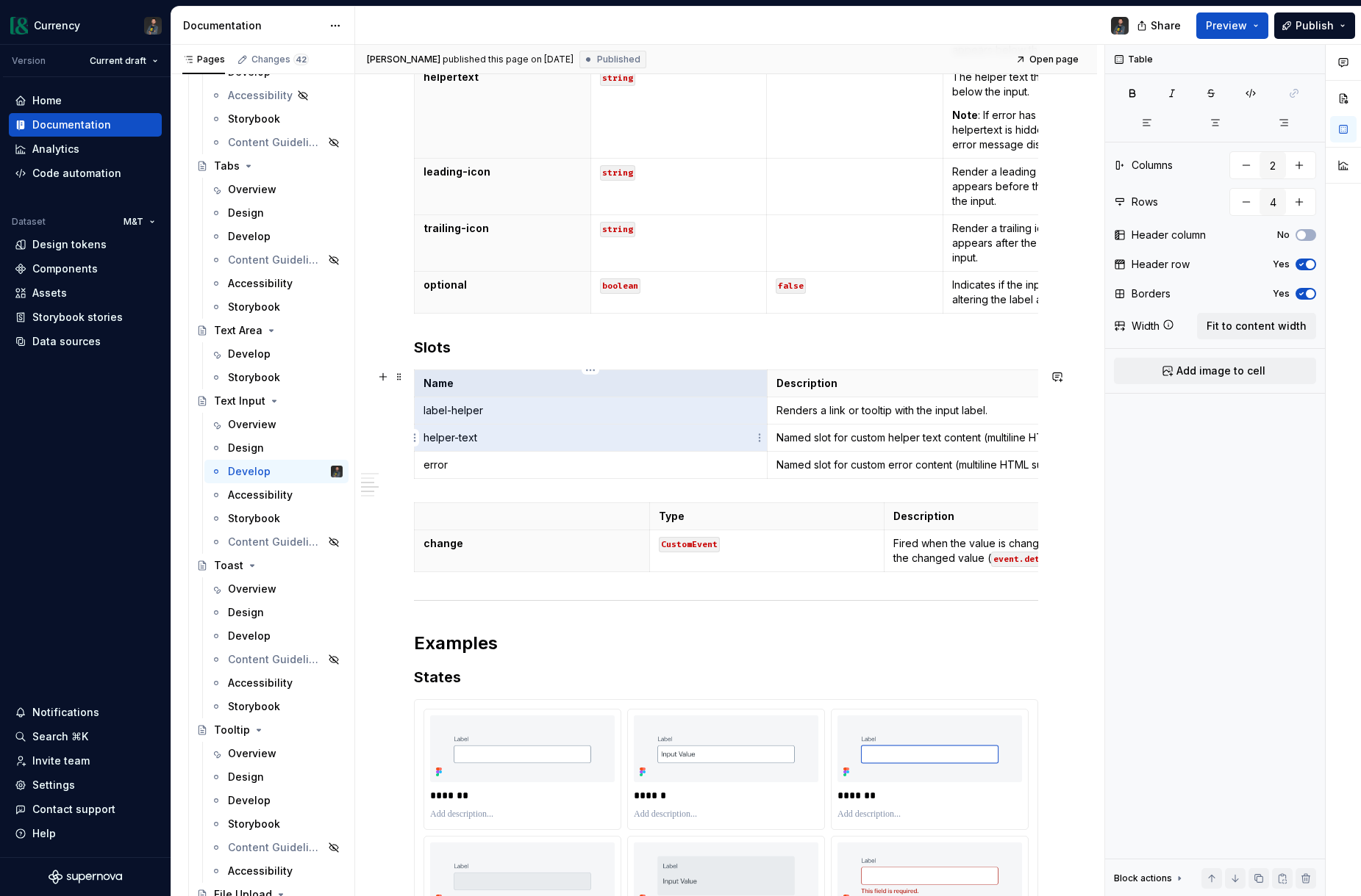
drag, startPoint x: 536, startPoint y: 384, endPoint x: 543, endPoint y: 445, distance: 61.4
click at [543, 445] on tbody "Name Description label-helper Renders a link or tooltip with the input label. h…" at bounding box center [767, 424] width 705 height 109
click at [1304, 234] on span "button" at bounding box center [1301, 235] width 9 height 9
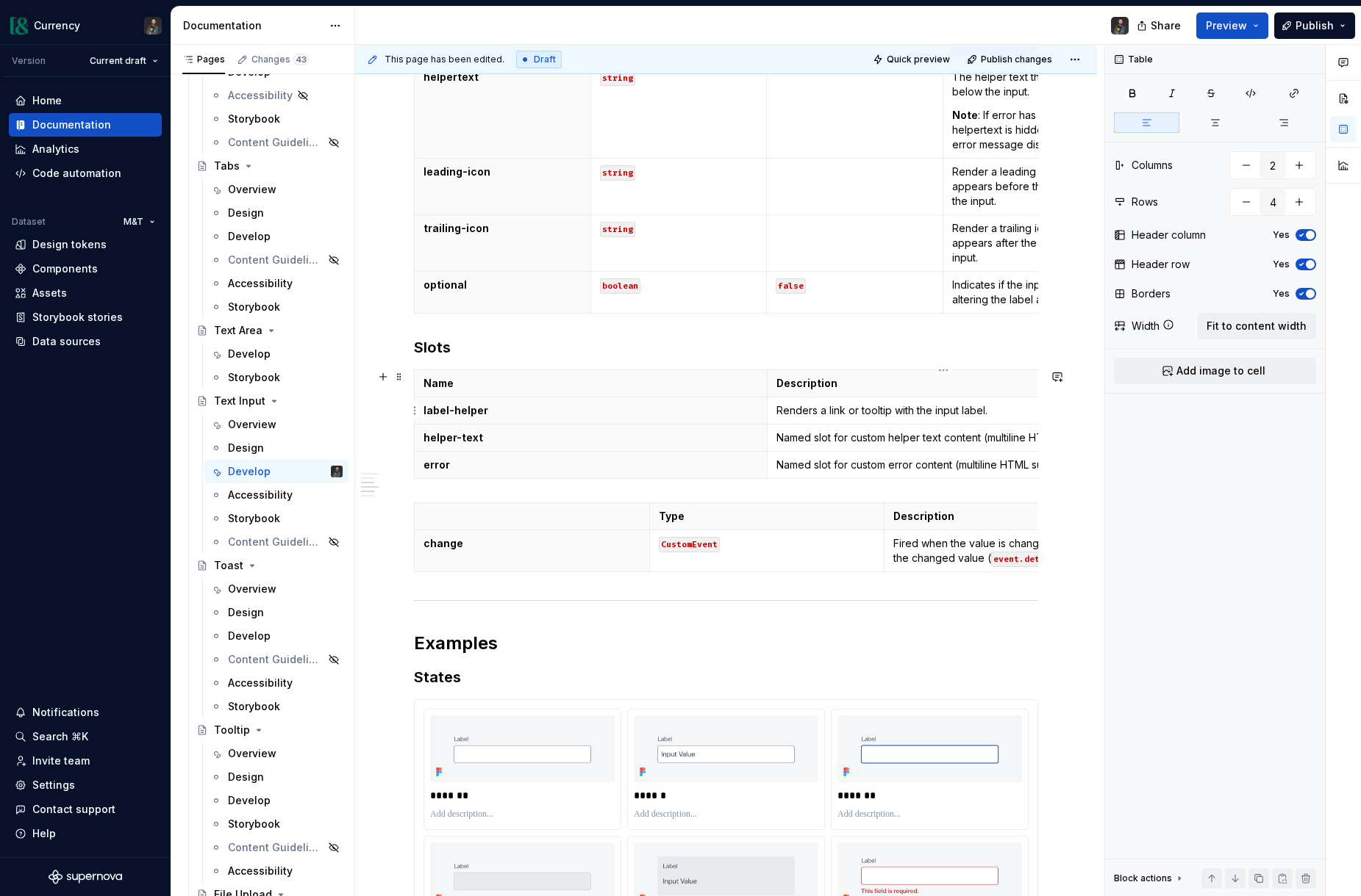
click at [914, 418] on td "Renders a link or tooltip with the input label." at bounding box center [943, 411] width 353 height 27
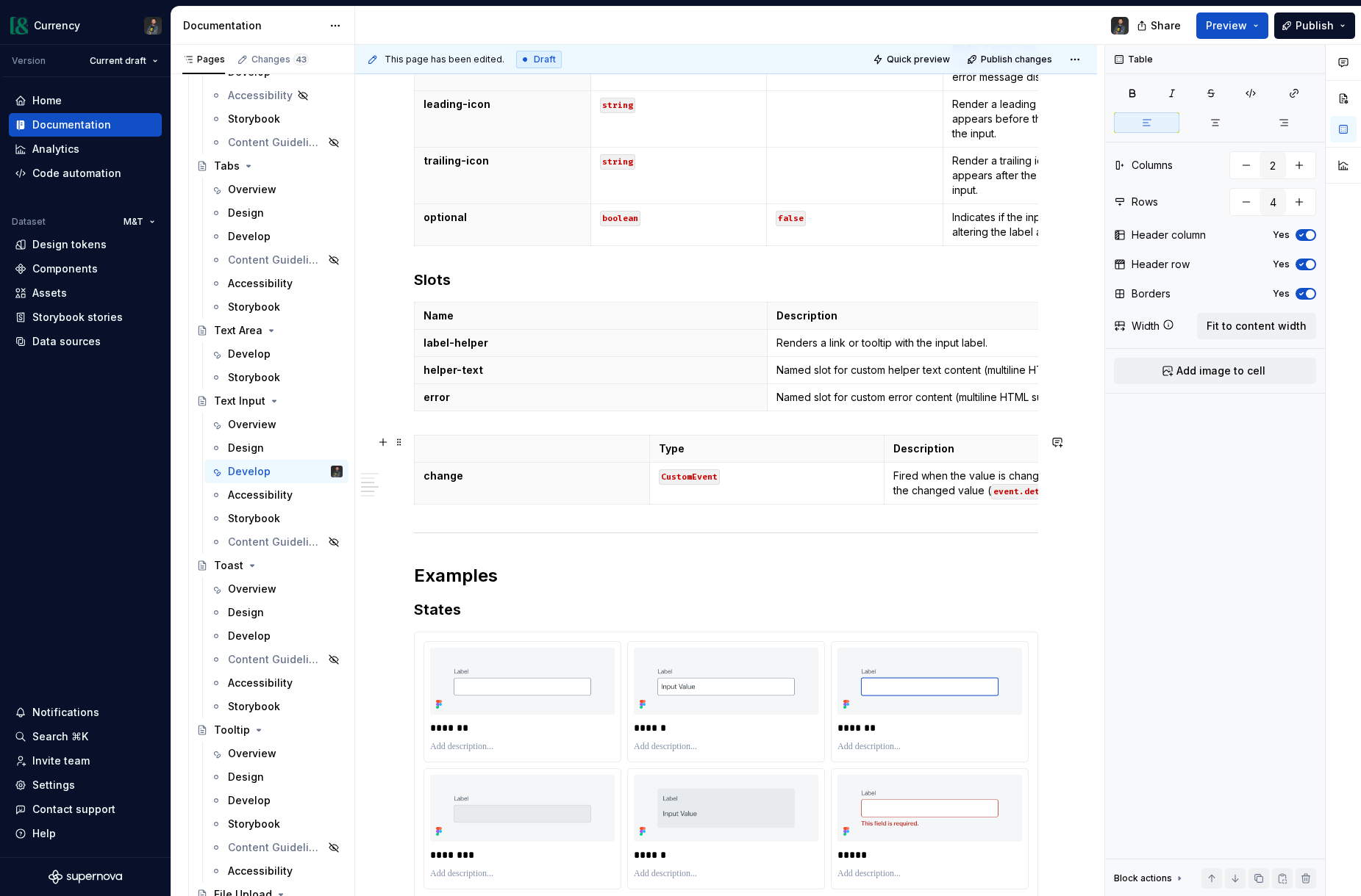
scroll to position [810, 0]
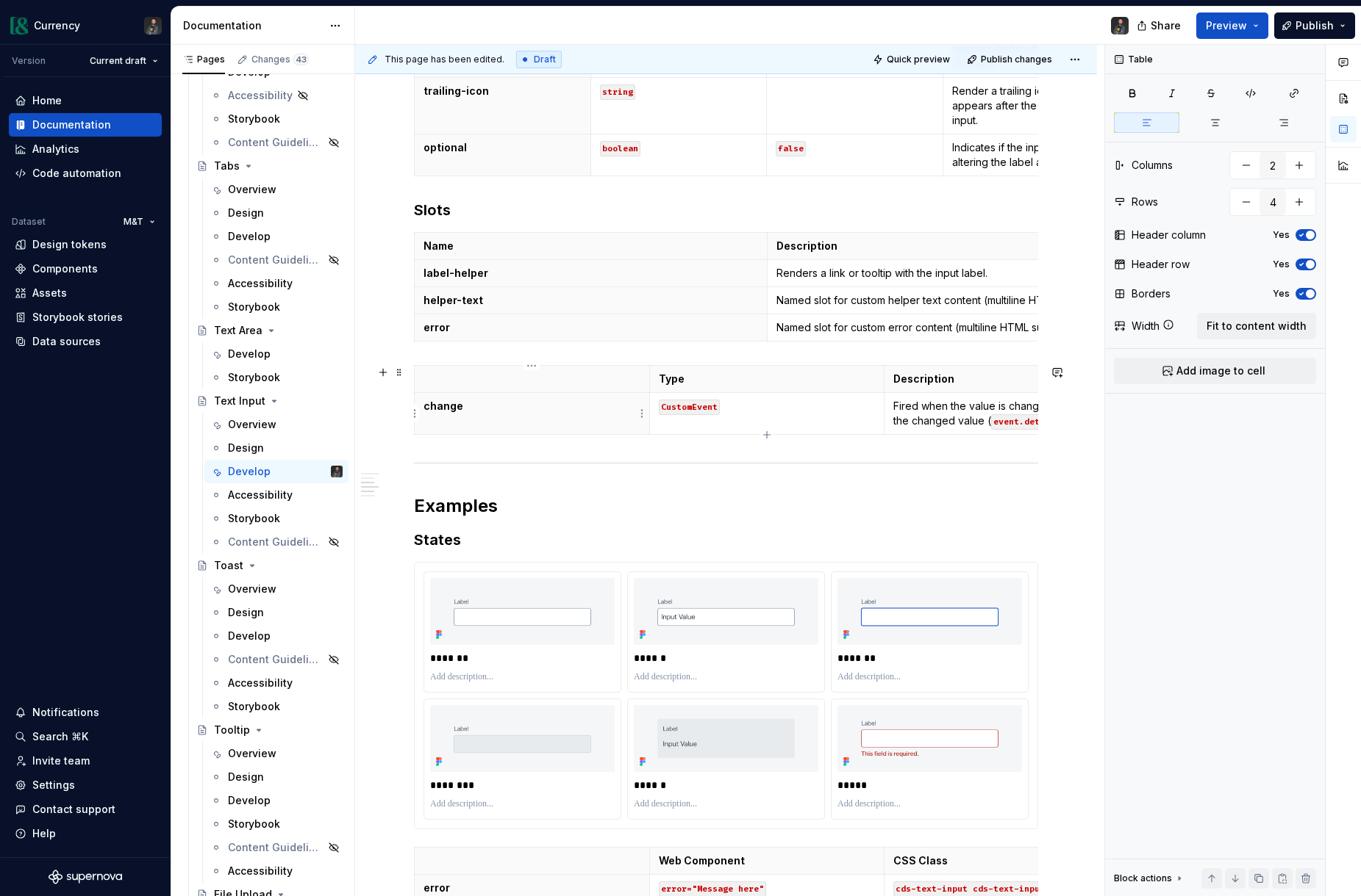
type input "3"
type input "2"
click at [534, 411] on p "change" at bounding box center [531, 407] width 217 height 15
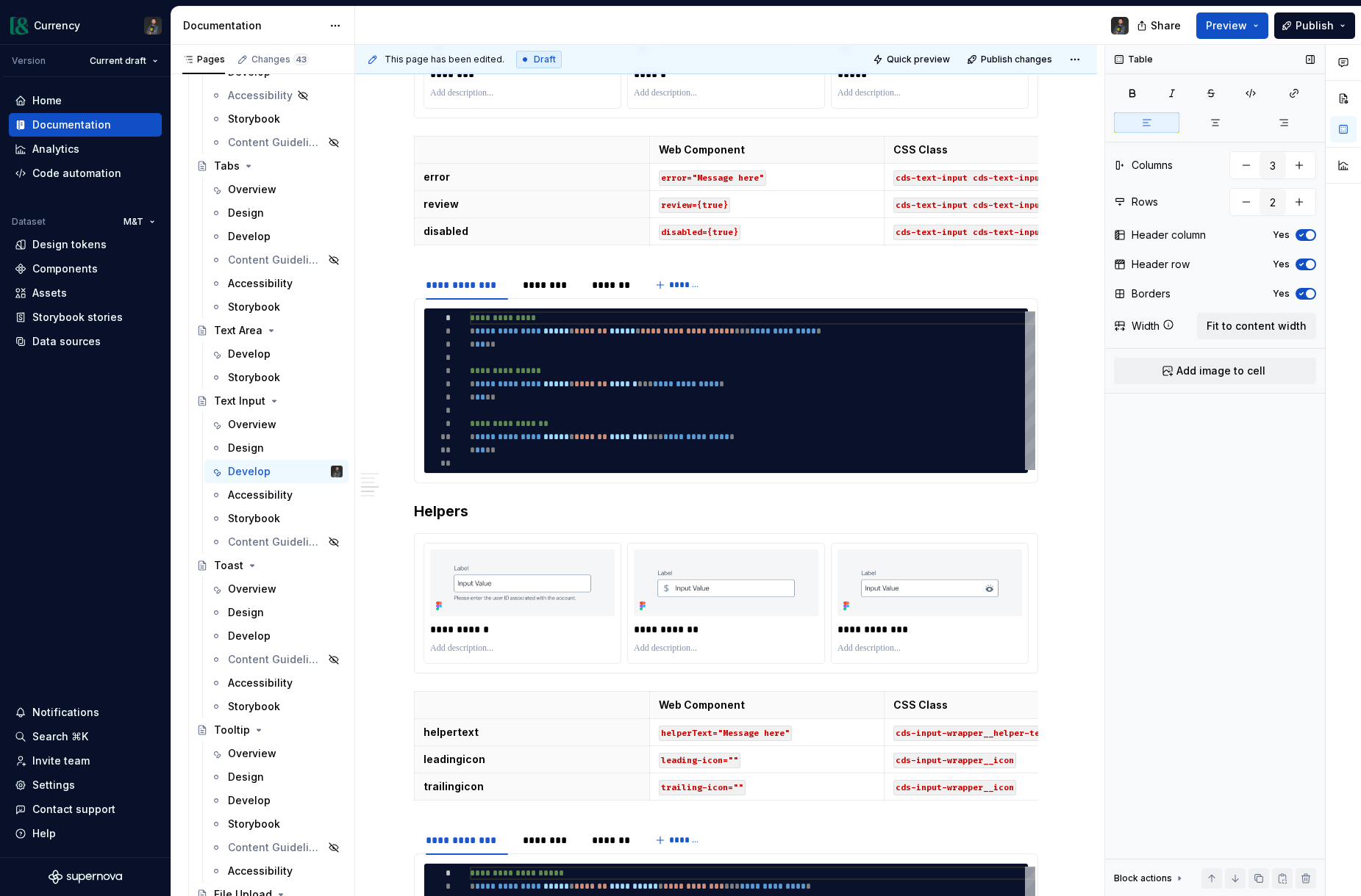
scroll to position [689, 0]
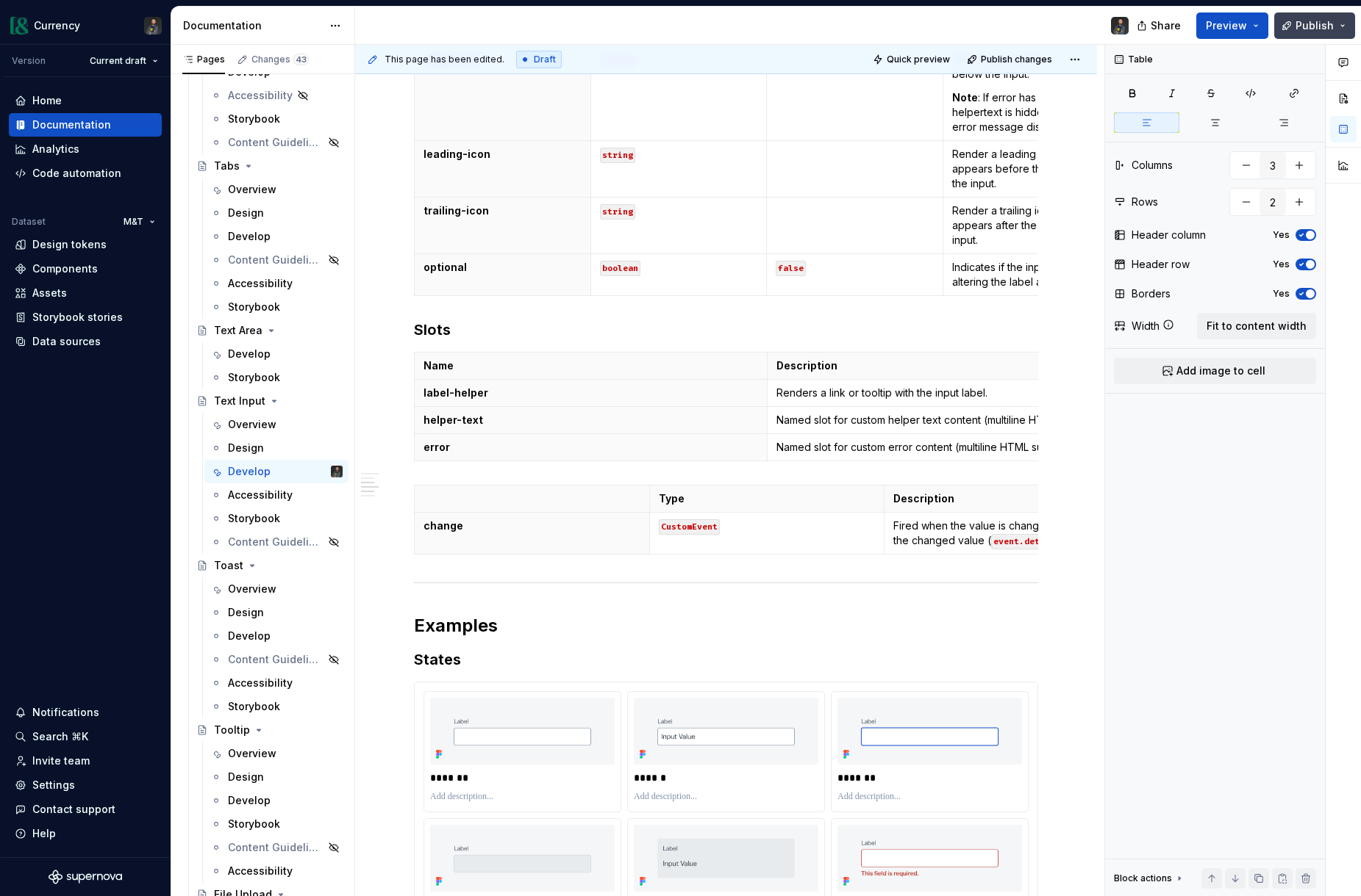
click at [1316, 24] on span "Publish" at bounding box center [1314, 26] width 38 height 15
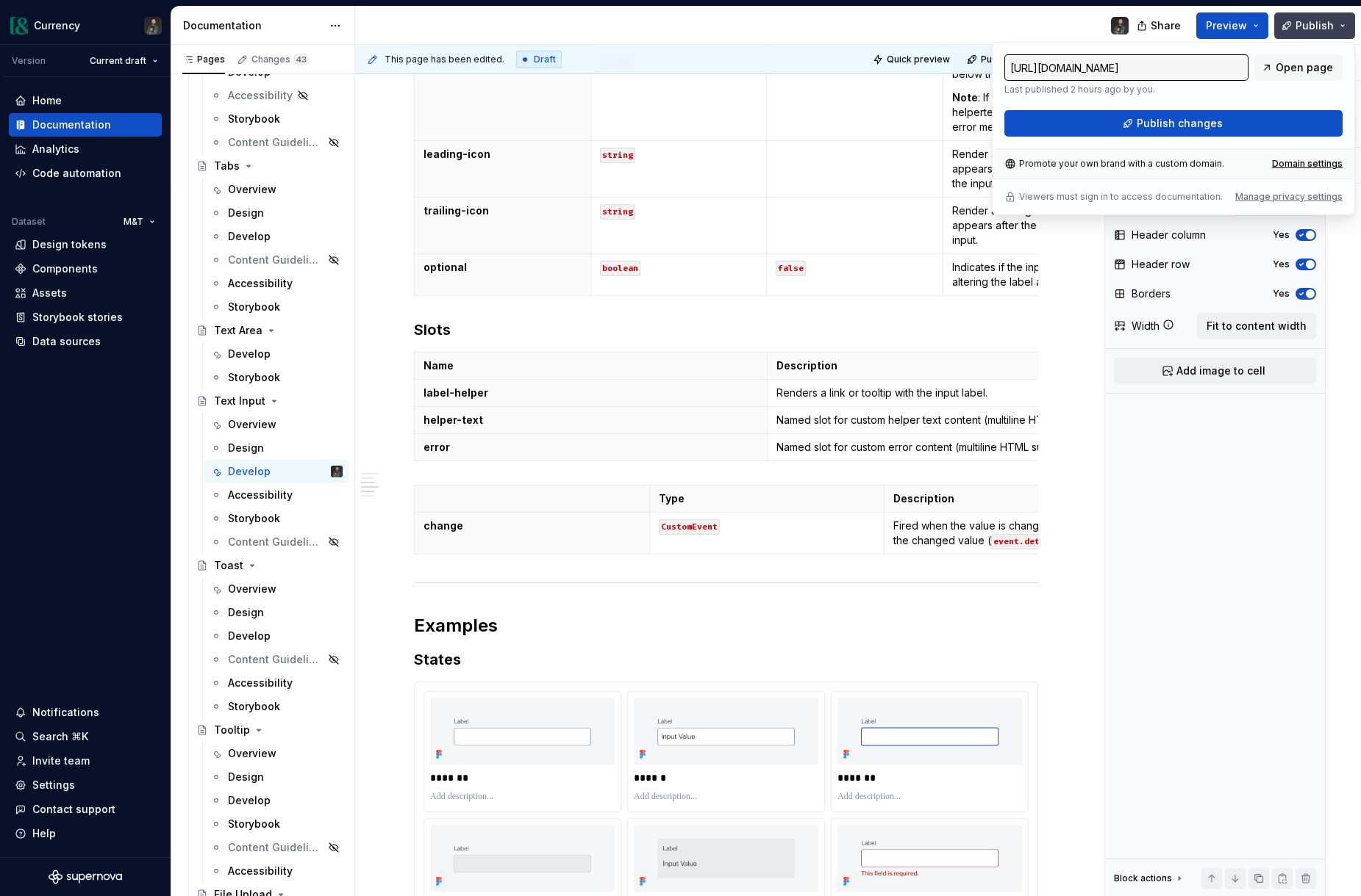
click at [1167, 131] on button "Publish changes" at bounding box center [1173, 124] width 338 height 27
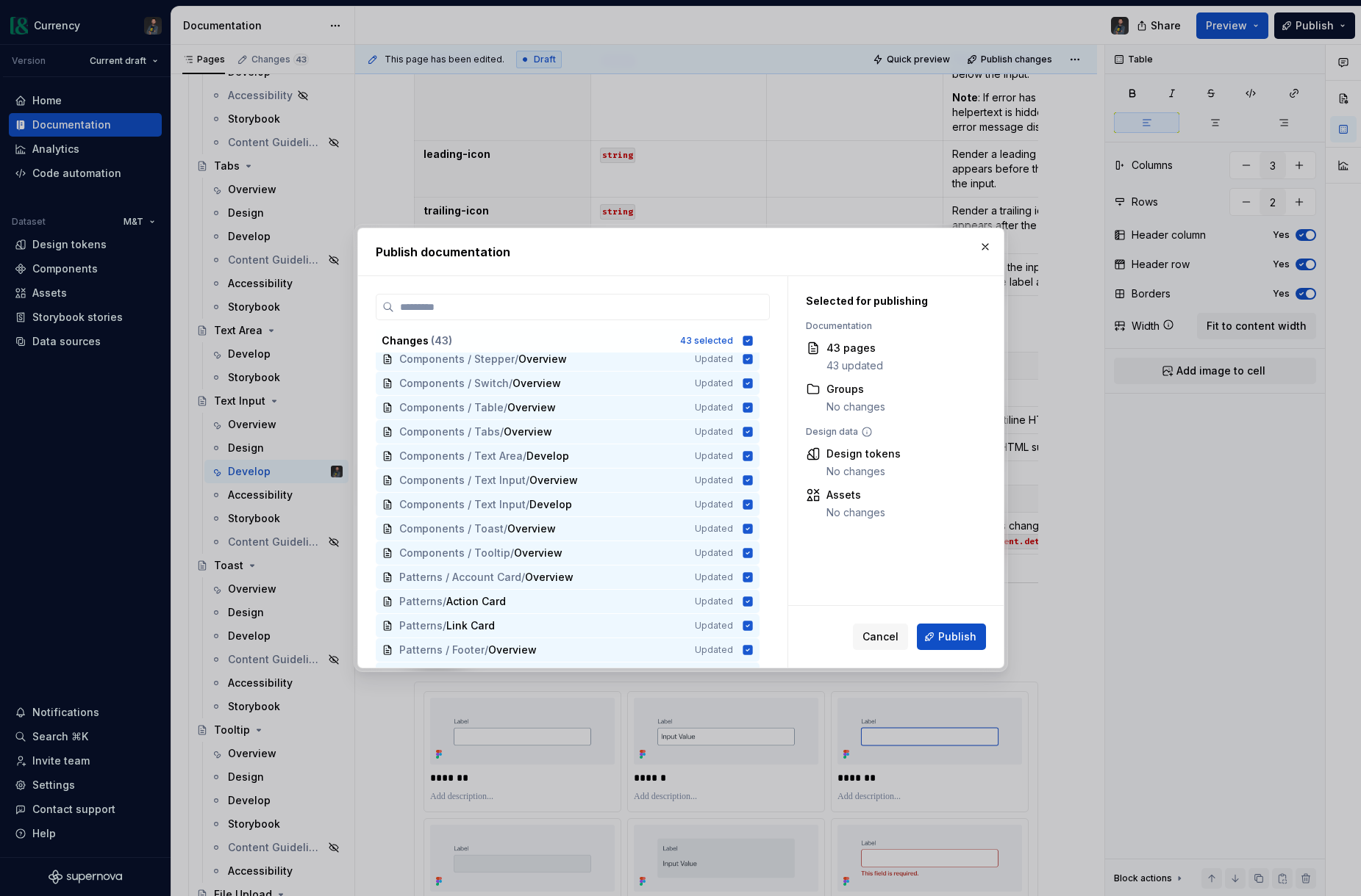
scroll to position [730, 0]
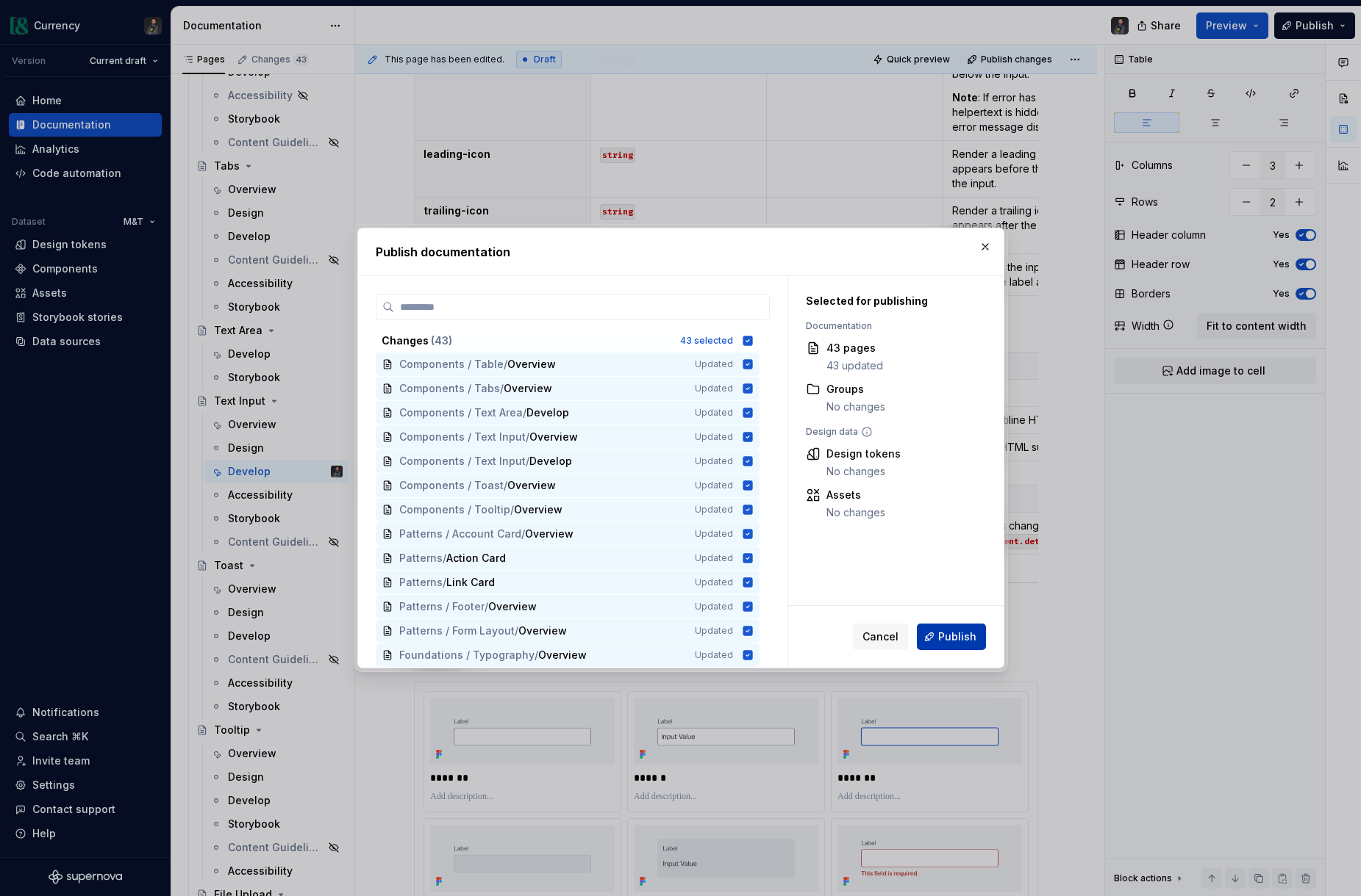
click at [960, 629] on span "Publish" at bounding box center [957, 637] width 38 height 15
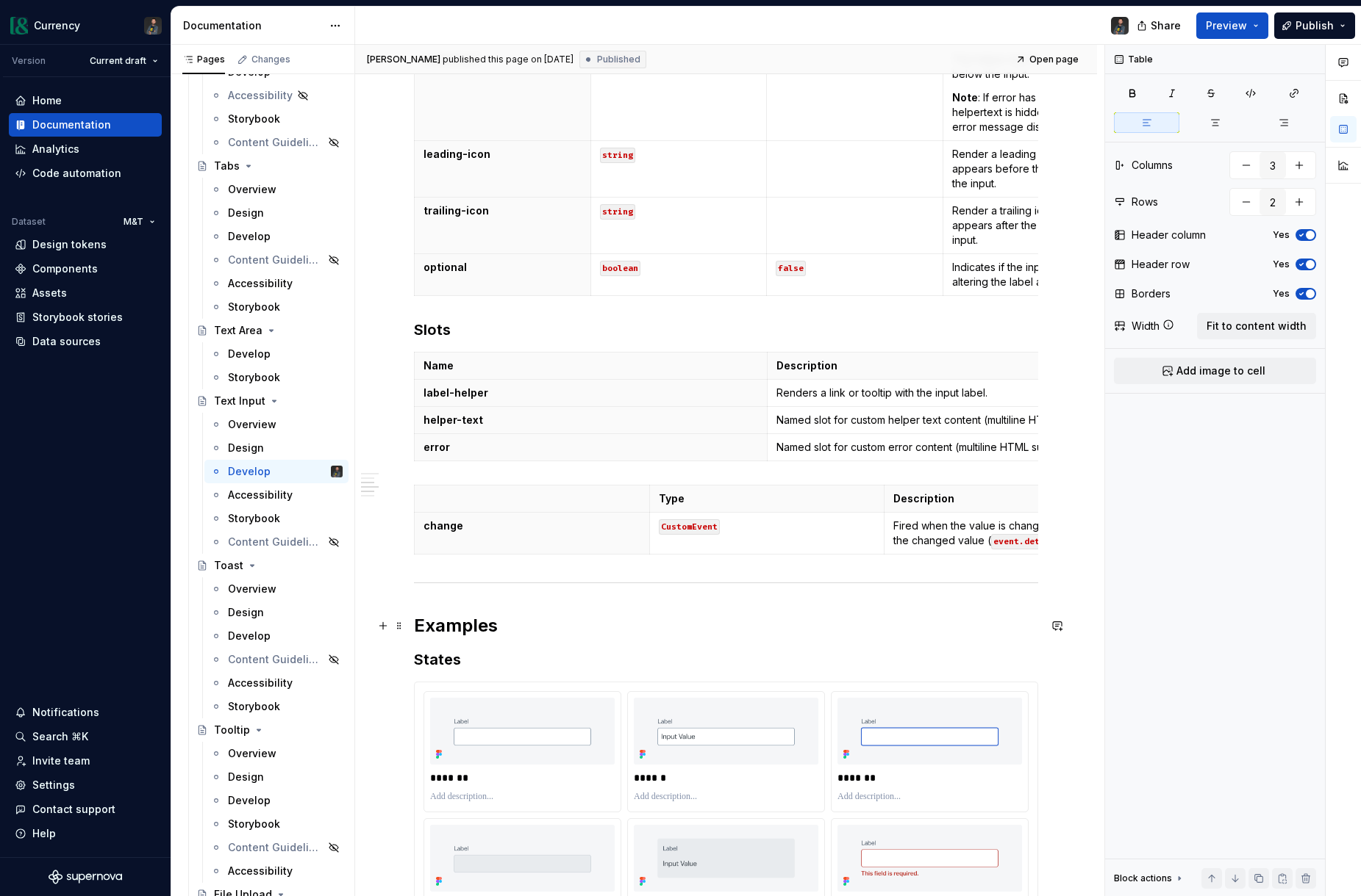
type textarea "*"
